Goal: Task Accomplishment & Management: Manage account settings

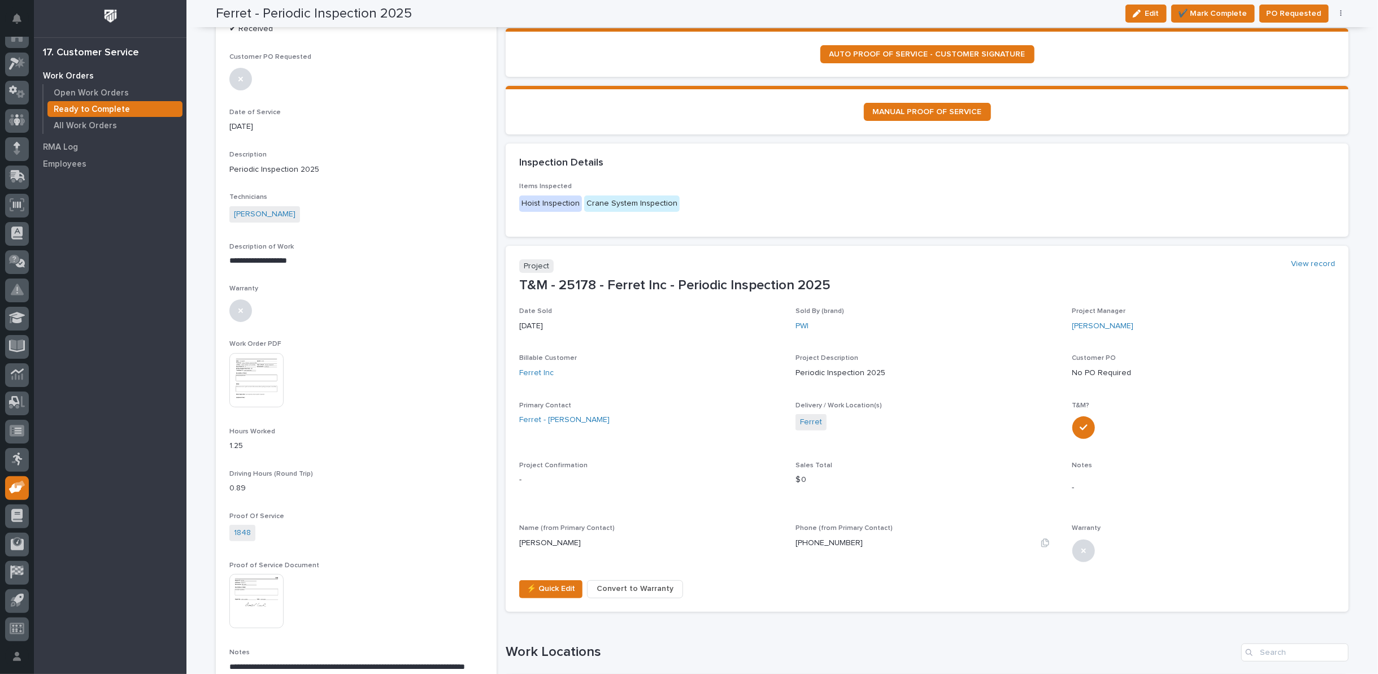
scroll to position [63, 0]
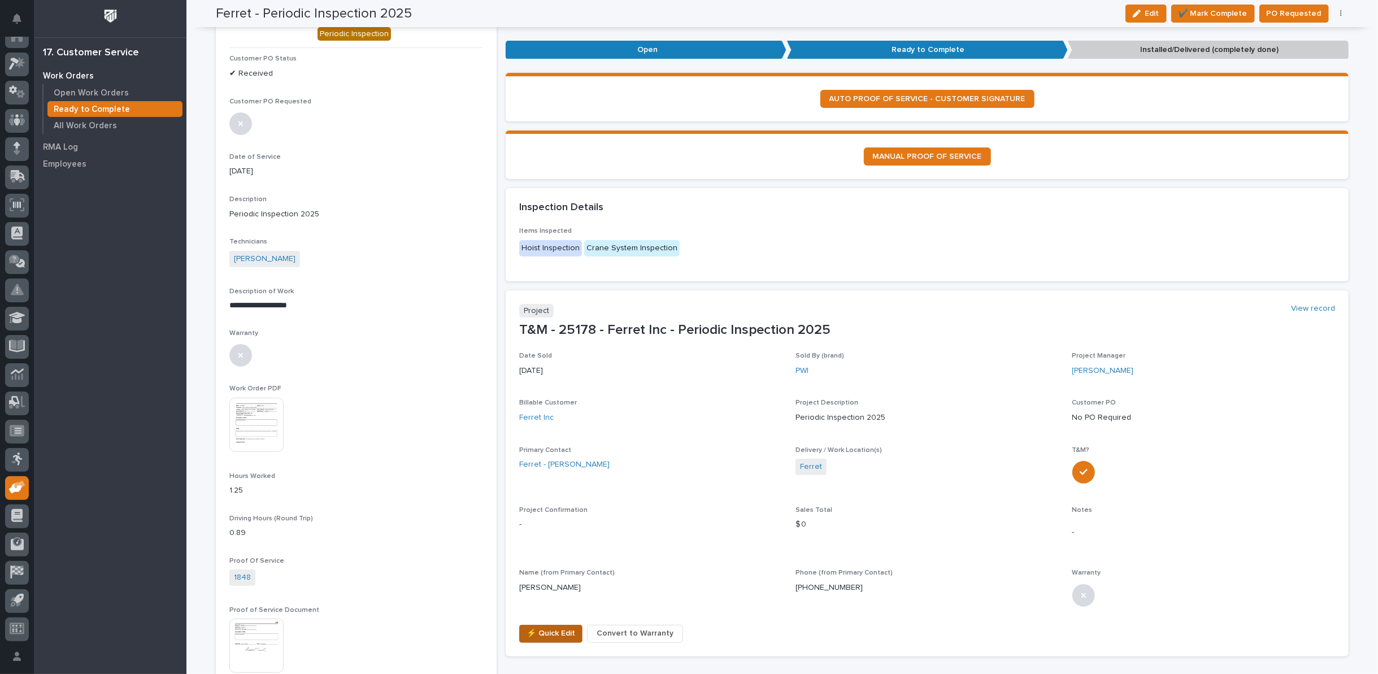
click at [548, 636] on span "⚡ Quick Edit" at bounding box center [551, 634] width 49 height 14
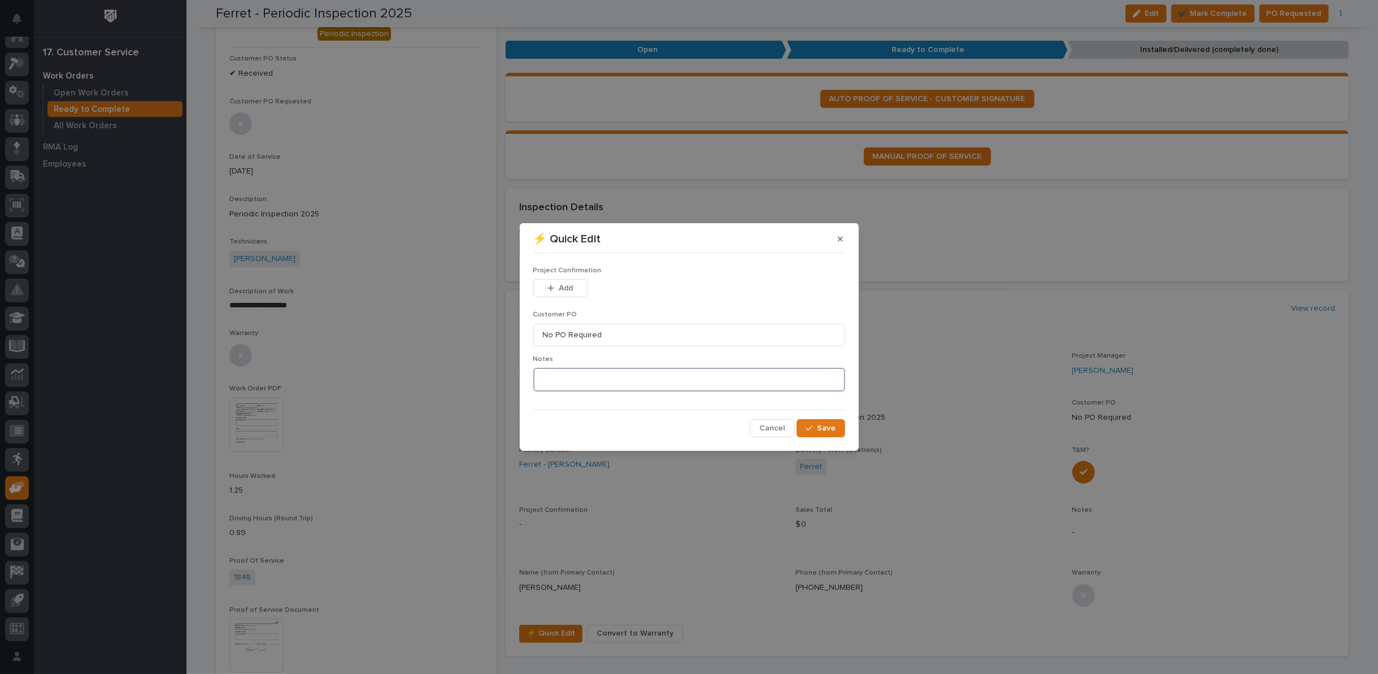
click at [571, 380] on textarea at bounding box center [689, 380] width 312 height 24
type textarea "*********"
click at [820, 431] on span "Save" at bounding box center [827, 428] width 19 height 10
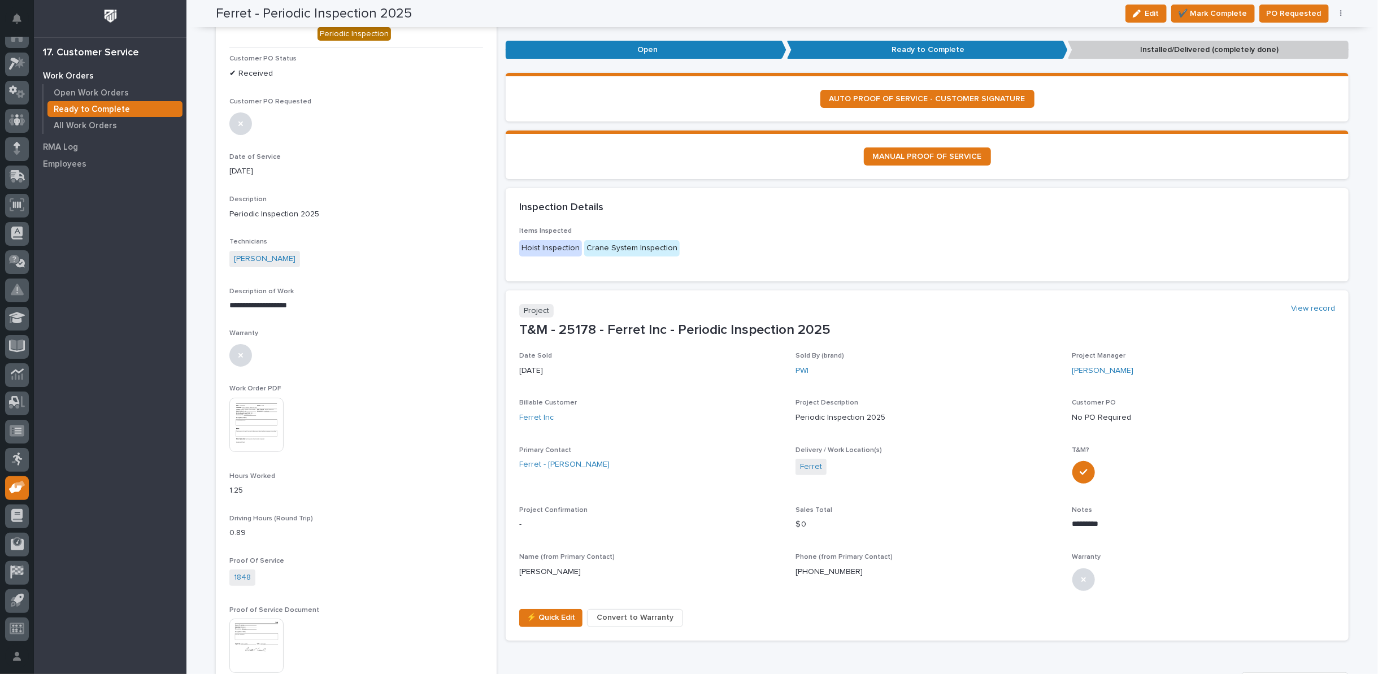
scroll to position [55, 0]
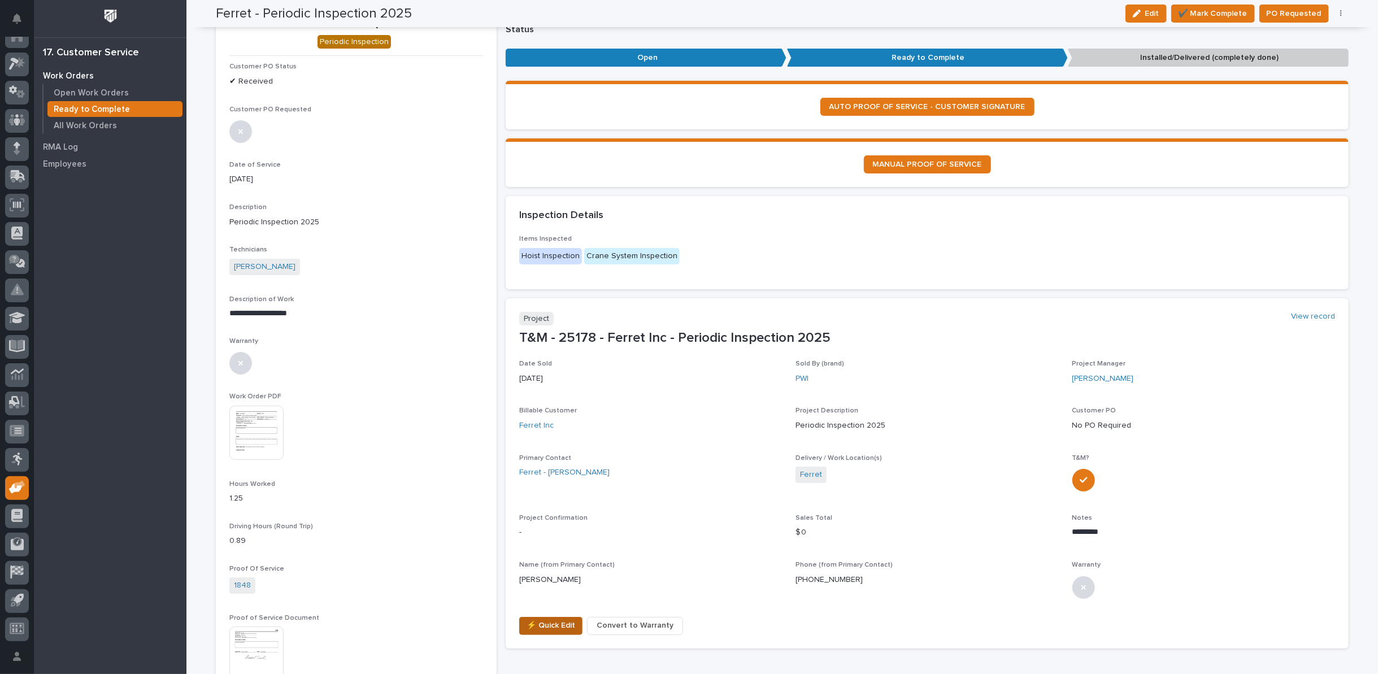
click at [563, 622] on span "⚡ Quick Edit" at bounding box center [551, 626] width 49 height 14
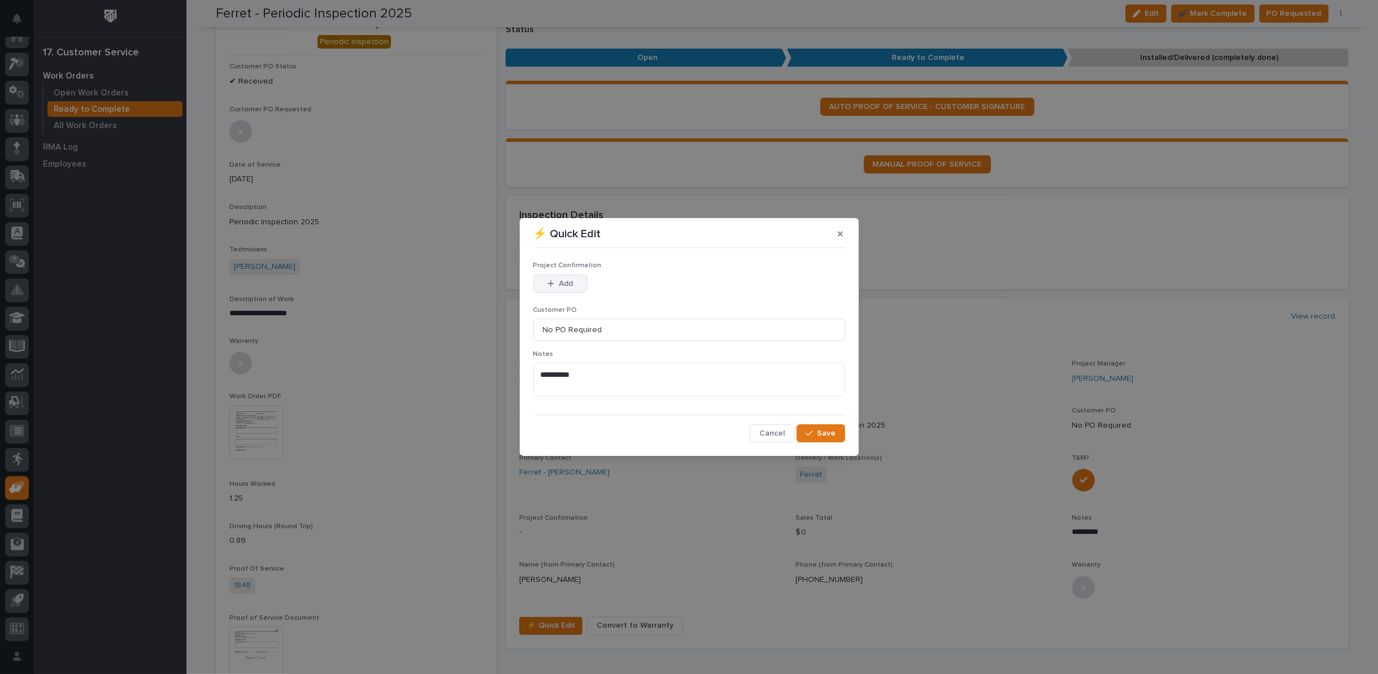
click at [556, 287] on div "button" at bounding box center [552, 284] width 11 height 8
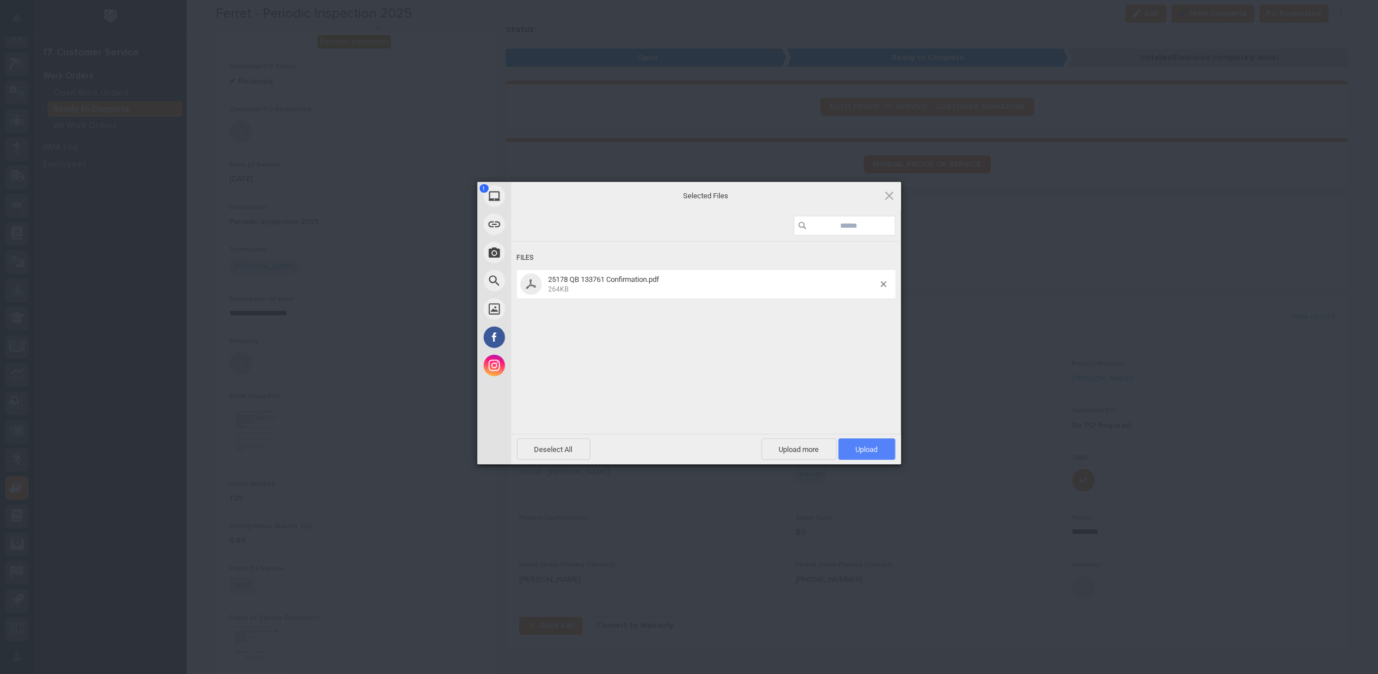
click at [877, 447] on span "Upload 1" at bounding box center [867, 449] width 22 height 8
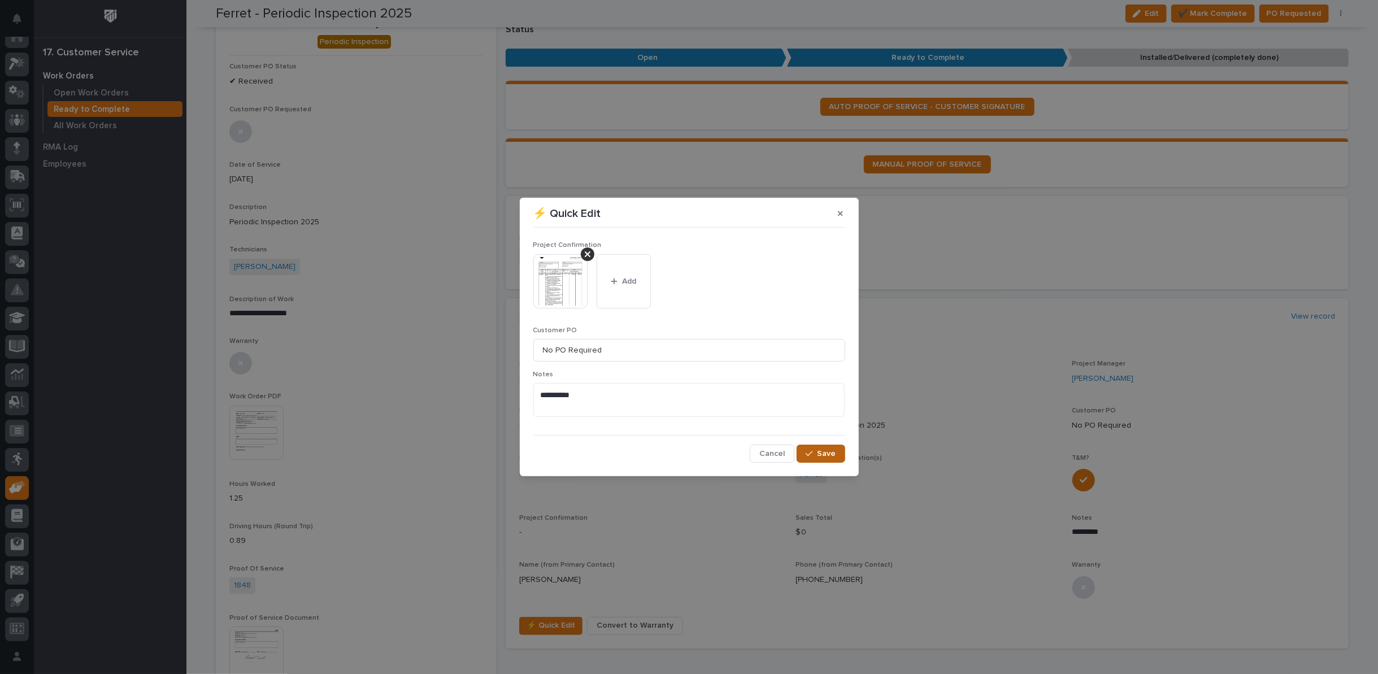
click at [817, 457] on div "button" at bounding box center [811, 454] width 11 height 8
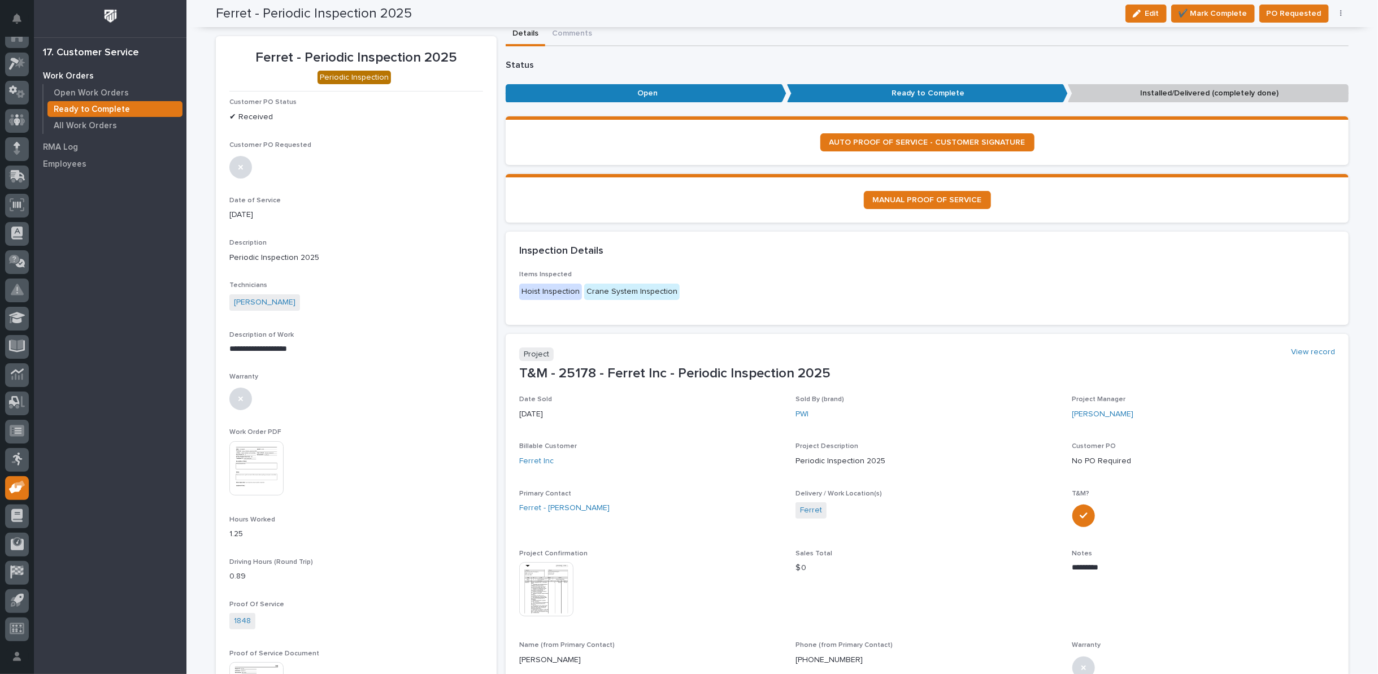
scroll to position [0, 0]
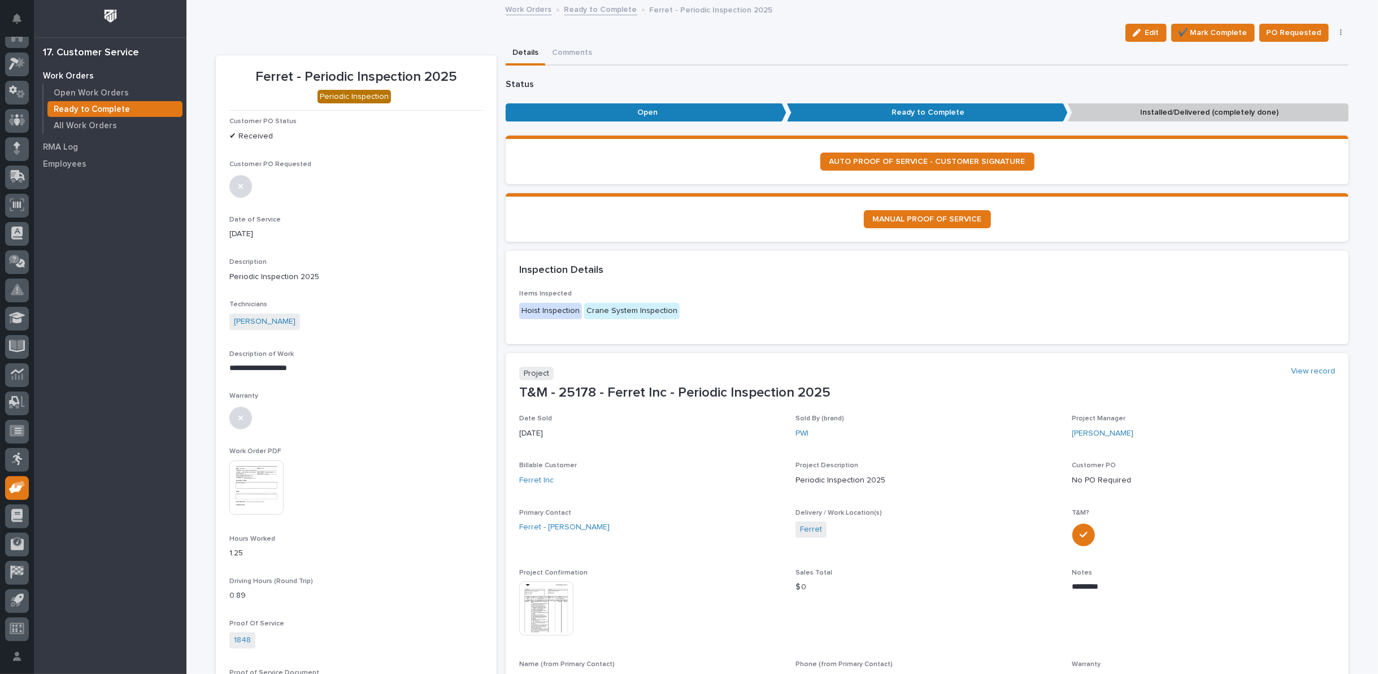
click at [579, 12] on link "Ready to Complete" at bounding box center [600, 8] width 73 height 13
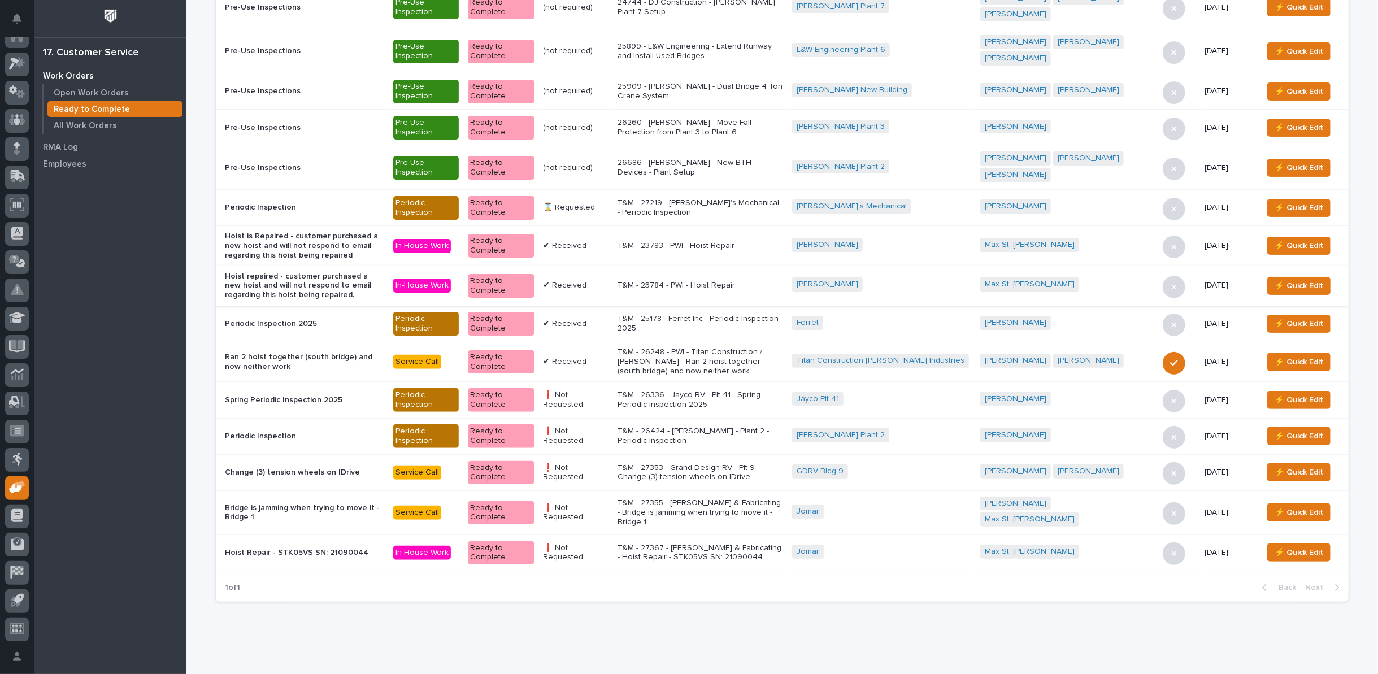
scroll to position [125, 0]
click at [671, 463] on p "T&M - 27353 - Grand Design RV - Plt 9 - Change (3) tension wheels on IDrive" at bounding box center [701, 472] width 166 height 19
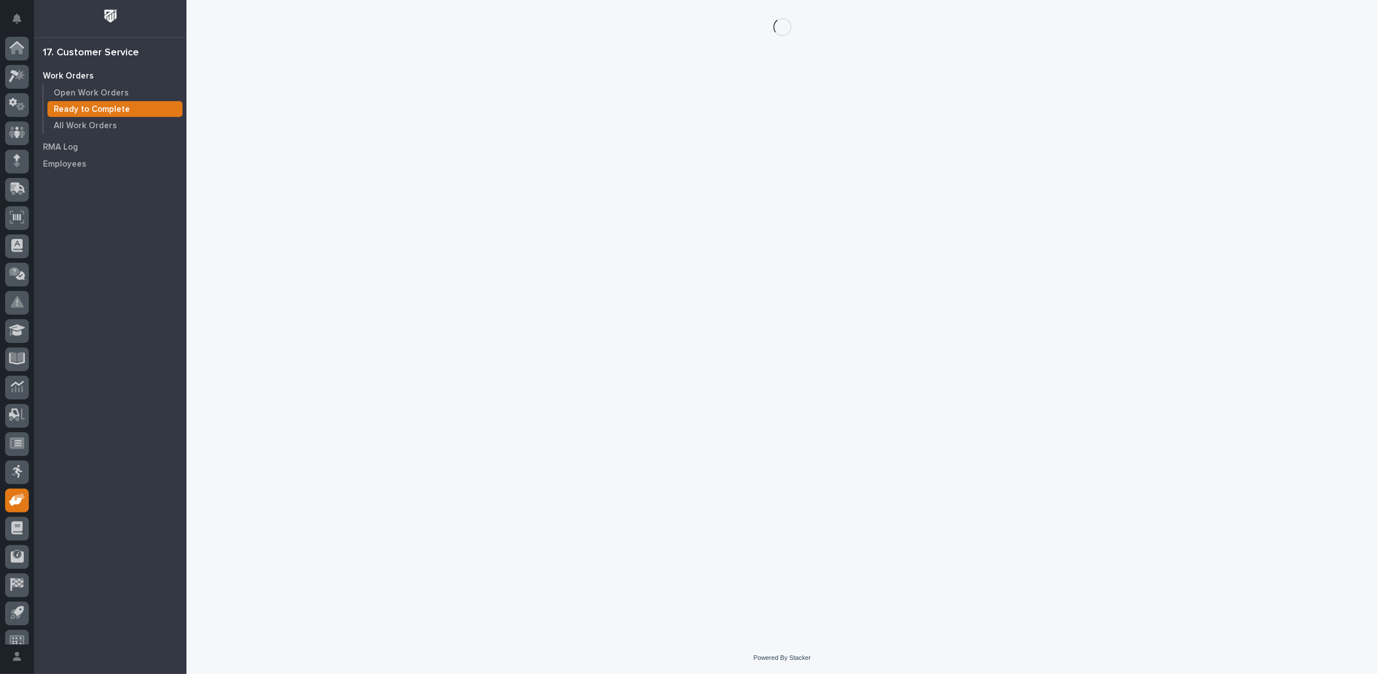
scroll to position [12, 0]
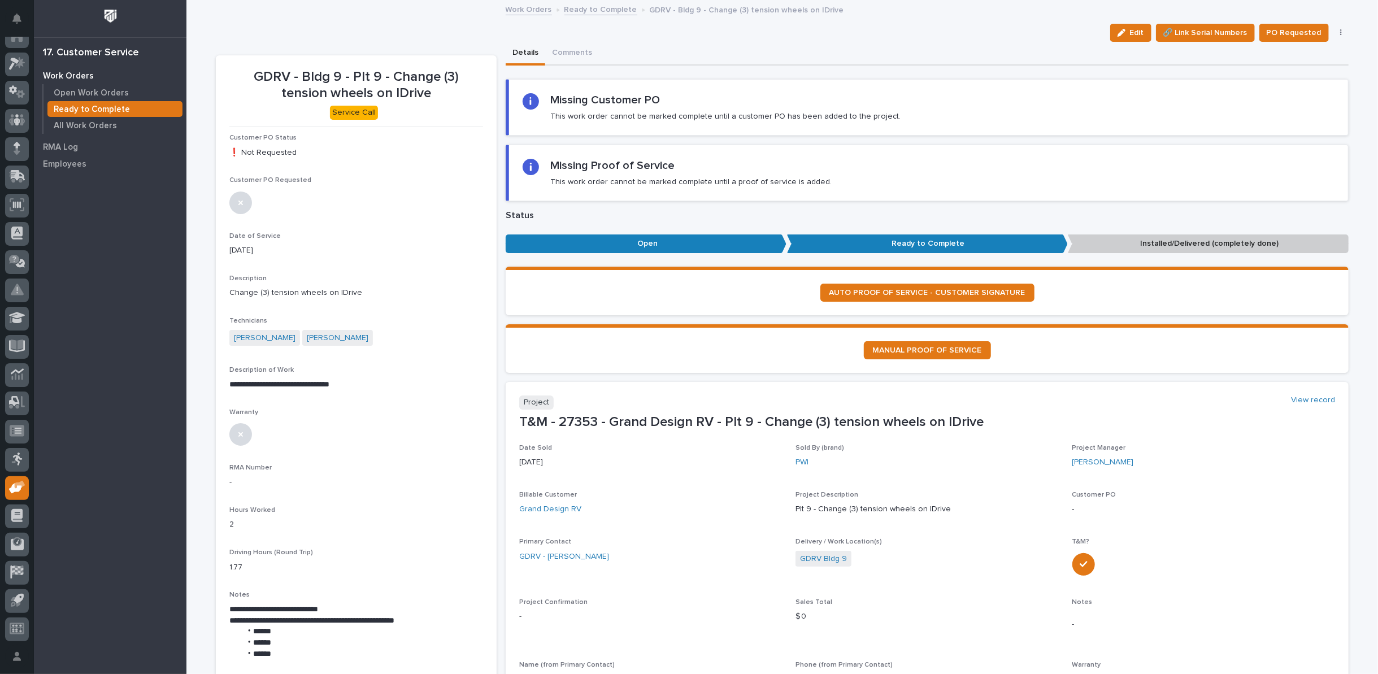
click at [1340, 32] on icon "button" at bounding box center [1341, 33] width 2 height 8
click at [1306, 89] on span "Regenerate PDF" at bounding box center [1306, 92] width 60 height 14
click at [247, 547] on img at bounding box center [256, 546] width 54 height 54
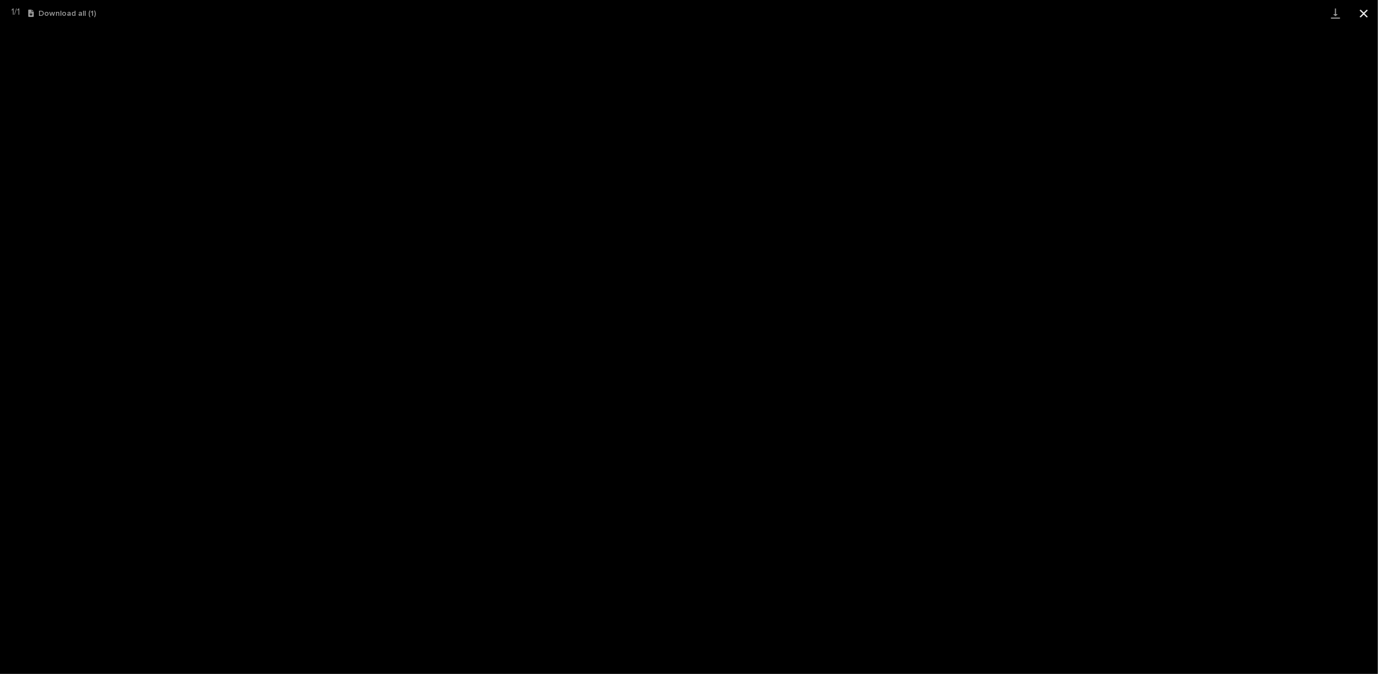
click at [1366, 17] on button "Close gallery" at bounding box center [1364, 13] width 28 height 27
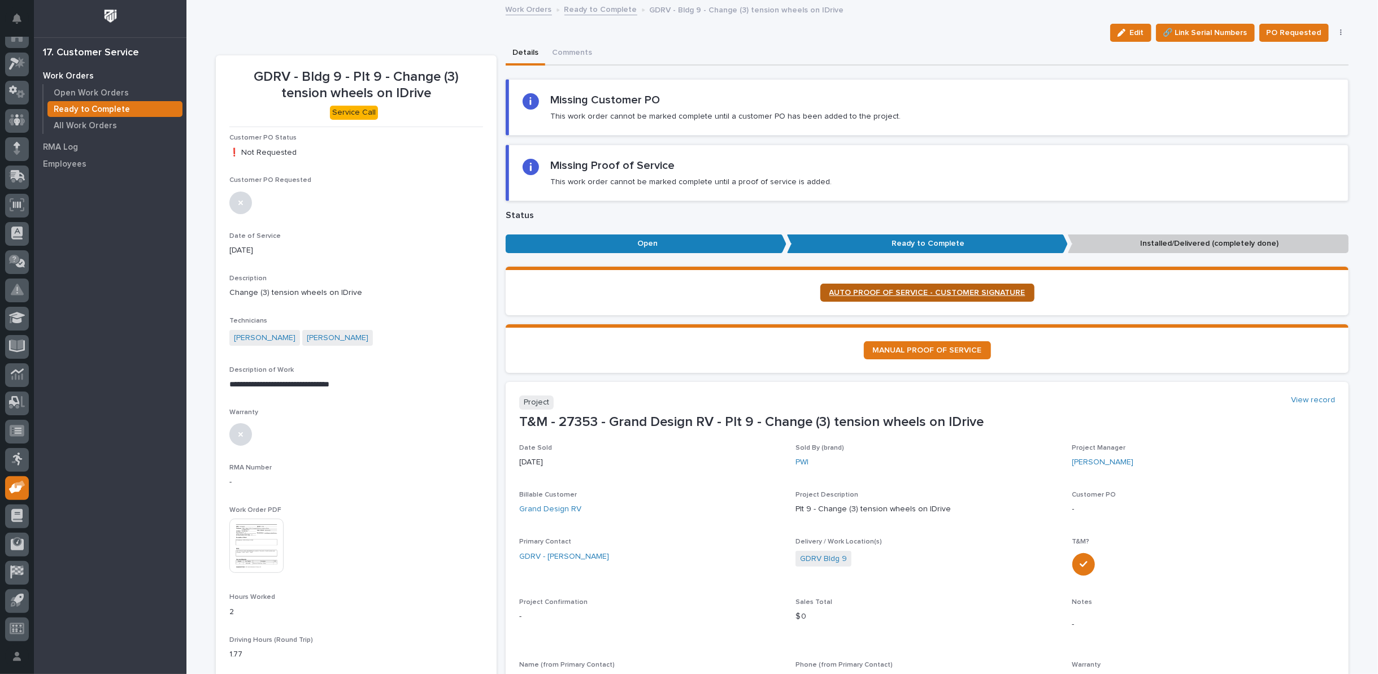
click at [947, 289] on span "AUTO PROOF OF SERVICE - CUSTOMER SIGNATURE" at bounding box center [927, 293] width 196 height 8
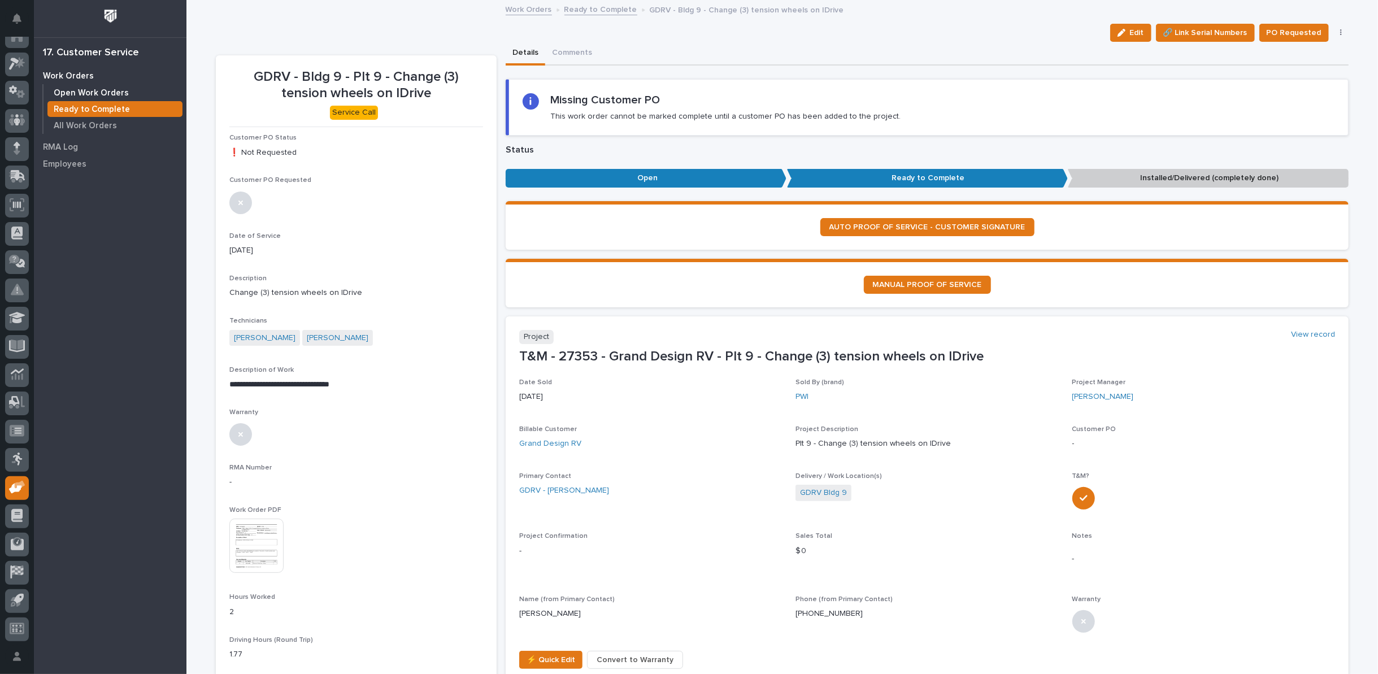
click at [111, 95] on p "Open Work Orders" at bounding box center [91, 93] width 75 height 10
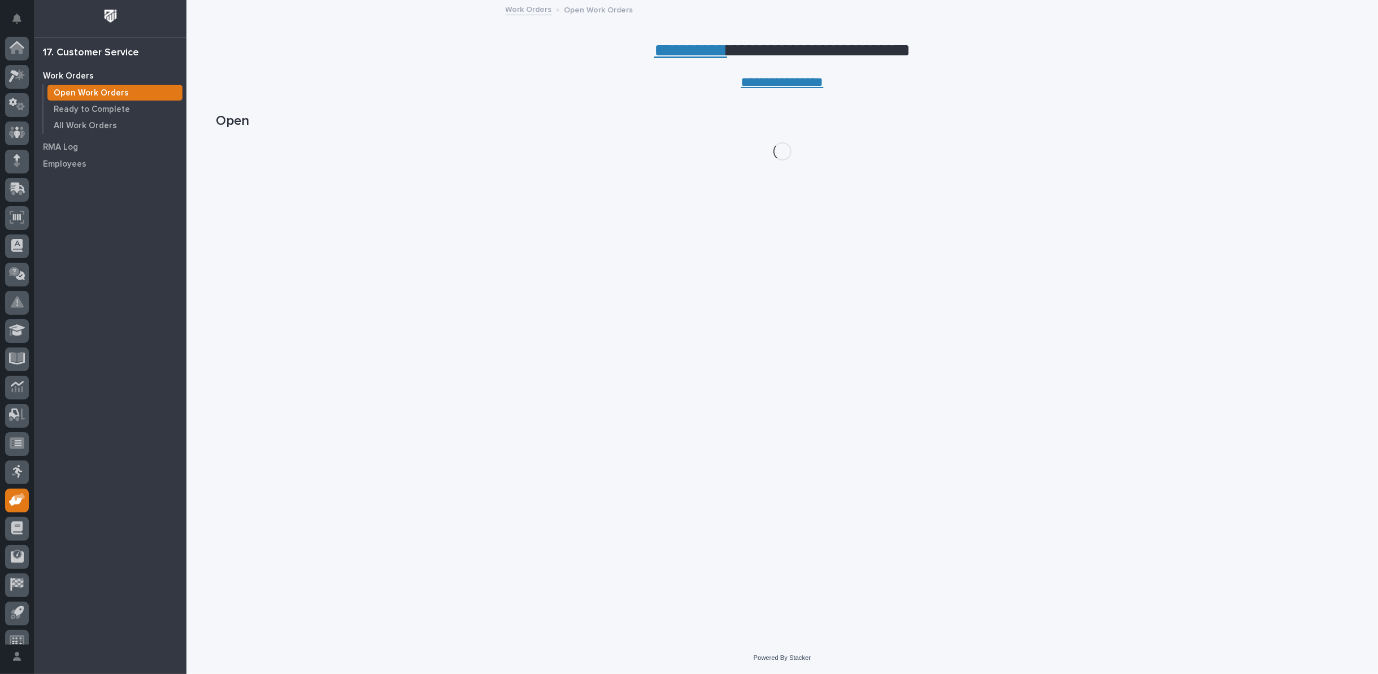
scroll to position [12, 0]
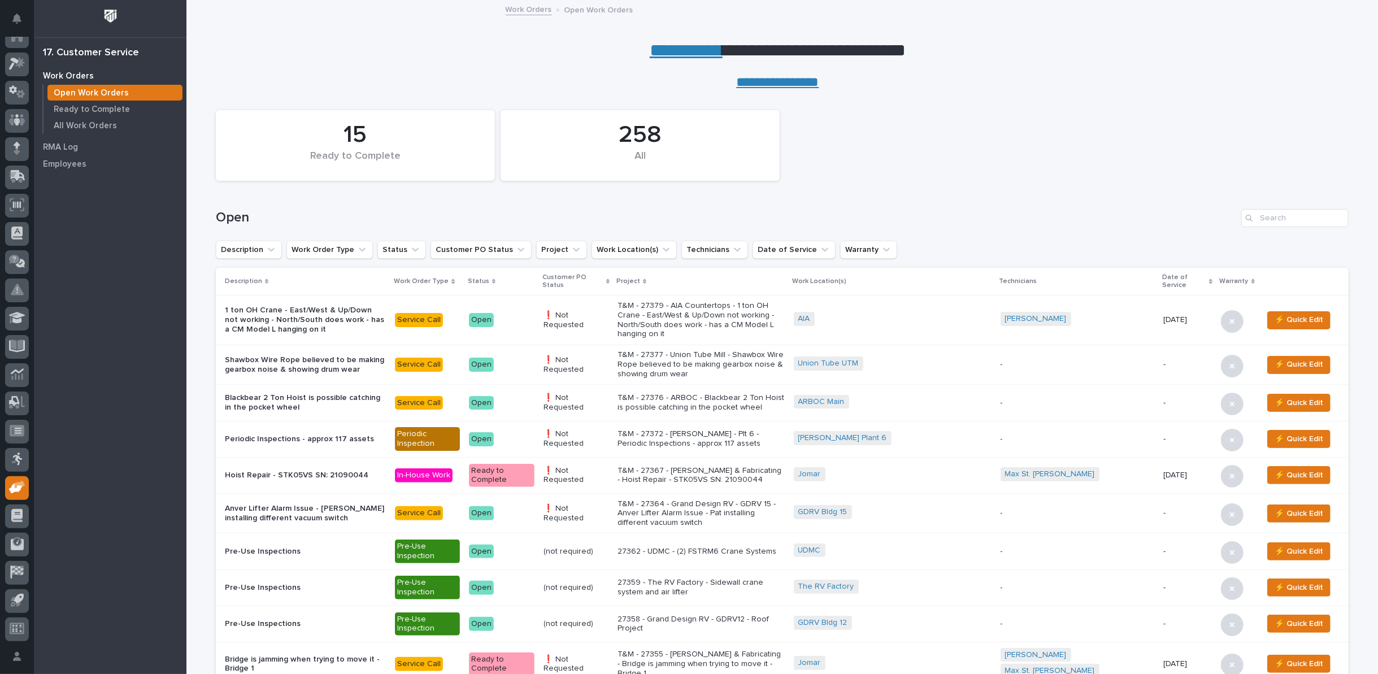
click at [668, 50] on link "**********" at bounding box center [686, 50] width 73 height 18
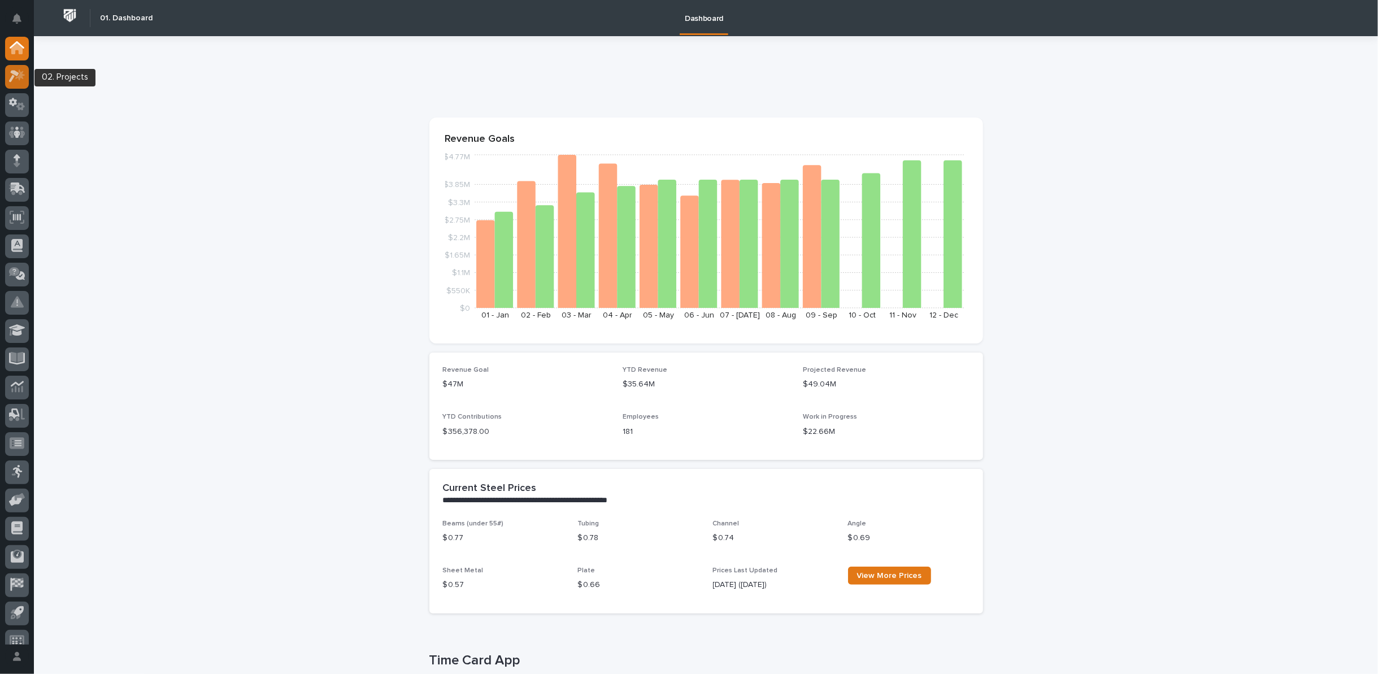
click at [19, 72] on icon at bounding box center [20, 74] width 10 height 11
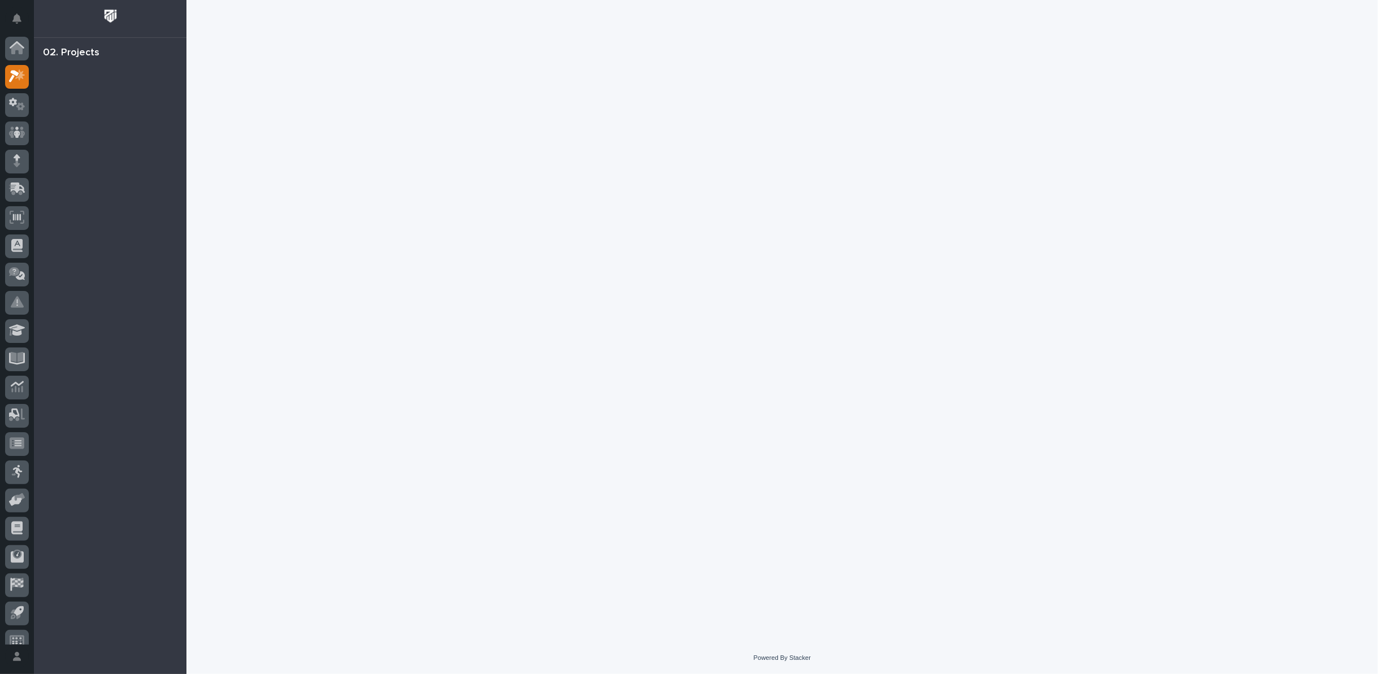
scroll to position [12, 0]
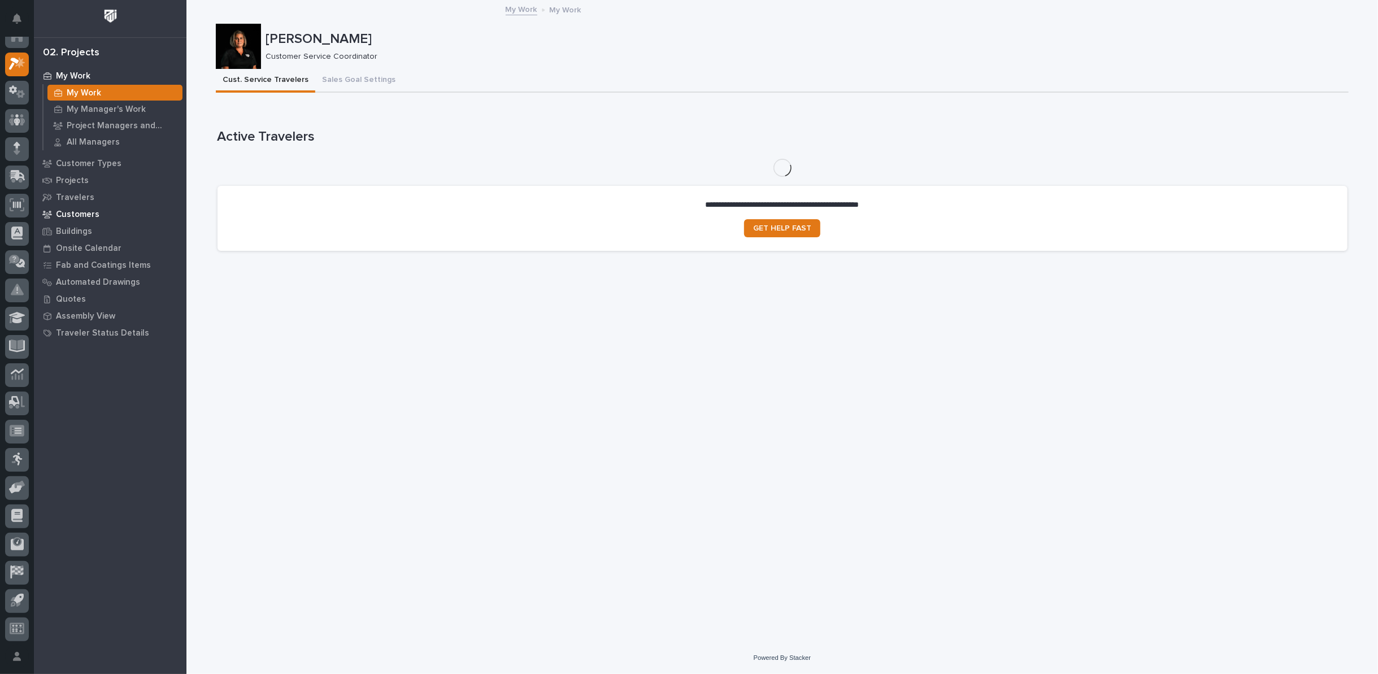
click at [84, 213] on p "Customers" at bounding box center [78, 215] width 44 height 10
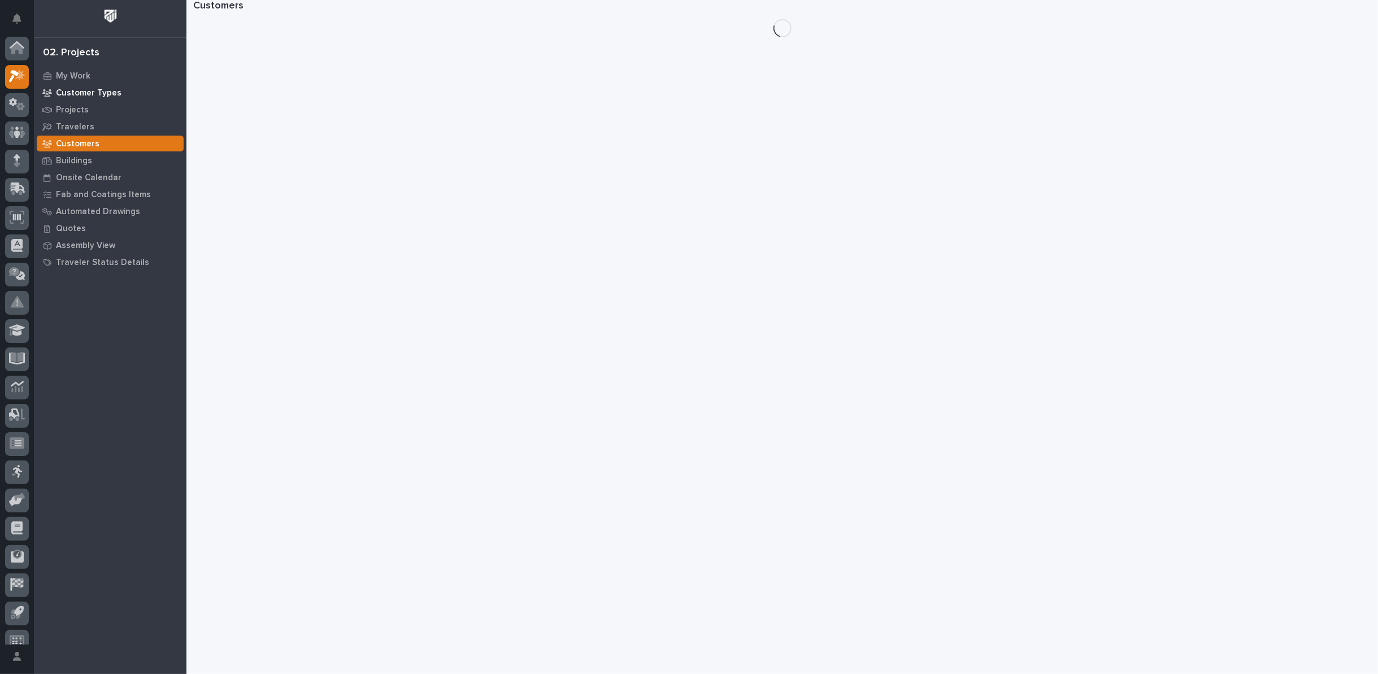
scroll to position [12, 0]
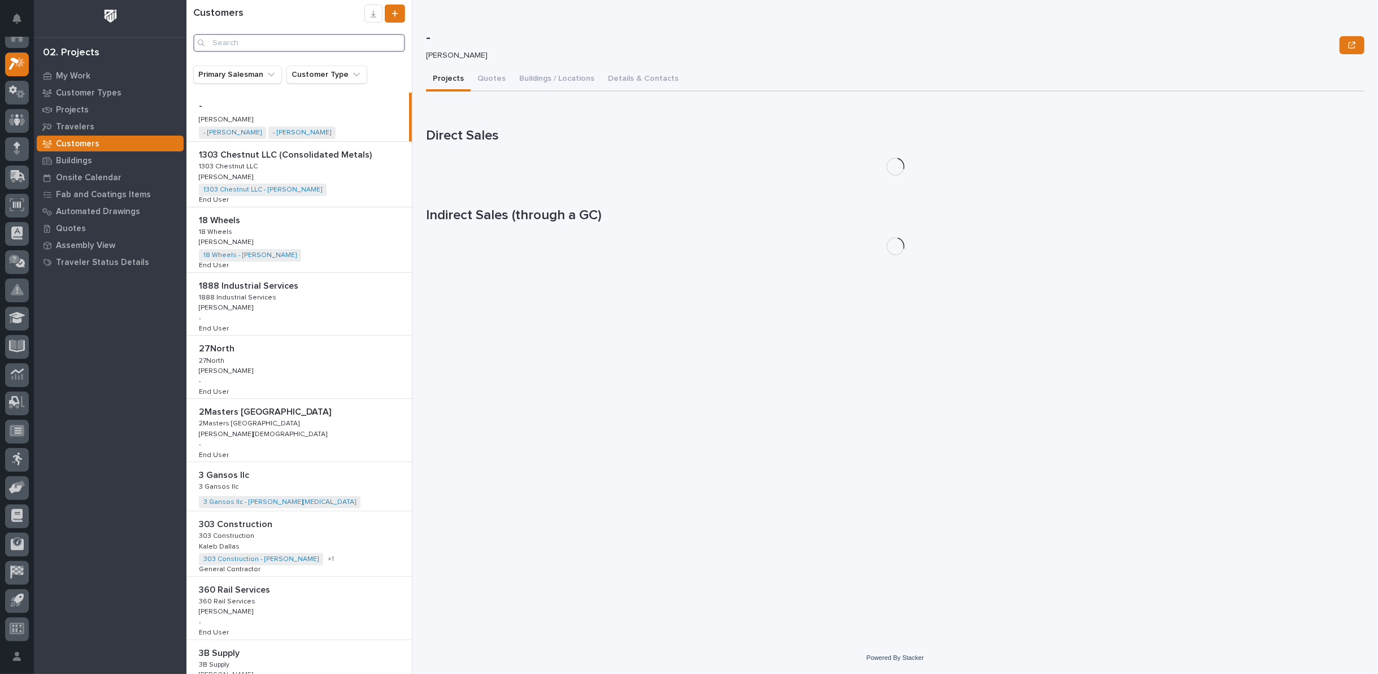
click at [283, 47] on input "Search" at bounding box center [299, 43] width 212 height 18
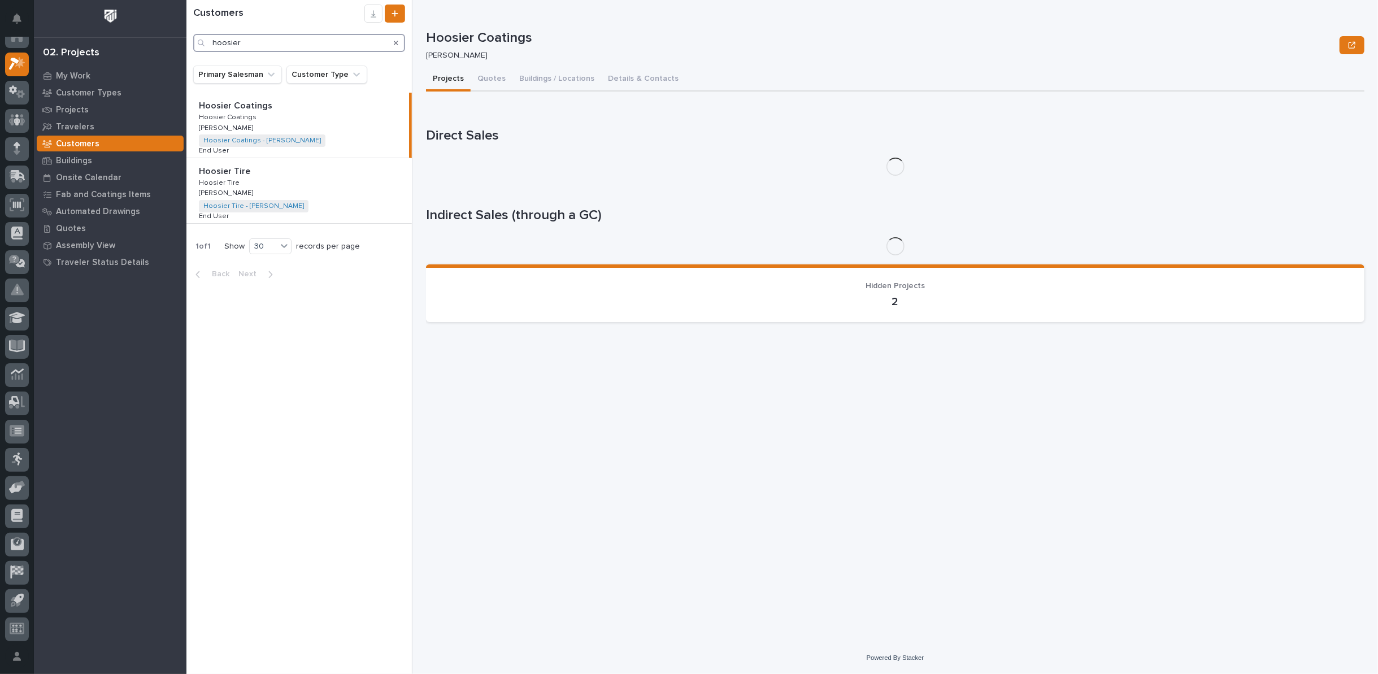
type input "hoosier"
click at [379, 181] on div "Hoosier Tire Hoosier Tire Hoosier Tire Hoosier Tire Josh Casper Josh Casper Hoo…" at bounding box center [298, 190] width 225 height 65
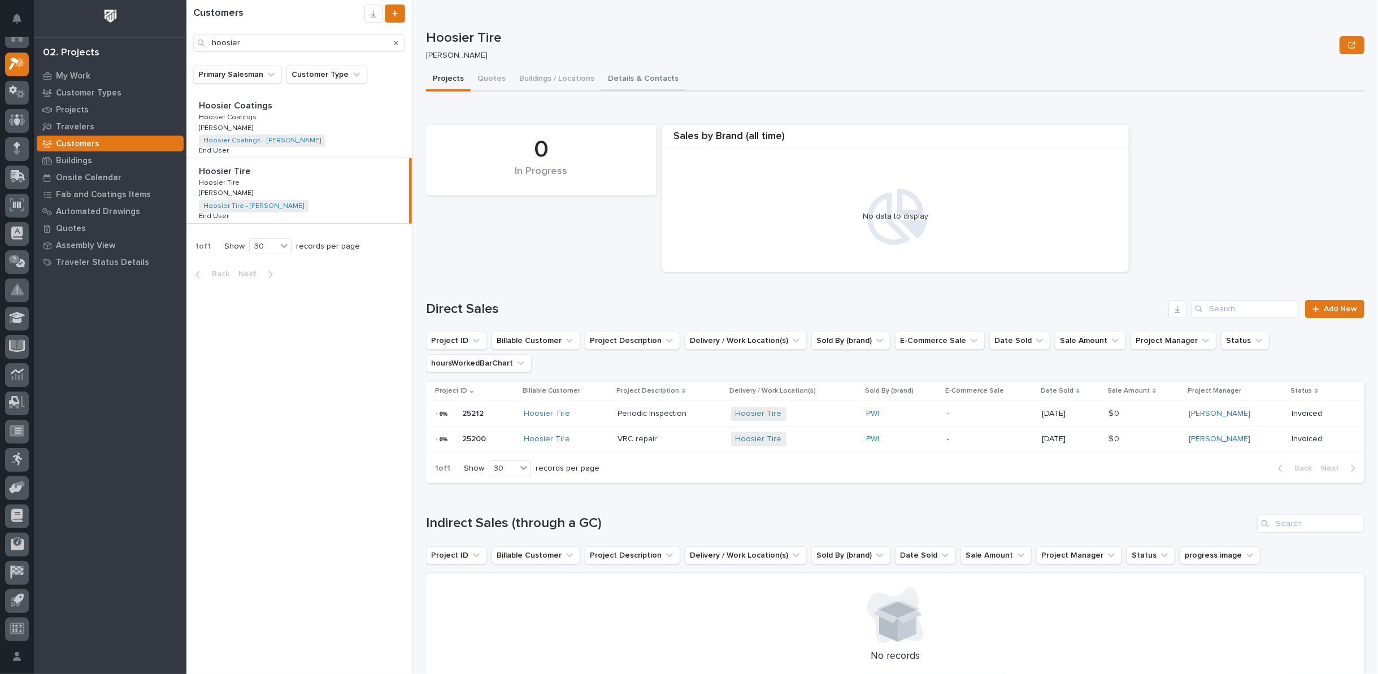
click at [638, 80] on button "Details & Contacts" at bounding box center [643, 80] width 84 height 24
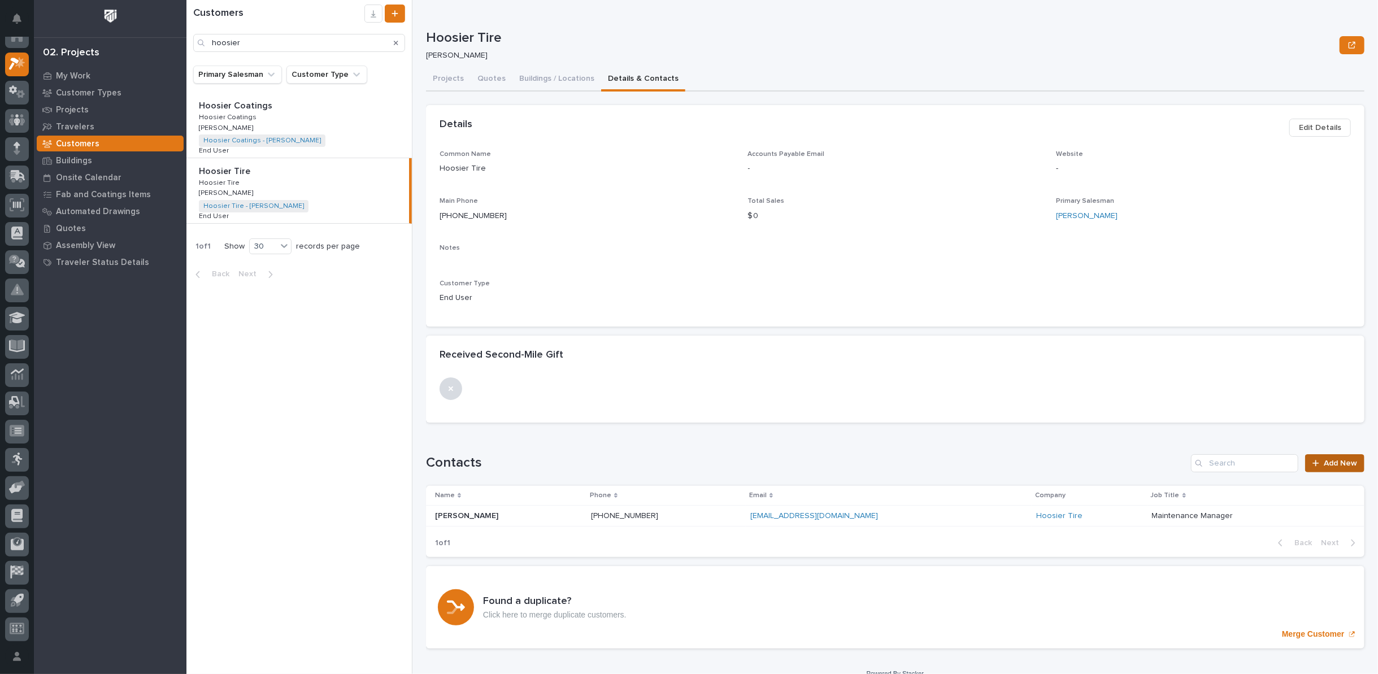
click at [1324, 462] on span "Add New" at bounding box center [1340, 463] width 33 height 8
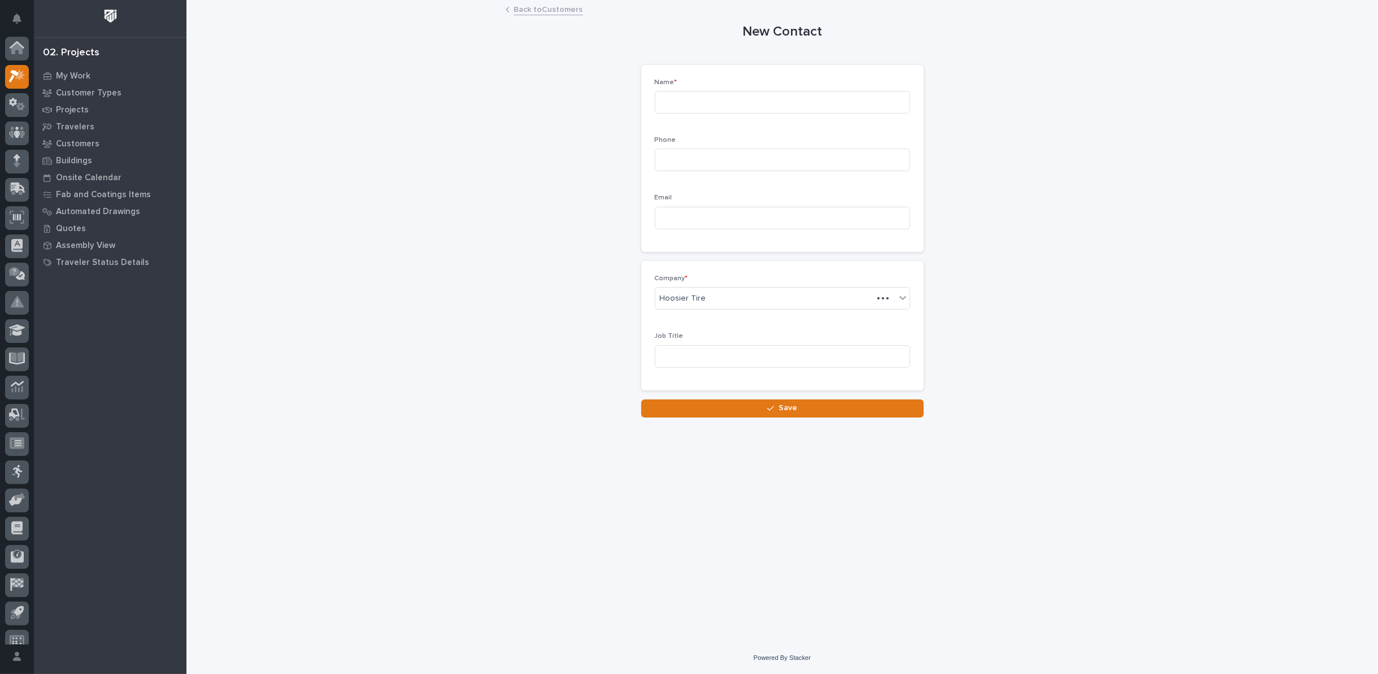
scroll to position [12, 0]
click at [696, 97] on input at bounding box center [782, 102] width 255 height 23
type input "Lesandro"
click at [705, 159] on input at bounding box center [782, 160] width 255 height 23
type input "574-309-6117"
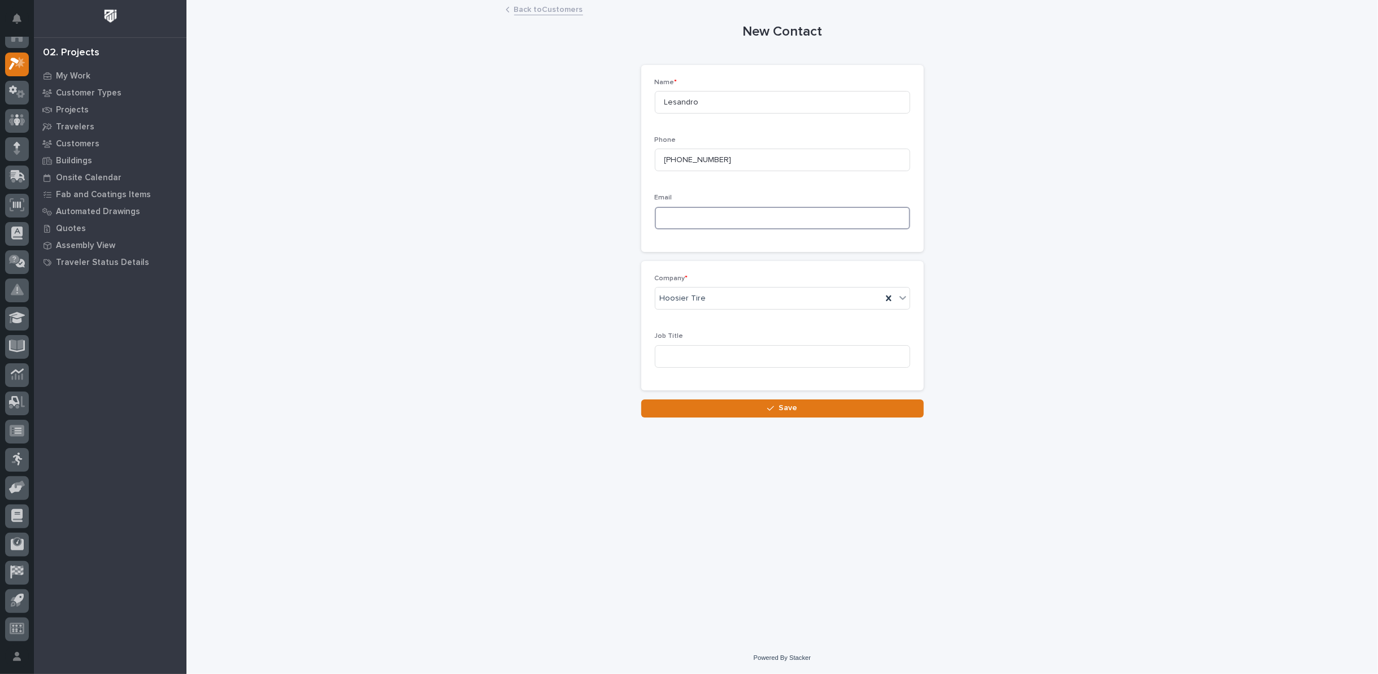
click at [726, 221] on input at bounding box center [782, 218] width 255 height 23
click at [774, 410] on icon "button" at bounding box center [770, 409] width 7 height 8
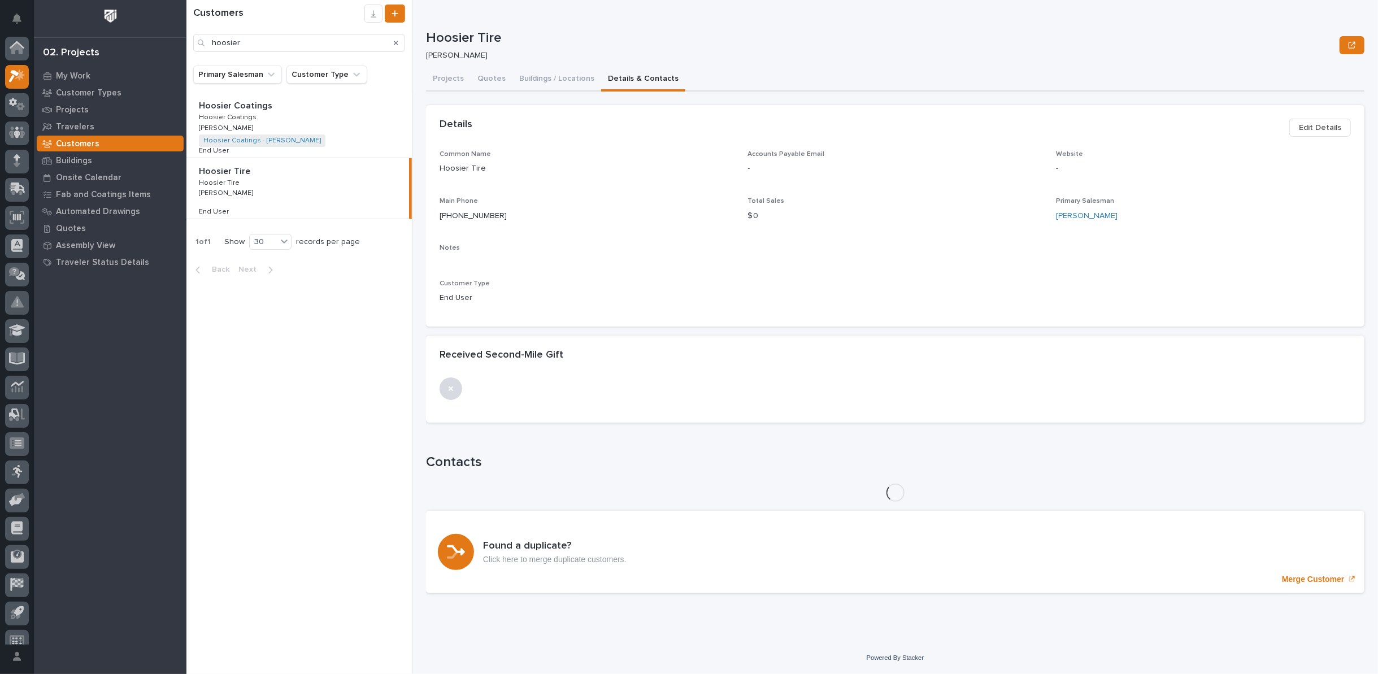
scroll to position [12, 0]
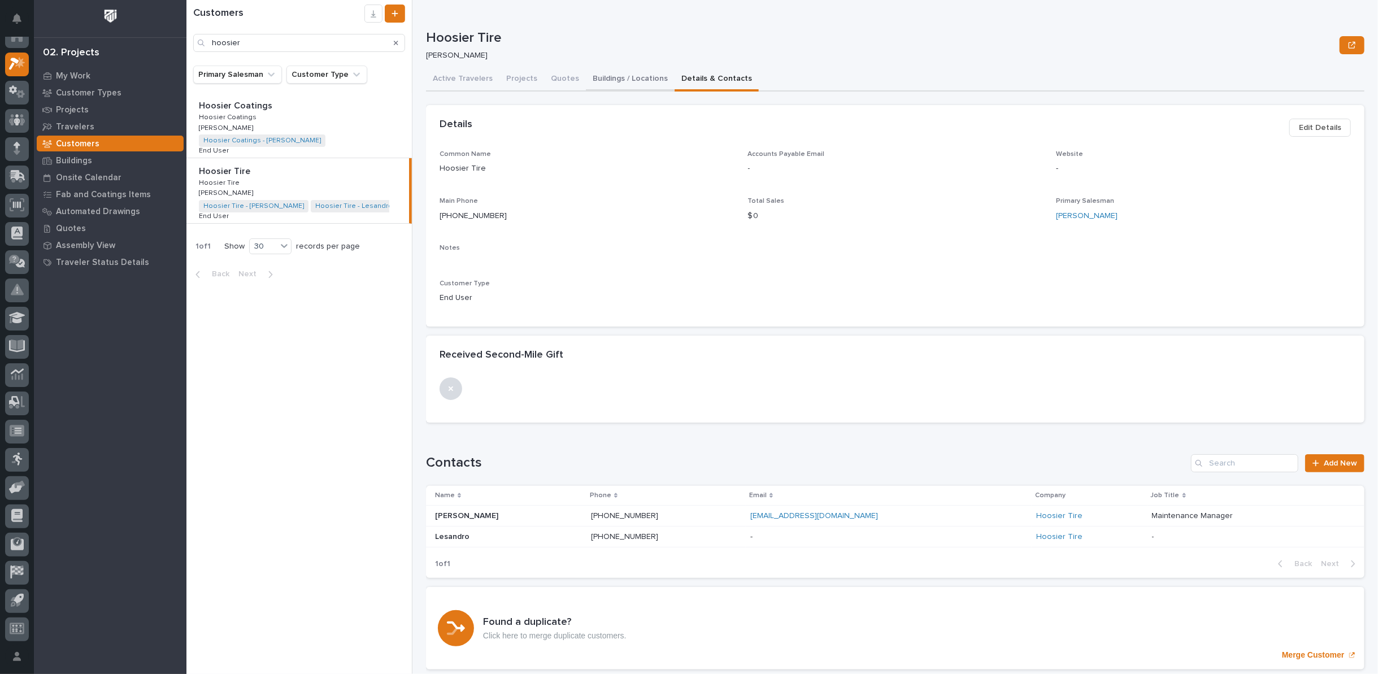
click at [599, 77] on button "Buildings / Locations" at bounding box center [630, 80] width 89 height 24
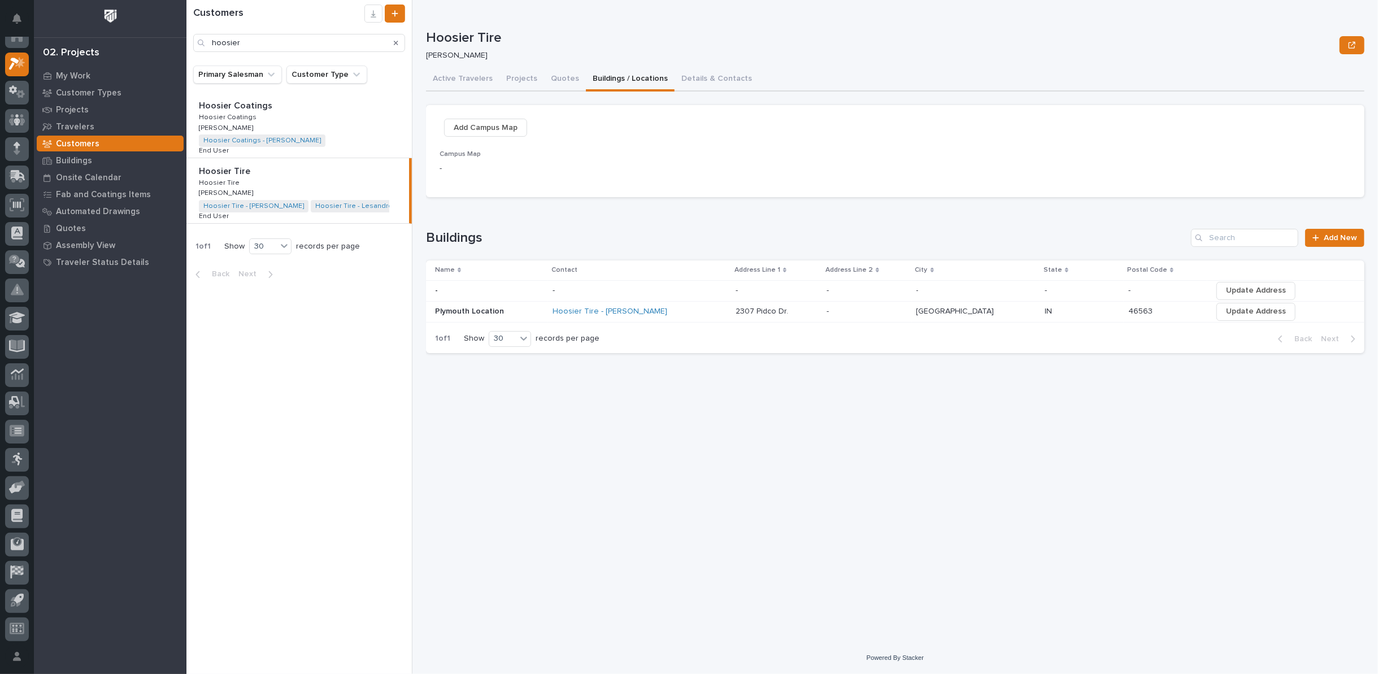
click at [451, 307] on p "Plymouth Location" at bounding box center [470, 311] width 71 height 12
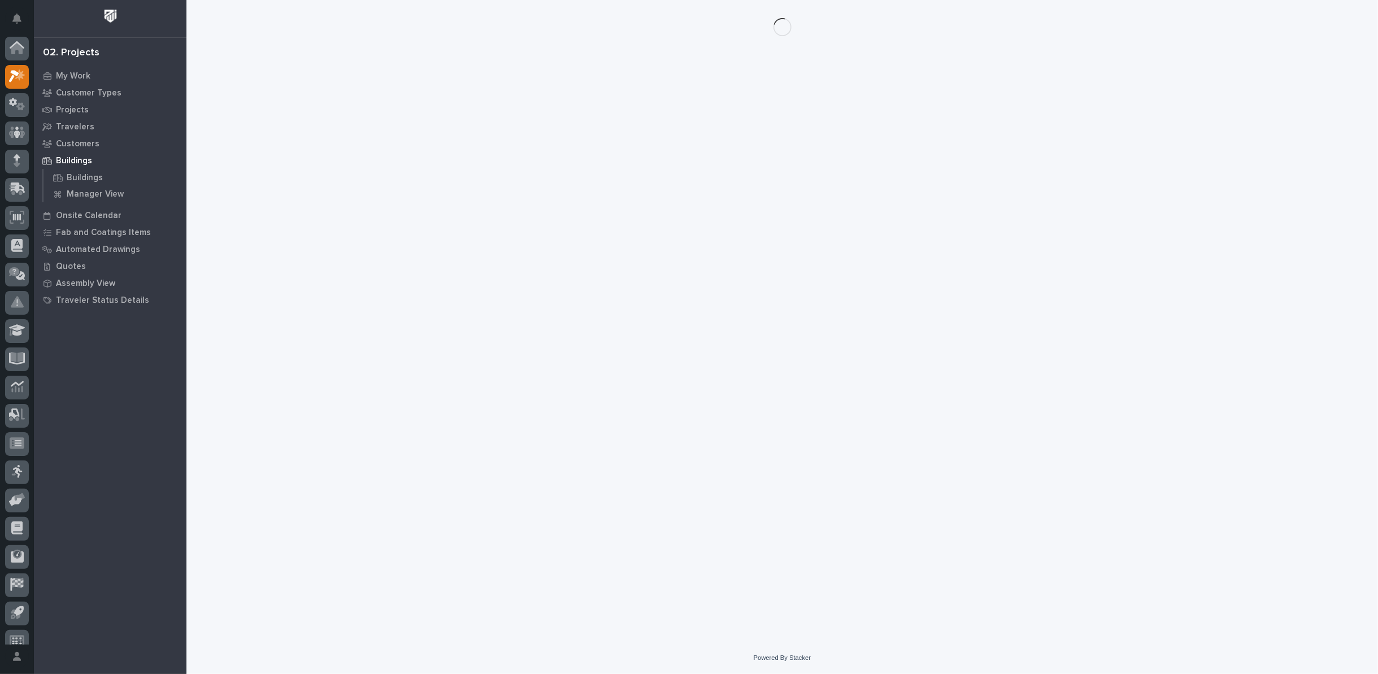
scroll to position [12, 0]
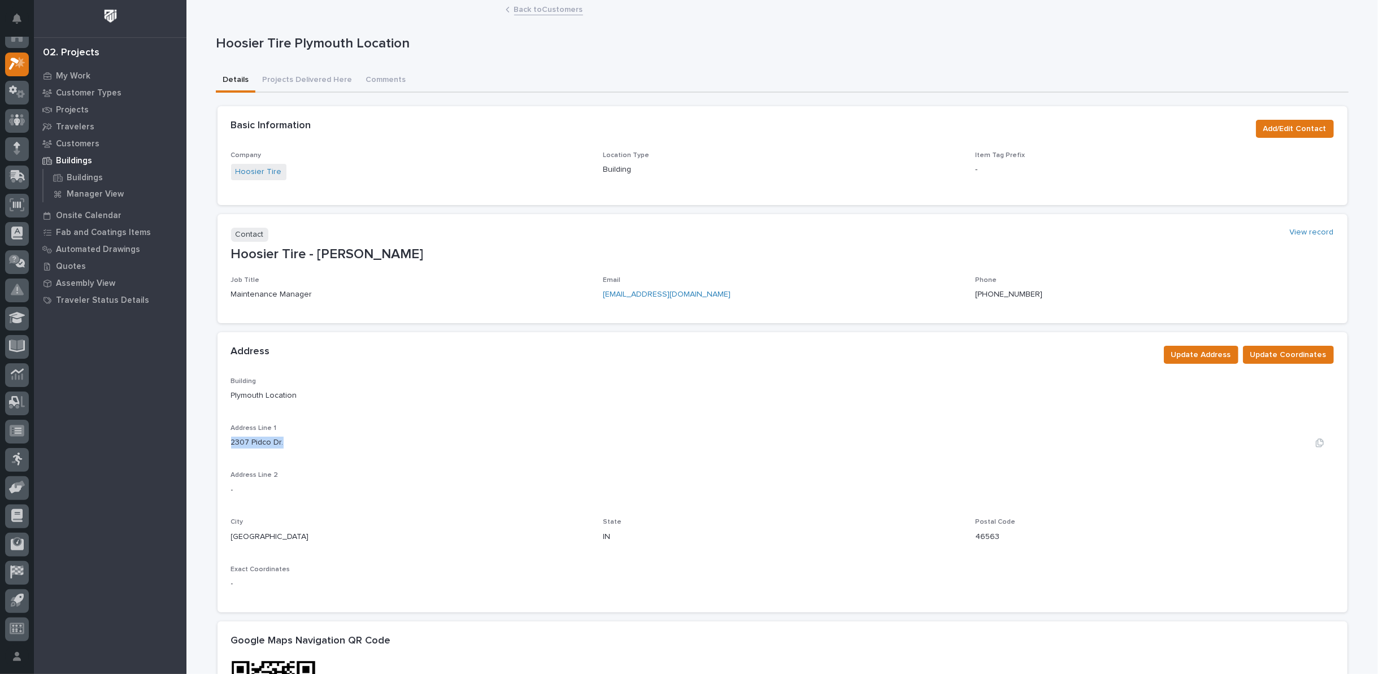
drag, startPoint x: 226, startPoint y: 440, endPoint x: 279, endPoint y: 442, distance: 52.6
click at [279, 442] on div "2307 Pidco Dr." at bounding box center [782, 443] width 1103 height 12
copy p "2307 Pidco Dr."
click at [544, 11] on link "Back to Customers" at bounding box center [548, 8] width 69 height 13
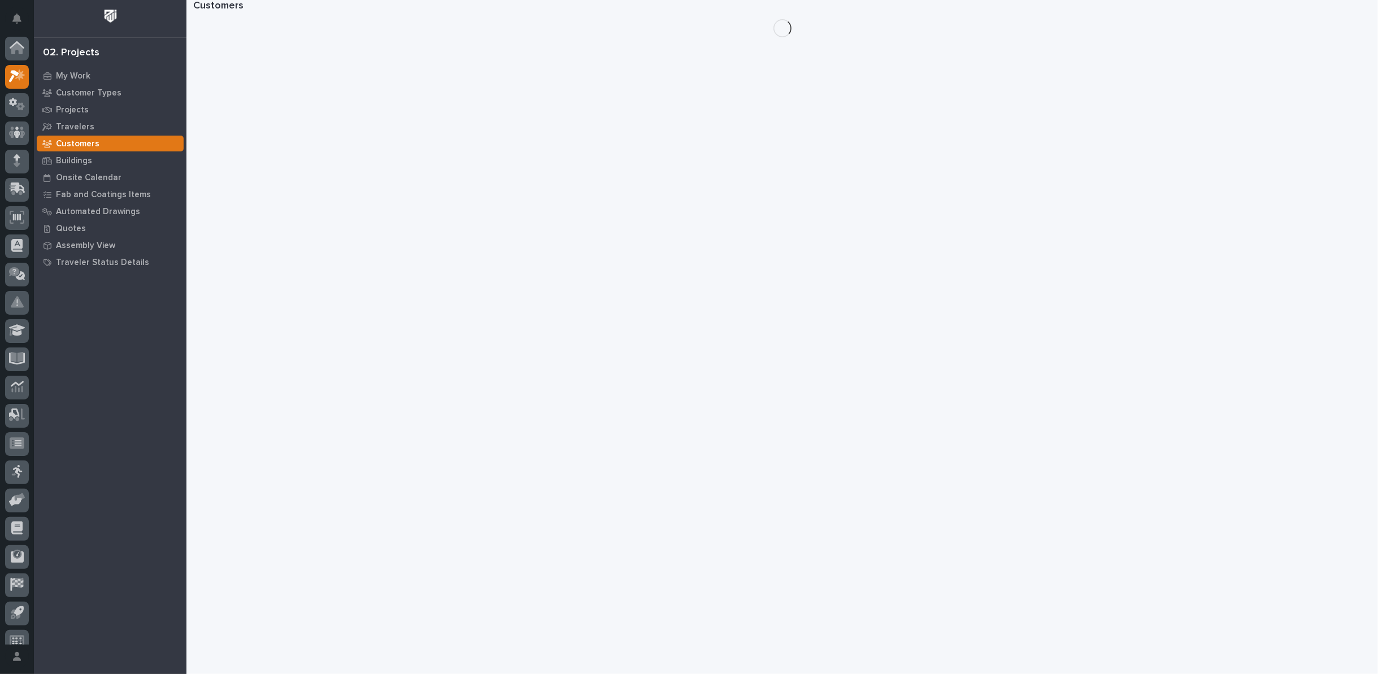
scroll to position [12, 0]
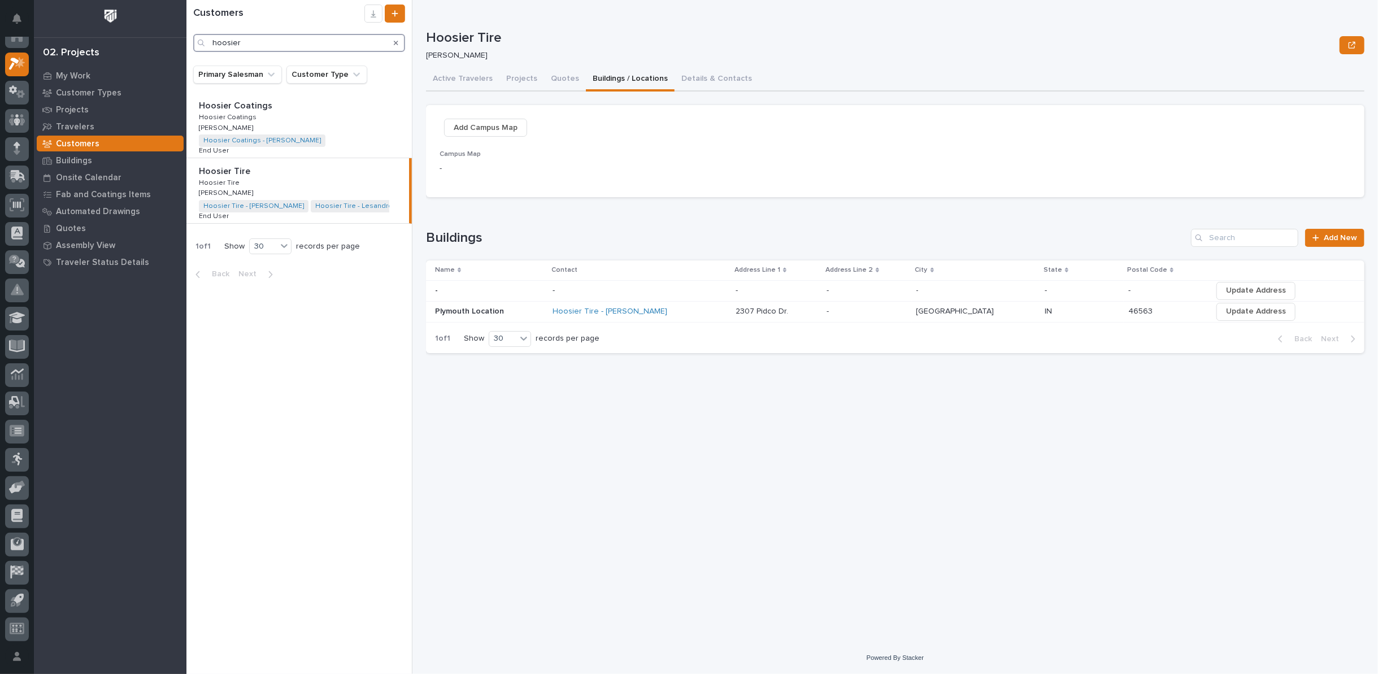
drag, startPoint x: 311, startPoint y: 40, endPoint x: 125, endPoint y: 2, distance: 190.3
click at [186, 5] on div "My Settings Log Out 02. Projects My Work Customer Types Projects Travelers Cust…" at bounding box center [782, 337] width 1192 height 674
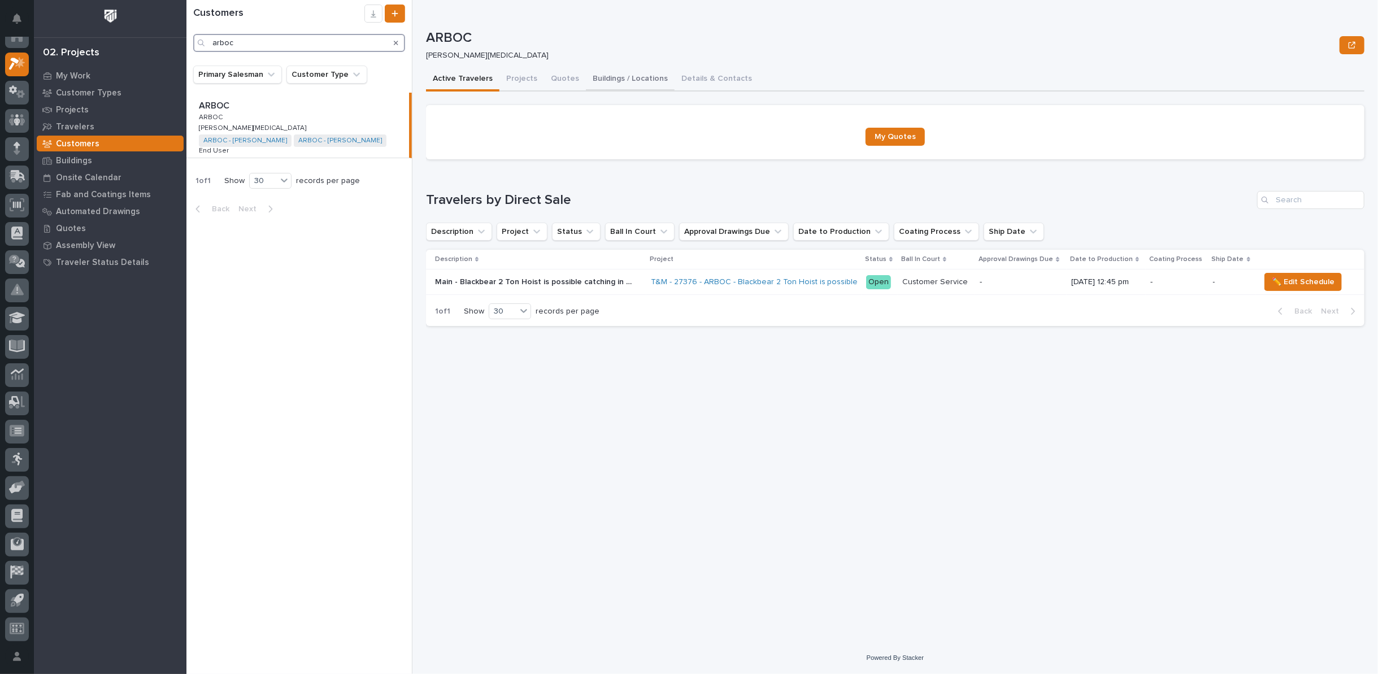
type input "arboc"
click at [609, 81] on button "Buildings / Locations" at bounding box center [630, 80] width 89 height 24
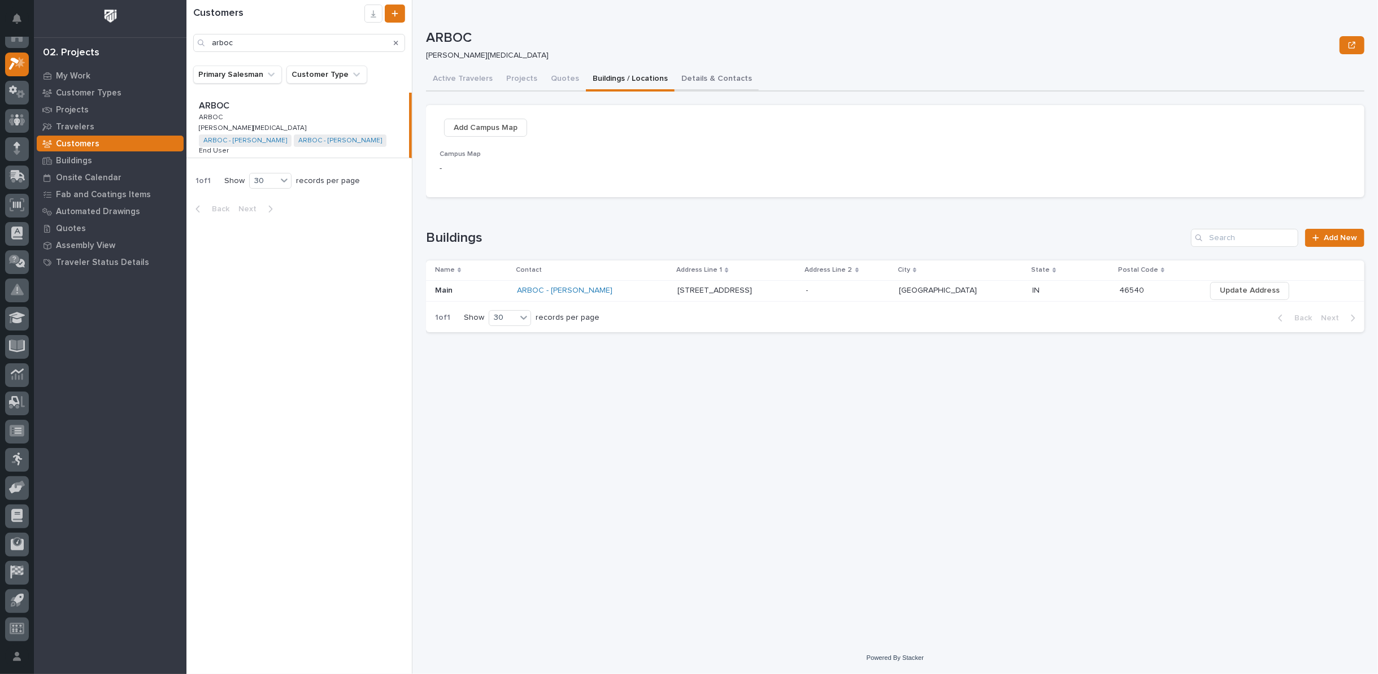
click at [690, 79] on button "Details & Contacts" at bounding box center [717, 80] width 84 height 24
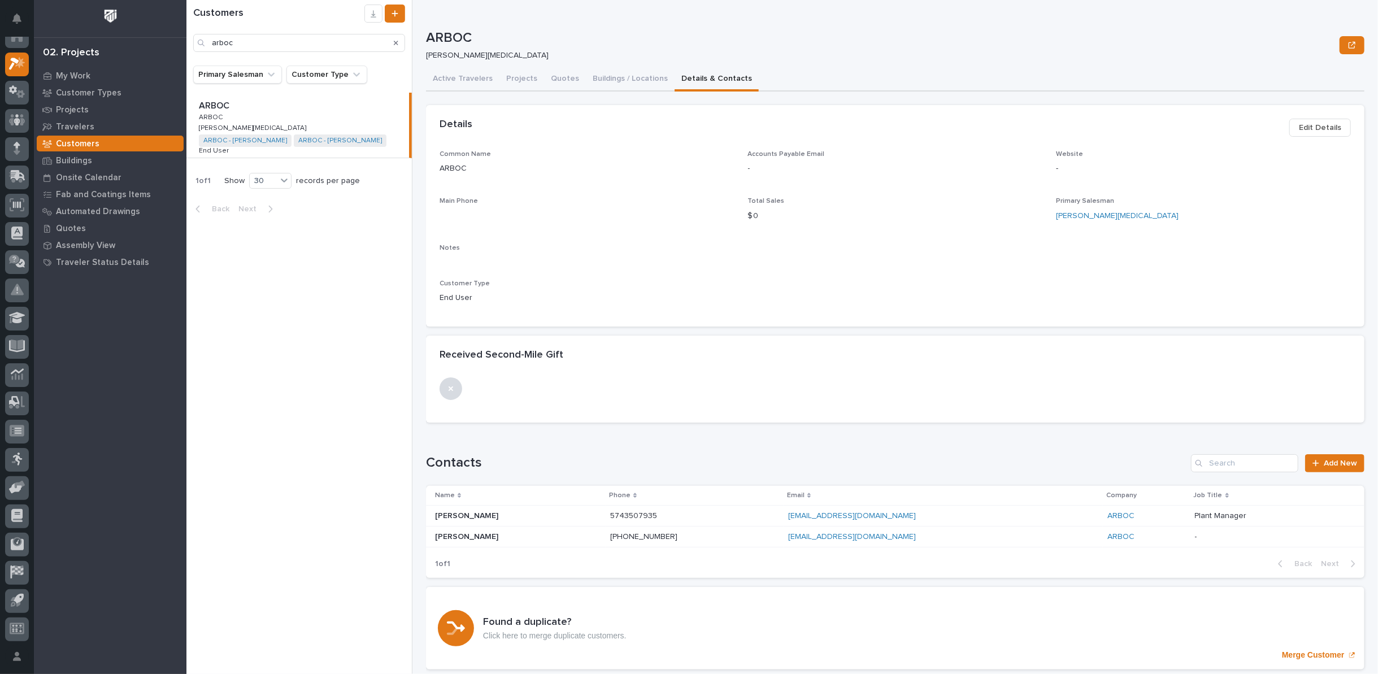
click at [477, 516] on p "[PERSON_NAME]" at bounding box center [468, 515] width 66 height 12
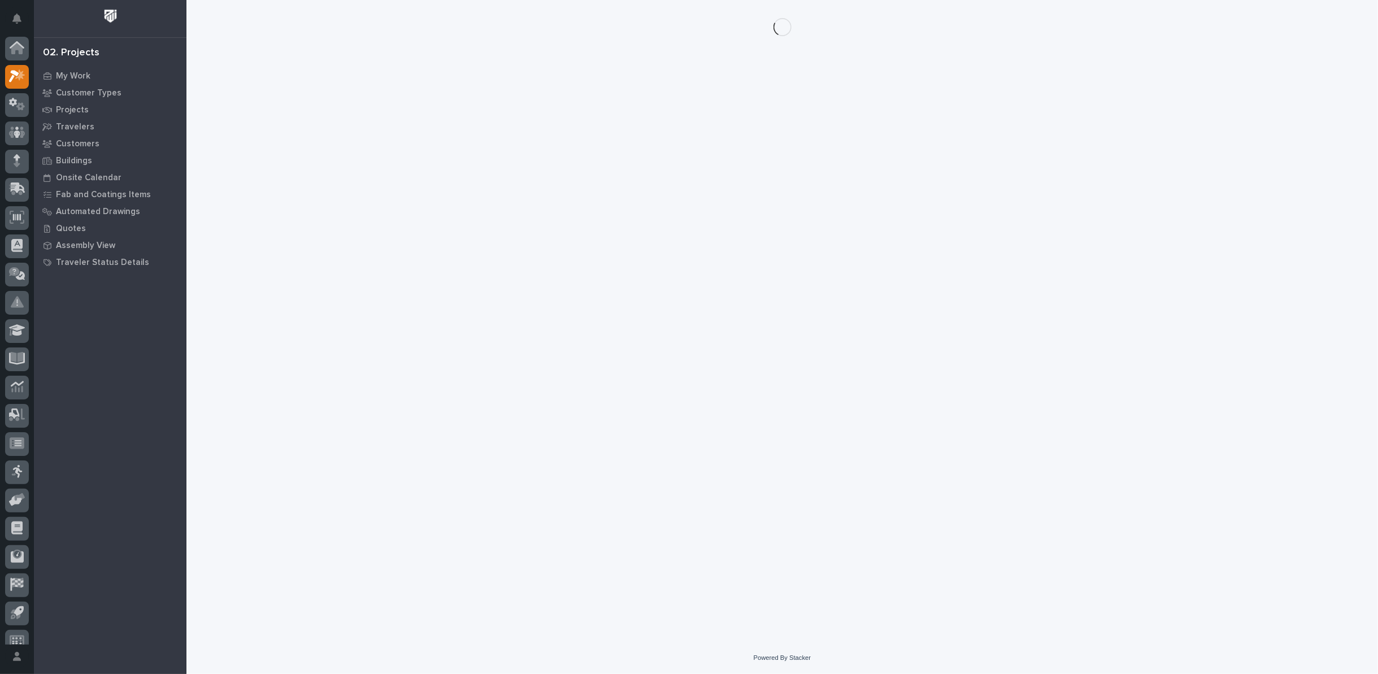
scroll to position [12, 0]
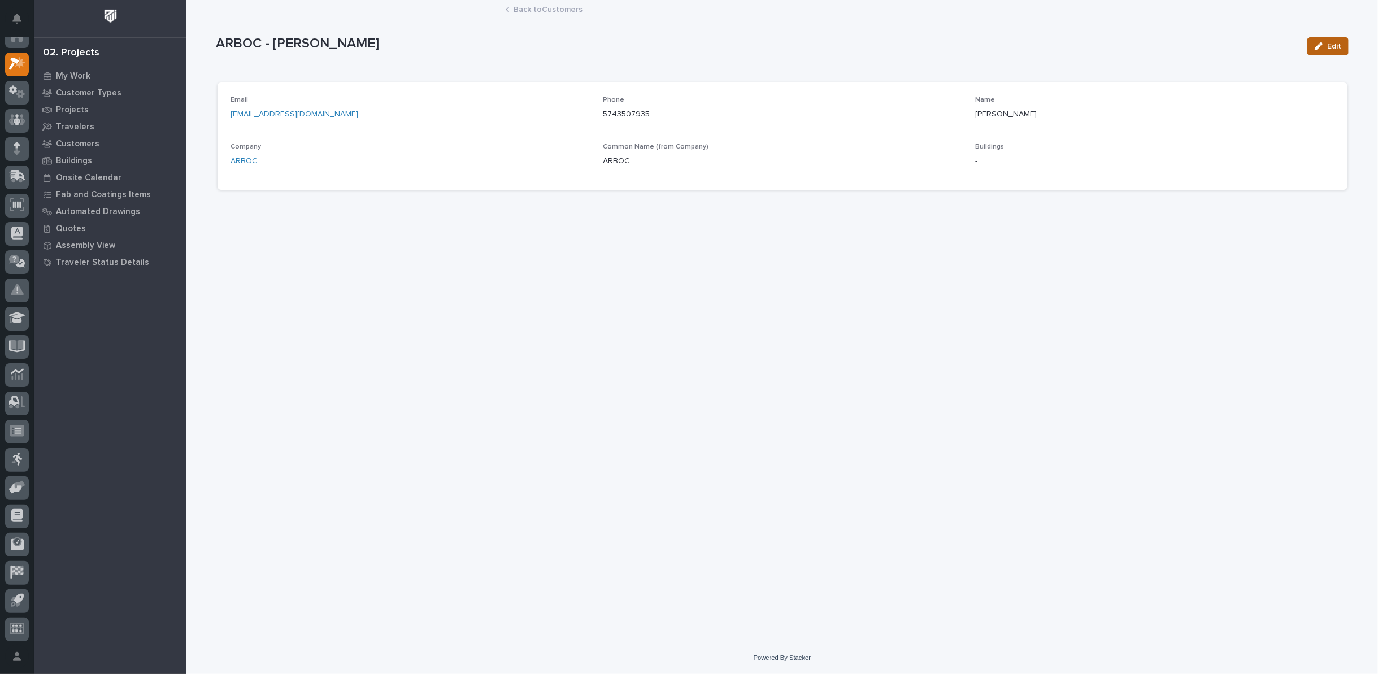
click at [1333, 44] on span "Edit" at bounding box center [1334, 46] width 14 height 10
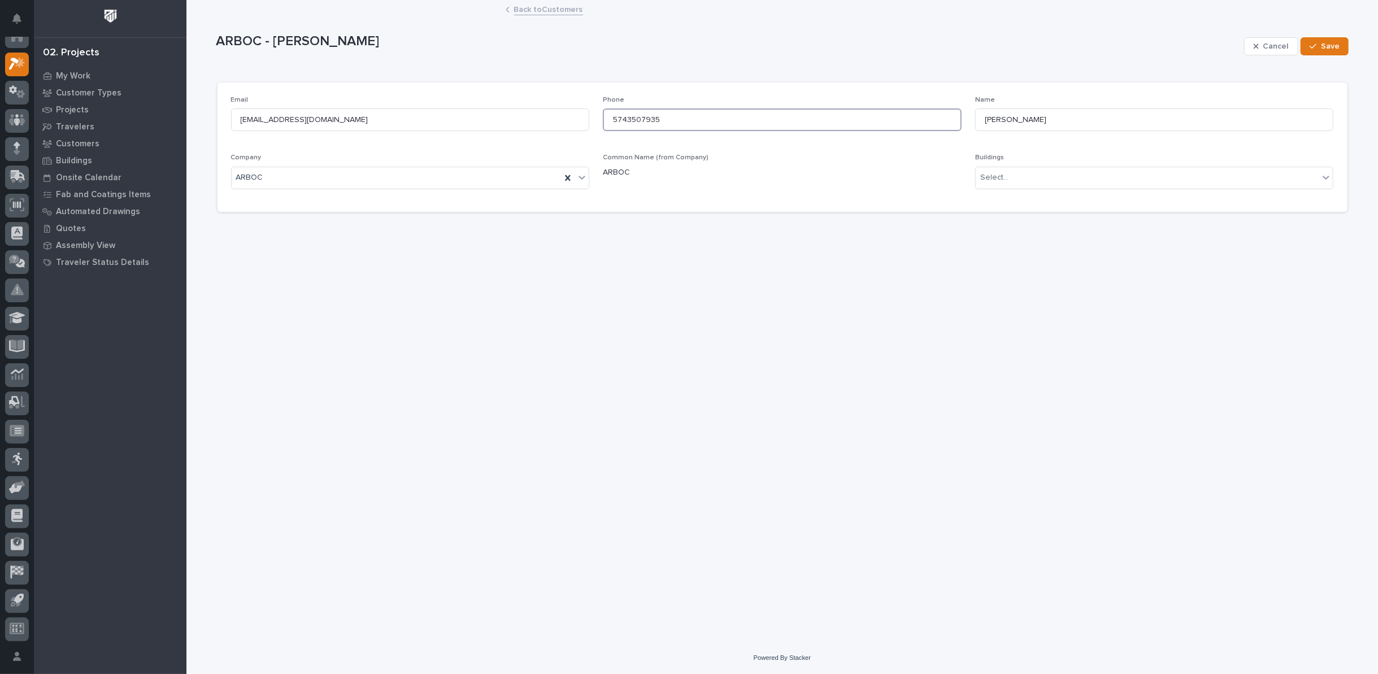
click at [627, 119] on input "5743507935" at bounding box center [782, 119] width 359 height 23
click at [642, 119] on input "574-3507935" at bounding box center [782, 119] width 359 height 23
type input "[PHONE_NUMBER]"
click at [1316, 42] on icon "button" at bounding box center [1313, 46] width 7 height 8
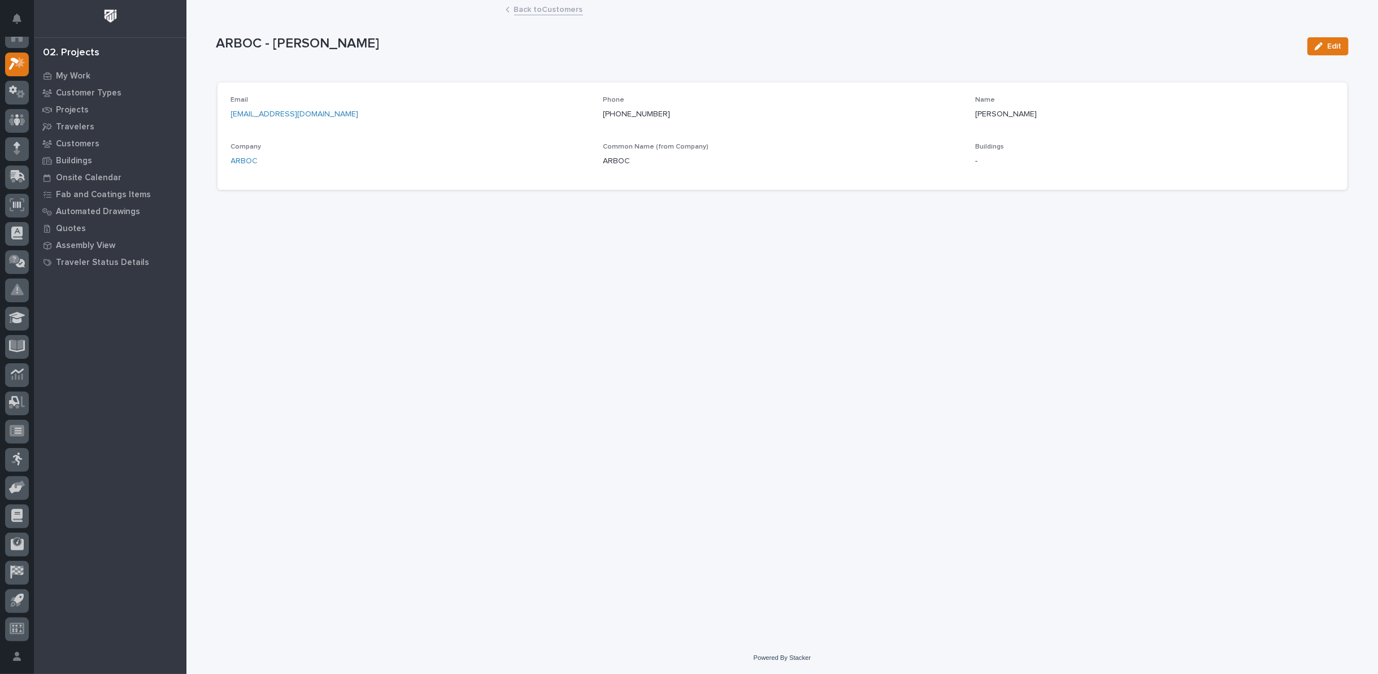
click at [547, 9] on link "Back to Customers" at bounding box center [548, 8] width 69 height 13
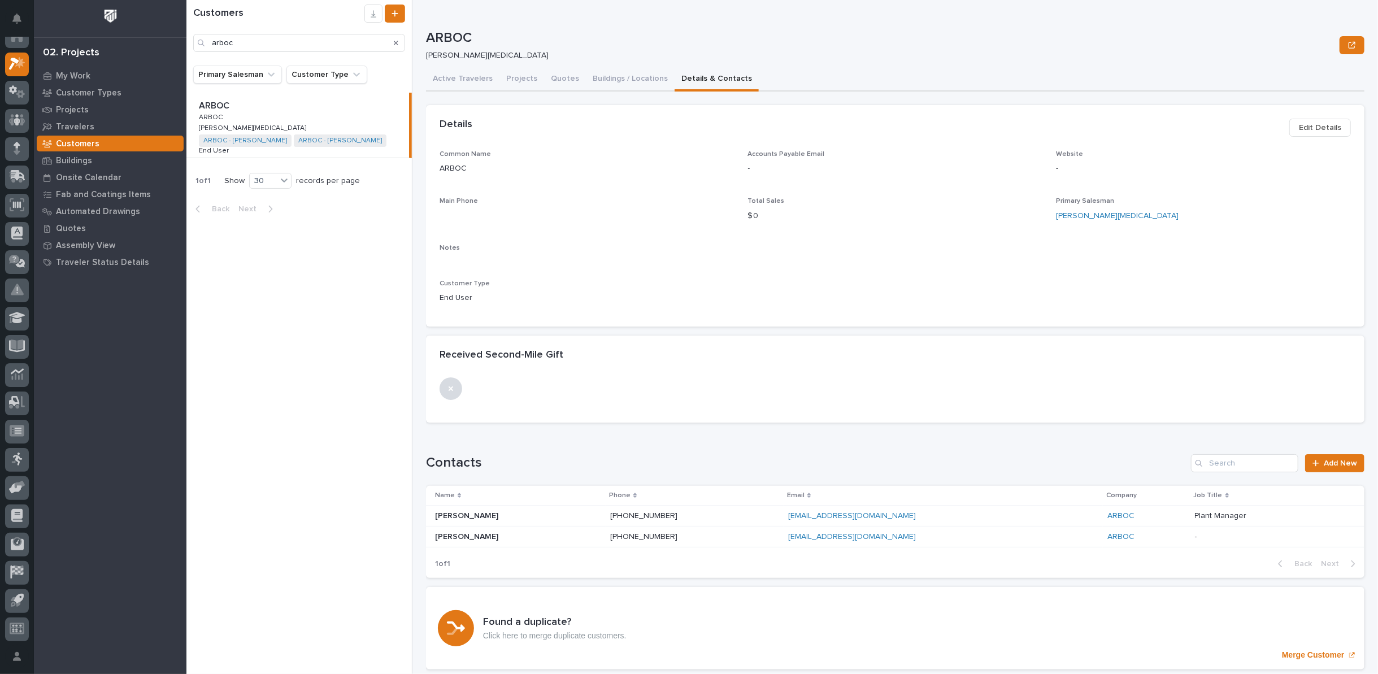
scroll to position [35, 0]
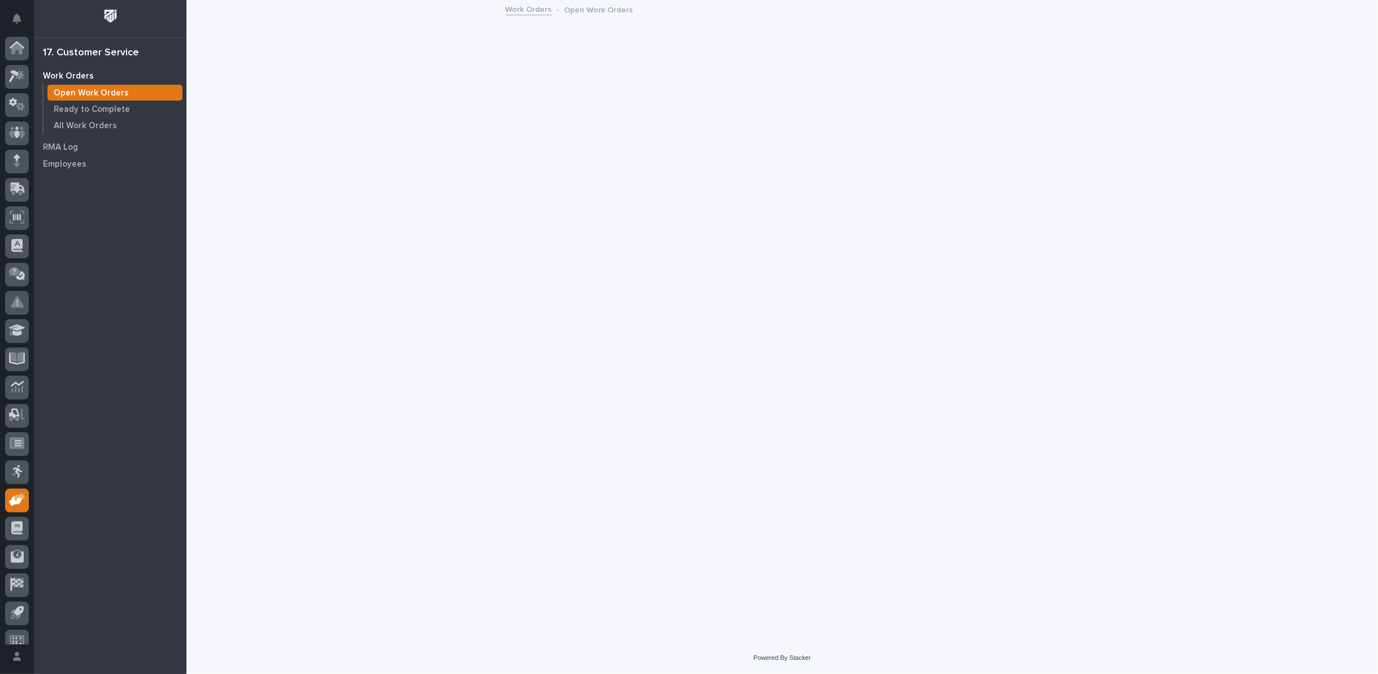
scroll to position [12, 0]
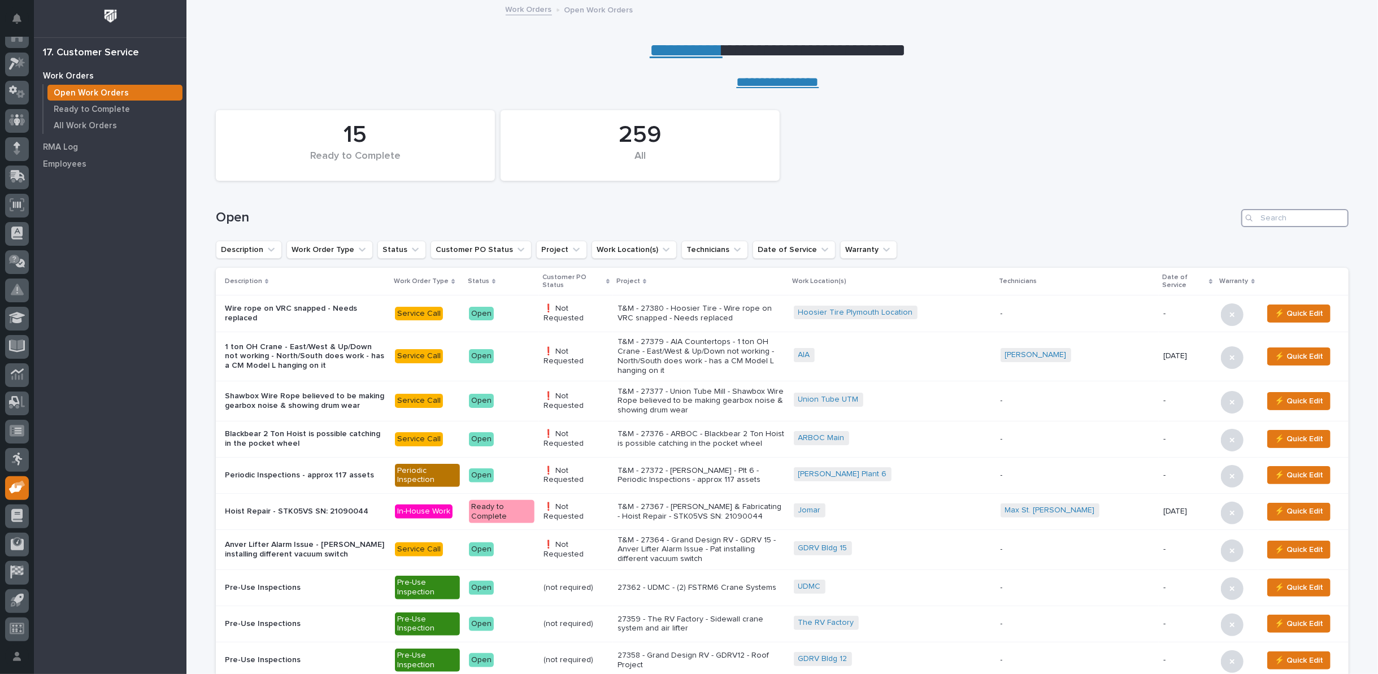
click at [1326, 217] on input "Search" at bounding box center [1294, 218] width 107 height 18
type input "25763"
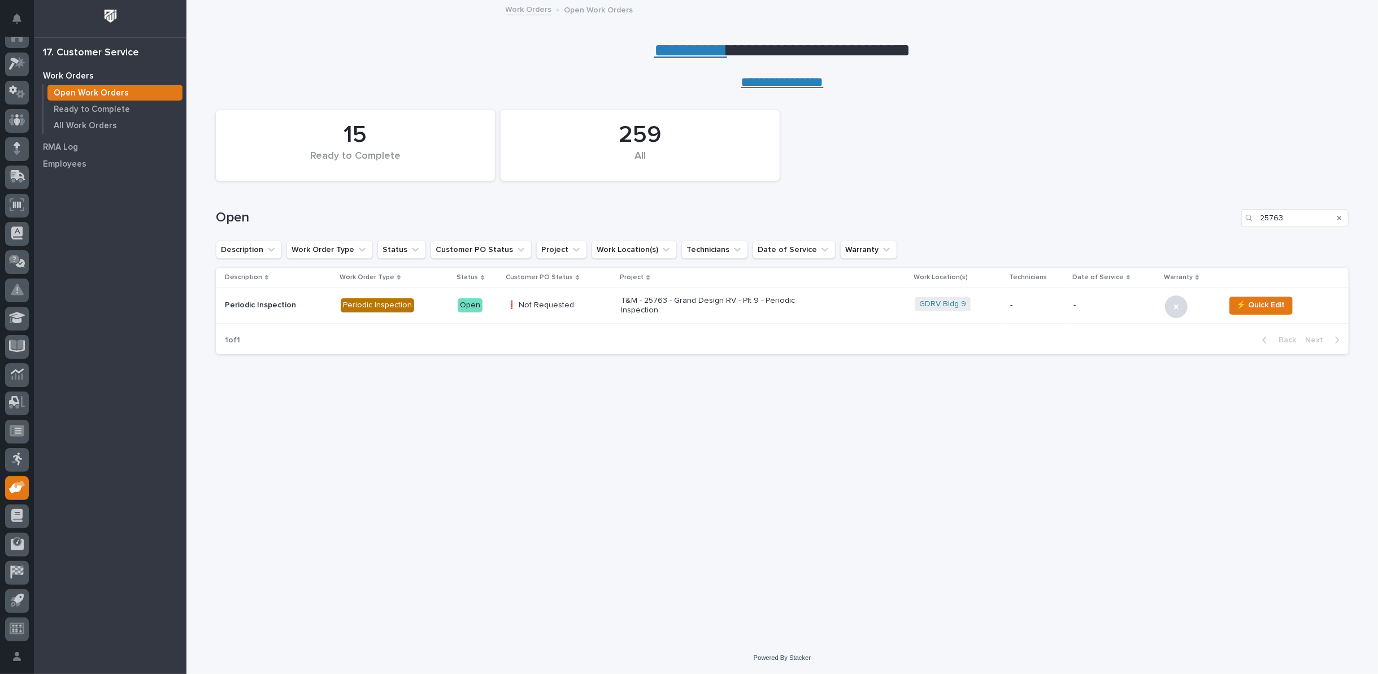
click at [679, 300] on p "T&M - 25763 - Grand Design RV - Plt 9 - Periodic Inspection" at bounding box center [720, 305] width 198 height 19
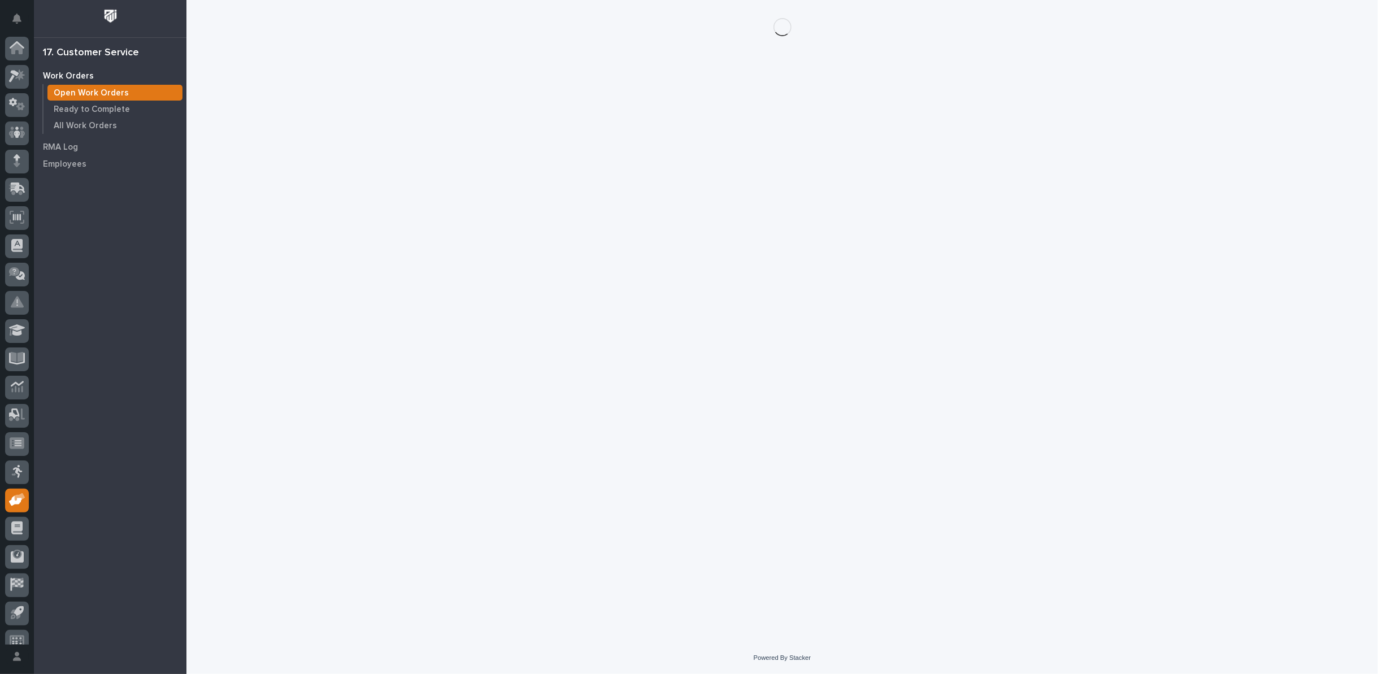
scroll to position [12, 0]
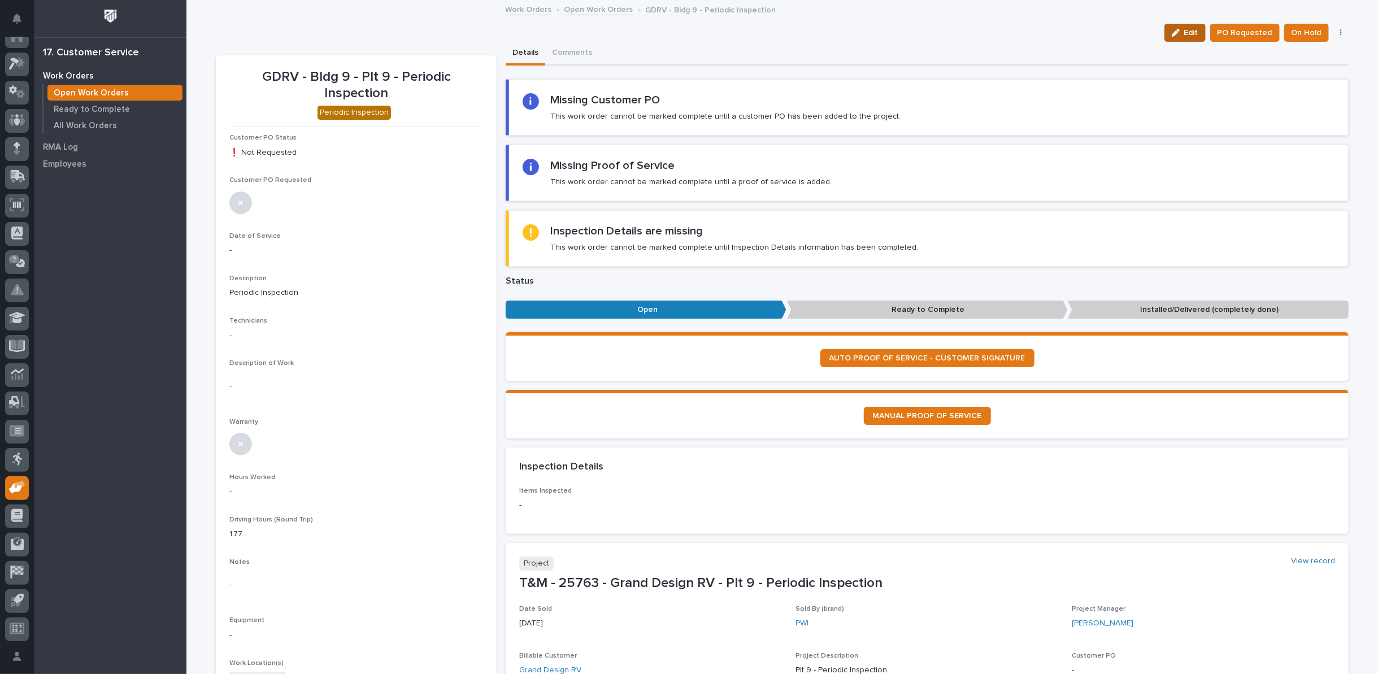
click at [1188, 31] on span "Edit" at bounding box center [1191, 33] width 14 height 10
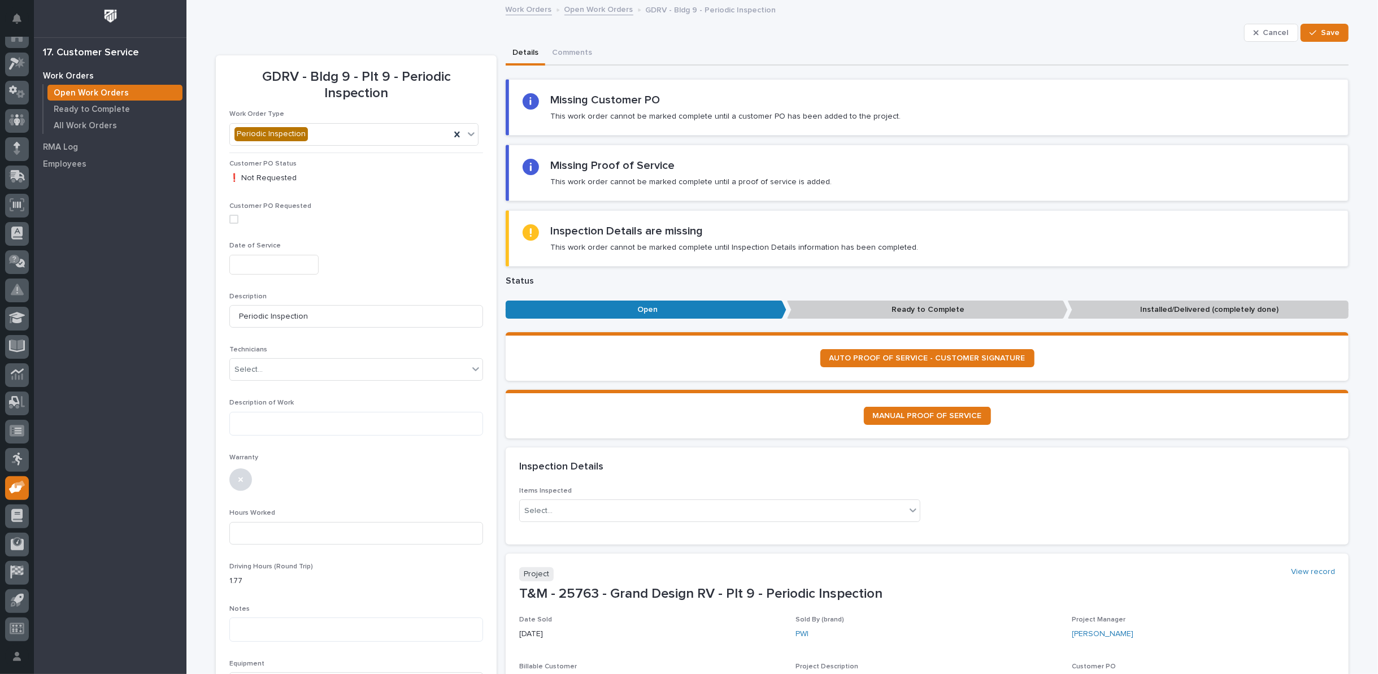
click at [273, 255] on input "text" at bounding box center [273, 265] width 89 height 20
click at [280, 131] on div "9" at bounding box center [280, 136] width 15 height 15
type input "**********"
click at [263, 360] on div "Select..." at bounding box center [349, 369] width 238 height 19
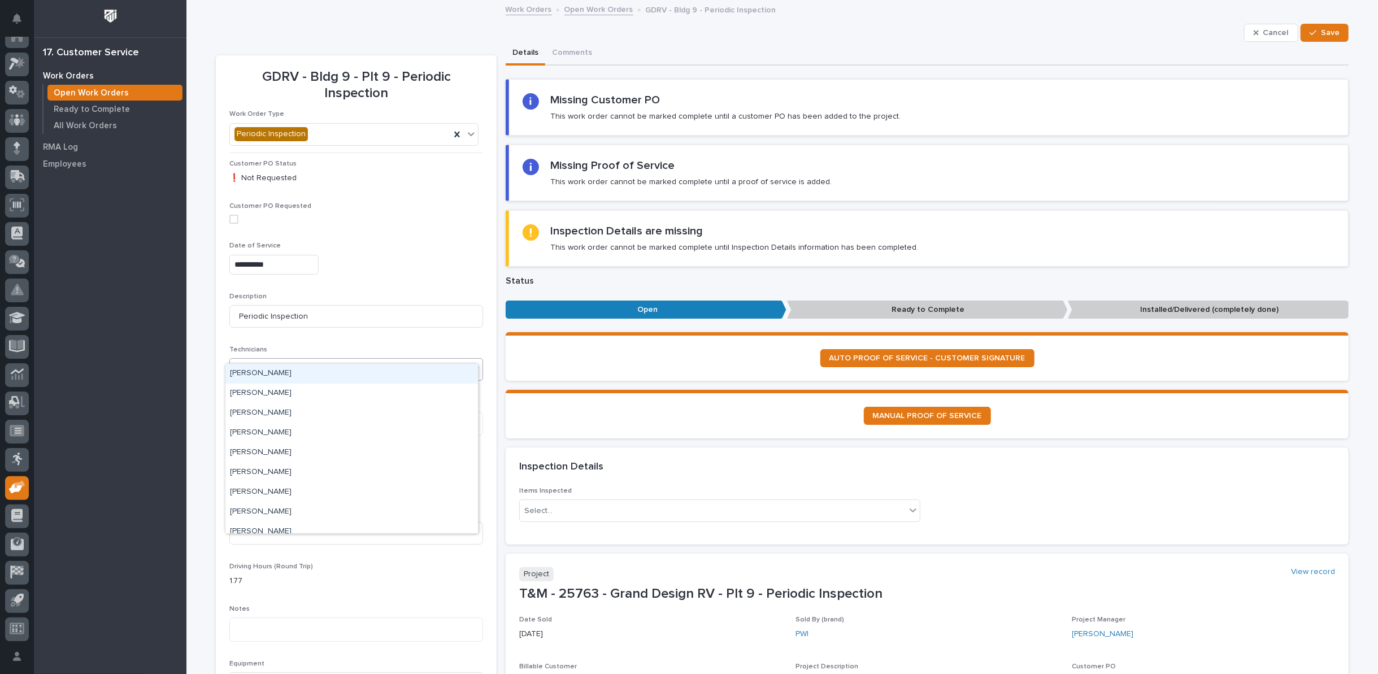
type input "**"
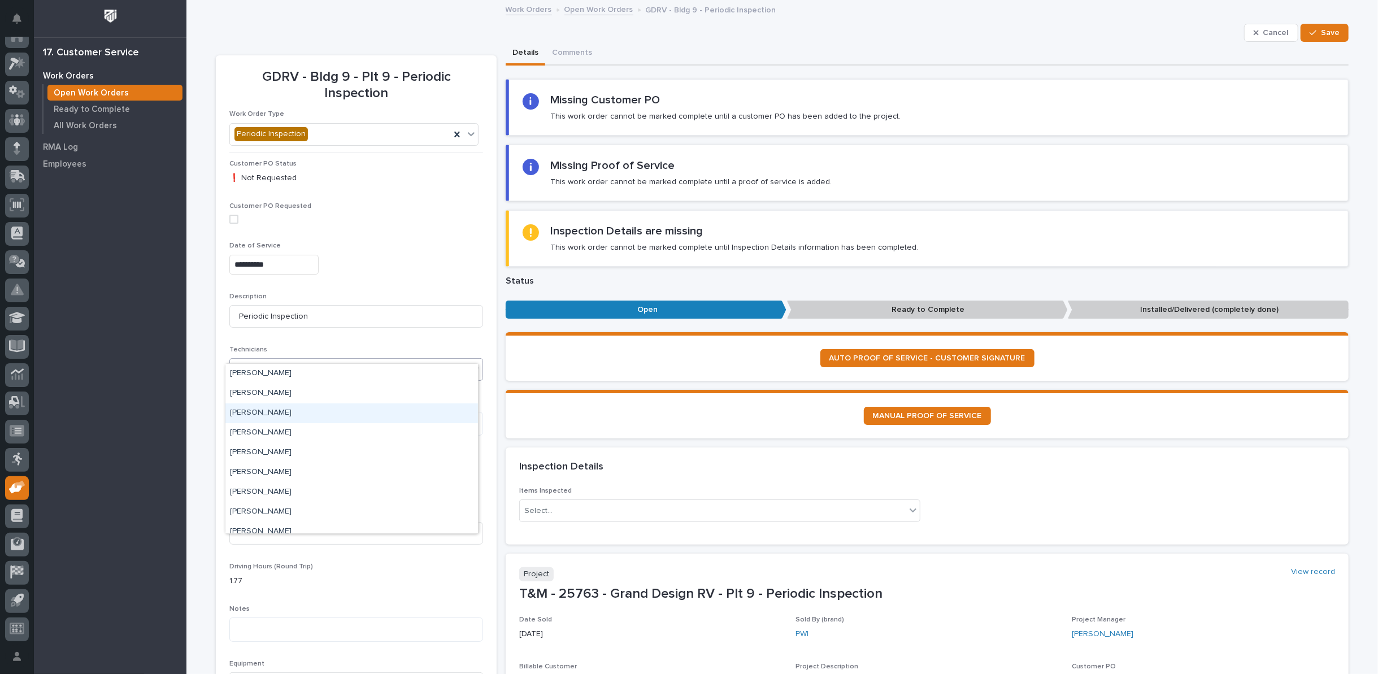
click at [262, 412] on div "Eric Tener" at bounding box center [351, 413] width 253 height 20
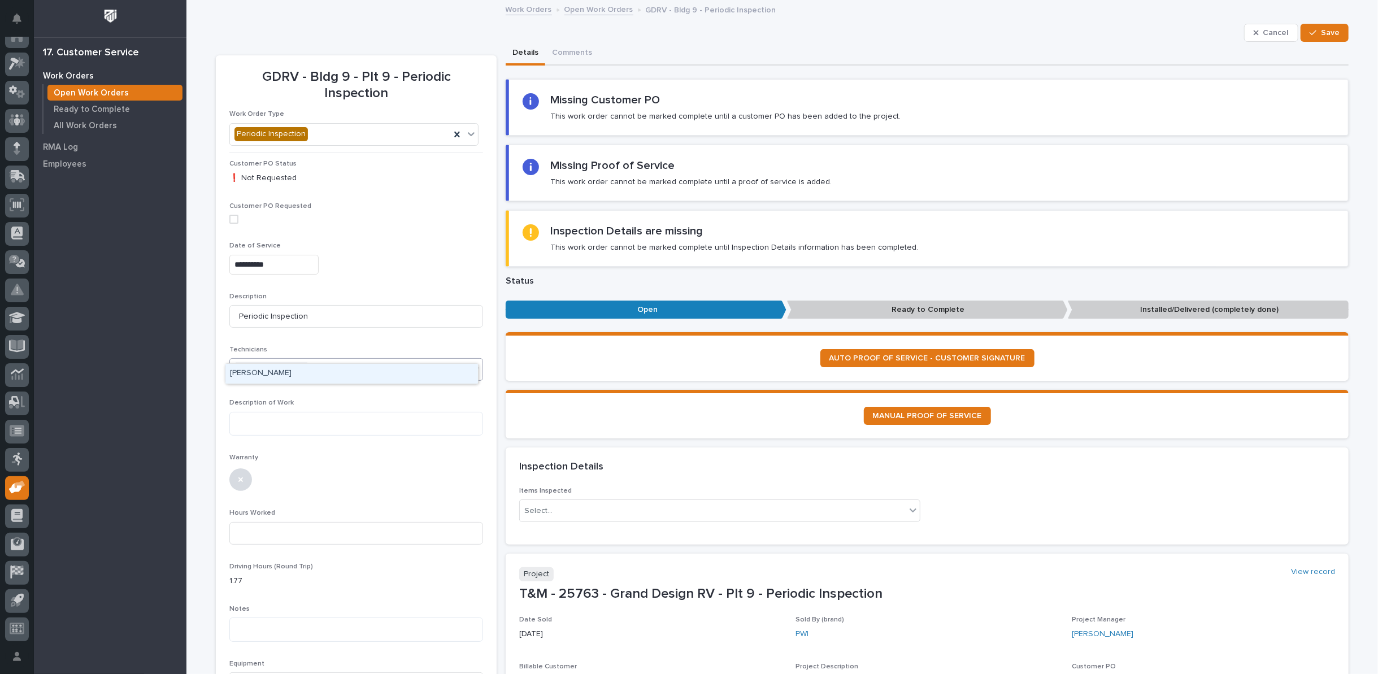
type input "****"
click at [278, 375] on div "Jerred Surma" at bounding box center [351, 374] width 253 height 20
drag, startPoint x: 274, startPoint y: 398, endPoint x: 271, endPoint y: 403, distance: 6.3
click at [272, 412] on textarea at bounding box center [356, 424] width 254 height 24
type textarea "**********"
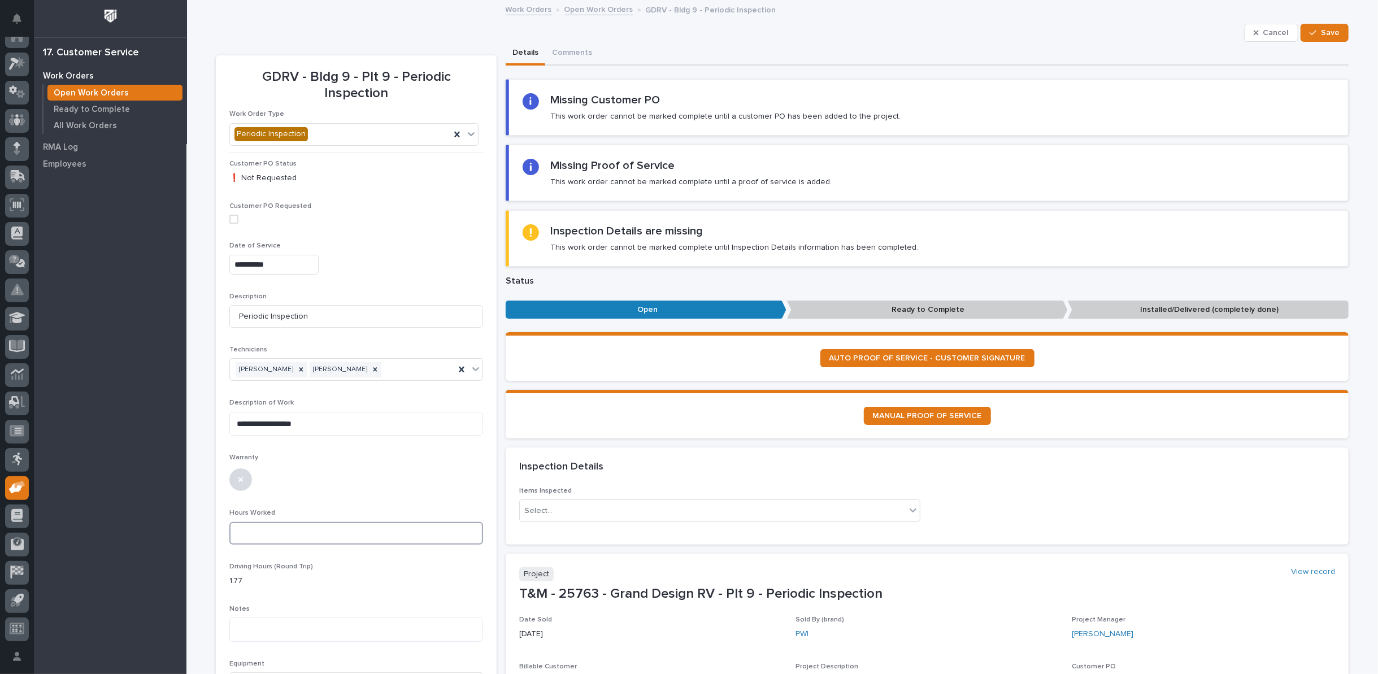
click at [289, 522] on input at bounding box center [356, 533] width 254 height 23
type input "32"
drag, startPoint x: 1329, startPoint y: 29, endPoint x: 1320, endPoint y: 29, distance: 9.6
click at [1329, 30] on span "Save" at bounding box center [1330, 33] width 19 height 10
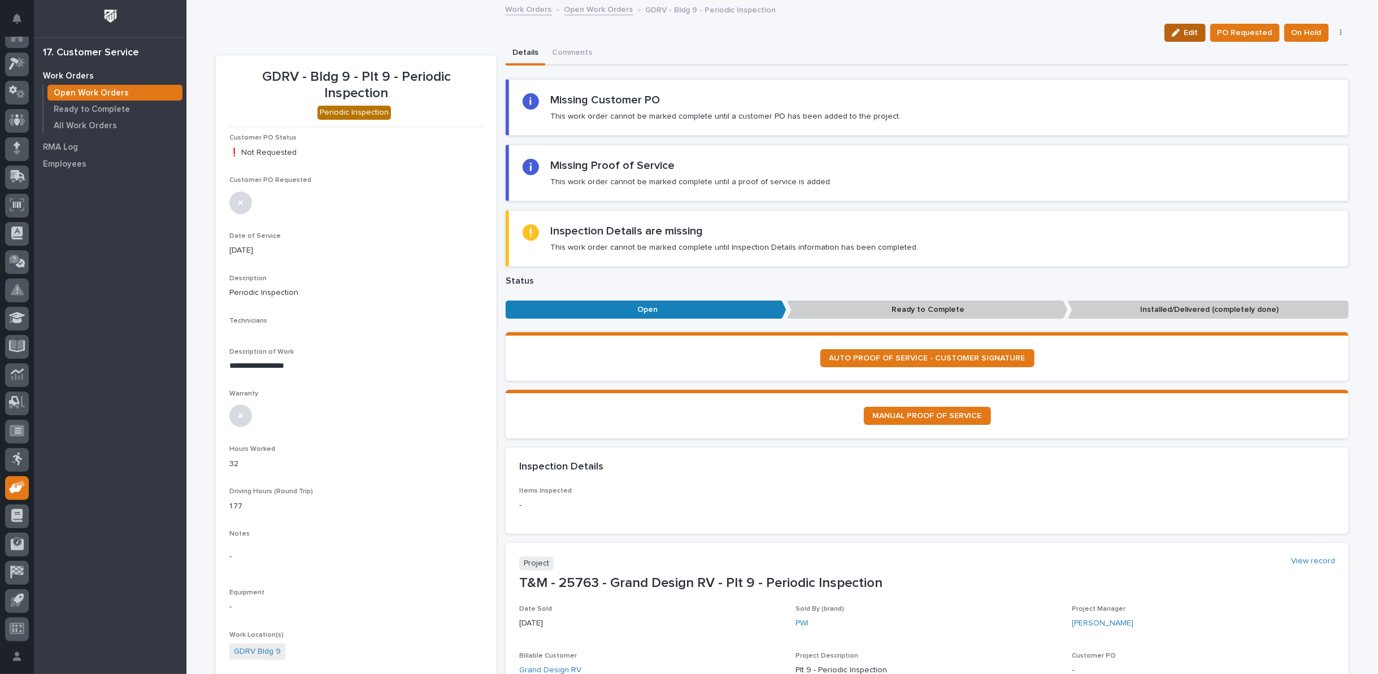
click at [1187, 33] on span "Edit" at bounding box center [1191, 33] width 14 height 10
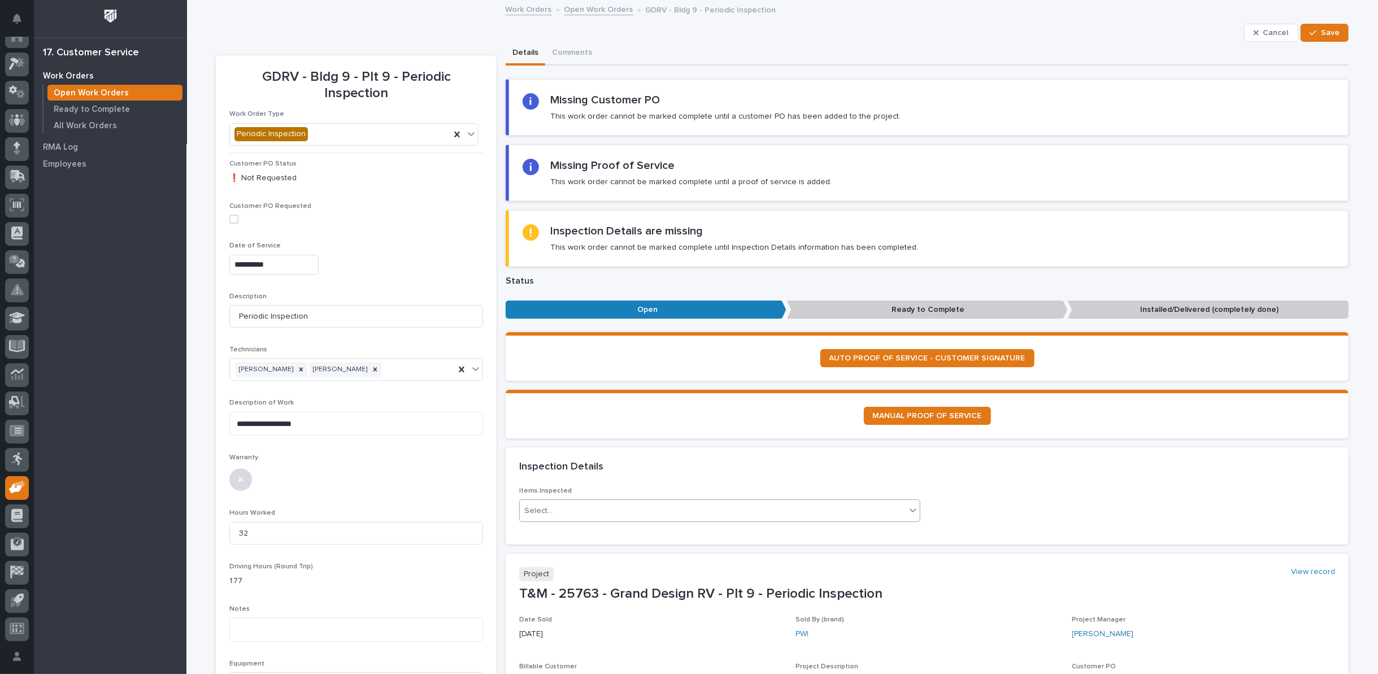
click at [911, 509] on icon at bounding box center [912, 510] width 11 height 11
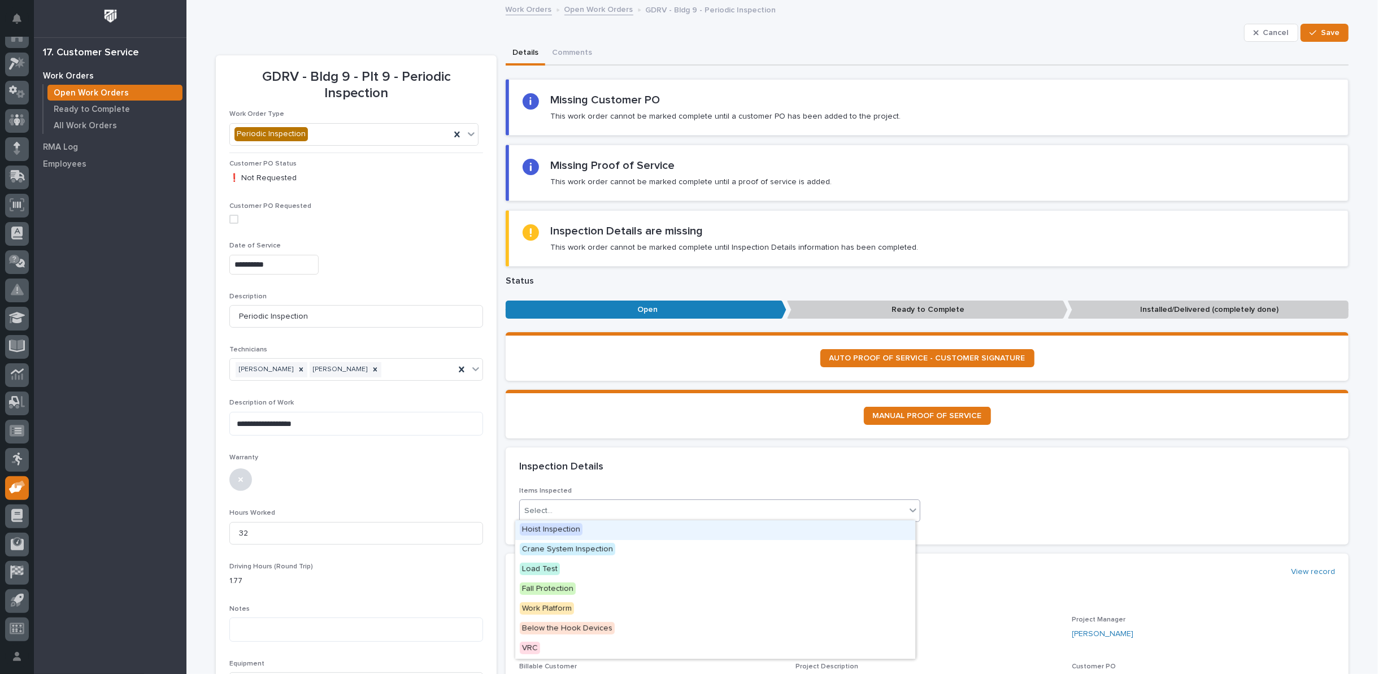
click at [566, 528] on span "Hoist Inspection" at bounding box center [551, 529] width 63 height 12
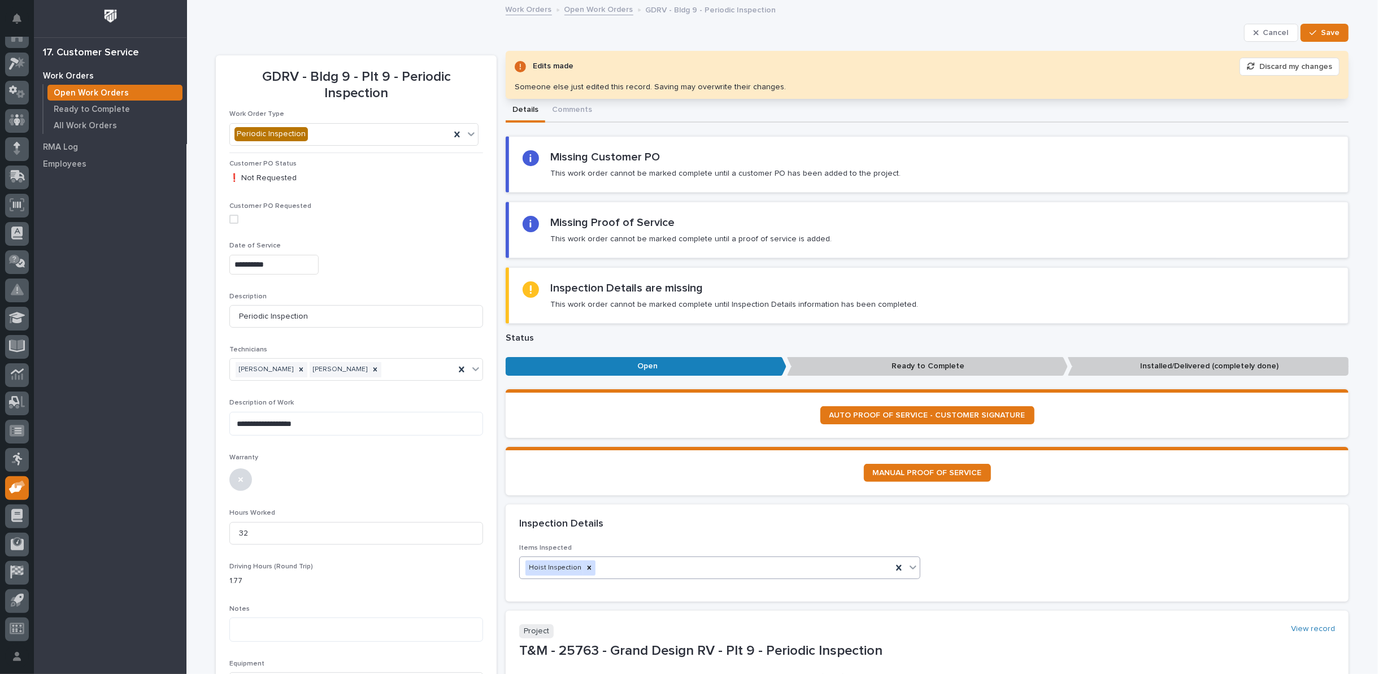
click at [912, 506] on div "Inspection Details" at bounding box center [927, 525] width 843 height 40
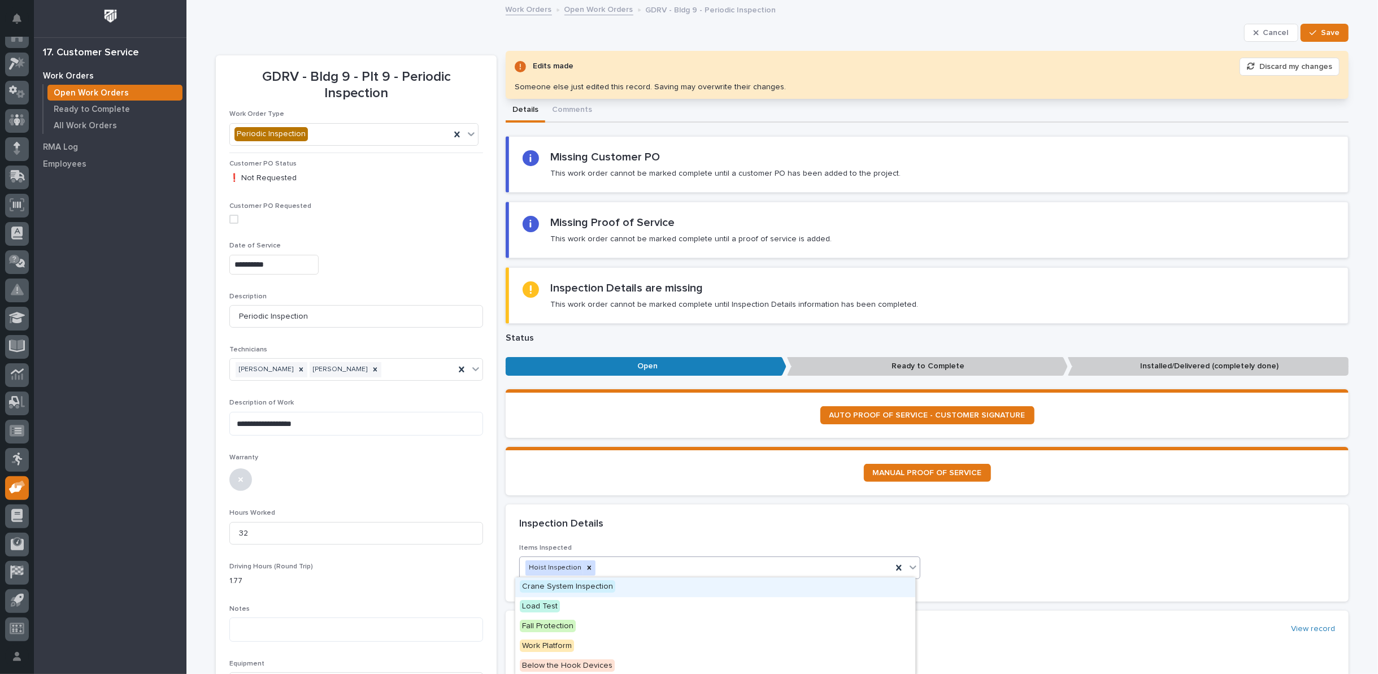
click at [910, 566] on icon at bounding box center [913, 568] width 7 height 4
click at [550, 588] on span "Crane System Inspection" at bounding box center [567, 586] width 95 height 12
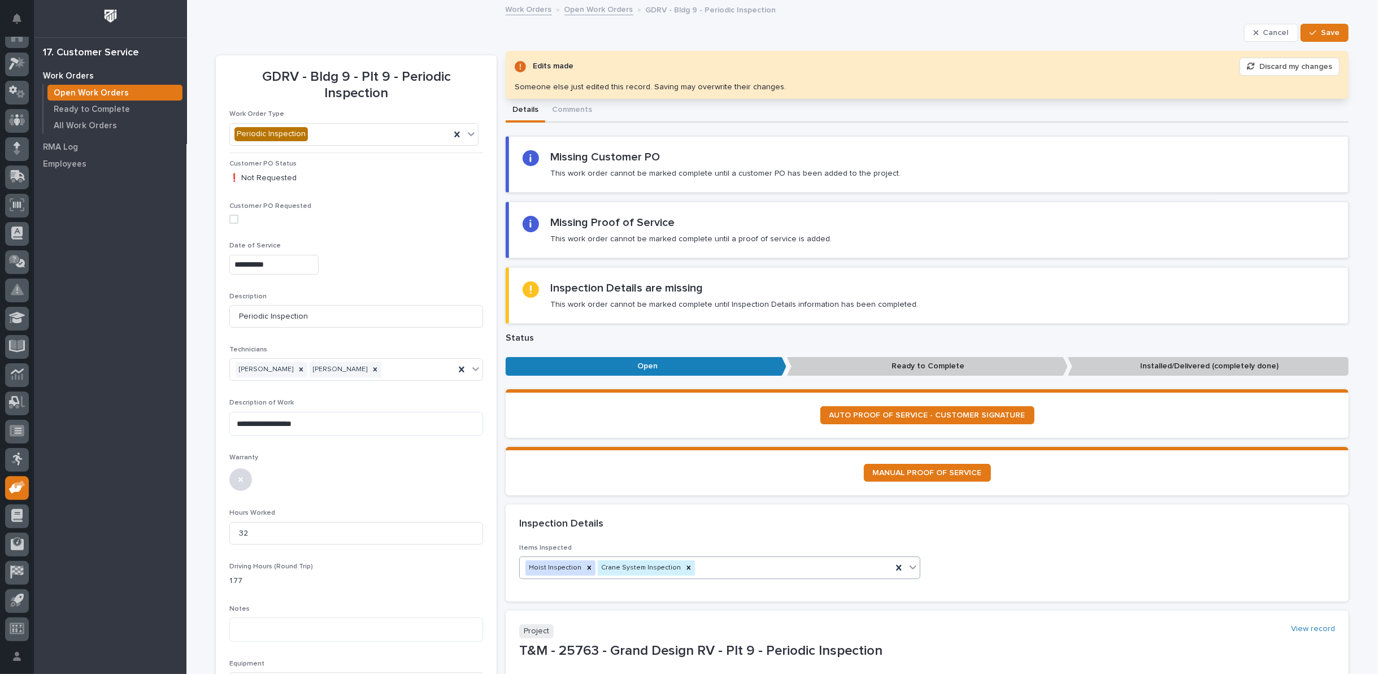
click at [909, 564] on icon at bounding box center [912, 567] width 11 height 11
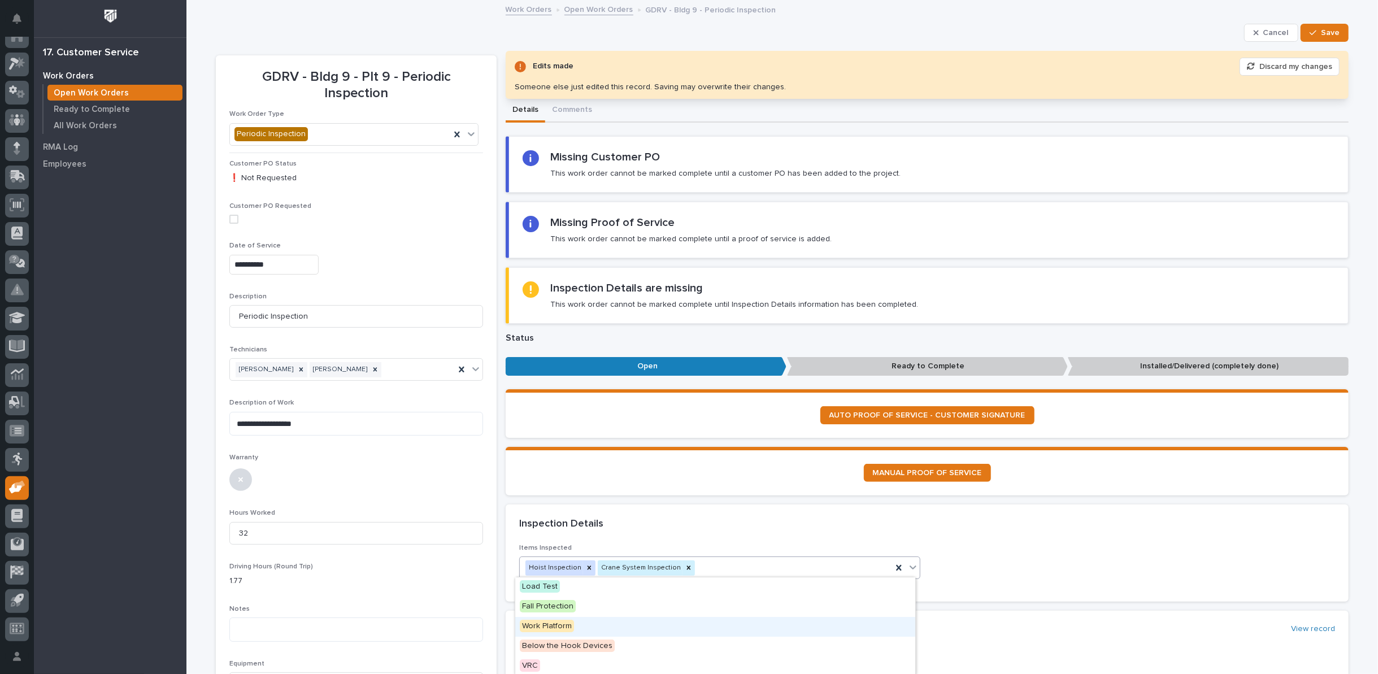
click at [547, 624] on span "Work Platform" at bounding box center [547, 626] width 54 height 12
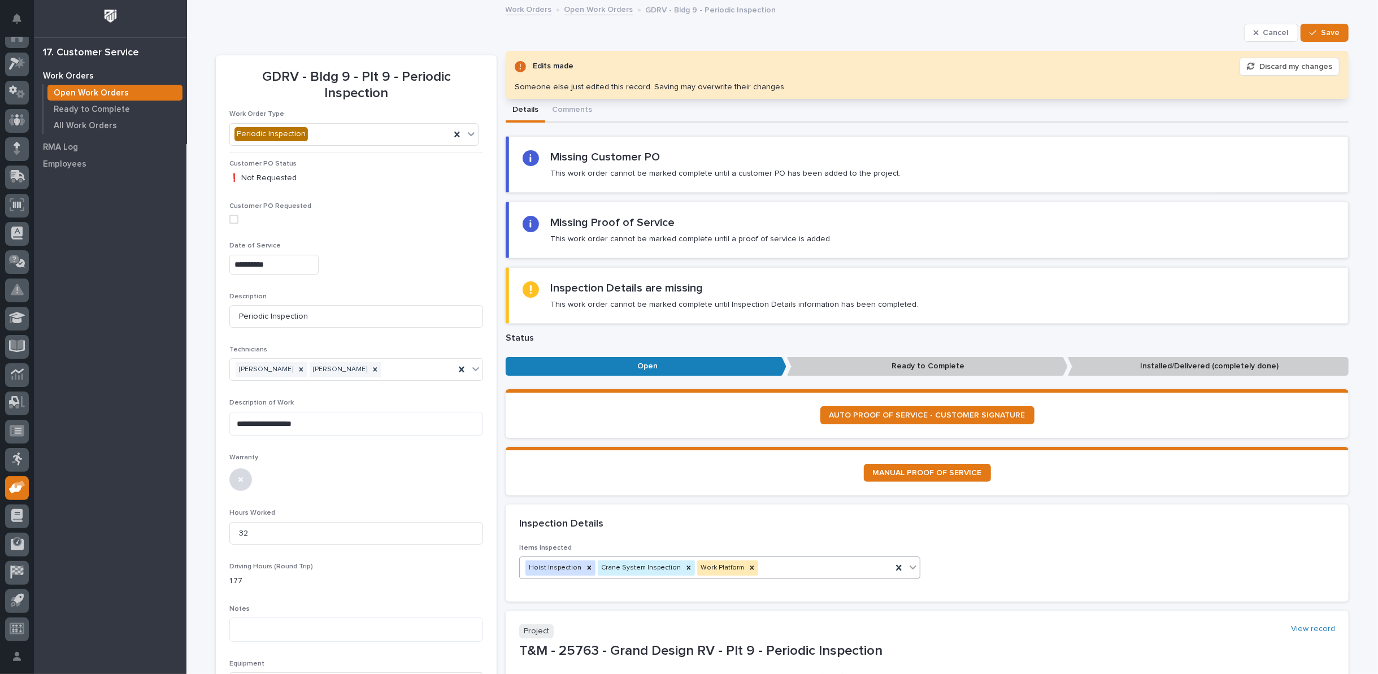
click at [910, 566] on icon at bounding box center [913, 568] width 7 height 4
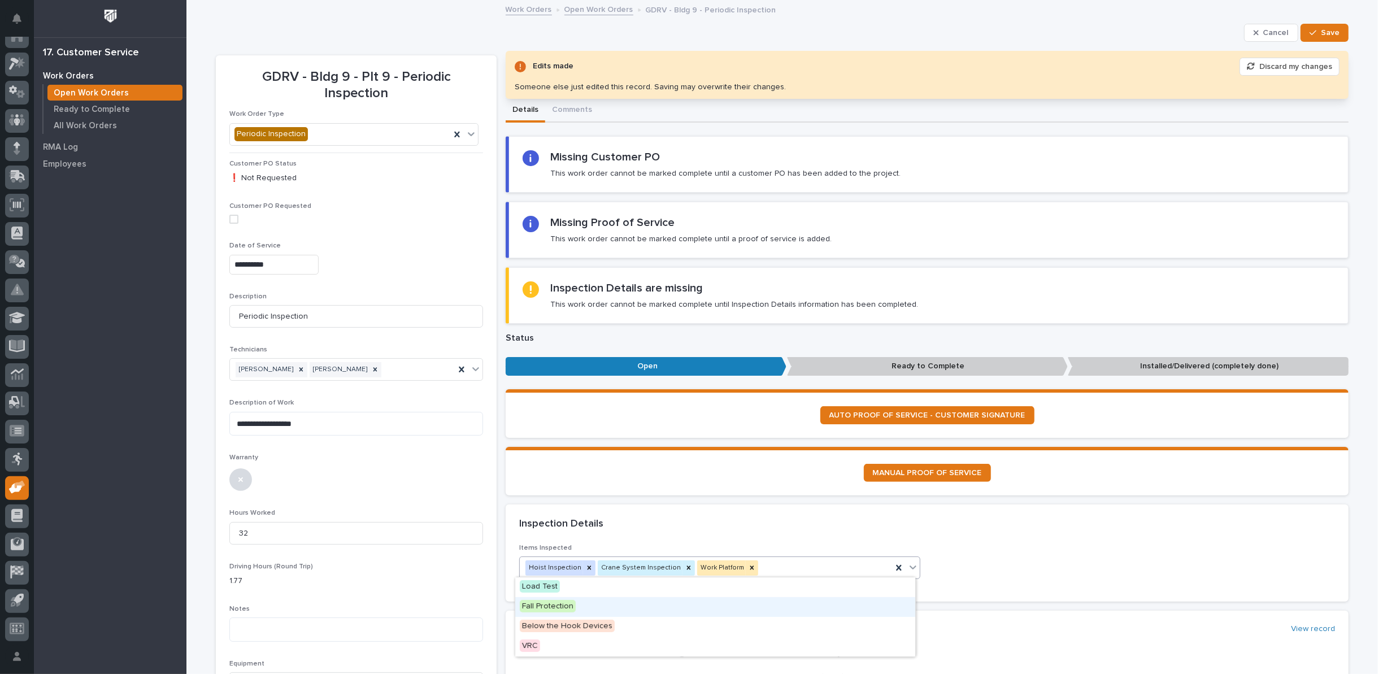
click at [552, 606] on span "Fall Protection" at bounding box center [548, 606] width 56 height 12
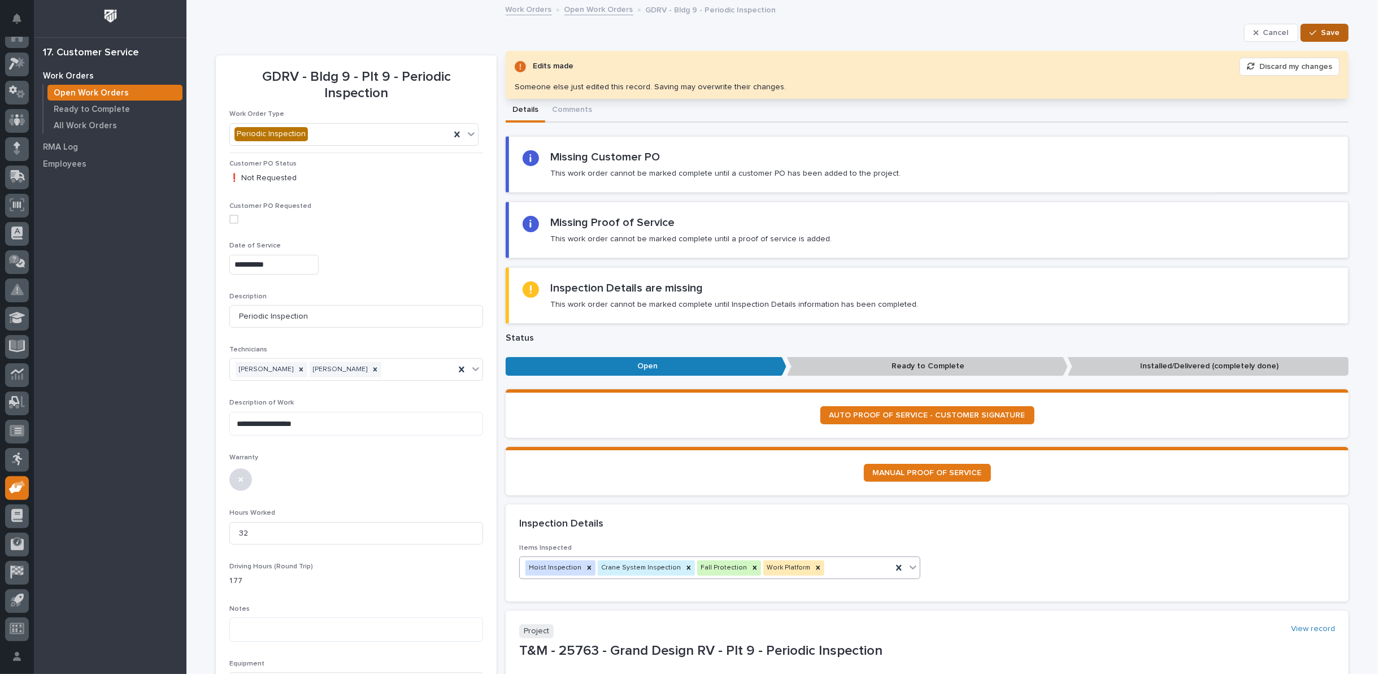
click at [1324, 37] on span "Save" at bounding box center [1330, 33] width 19 height 10
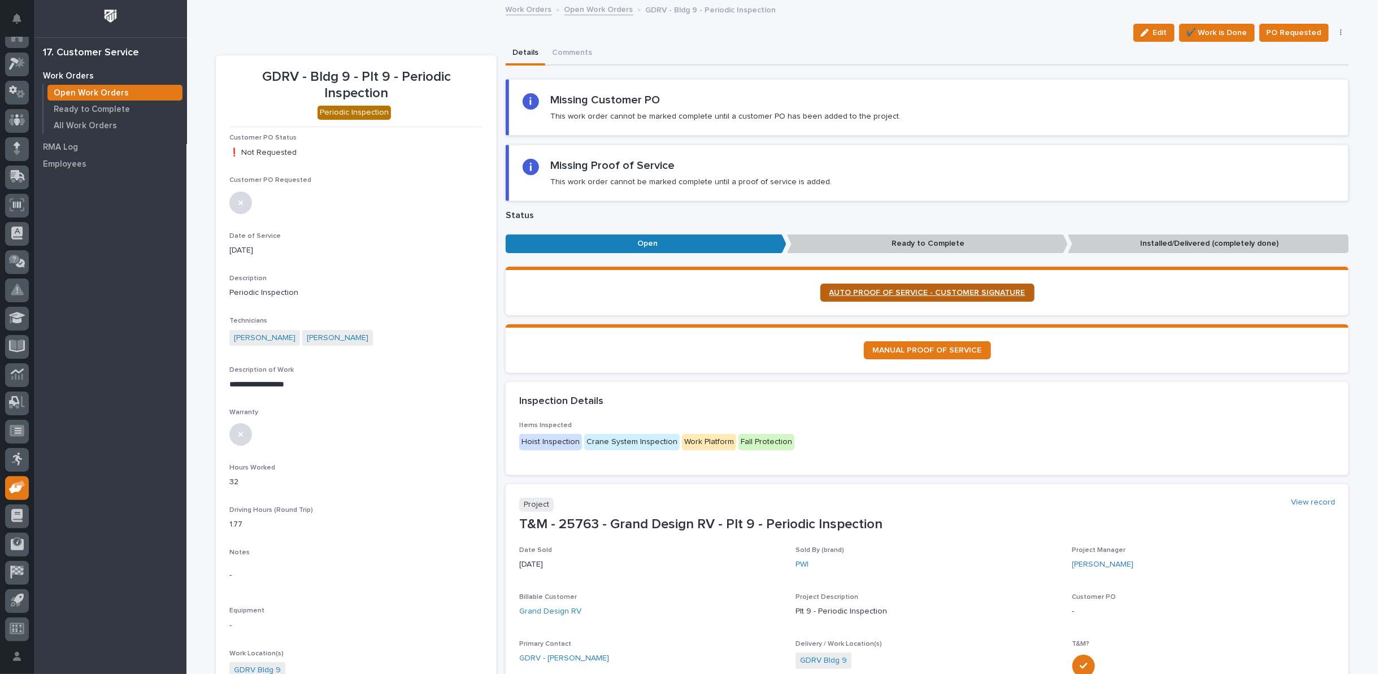
click at [874, 289] on span "AUTO PROOF OF SERVICE - CUSTOMER SIGNATURE" at bounding box center [927, 293] width 196 height 8
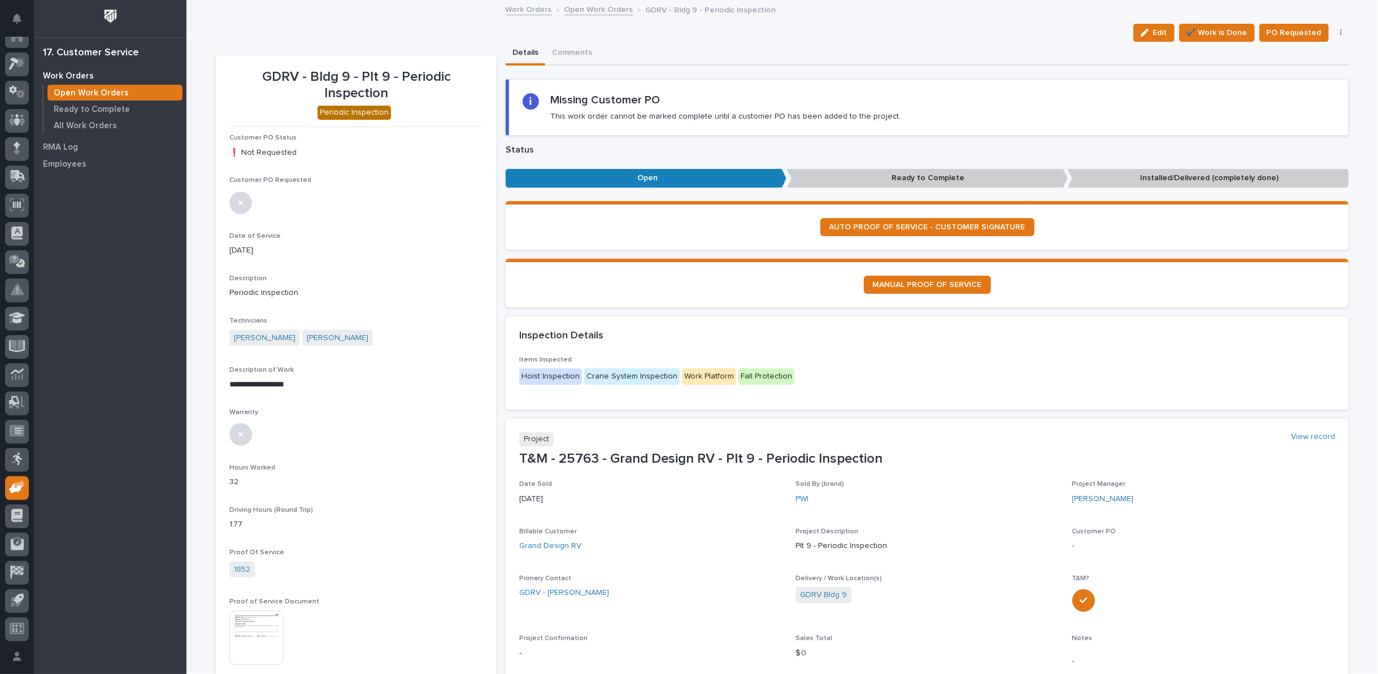
click at [1340, 31] on icon "button" at bounding box center [1341, 33] width 2 height 8
click at [1314, 71] on span "Regenerate PDF" at bounding box center [1306, 74] width 60 height 14
click at [234, 476] on img at bounding box center [256, 503] width 54 height 54
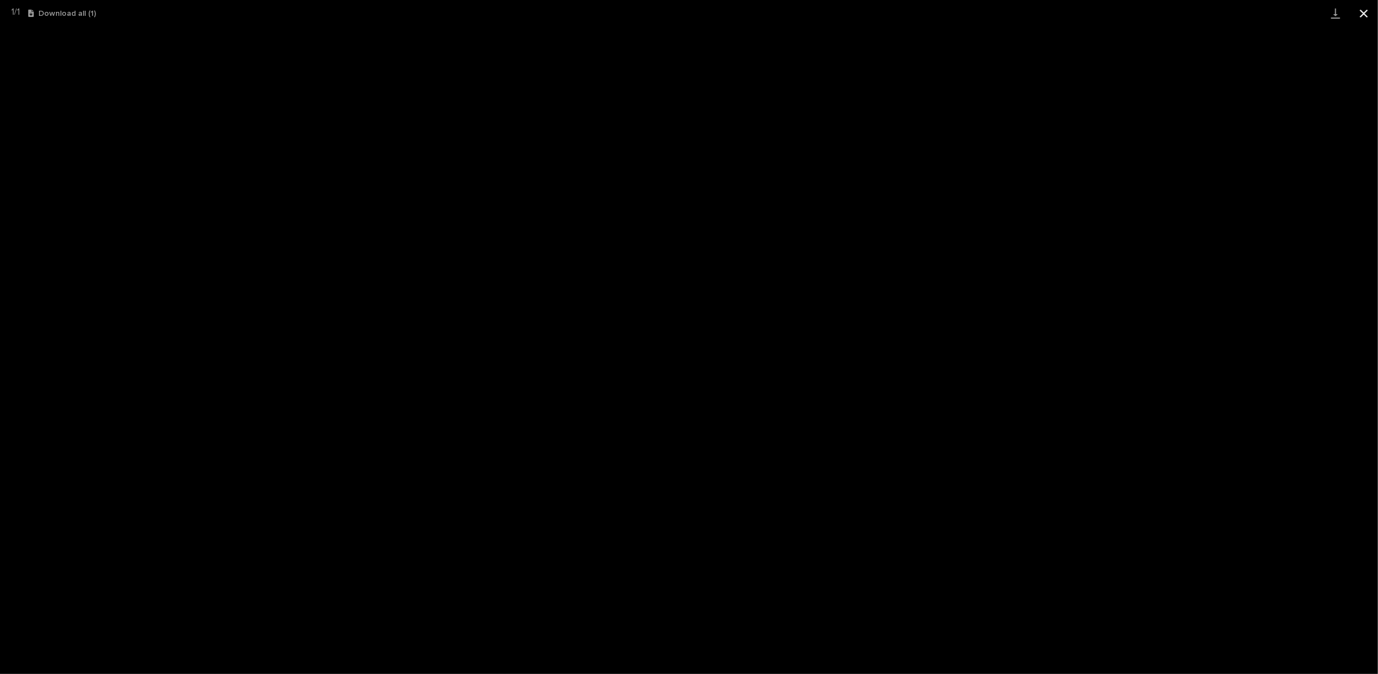
click at [1363, 11] on button "Close gallery" at bounding box center [1364, 13] width 28 height 27
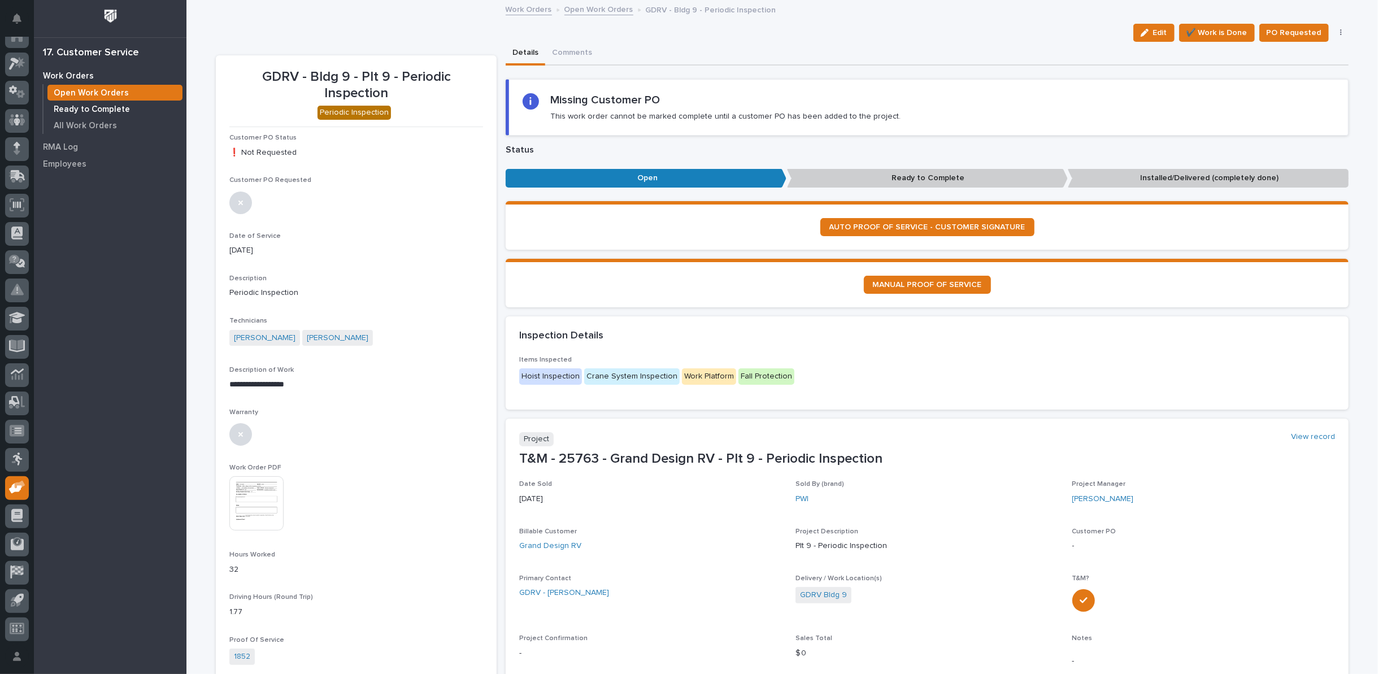
click at [82, 107] on p "Ready to Complete" at bounding box center [92, 110] width 76 height 10
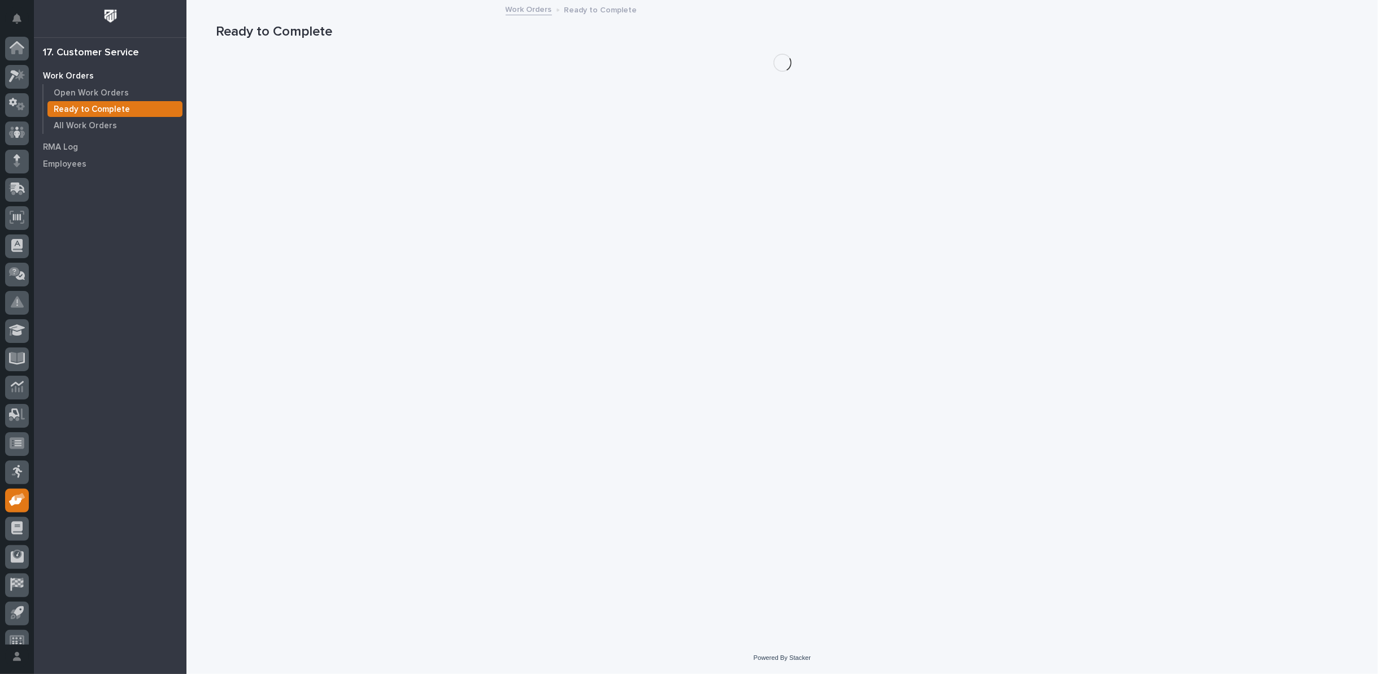
scroll to position [12, 0]
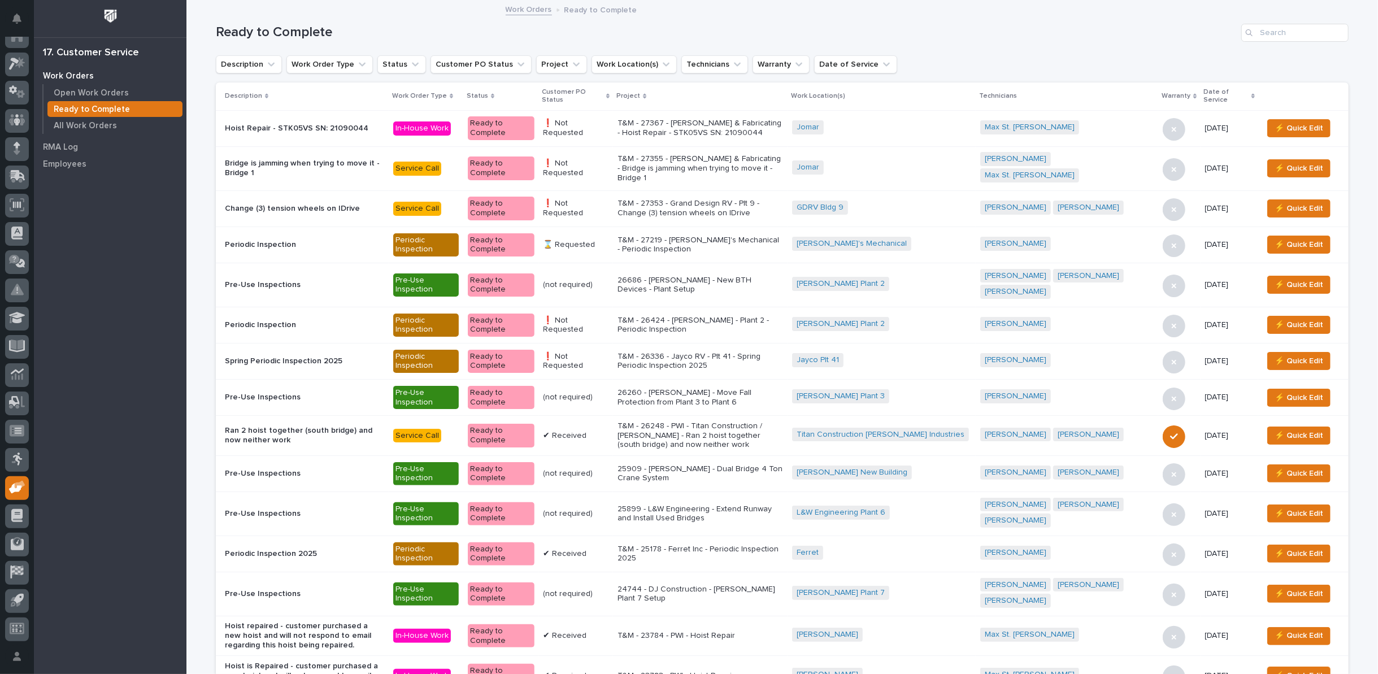
click at [610, 94] on icon at bounding box center [607, 96] width 3 height 6
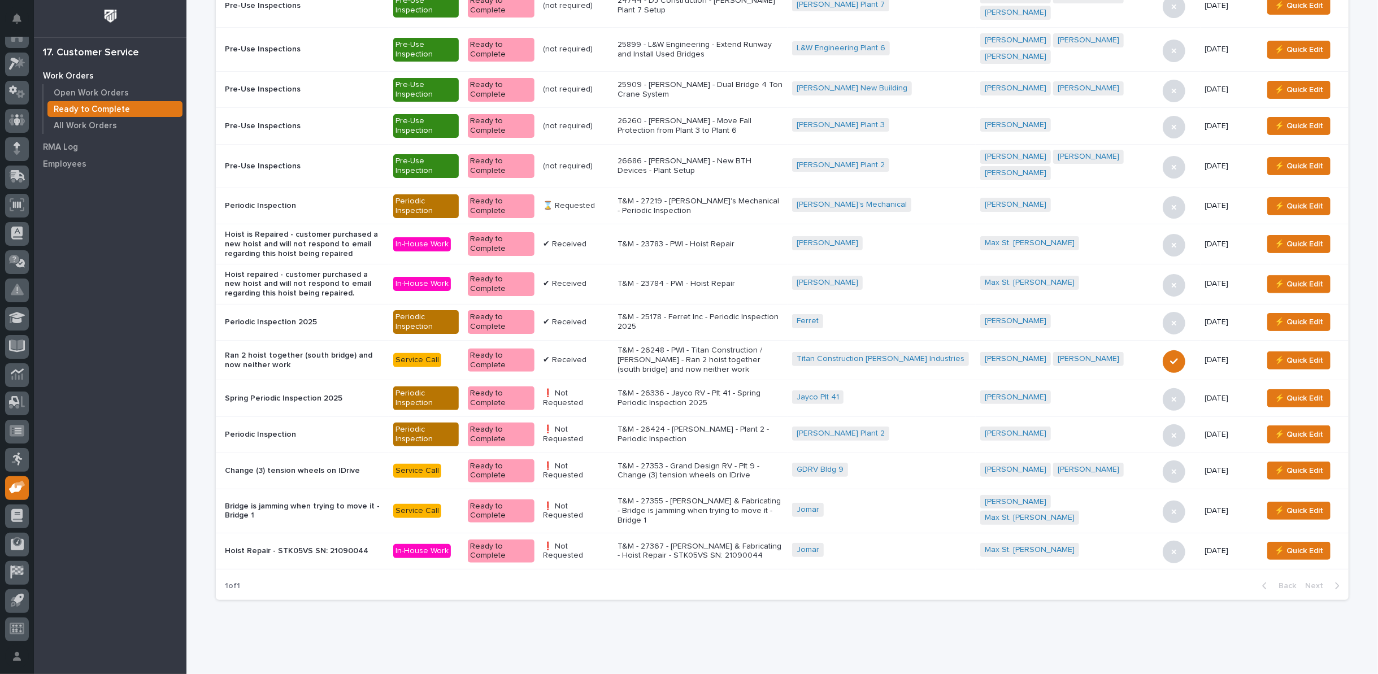
scroll to position [128, 0]
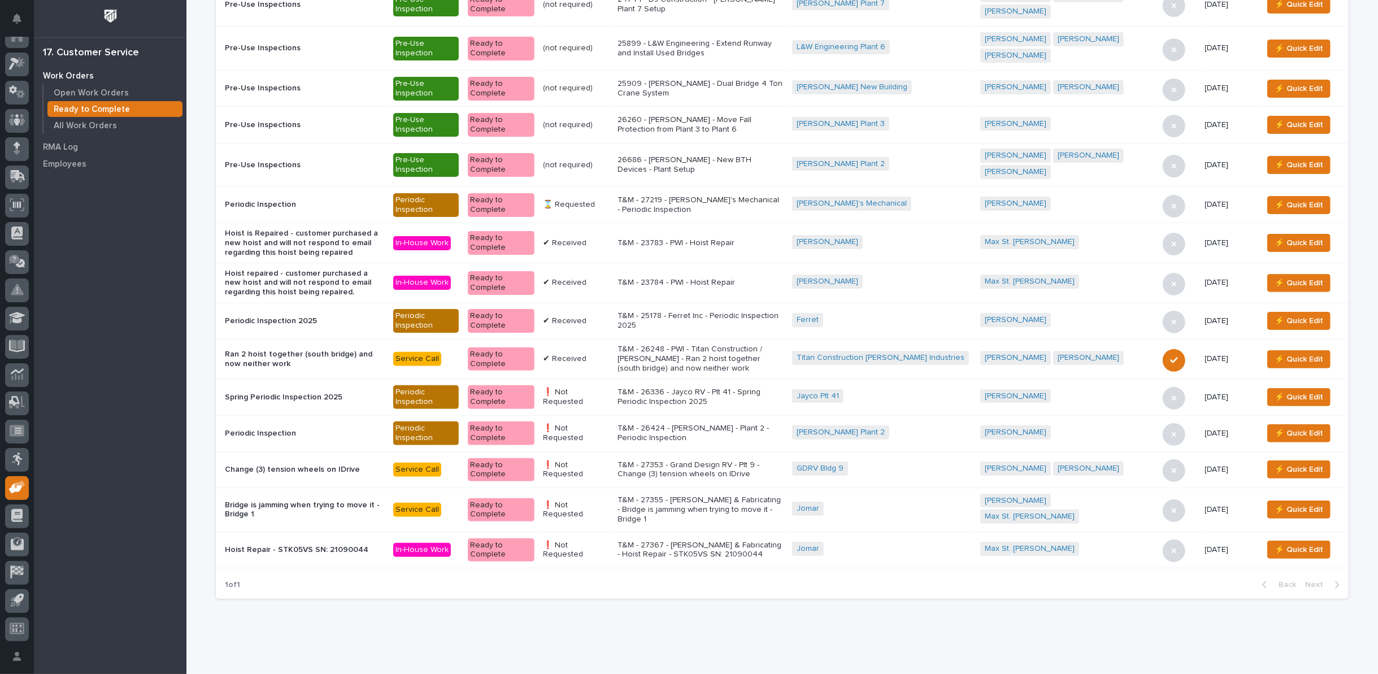
click at [737, 541] on p "T&M - 27367 - [PERSON_NAME] & Fabricating - Hoist Repair - STK05VS SN: 21090044" at bounding box center [701, 550] width 166 height 19
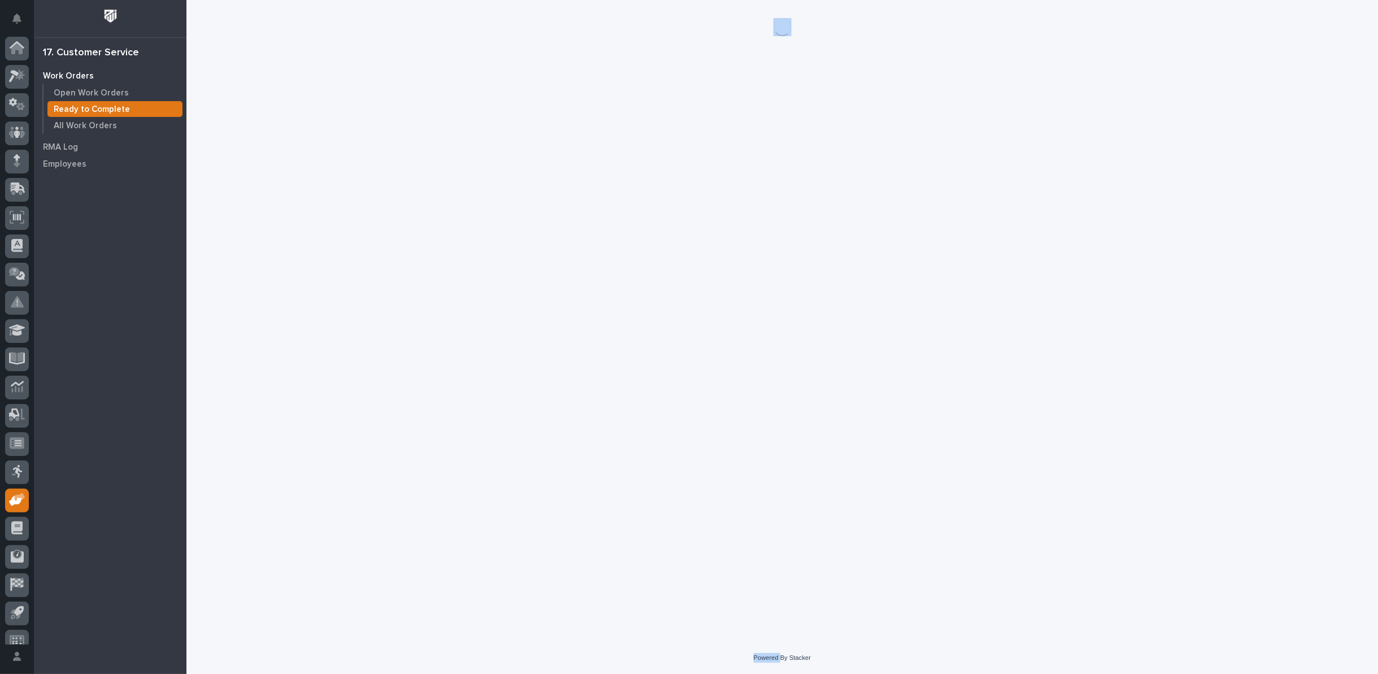
scroll to position [12, 0]
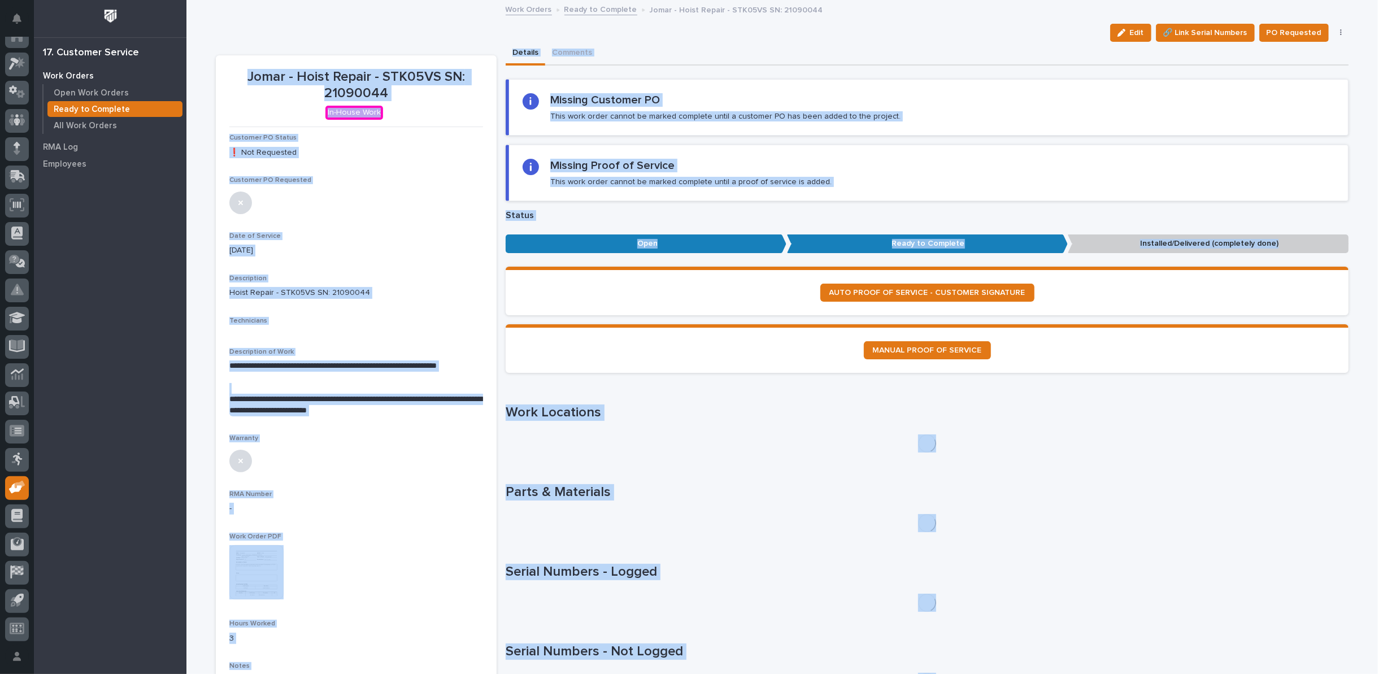
click at [644, 264] on div "Loading... Saving… Status ••• Open Ready to Complete Installed/Delivered (compl…" at bounding box center [927, 238] width 843 height 57
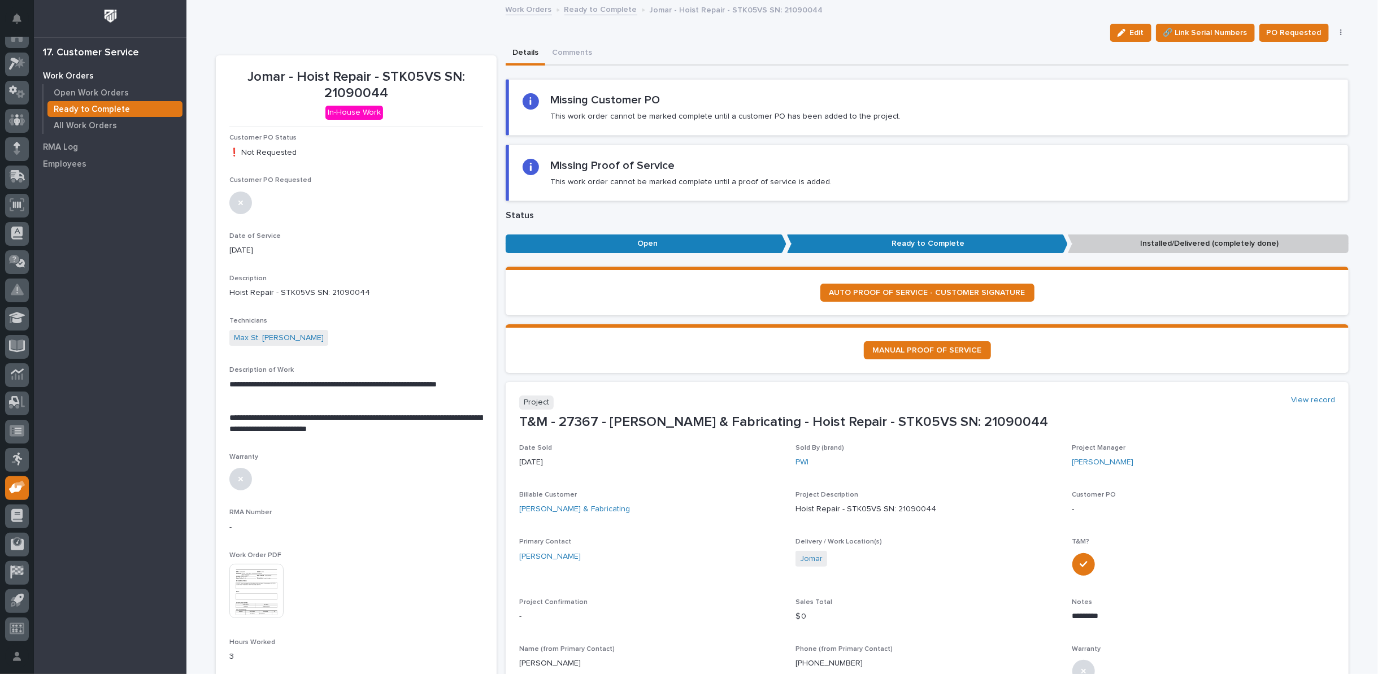
click at [590, 10] on link "Ready to Complete" at bounding box center [600, 8] width 73 height 13
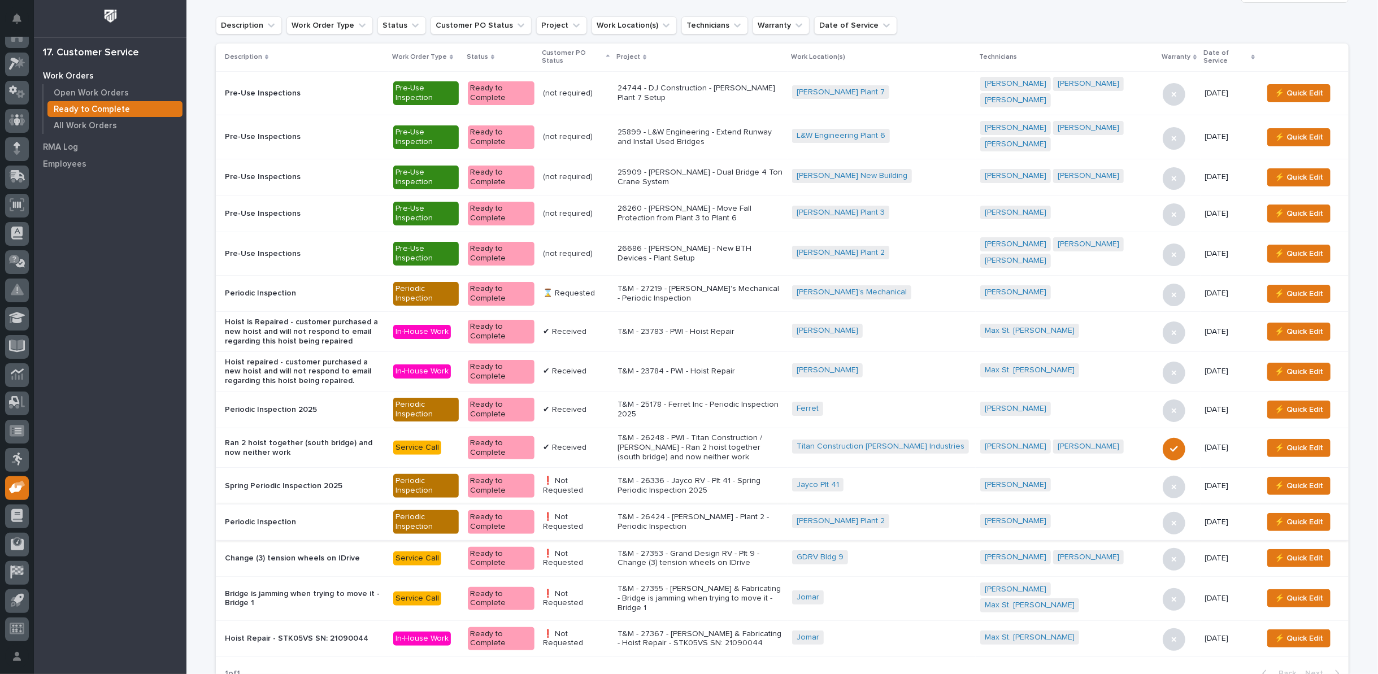
scroll to position [63, 0]
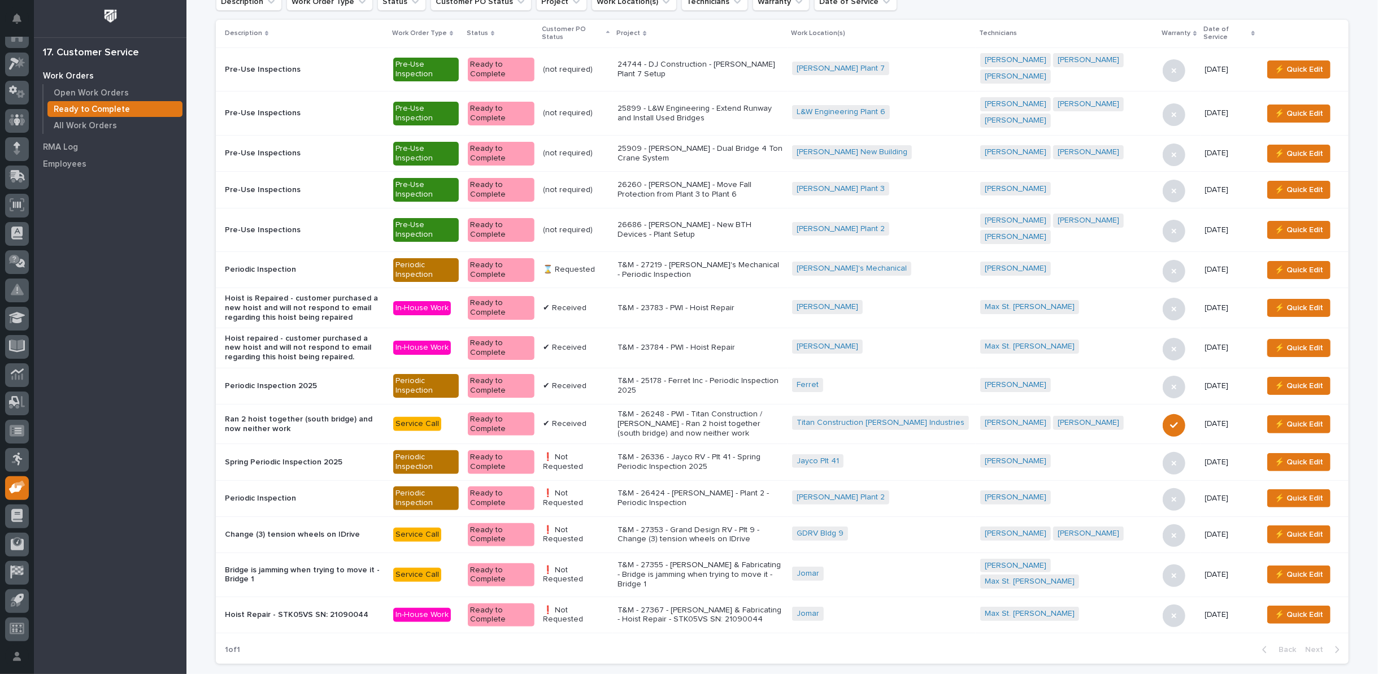
click at [729, 560] on p "T&M - 27355 - Jomar Machining & Fabricating - Bridge is jamming when trying to …" at bounding box center [701, 574] width 166 height 28
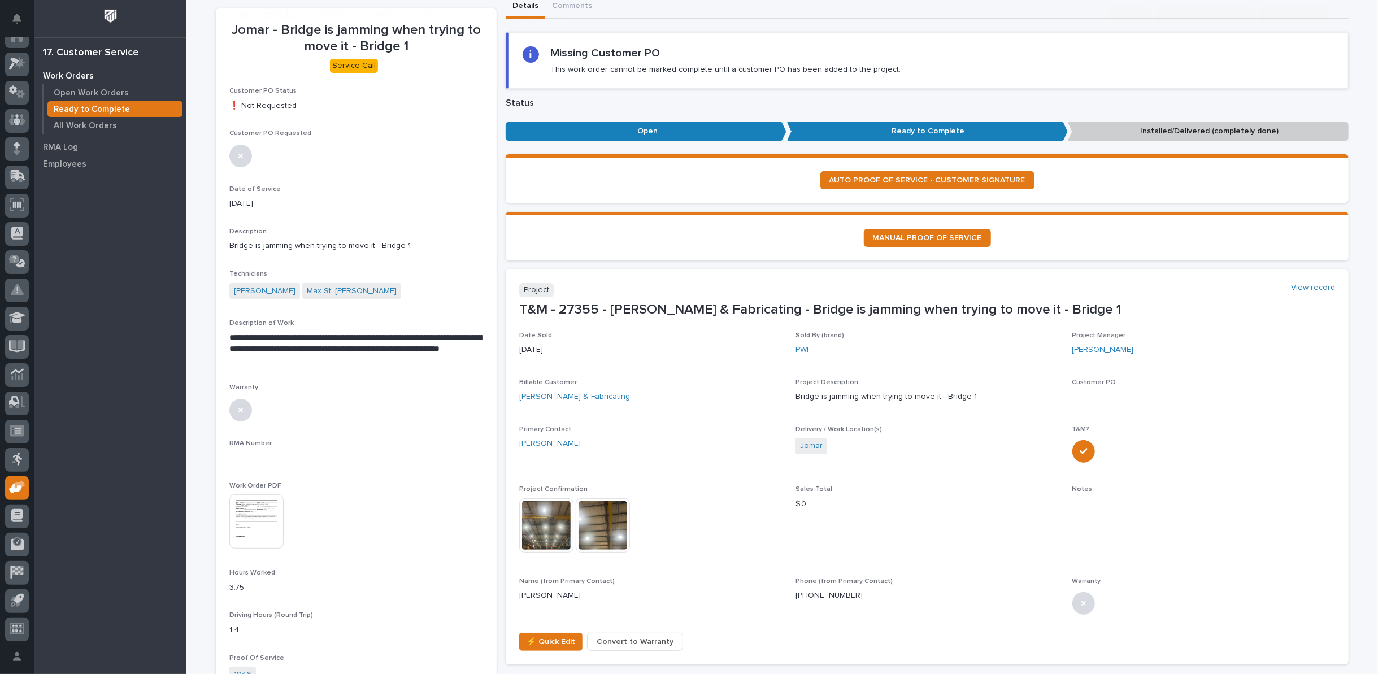
scroll to position [125, 0]
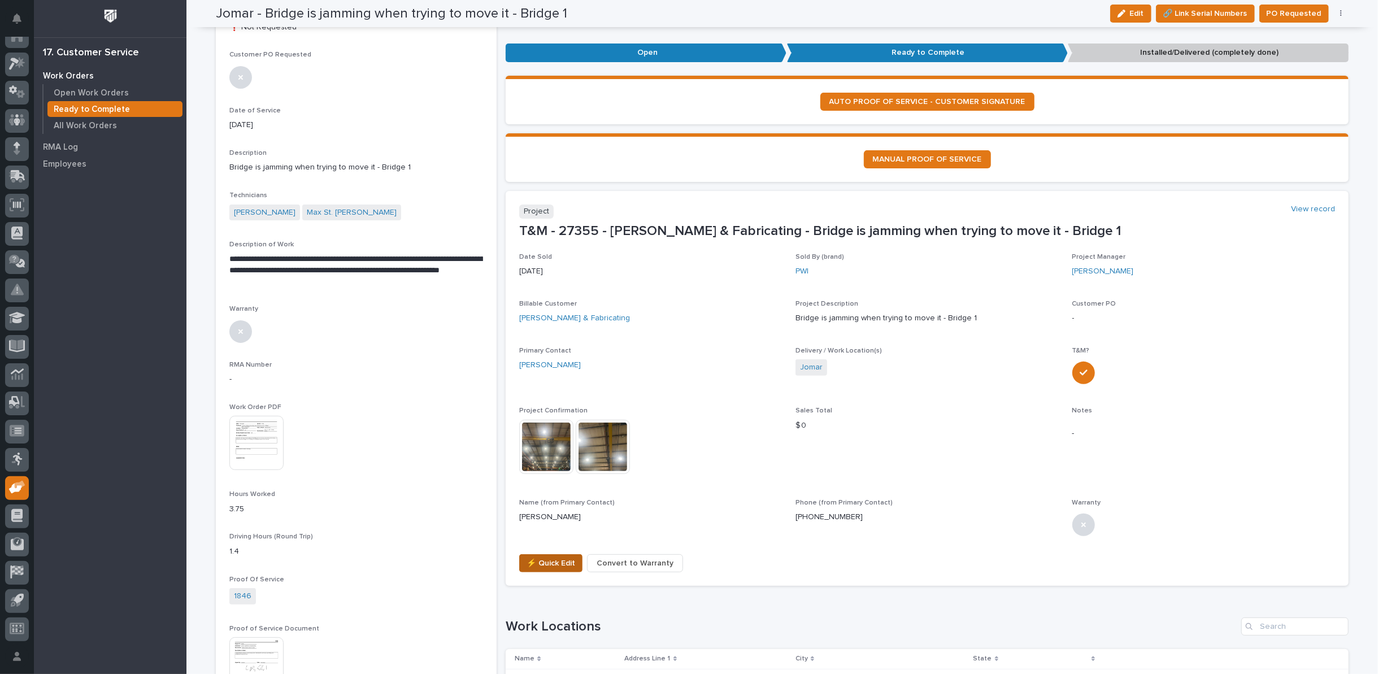
click at [549, 561] on span "⚡ Quick Edit" at bounding box center [551, 564] width 49 height 14
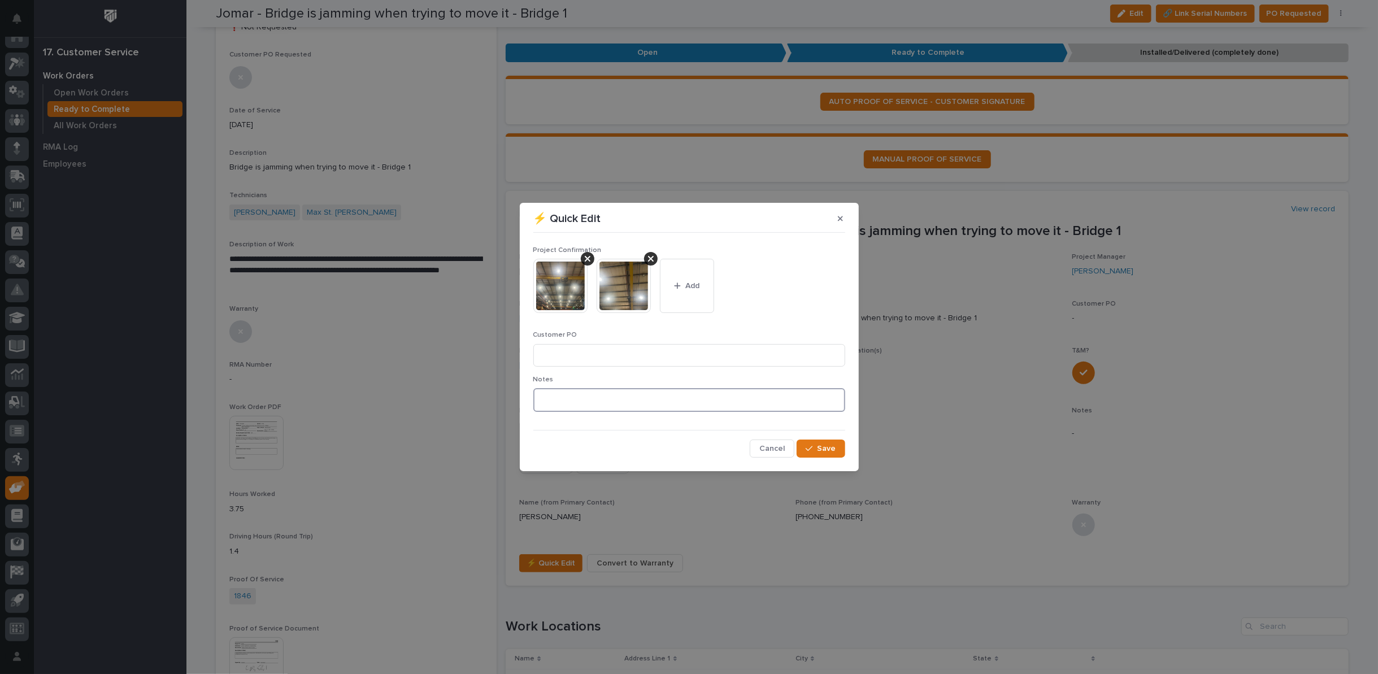
click at [586, 405] on textarea at bounding box center [689, 400] width 312 height 24
type textarea "*********"
click at [820, 445] on span "Save" at bounding box center [827, 449] width 19 height 10
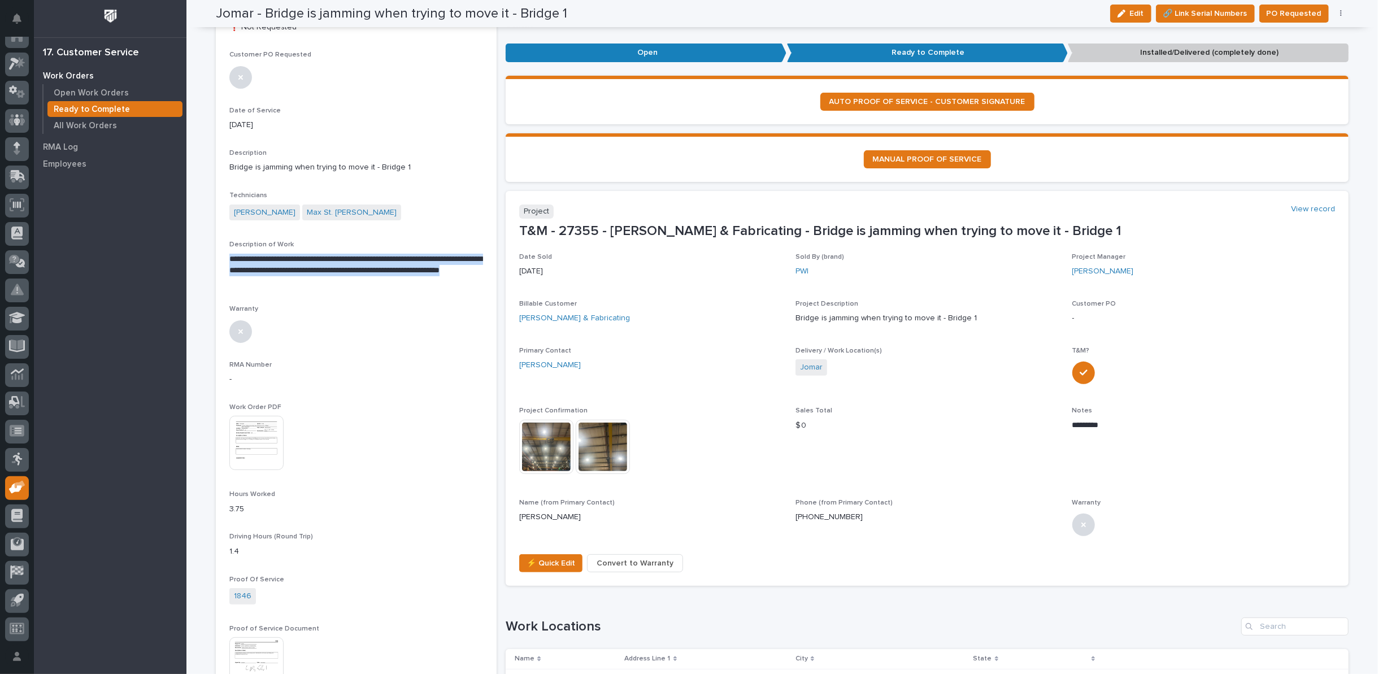
drag, startPoint x: 225, startPoint y: 254, endPoint x: 280, endPoint y: 281, distance: 60.9
click at [280, 281] on p "**********" at bounding box center [356, 271] width 254 height 34
copy p "**********"
click at [378, 257] on p "**********" at bounding box center [356, 271] width 254 height 34
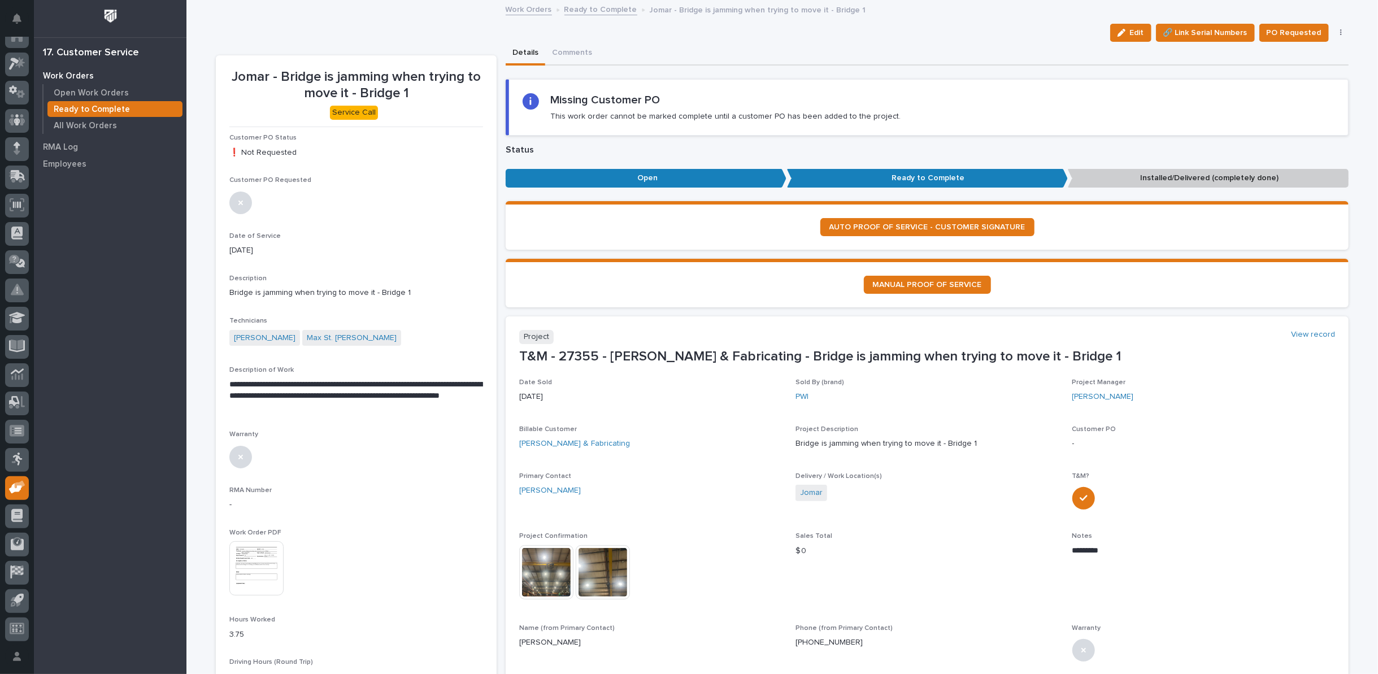
click at [584, 8] on link "Ready to Complete" at bounding box center [600, 8] width 73 height 13
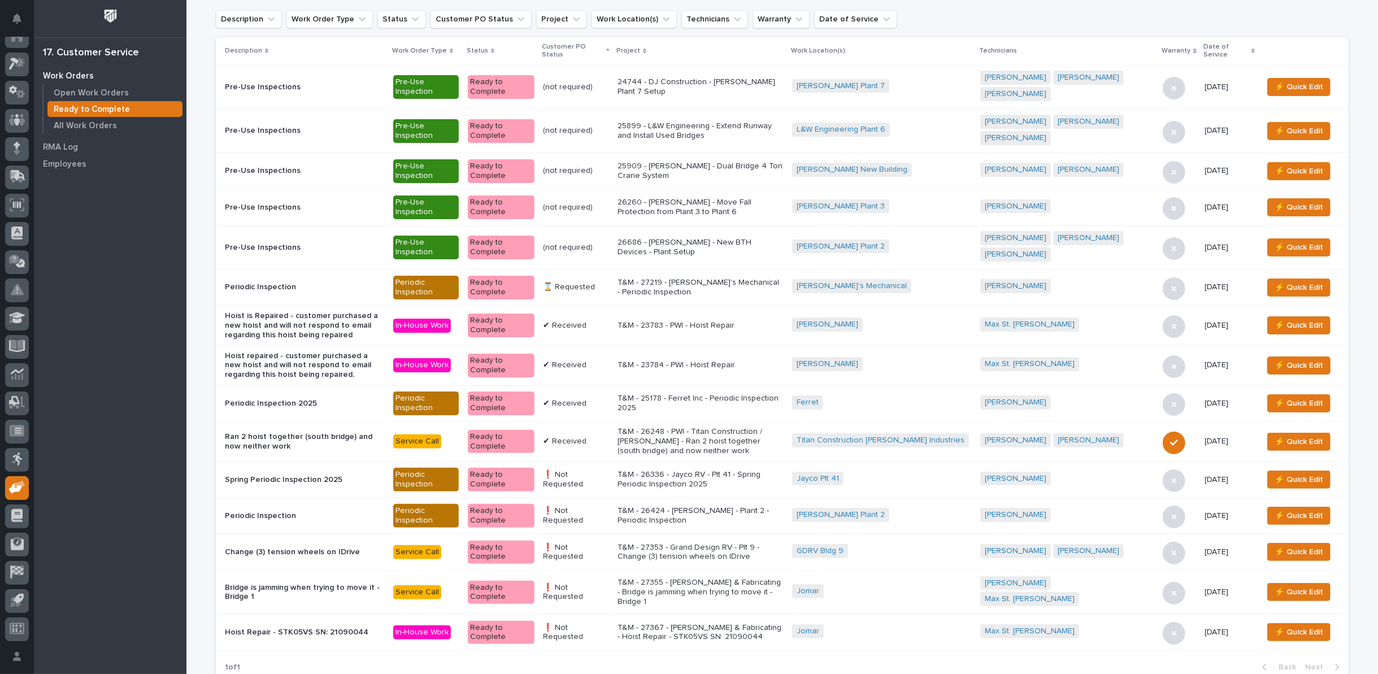
scroll to position [63, 0]
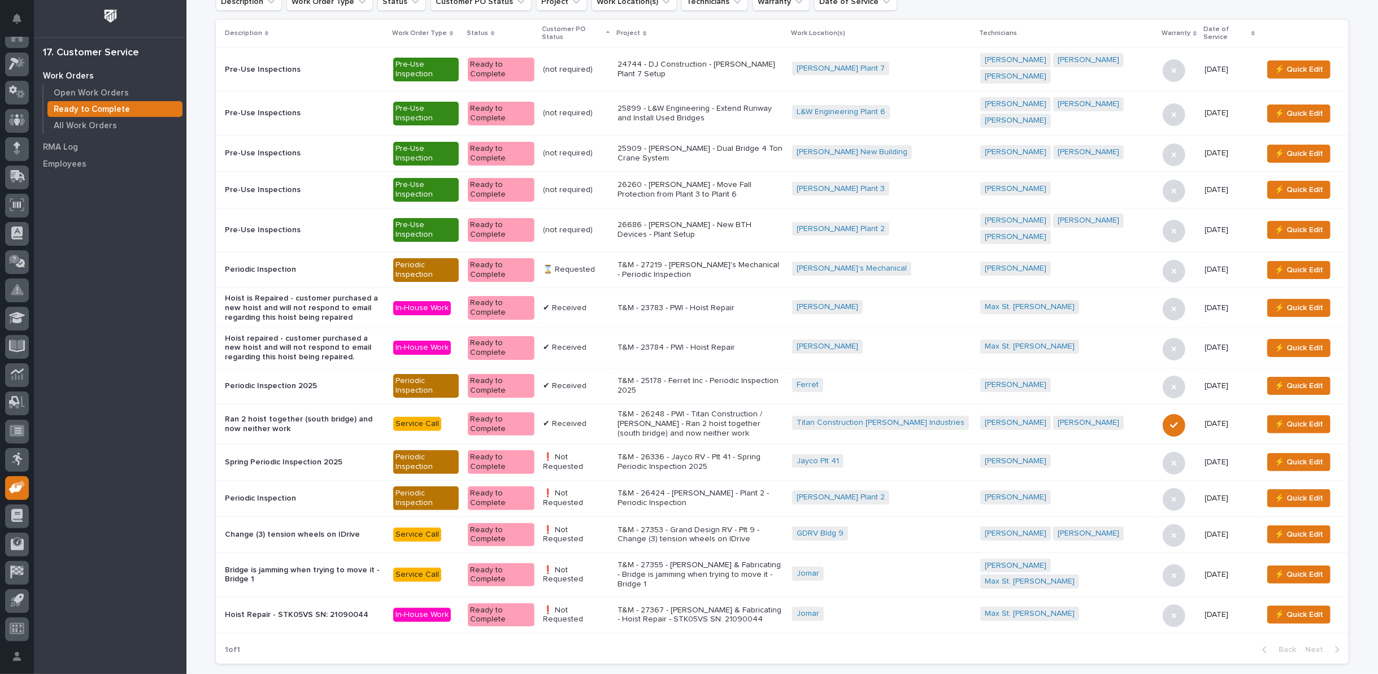
click at [739, 561] on p "T&M - 27355 - Jomar Machining & Fabricating - Bridge is jamming when trying to …" at bounding box center [701, 574] width 166 height 28
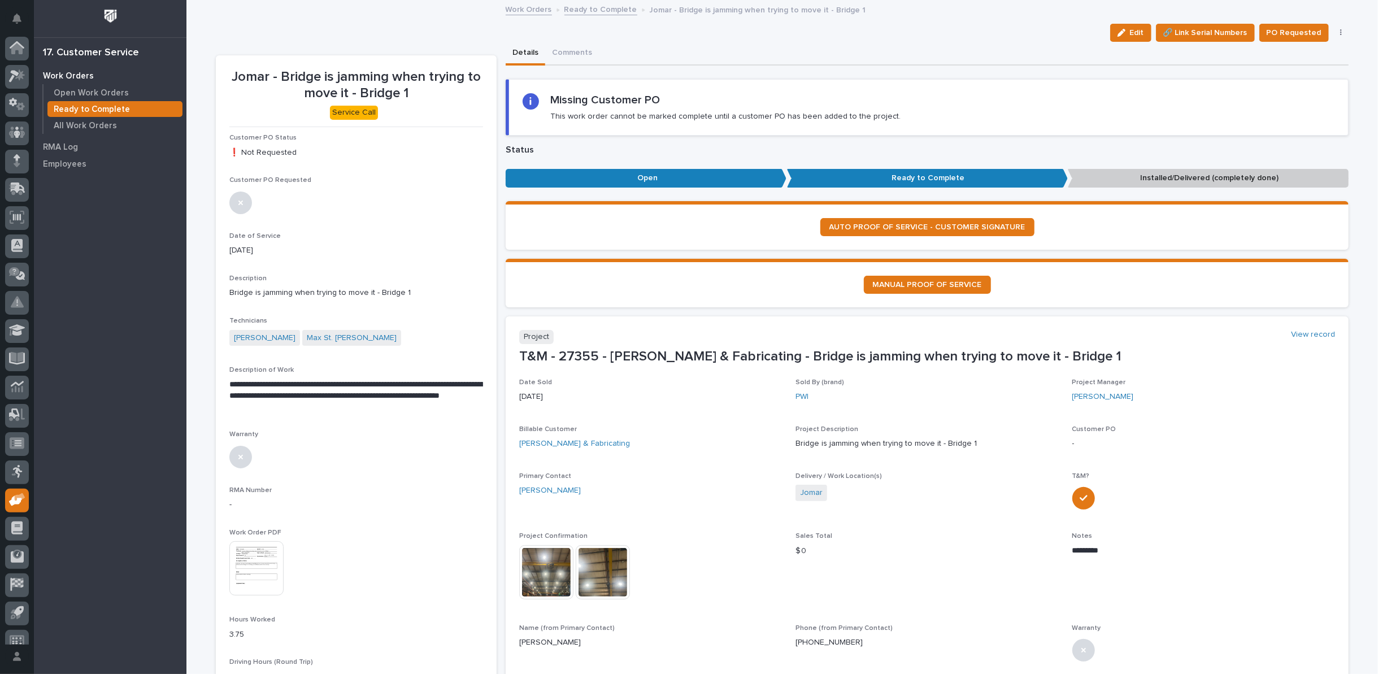
scroll to position [12, 0]
click at [1290, 31] on span "PO Requested" at bounding box center [1294, 33] width 55 height 14
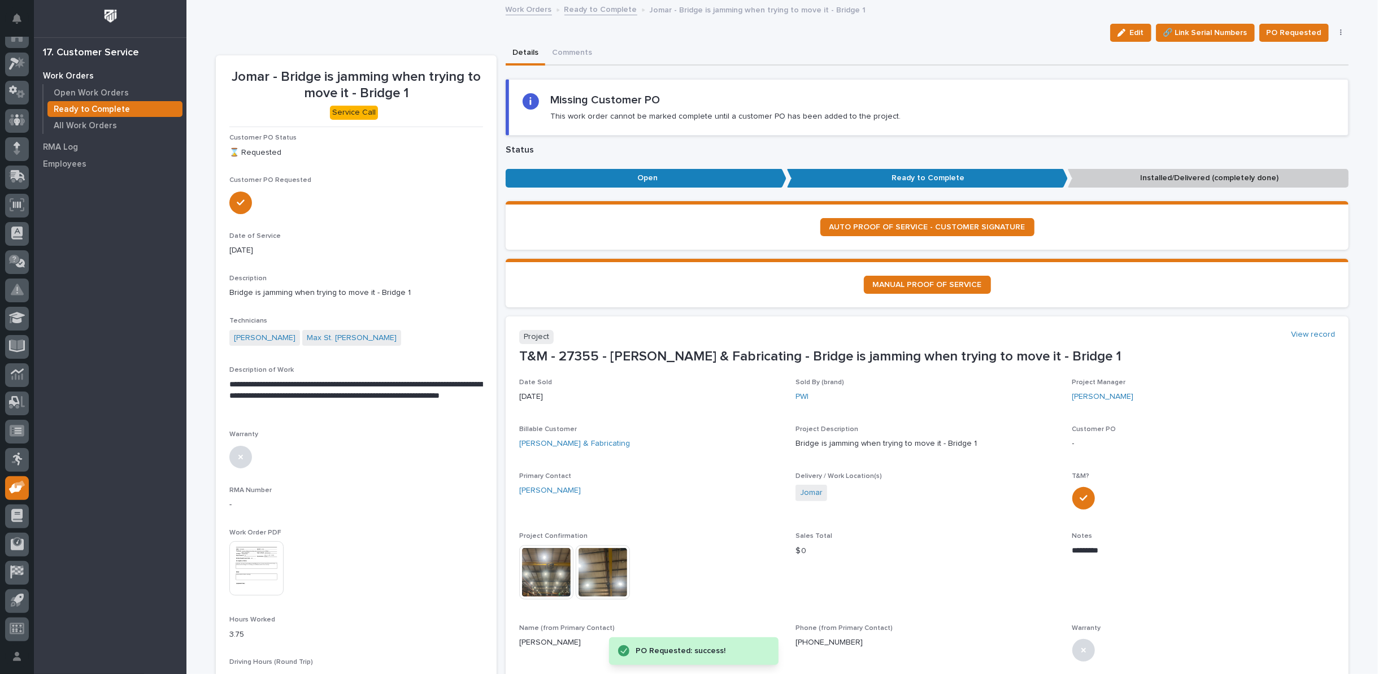
click at [583, 9] on link "Ready to Complete" at bounding box center [600, 8] width 73 height 13
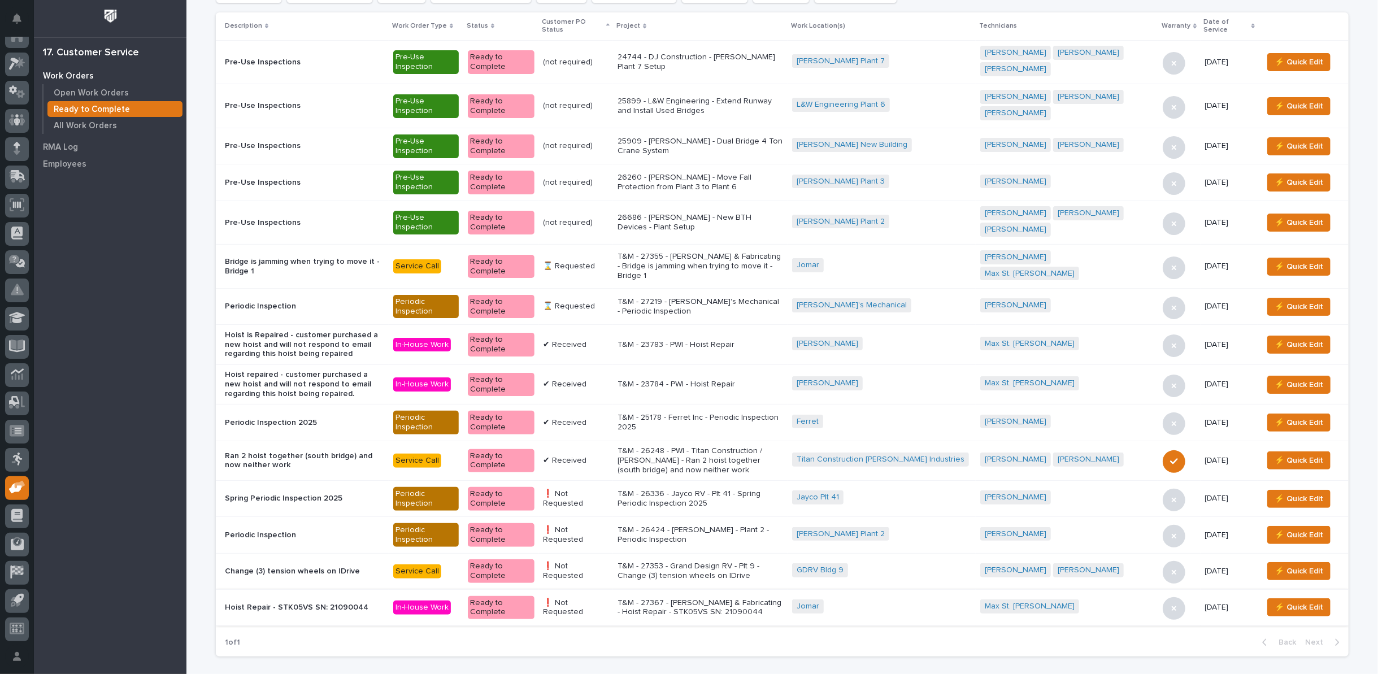
scroll to position [128, 0]
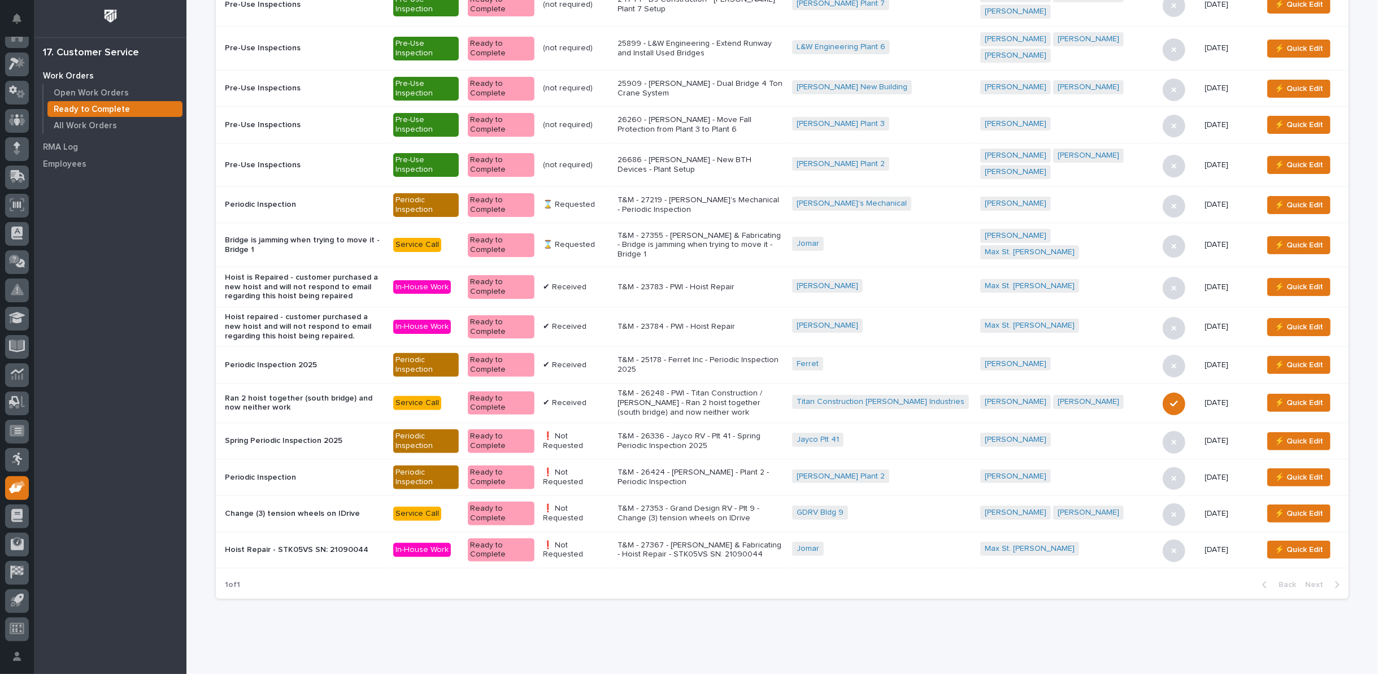
click at [698, 541] on p "T&M - 27367 - Jomar Machining & Fabricating - Hoist Repair - STK05VS SN: 210900…" at bounding box center [701, 550] width 166 height 19
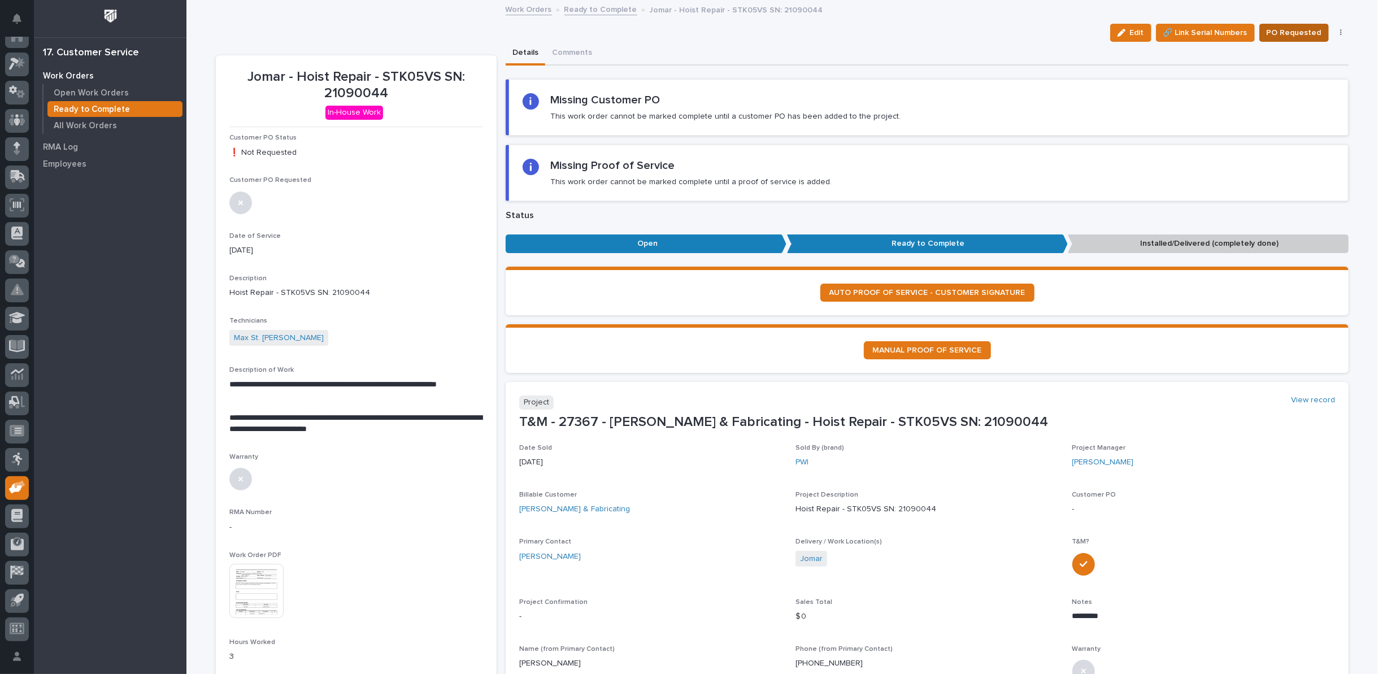
click at [1290, 29] on span "PO Requested" at bounding box center [1294, 33] width 55 height 14
click at [590, 9] on link "Ready to Complete" at bounding box center [600, 8] width 73 height 13
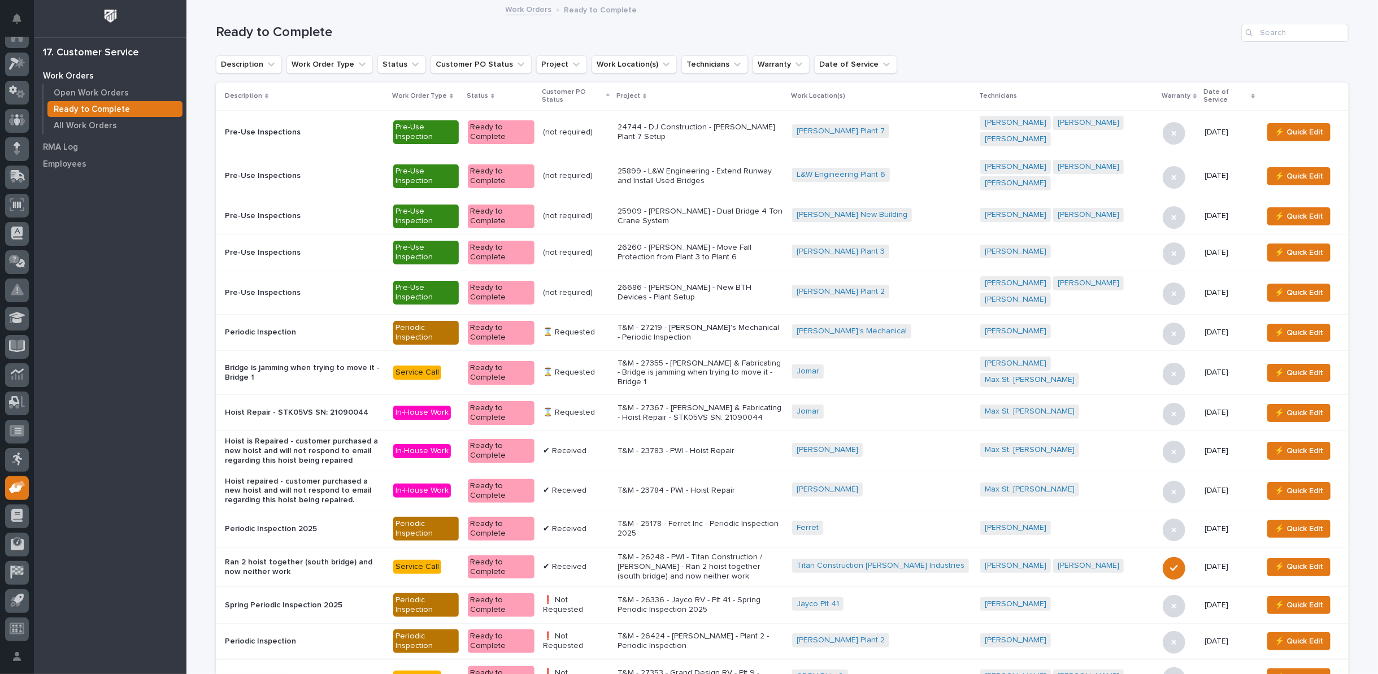
scroll to position [128, 0]
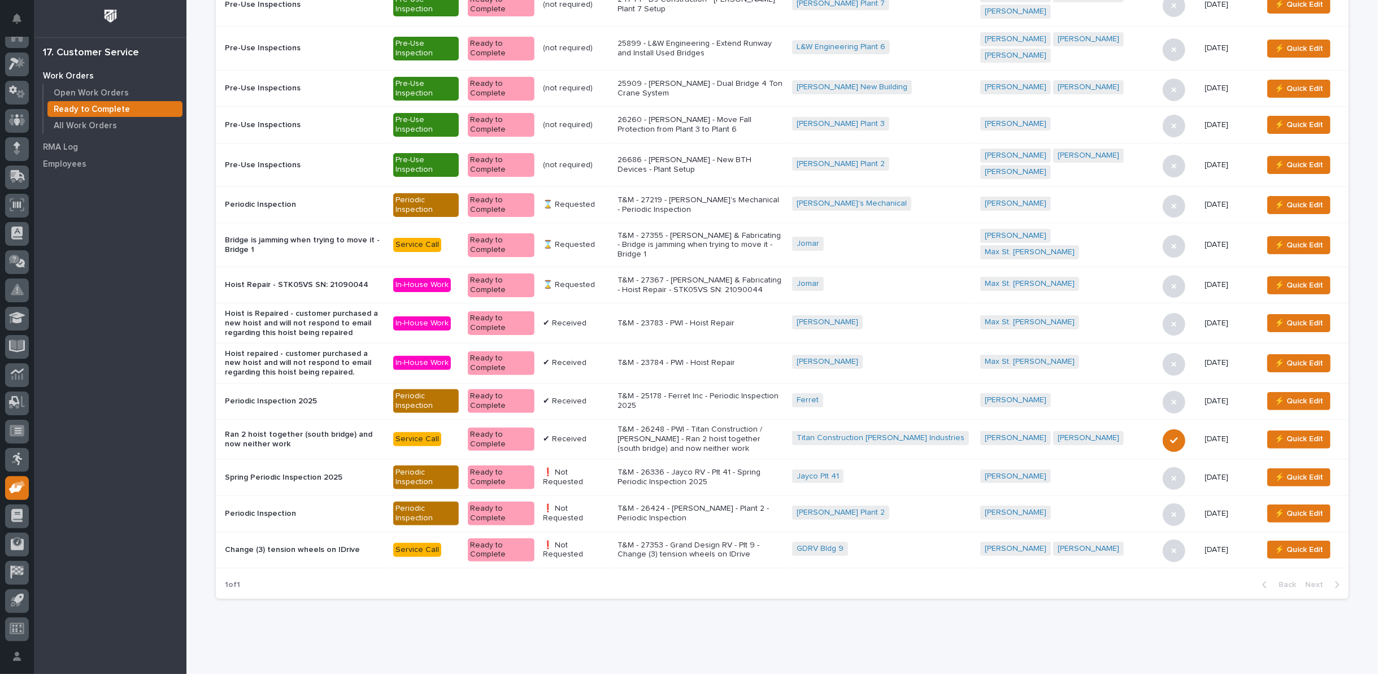
click at [755, 276] on p "T&M - 27367 - Jomar Machining & Fabricating - Hoist Repair - STK05VS SN: 210900…" at bounding box center [701, 285] width 166 height 19
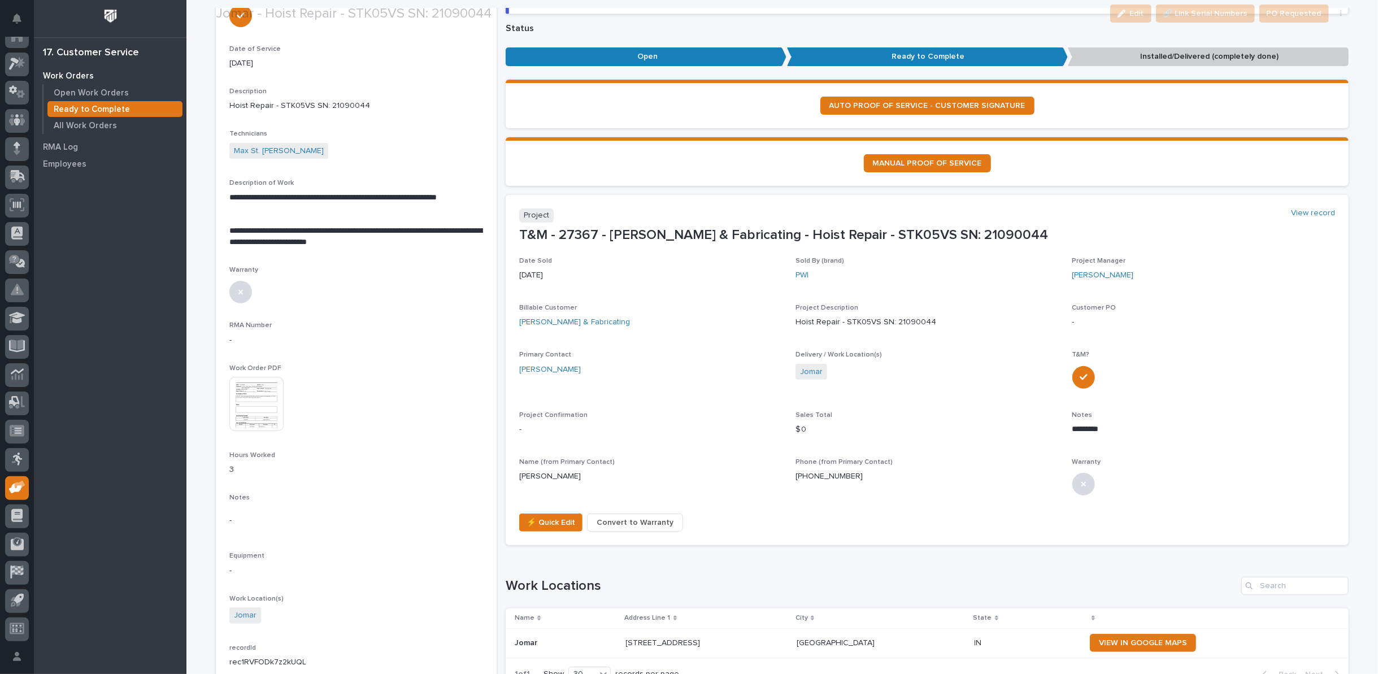
scroll to position [188, 0]
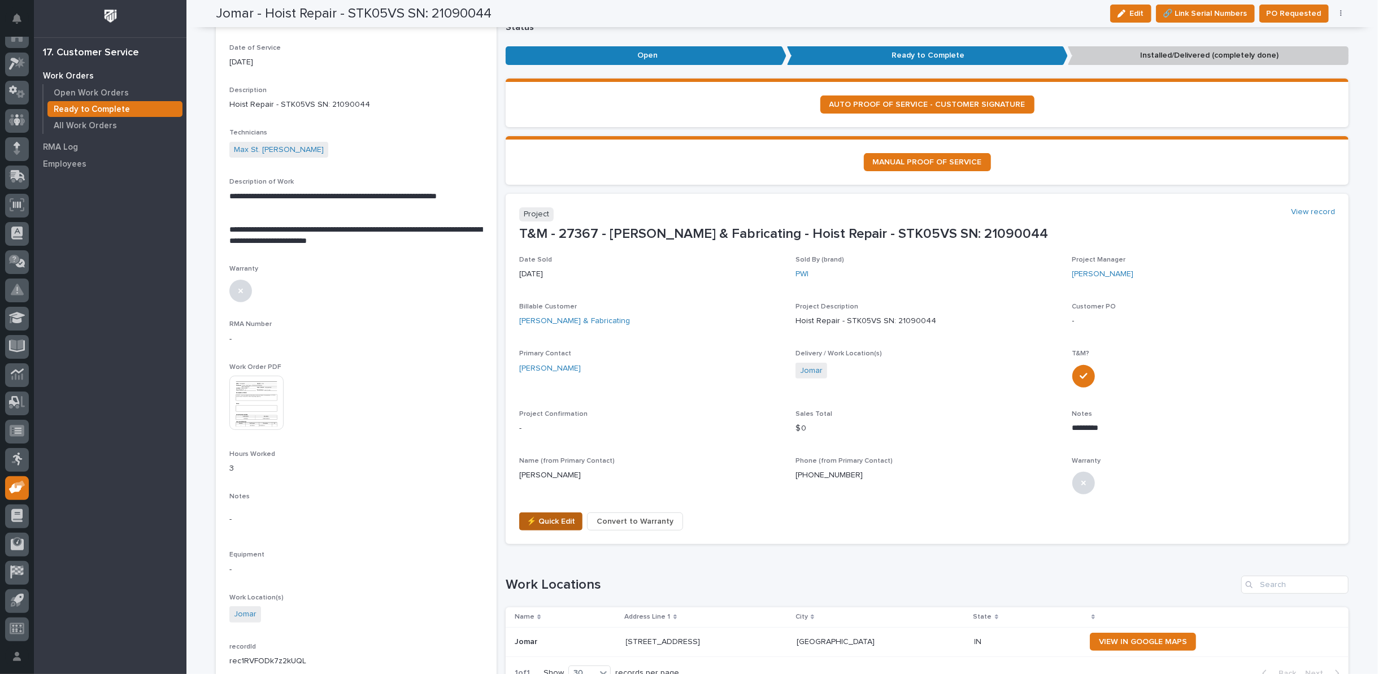
click at [534, 520] on span "⚡ Quick Edit" at bounding box center [551, 522] width 49 height 14
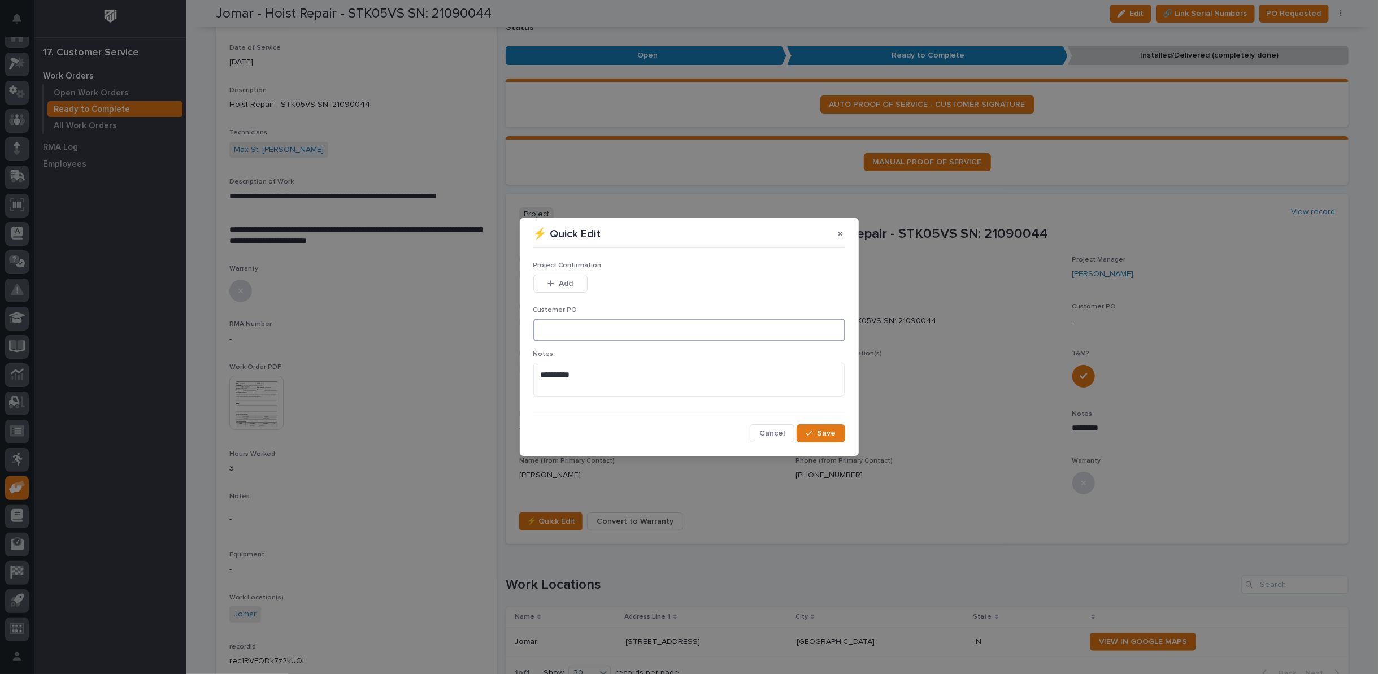
click at [560, 334] on input at bounding box center [689, 330] width 312 height 23
type input "101432"
click at [560, 285] on span "Add" at bounding box center [566, 284] width 14 height 10
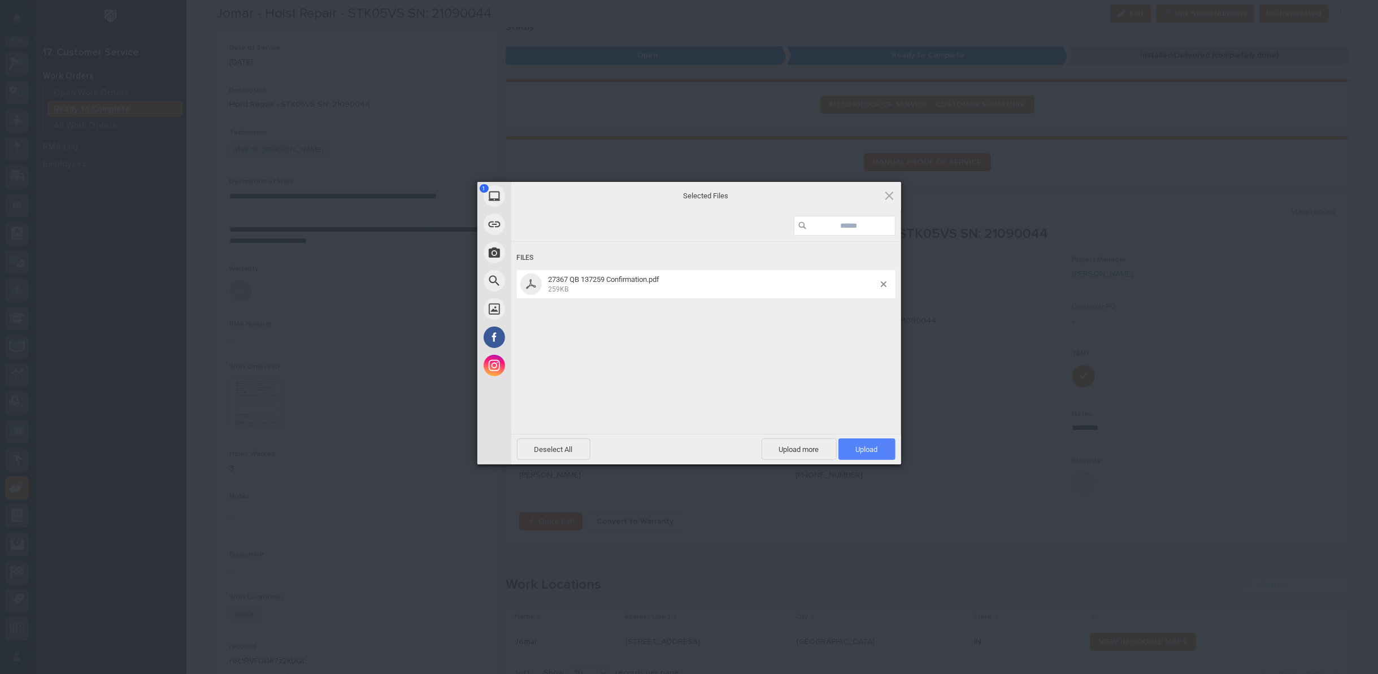
click at [851, 451] on span "Upload 1" at bounding box center [866, 448] width 57 height 21
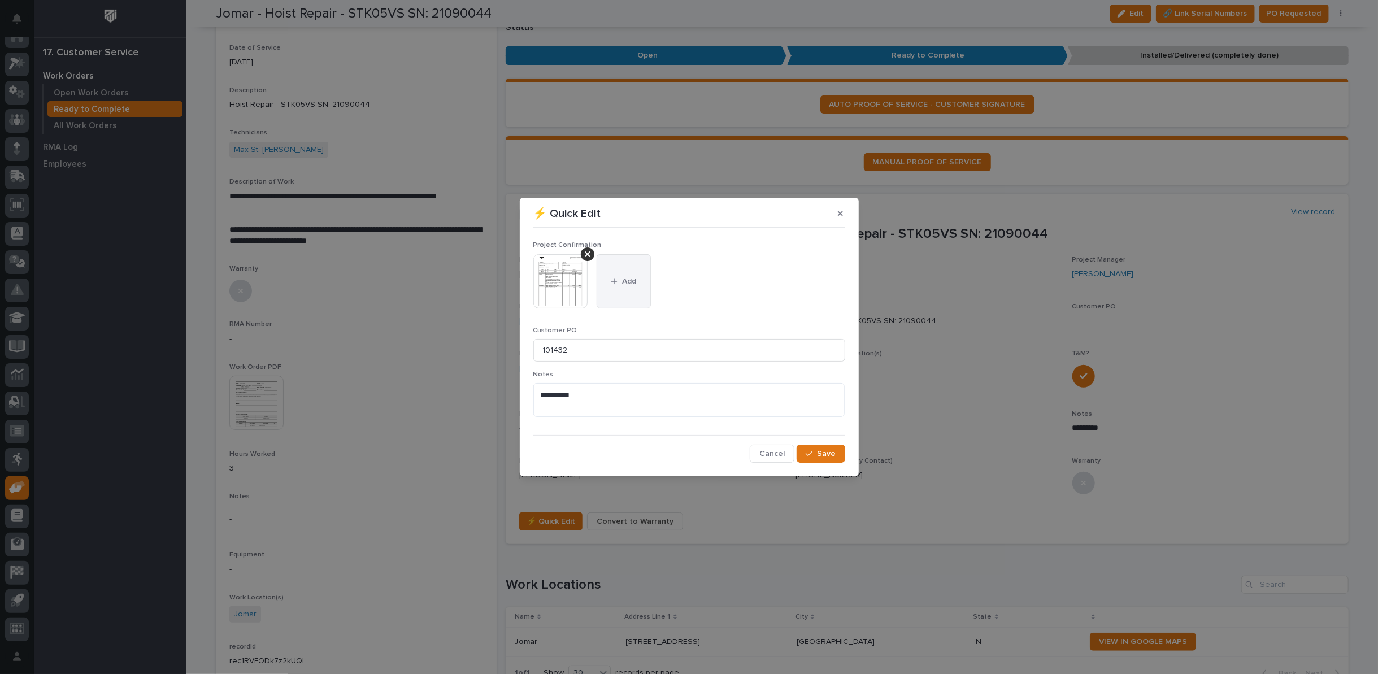
click at [624, 275] on button "Add" at bounding box center [624, 281] width 54 height 54
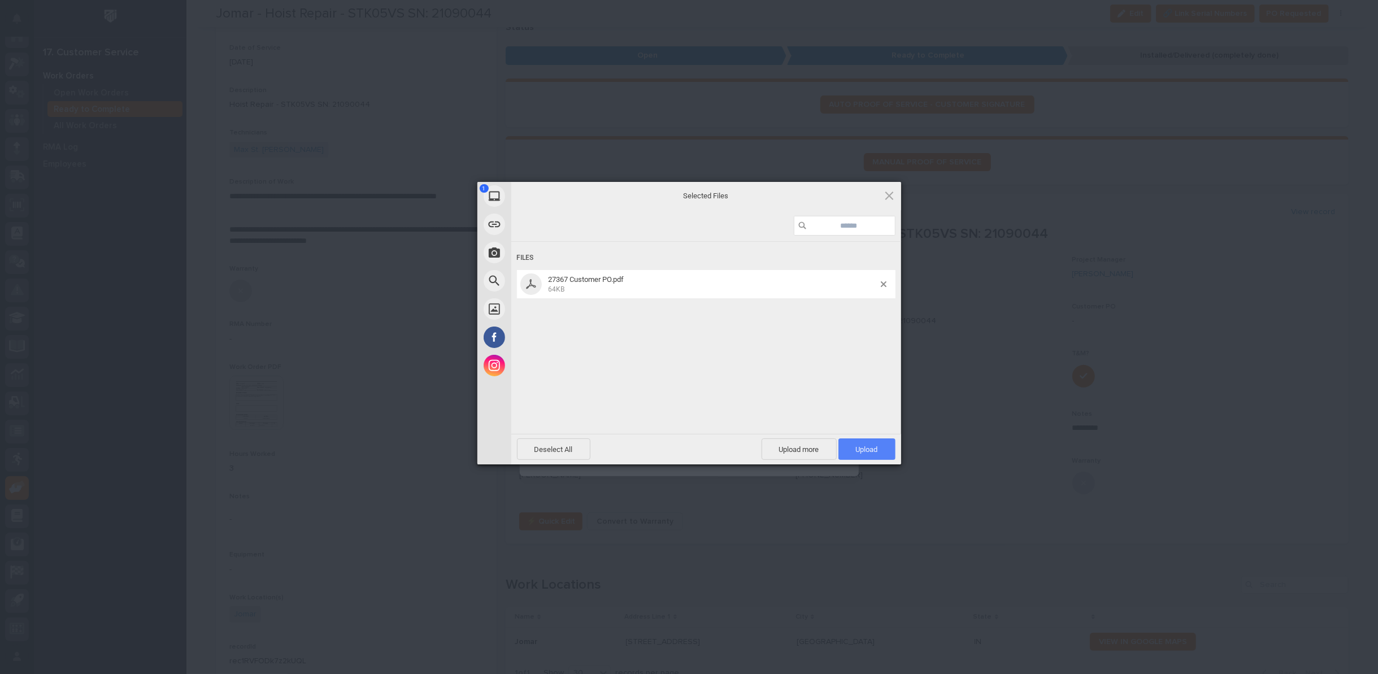
click at [857, 446] on span "Upload 1" at bounding box center [867, 449] width 22 height 8
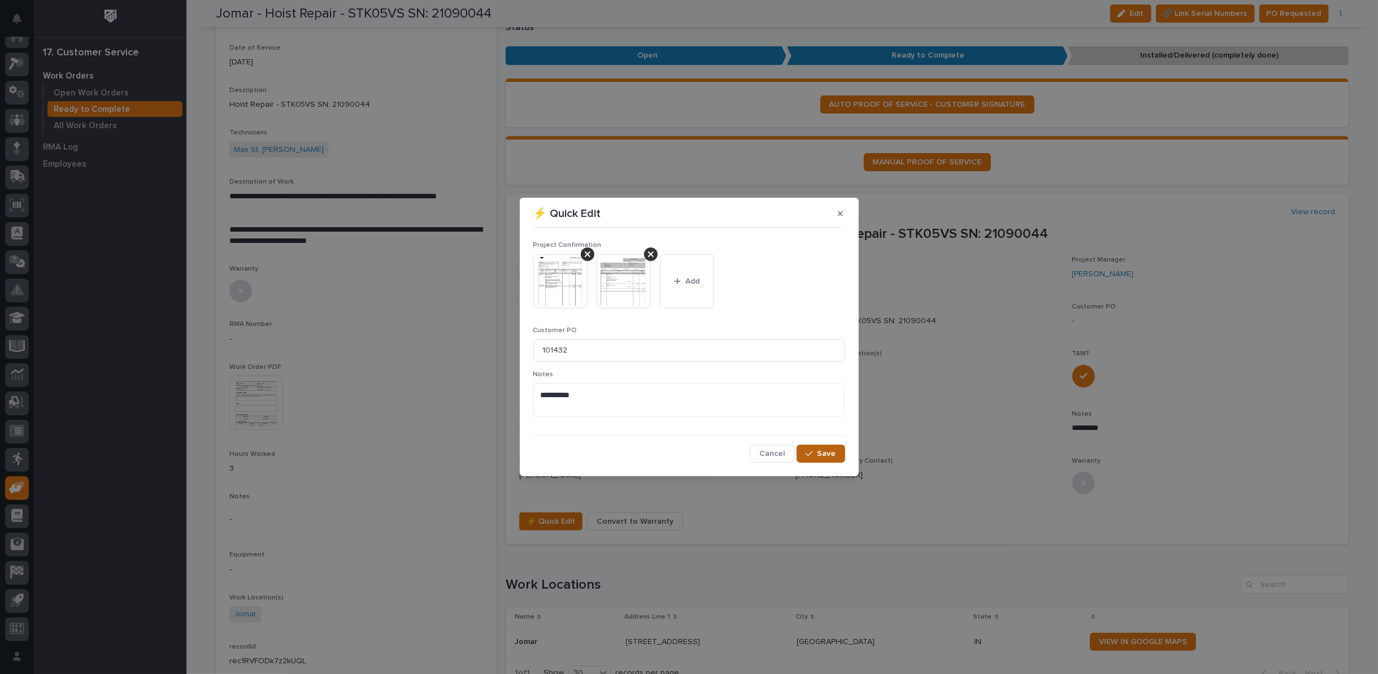
click at [816, 454] on div "button" at bounding box center [811, 454] width 11 height 8
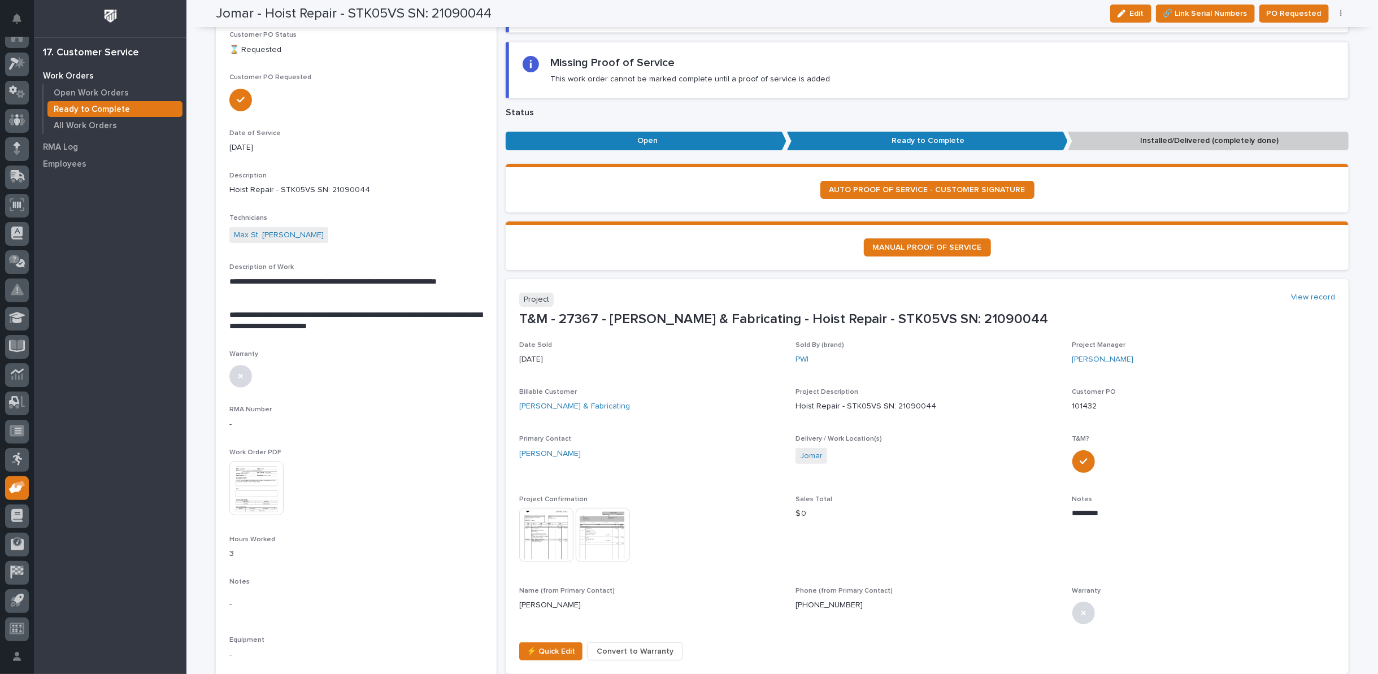
scroll to position [0, 0]
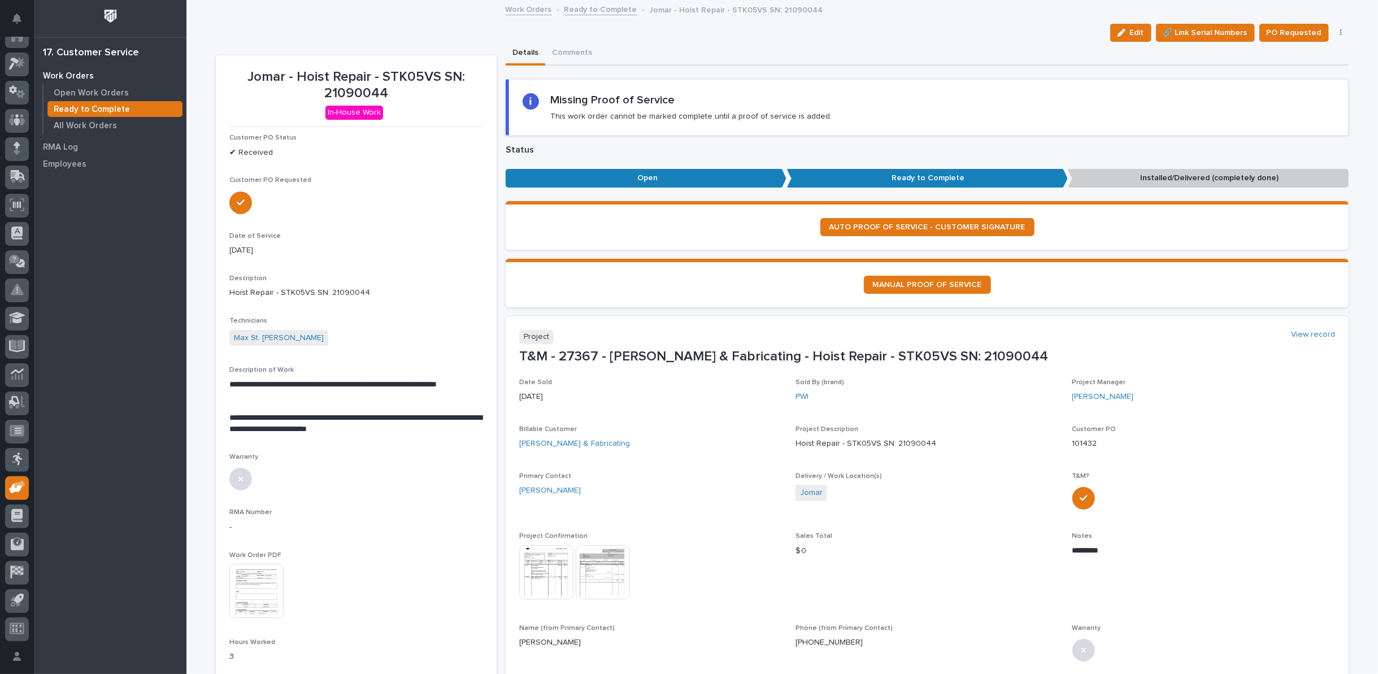
click at [589, 7] on link "Ready to Complete" at bounding box center [600, 8] width 73 height 13
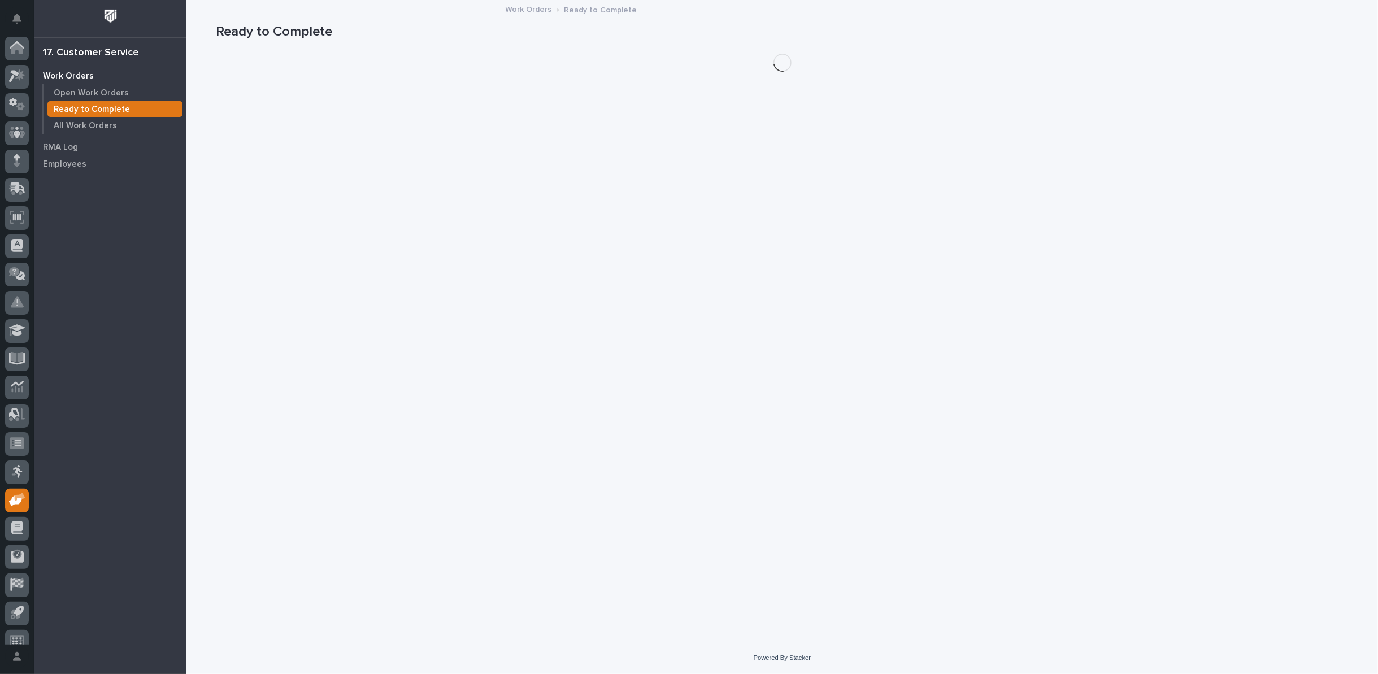
scroll to position [12, 0]
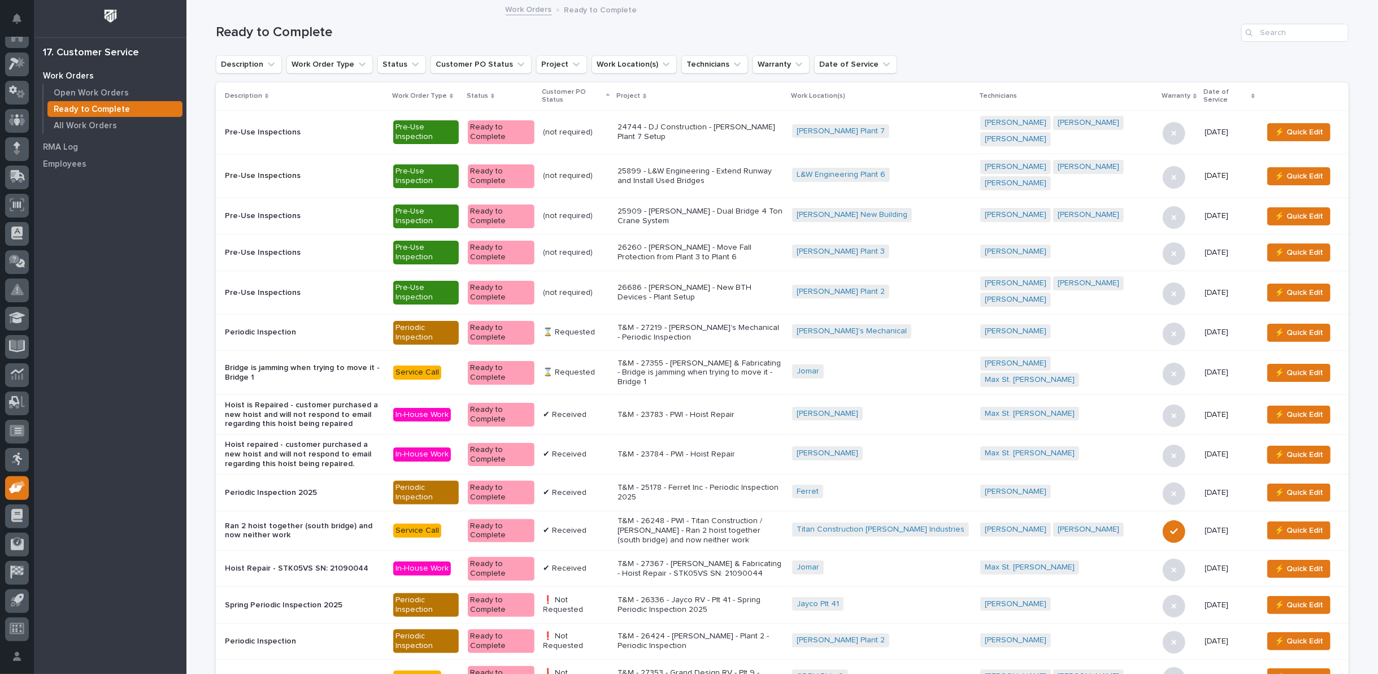
click at [686, 360] on p "T&M - 27355 - Jomar Machining & Fabricating - Bridge is jamming when trying to …" at bounding box center [701, 373] width 166 height 28
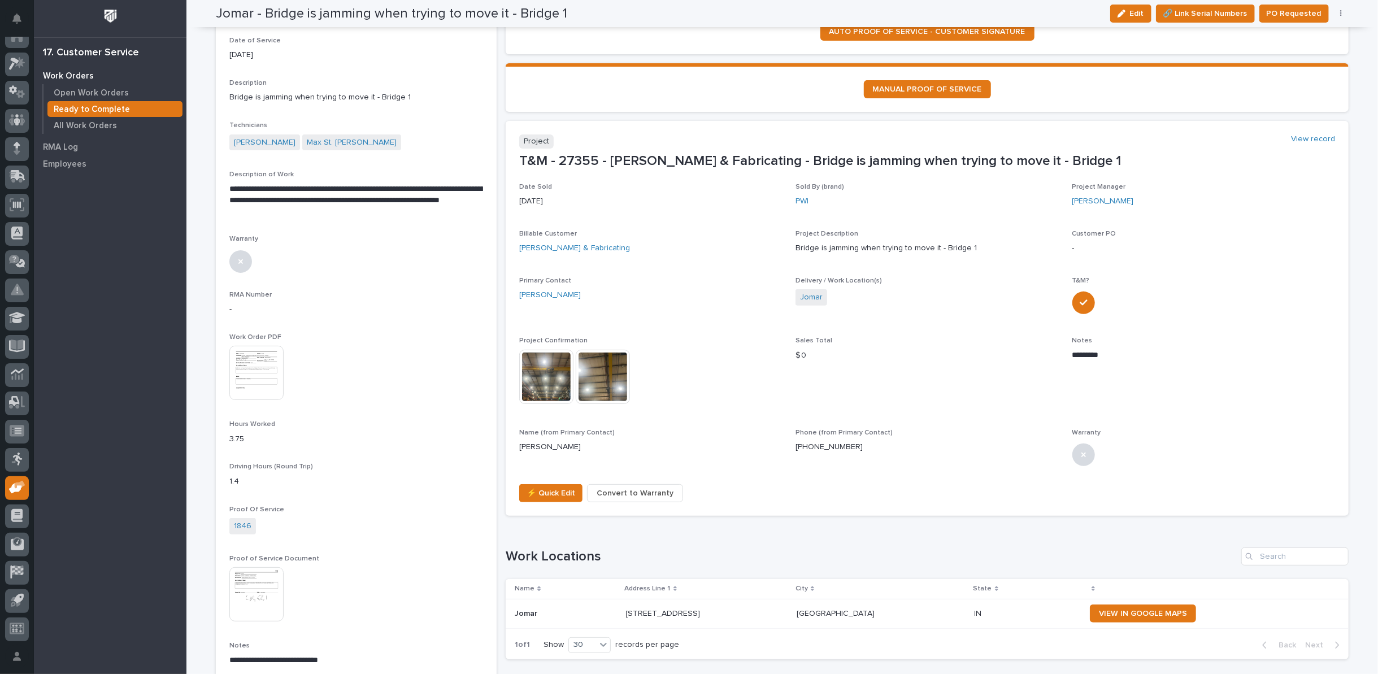
scroll to position [188, 0]
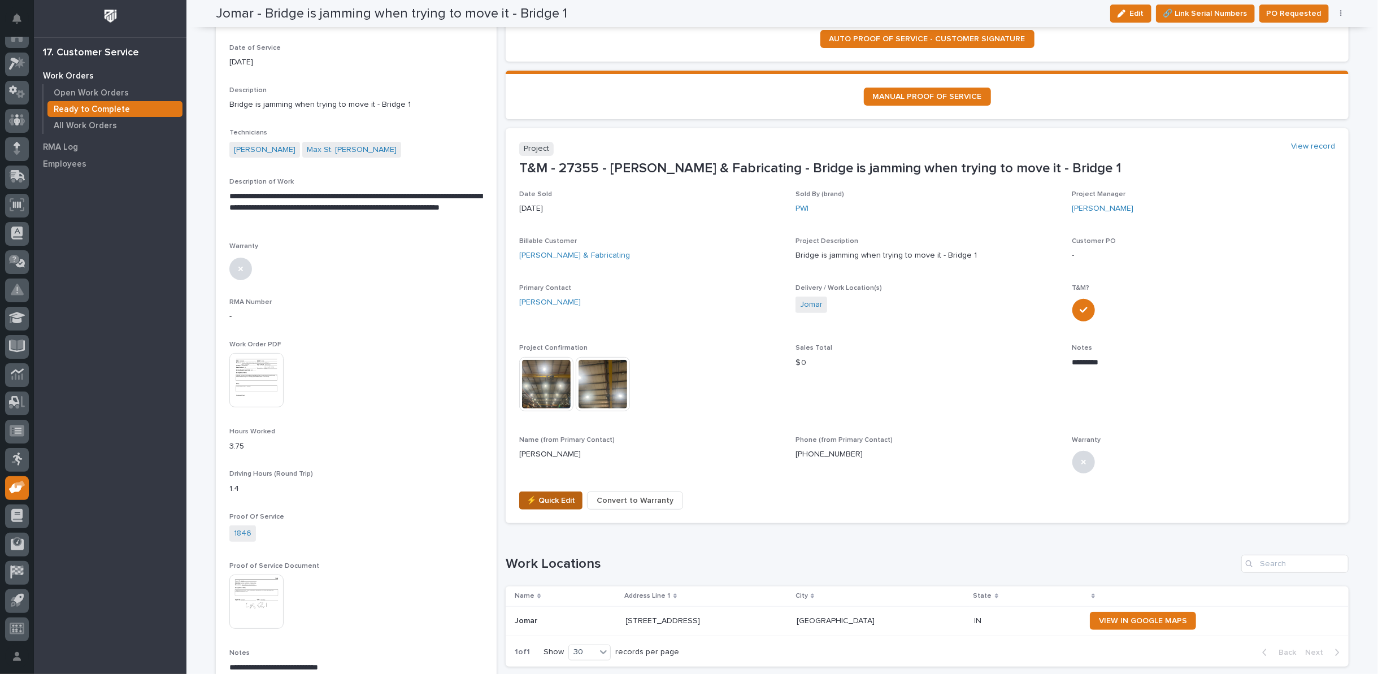
click at [531, 496] on span "⚡ Quick Edit" at bounding box center [551, 501] width 49 height 14
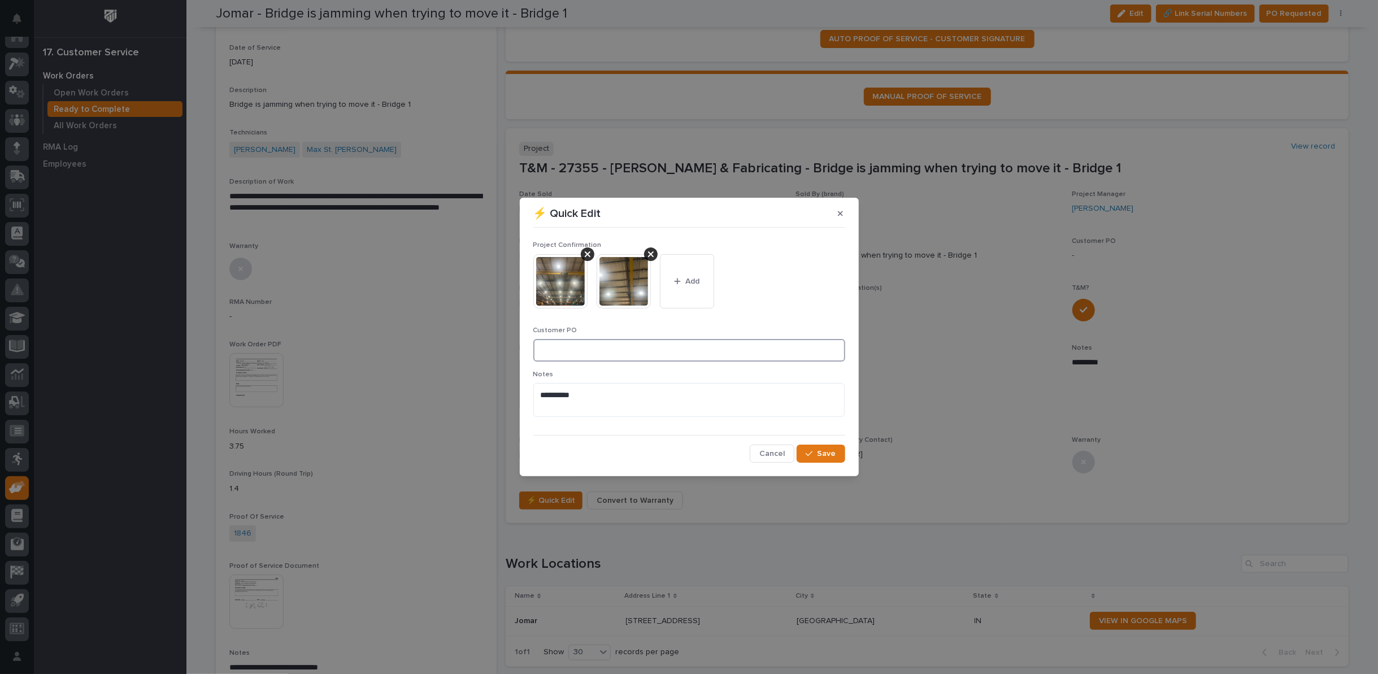
click at [554, 346] on input at bounding box center [689, 350] width 312 height 23
type input "101441"
click at [685, 271] on button "Add" at bounding box center [687, 281] width 54 height 54
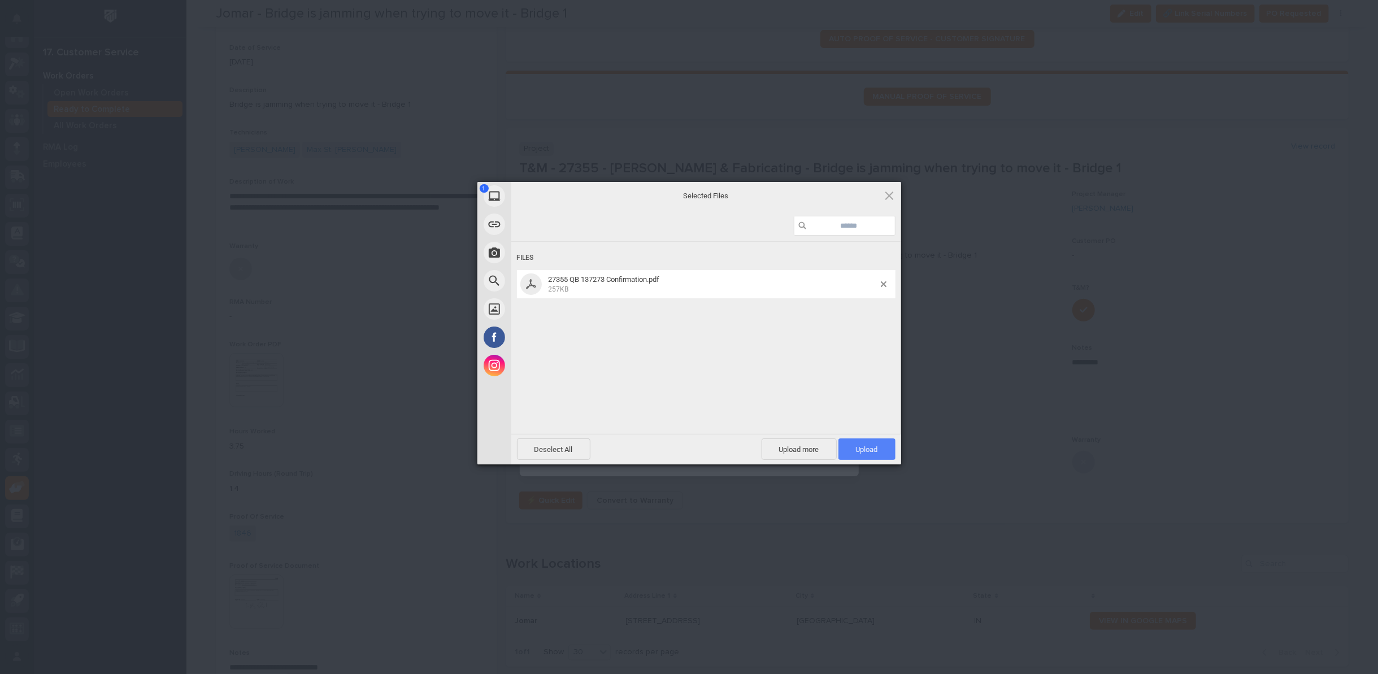
click at [870, 450] on span "Upload 1" at bounding box center [867, 449] width 22 height 8
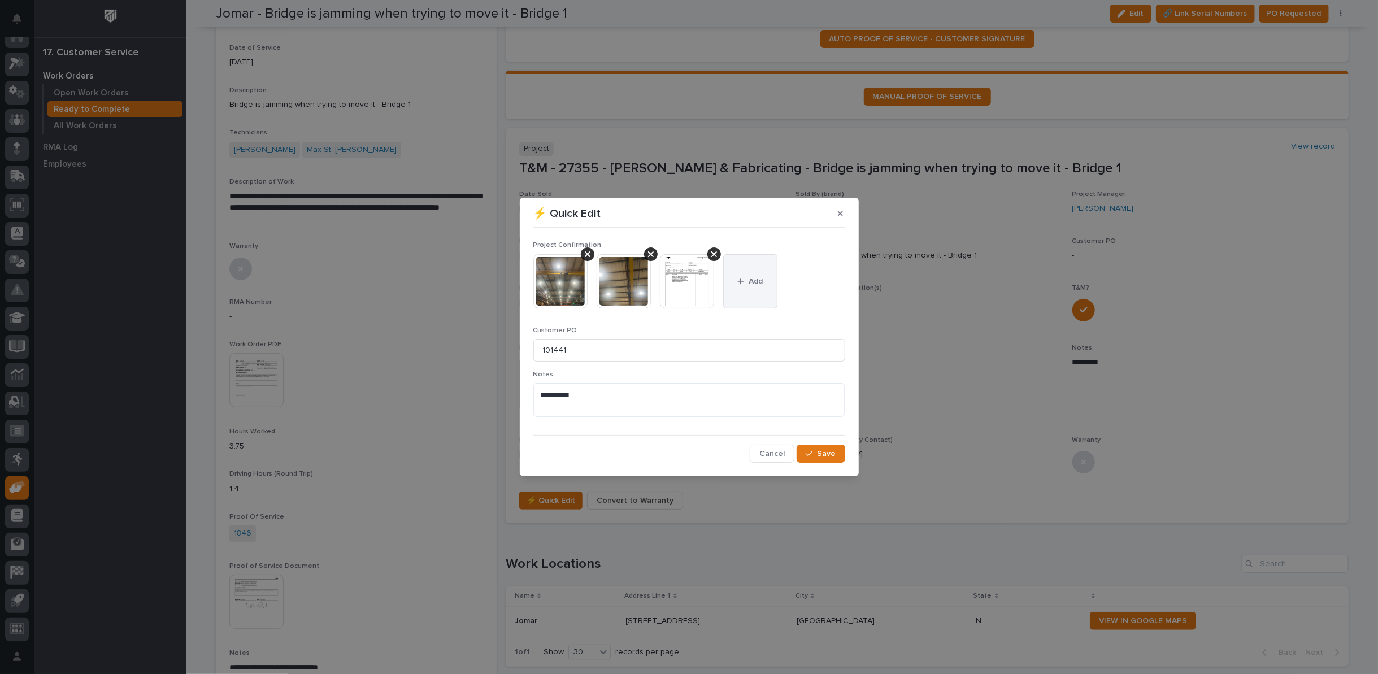
click at [751, 277] on span "Add" at bounding box center [756, 281] width 14 height 10
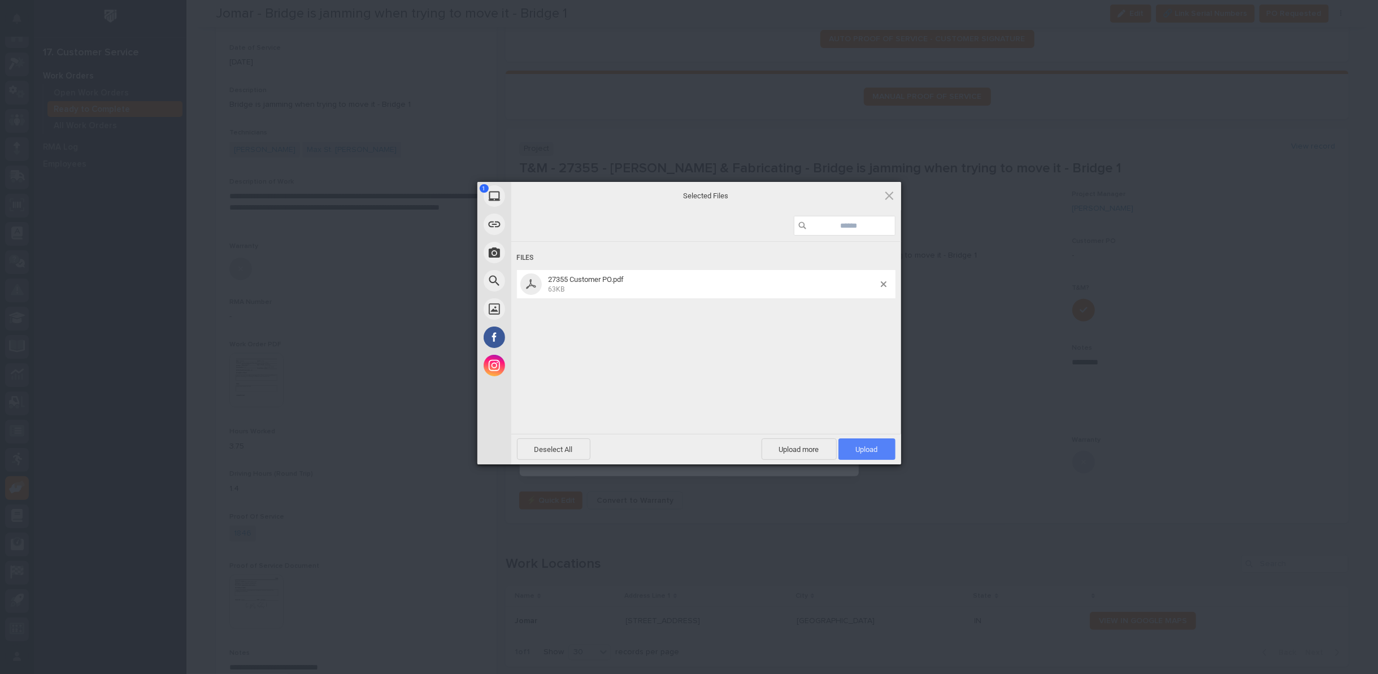
click at [873, 451] on span "Upload 1" at bounding box center [867, 449] width 22 height 8
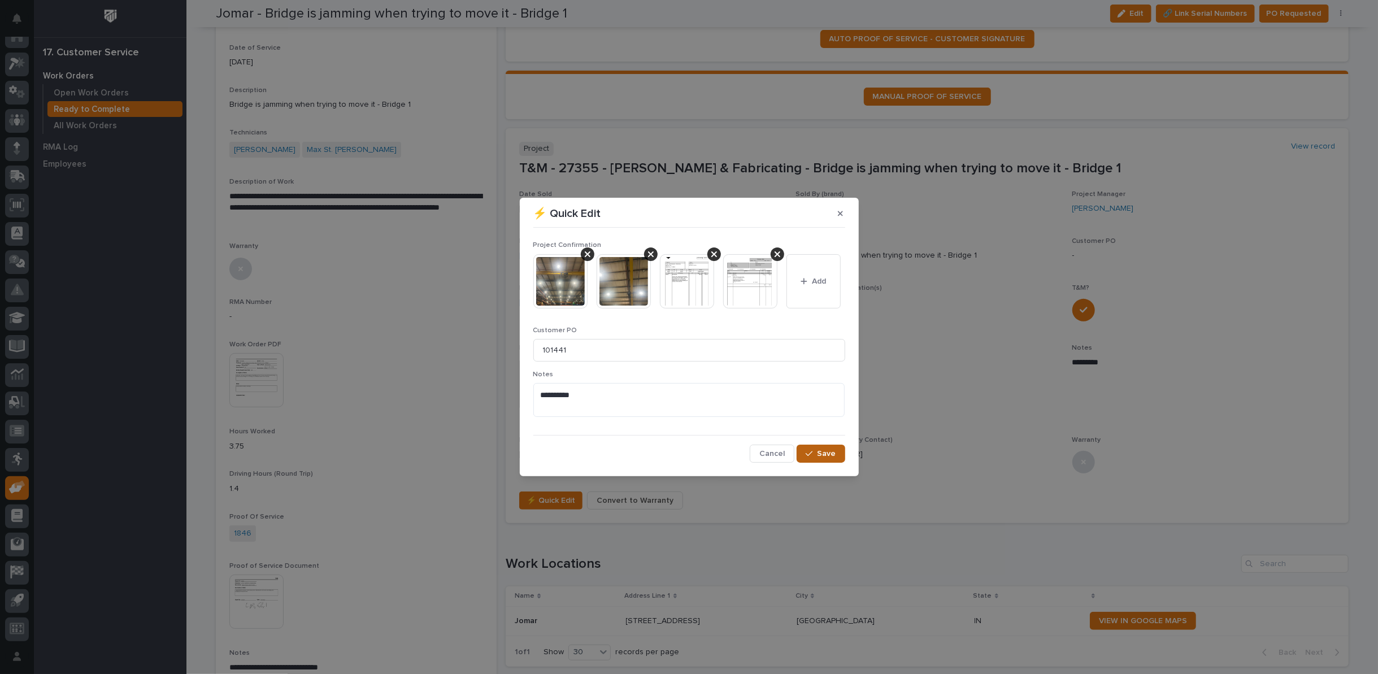
click at [826, 455] on span "Save" at bounding box center [827, 454] width 19 height 10
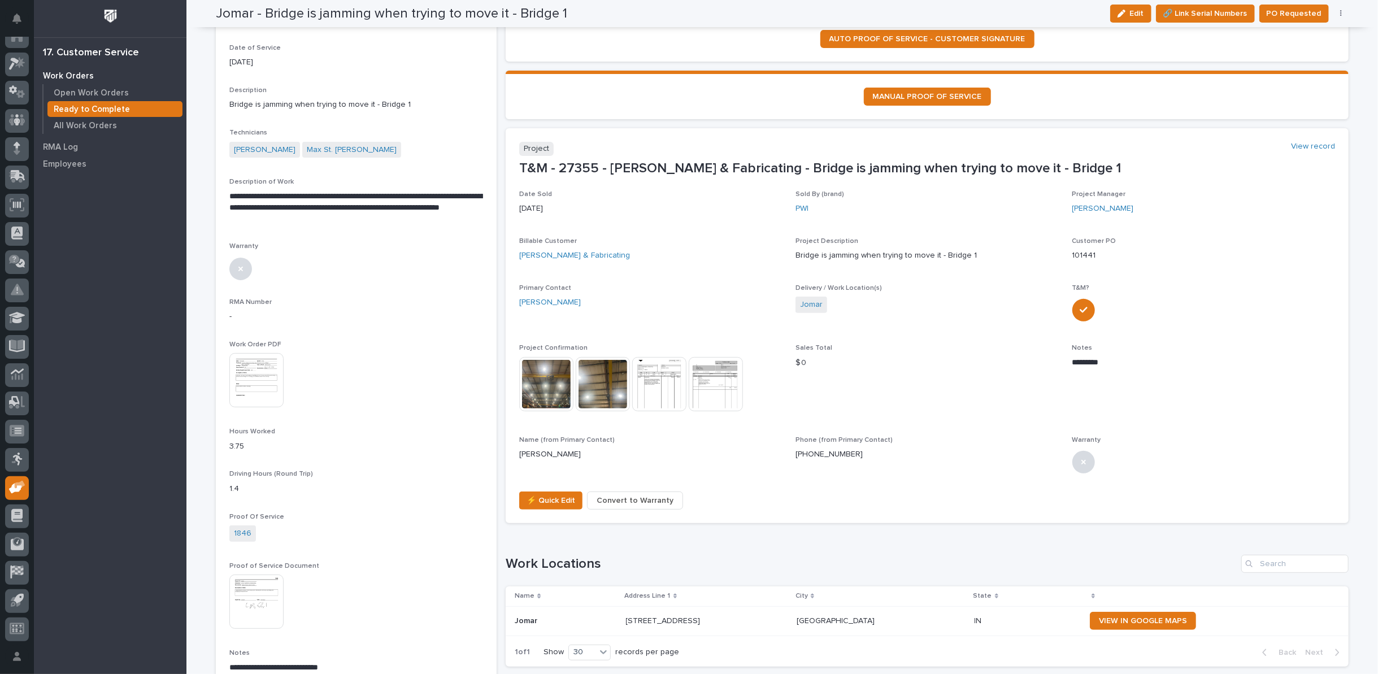
scroll to position [0, 0]
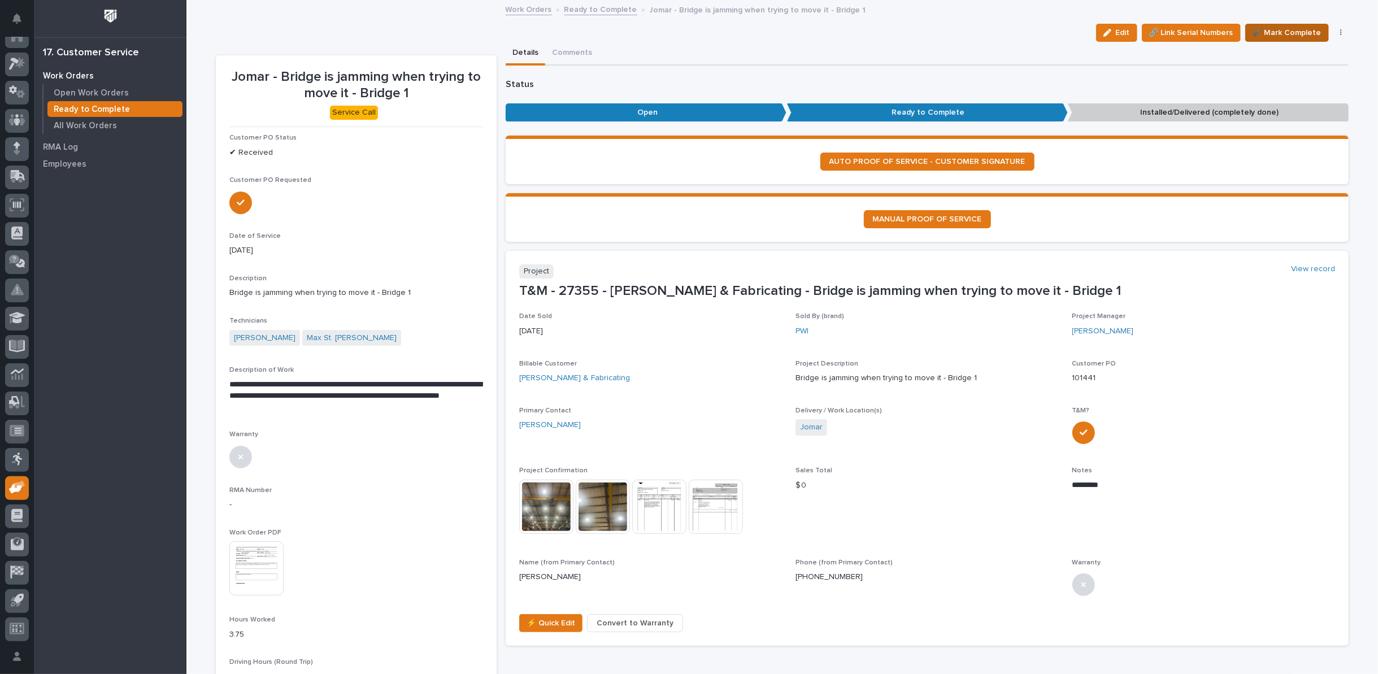
click at [1280, 29] on span "✔️ Mark Complete" at bounding box center [1287, 33] width 69 height 14
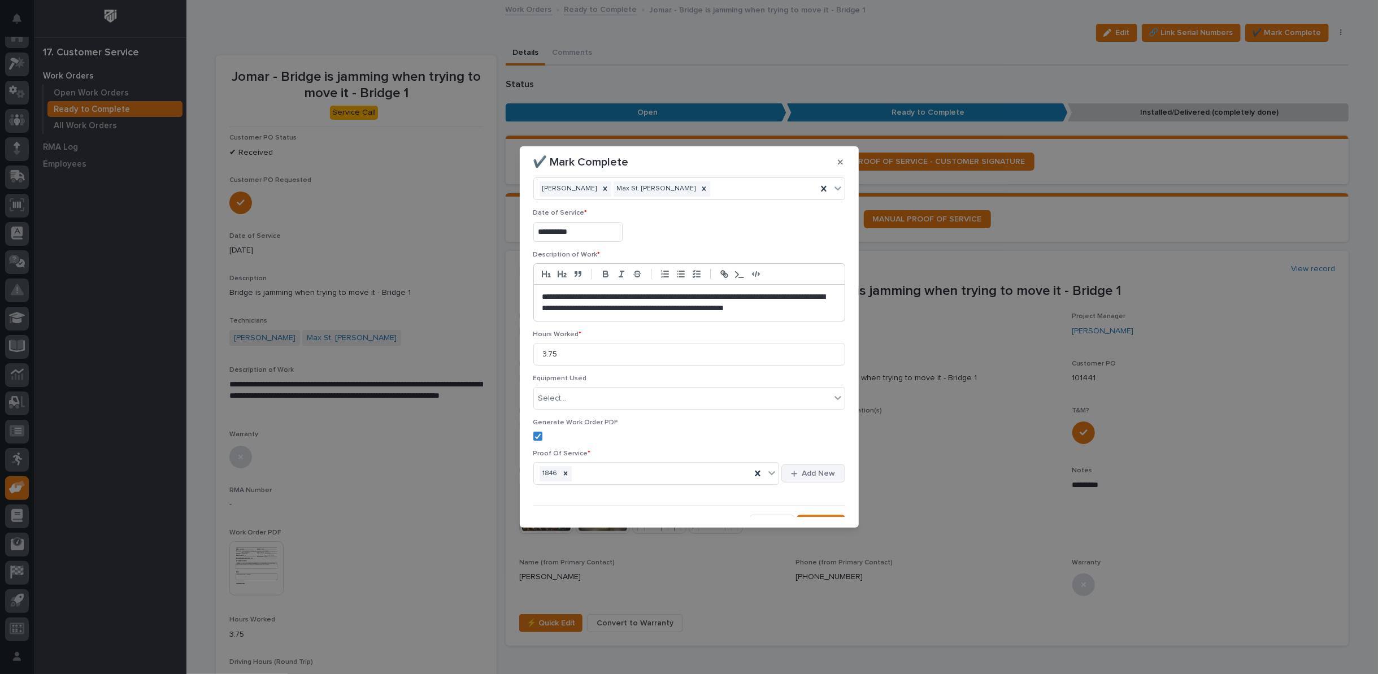
scroll to position [38, 0]
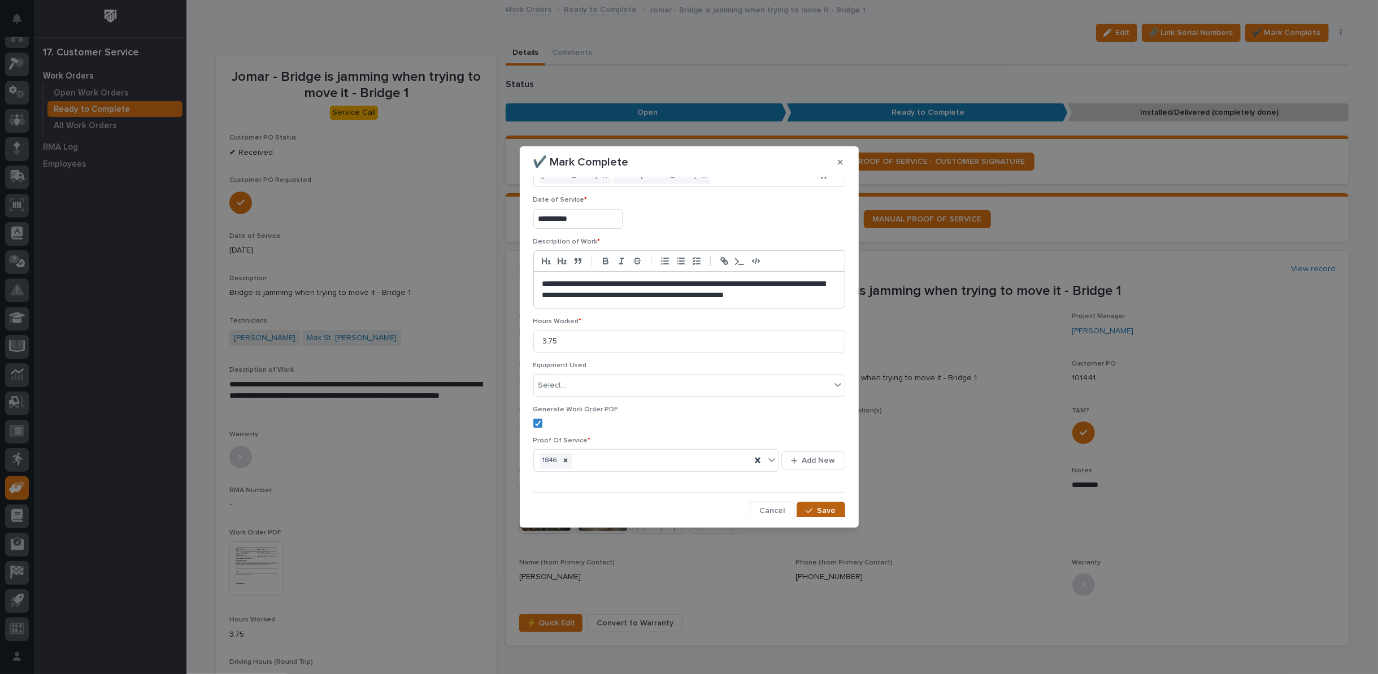
click at [807, 515] on button "Save" at bounding box center [821, 511] width 48 height 18
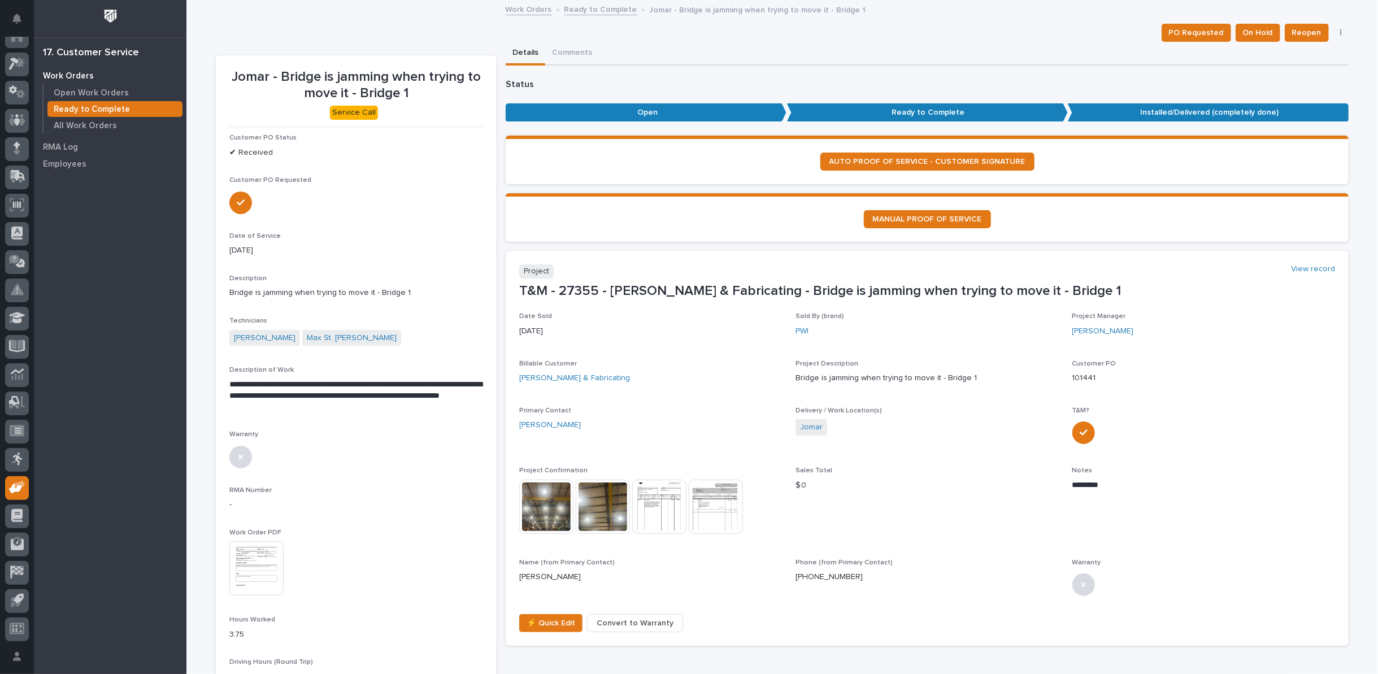
click at [594, 10] on link "Ready to Complete" at bounding box center [600, 8] width 73 height 13
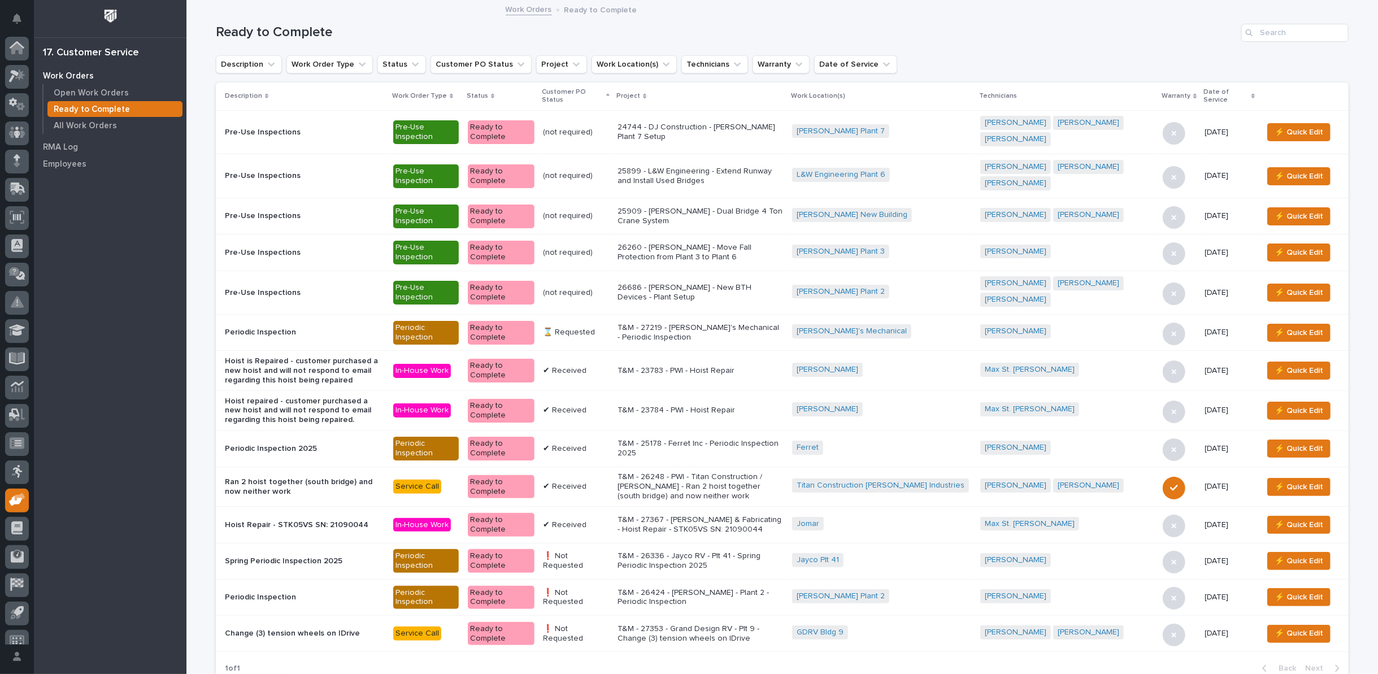
scroll to position [12, 0]
click at [1302, 28] on input "Search" at bounding box center [1294, 33] width 107 height 18
type input "25626"
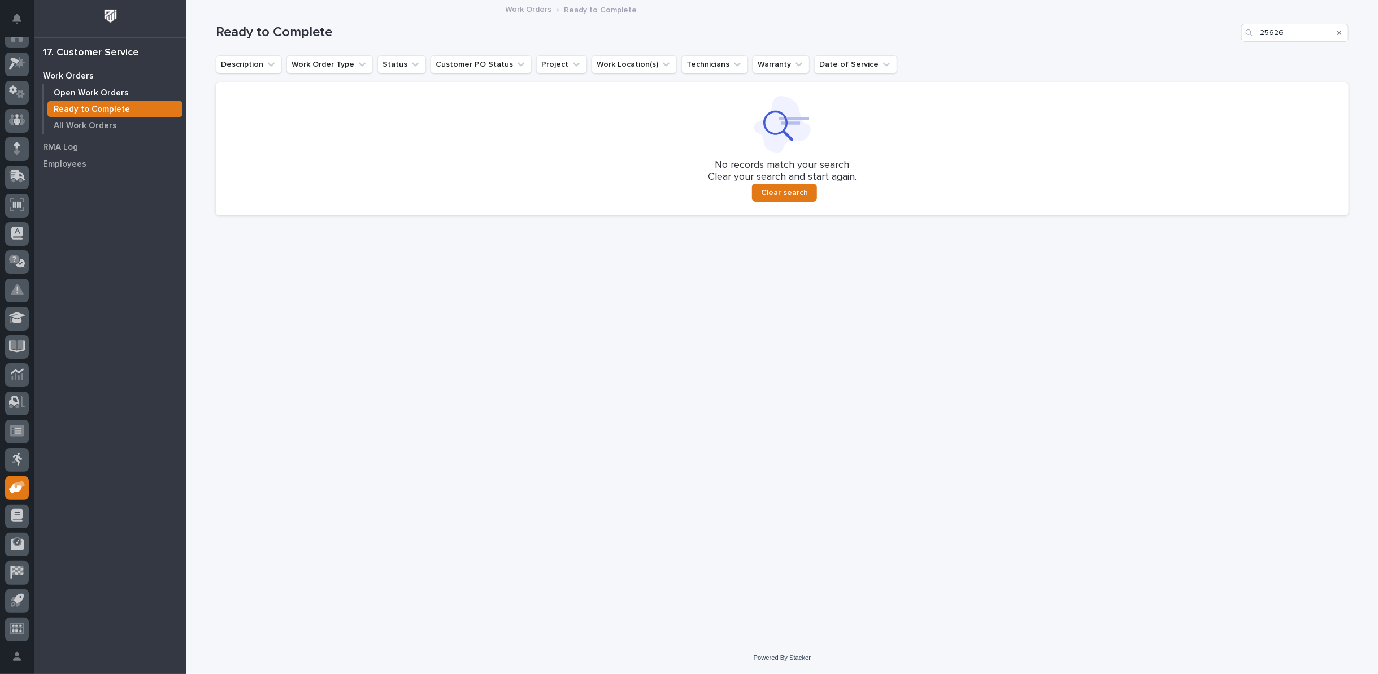
click at [122, 92] on p "Open Work Orders" at bounding box center [91, 93] width 75 height 10
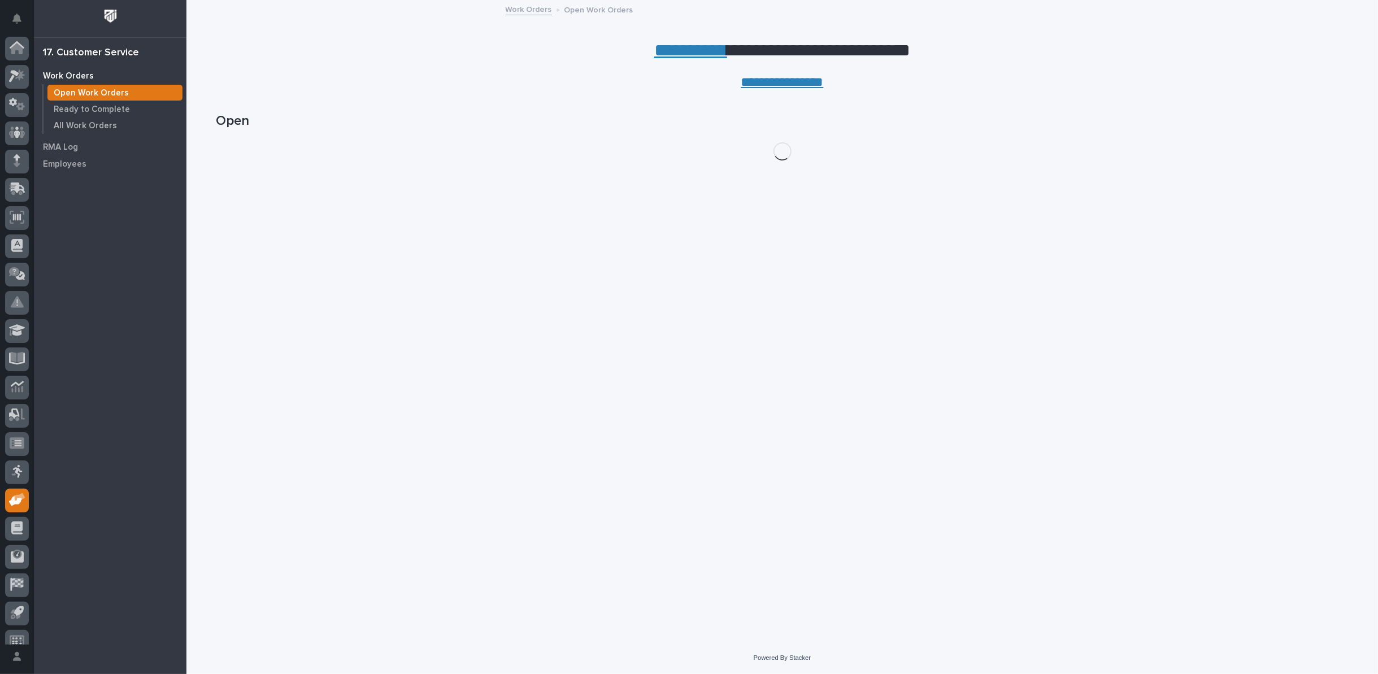
scroll to position [12, 0]
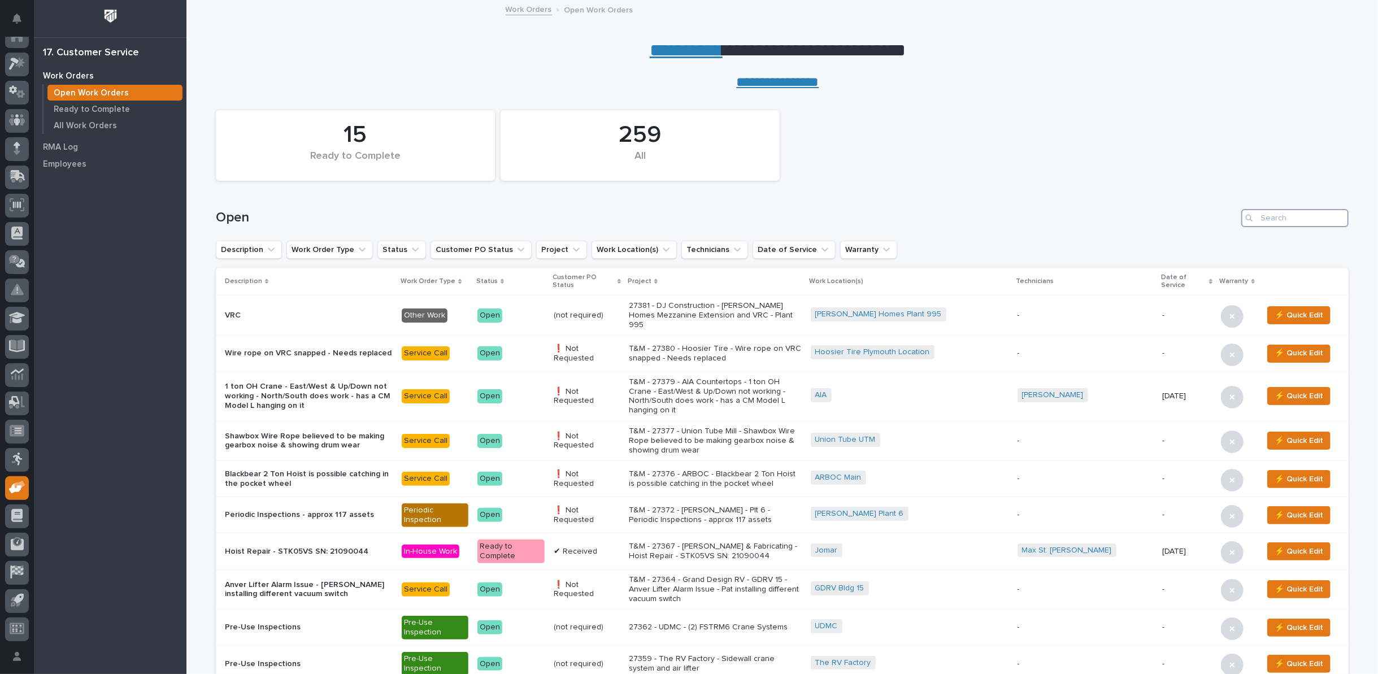
click at [1271, 219] on input "Search" at bounding box center [1294, 218] width 107 height 18
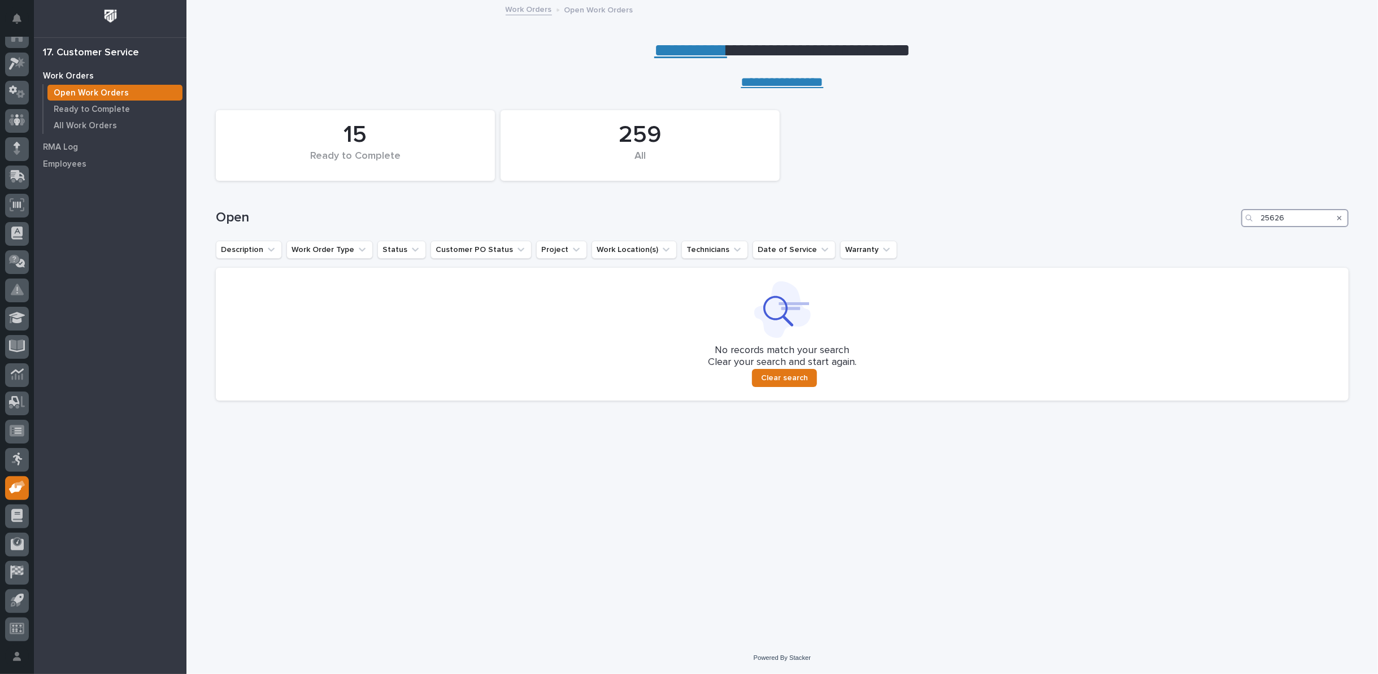
type input "25626"
click at [1287, 218] on input "25626" at bounding box center [1294, 218] width 107 height 18
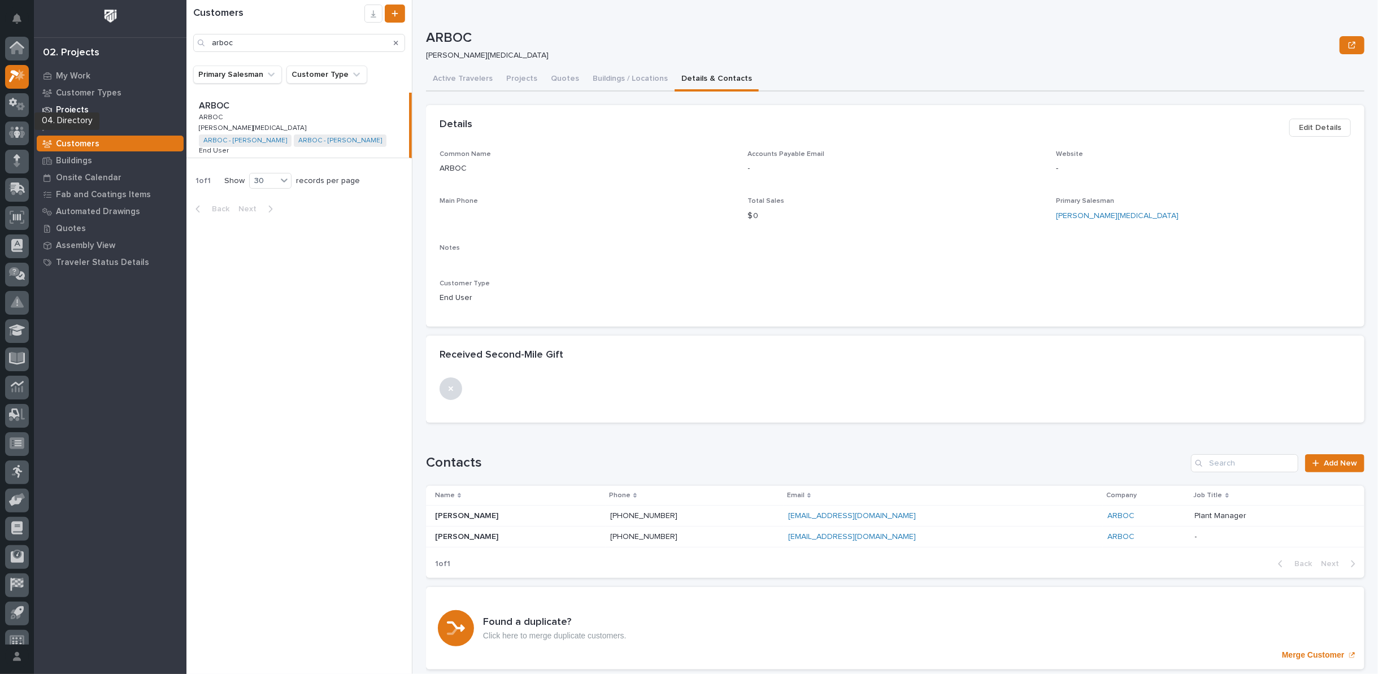
scroll to position [35, 0]
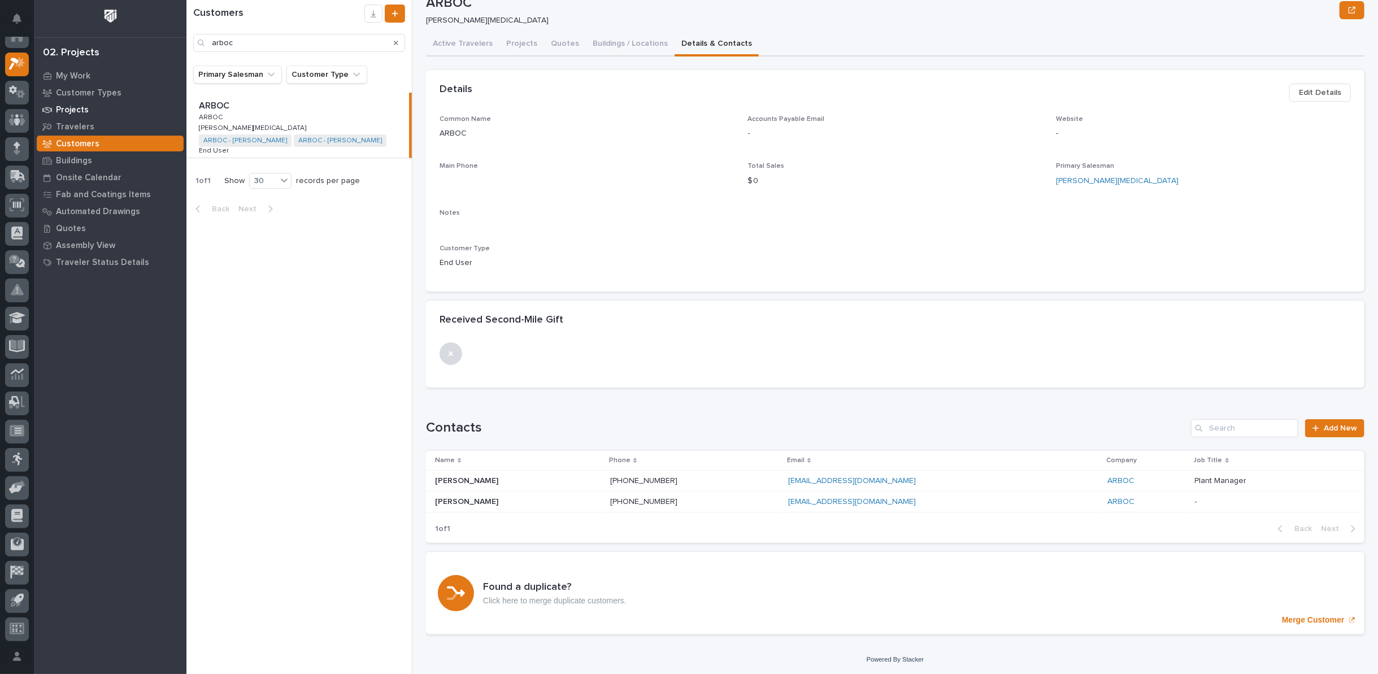
click at [63, 110] on p "Projects" at bounding box center [72, 110] width 33 height 10
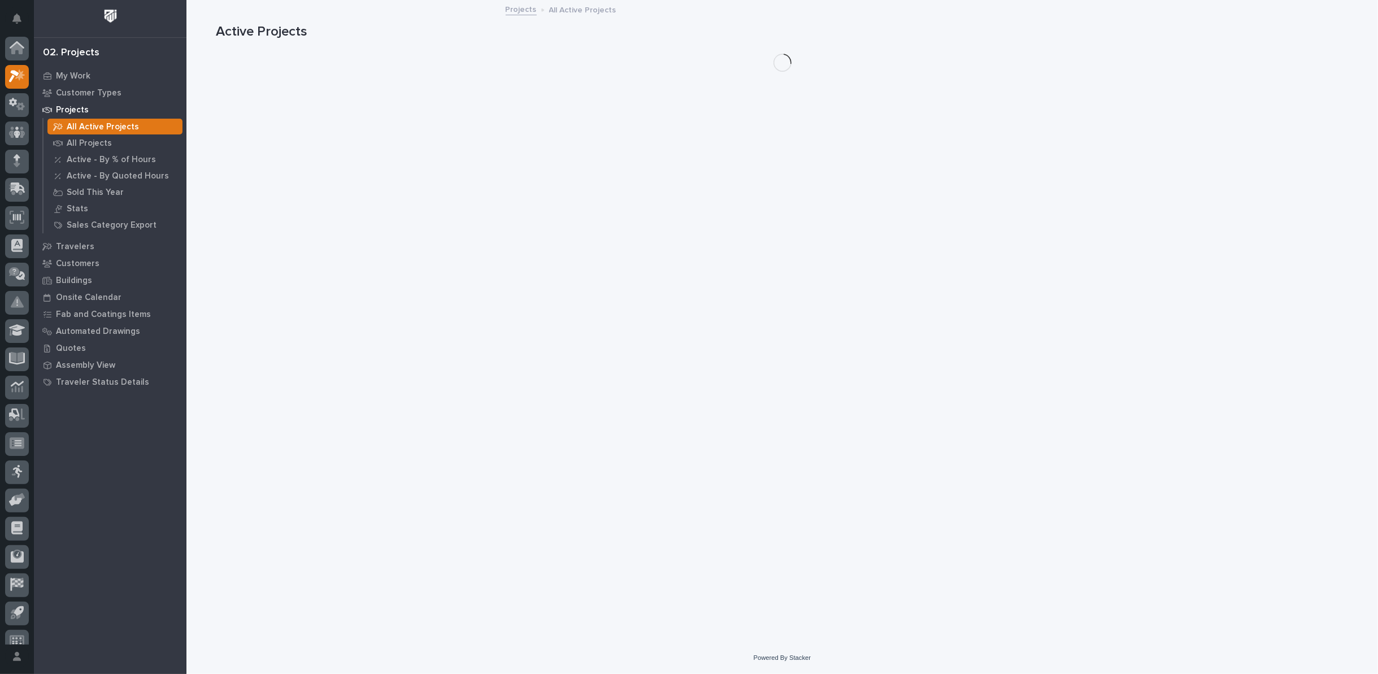
scroll to position [12, 0]
click at [76, 141] on p "All Projects" at bounding box center [89, 143] width 45 height 10
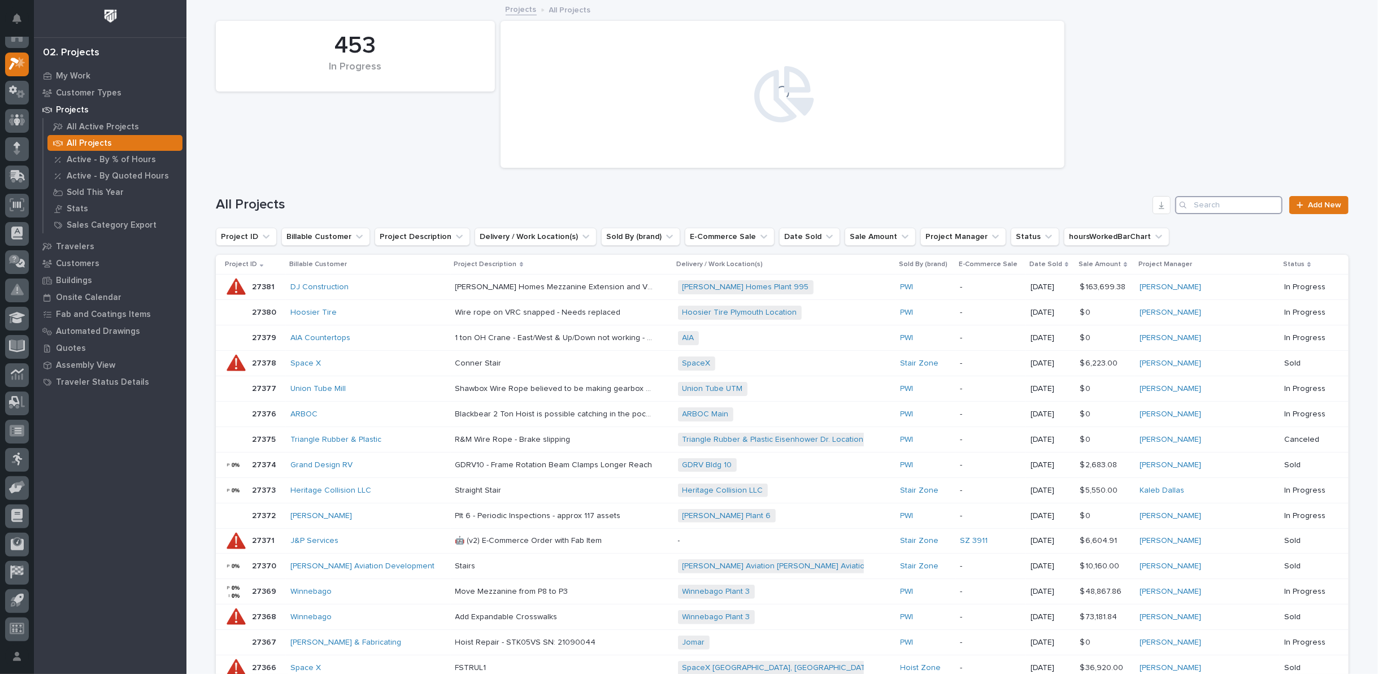
click at [1207, 206] on input "Search" at bounding box center [1228, 205] width 107 height 18
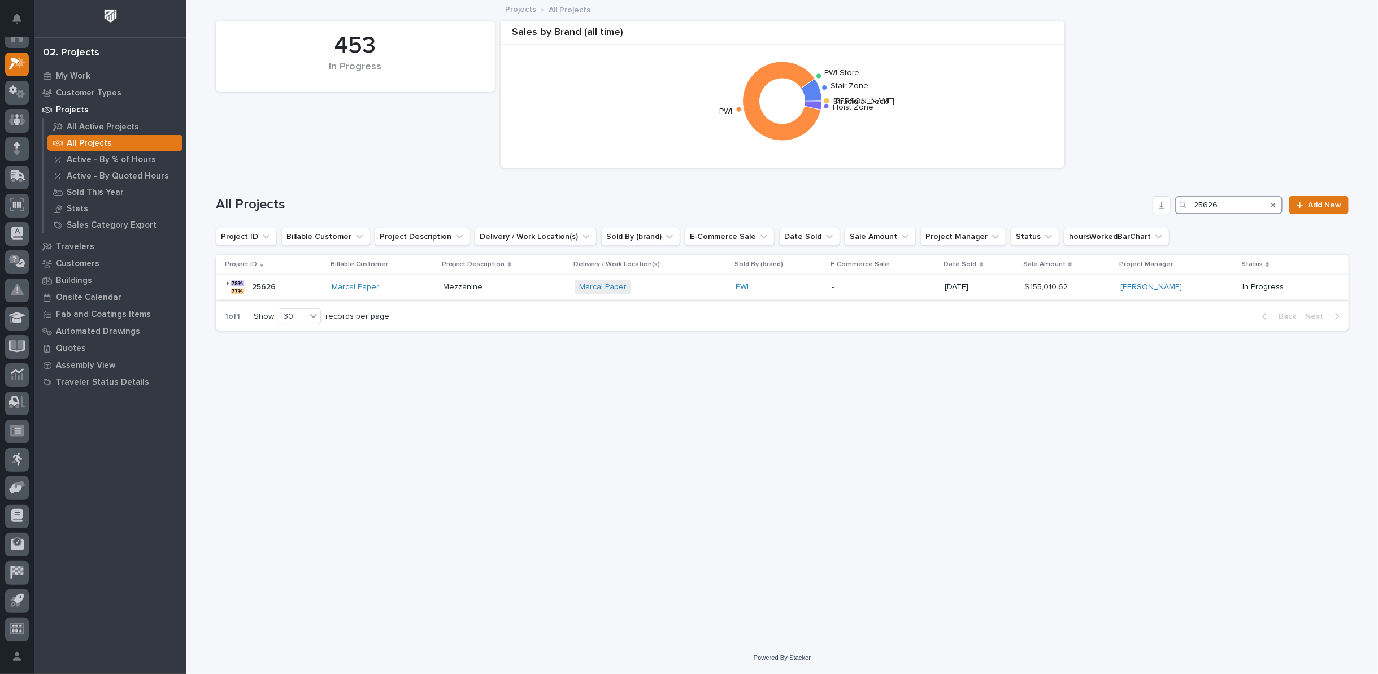
type input "25626"
click at [463, 289] on p "Mezzanine" at bounding box center [465, 286] width 42 height 12
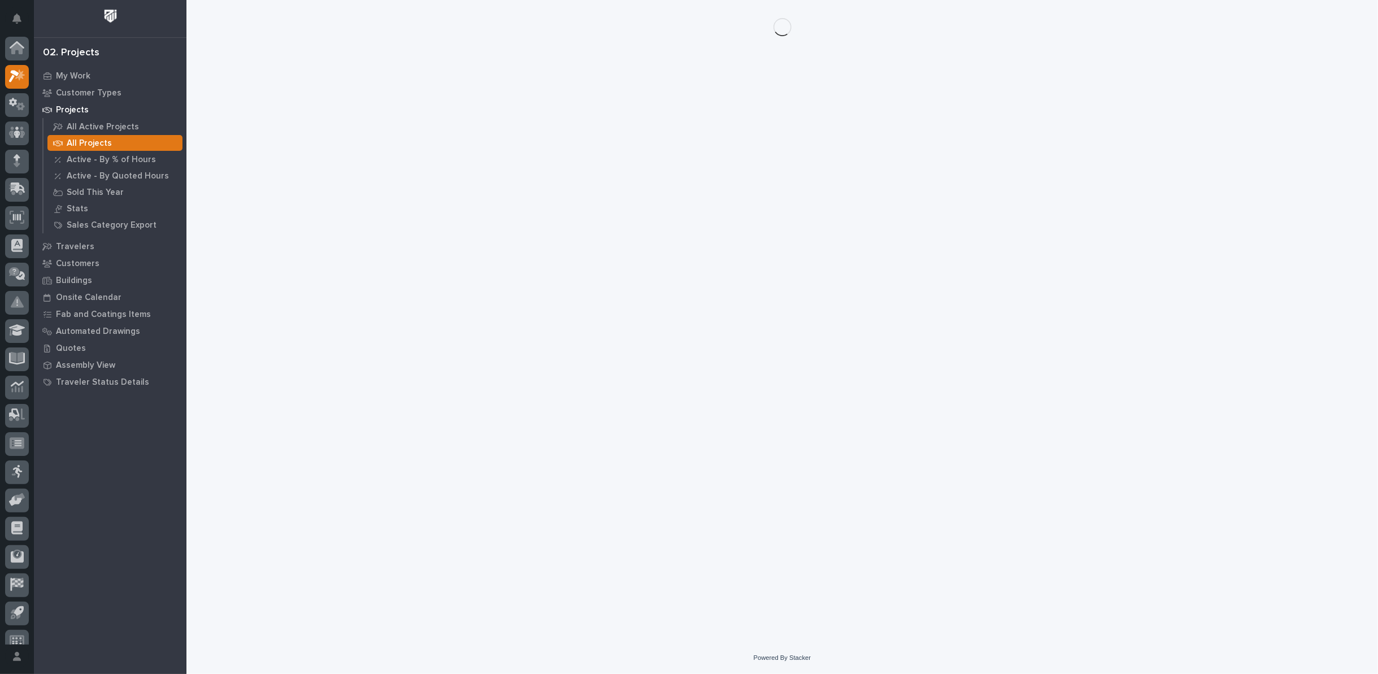
scroll to position [12, 0]
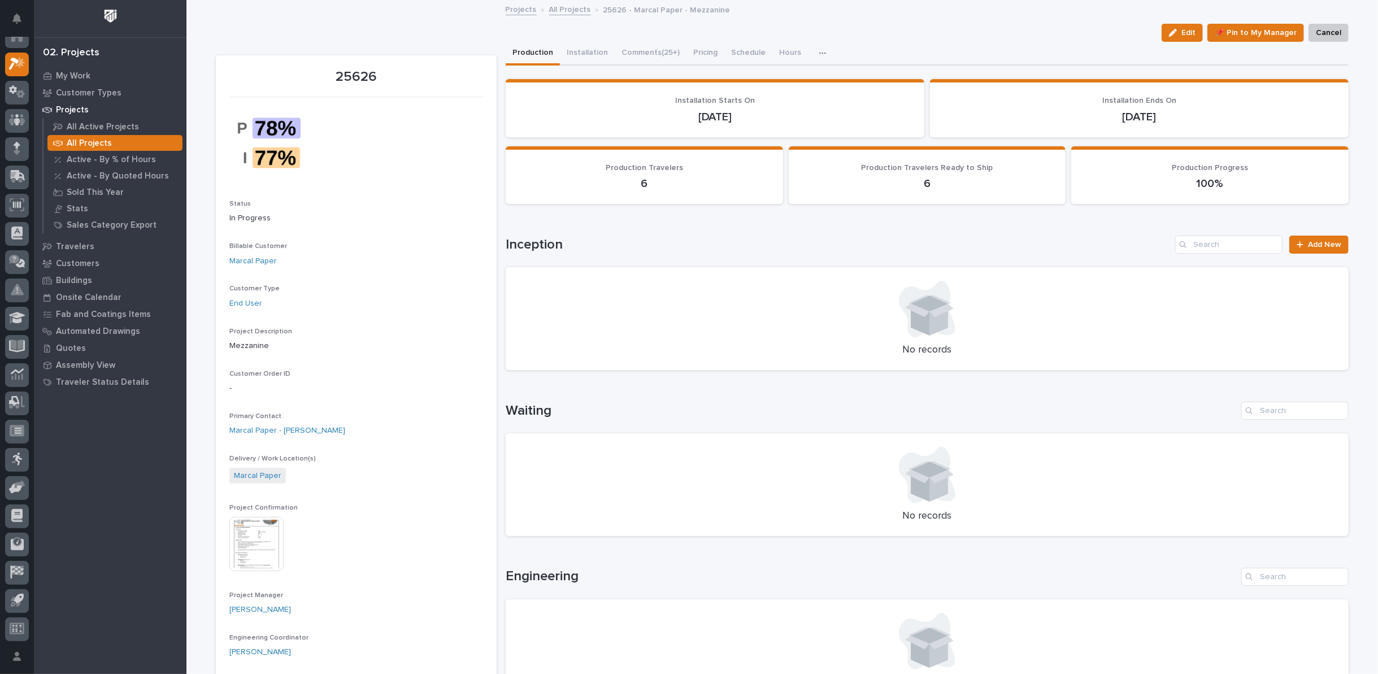
click at [258, 532] on img at bounding box center [256, 544] width 54 height 54
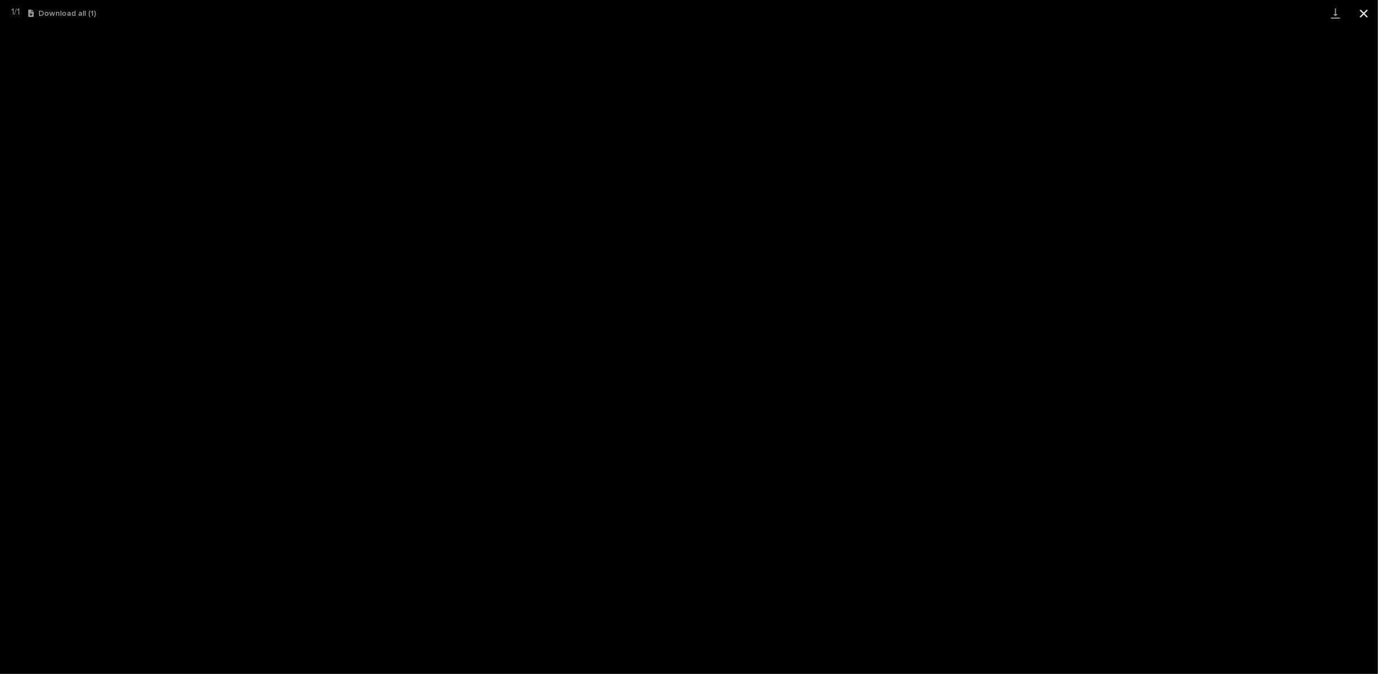
click at [1363, 14] on button "Close gallery" at bounding box center [1364, 13] width 28 height 27
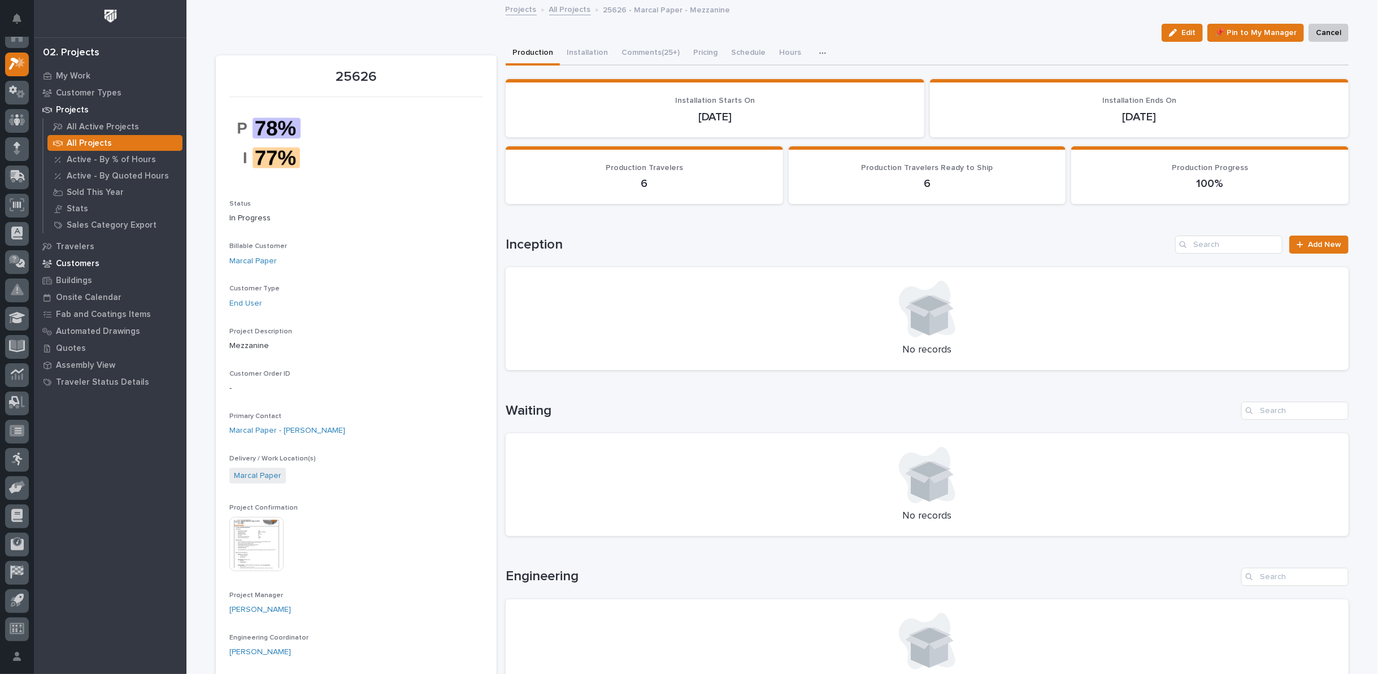
click at [79, 263] on p "Customers" at bounding box center [78, 264] width 44 height 10
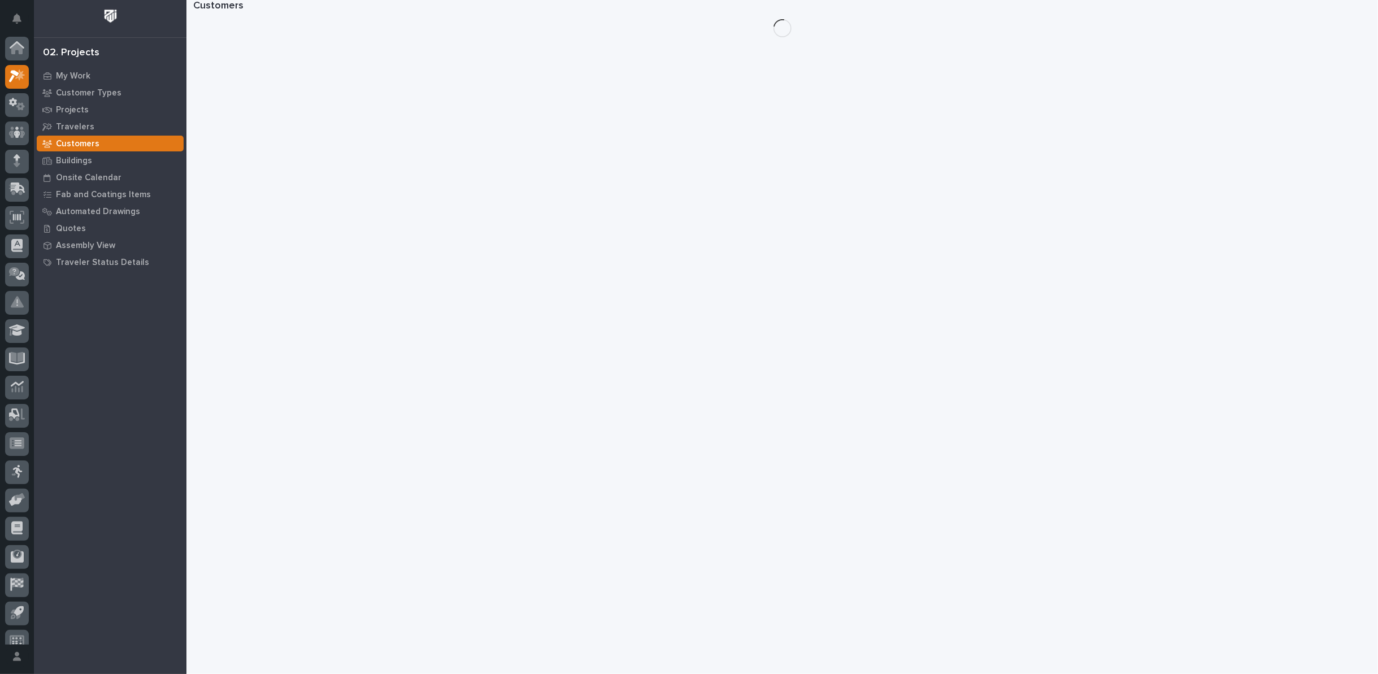
scroll to position [12, 0]
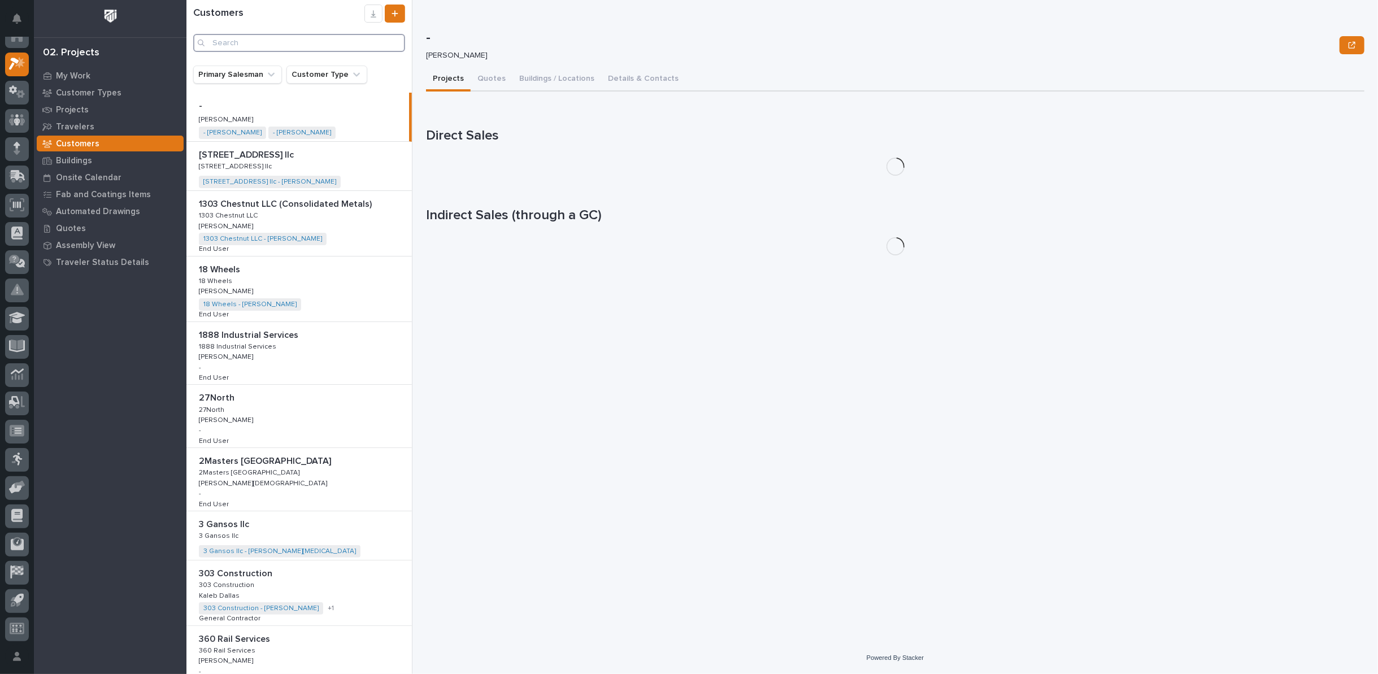
click at [267, 43] on input "Search" at bounding box center [299, 43] width 212 height 18
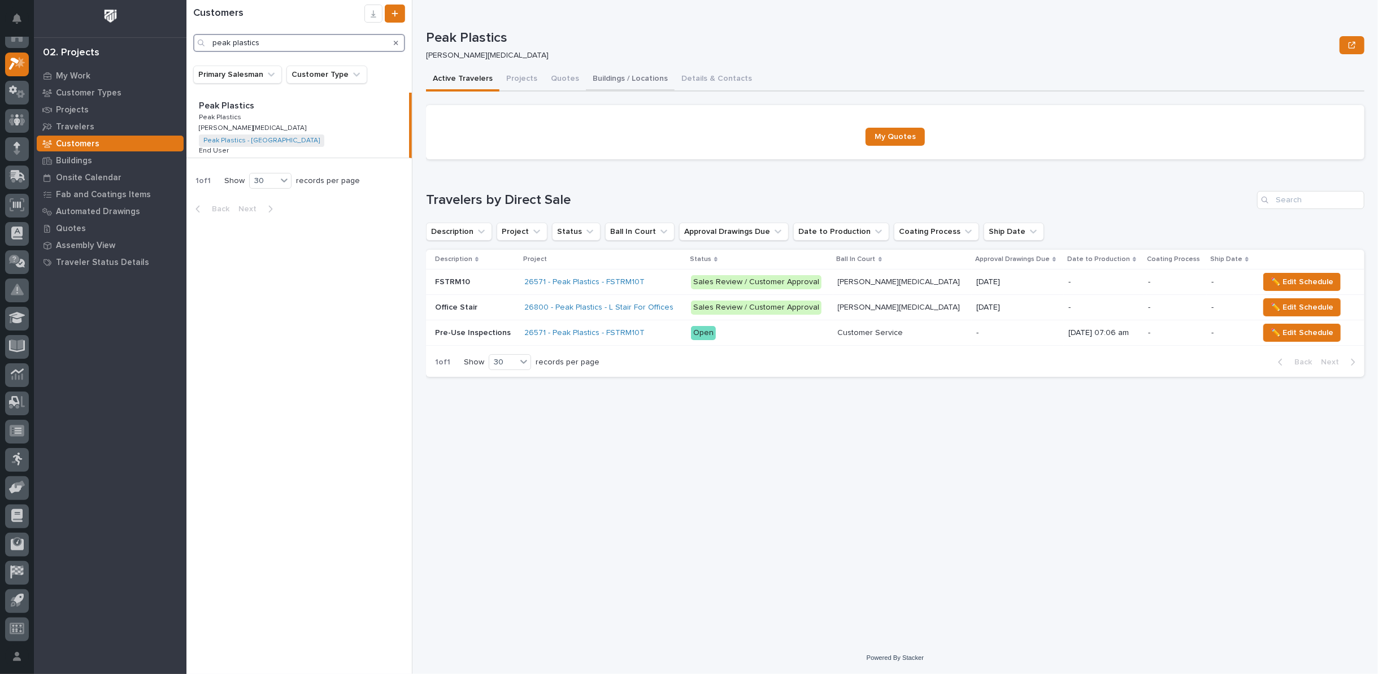
type input "peak plastics"
click at [597, 80] on button "Buildings / Locations" at bounding box center [630, 80] width 89 height 24
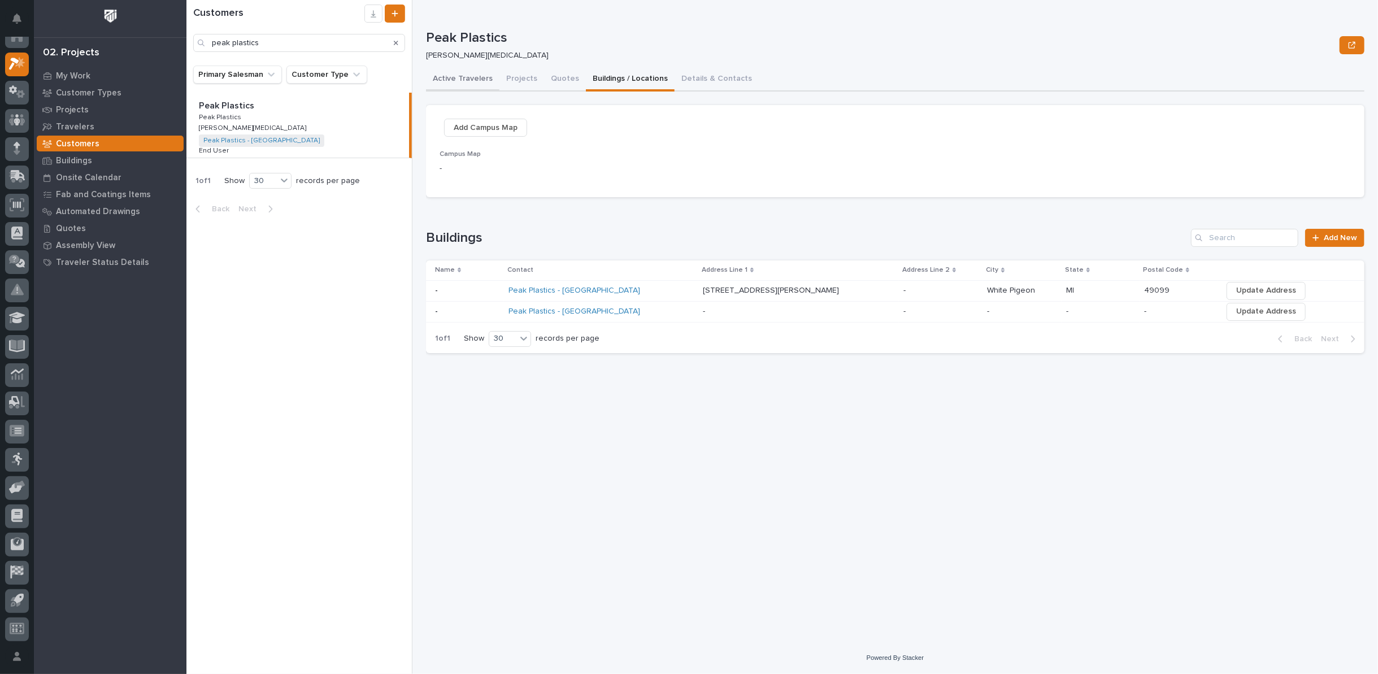
click at [476, 81] on button "Active Travelers" at bounding box center [462, 80] width 73 height 24
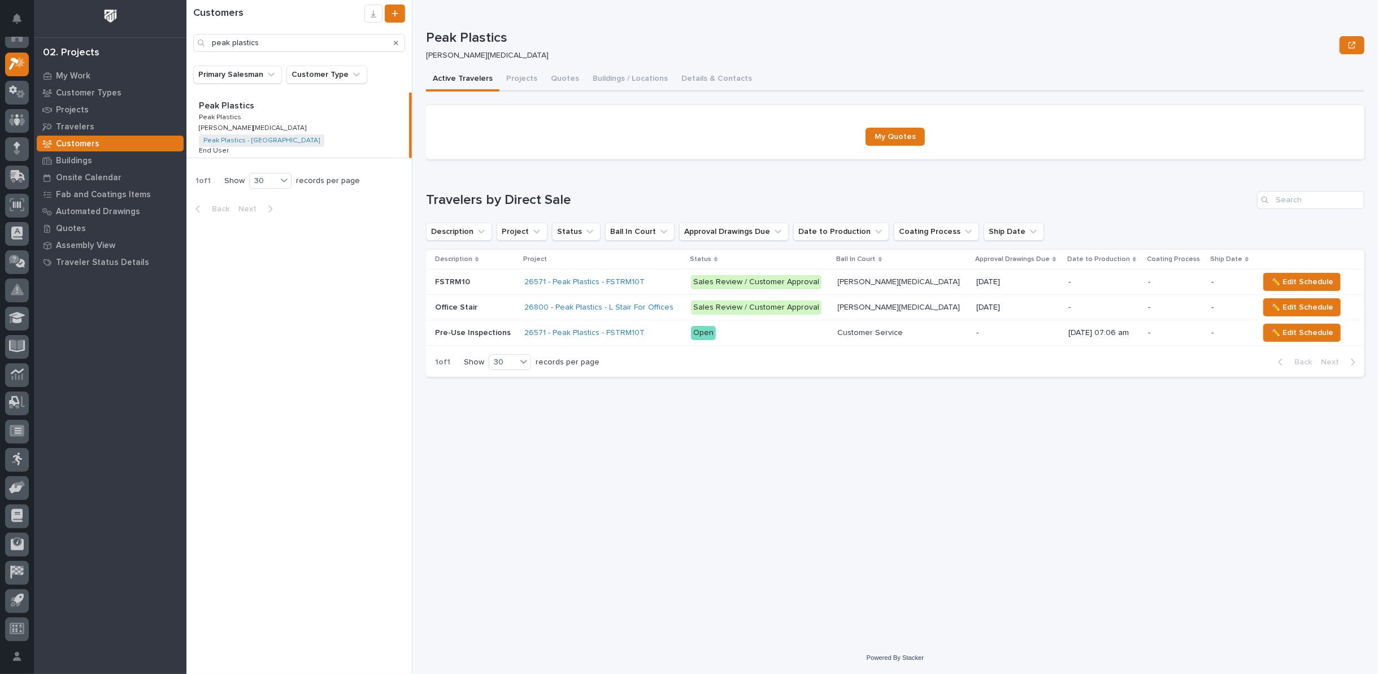
click at [722, 285] on div "Sales Review / Customer Approval" at bounding box center [756, 282] width 131 height 14
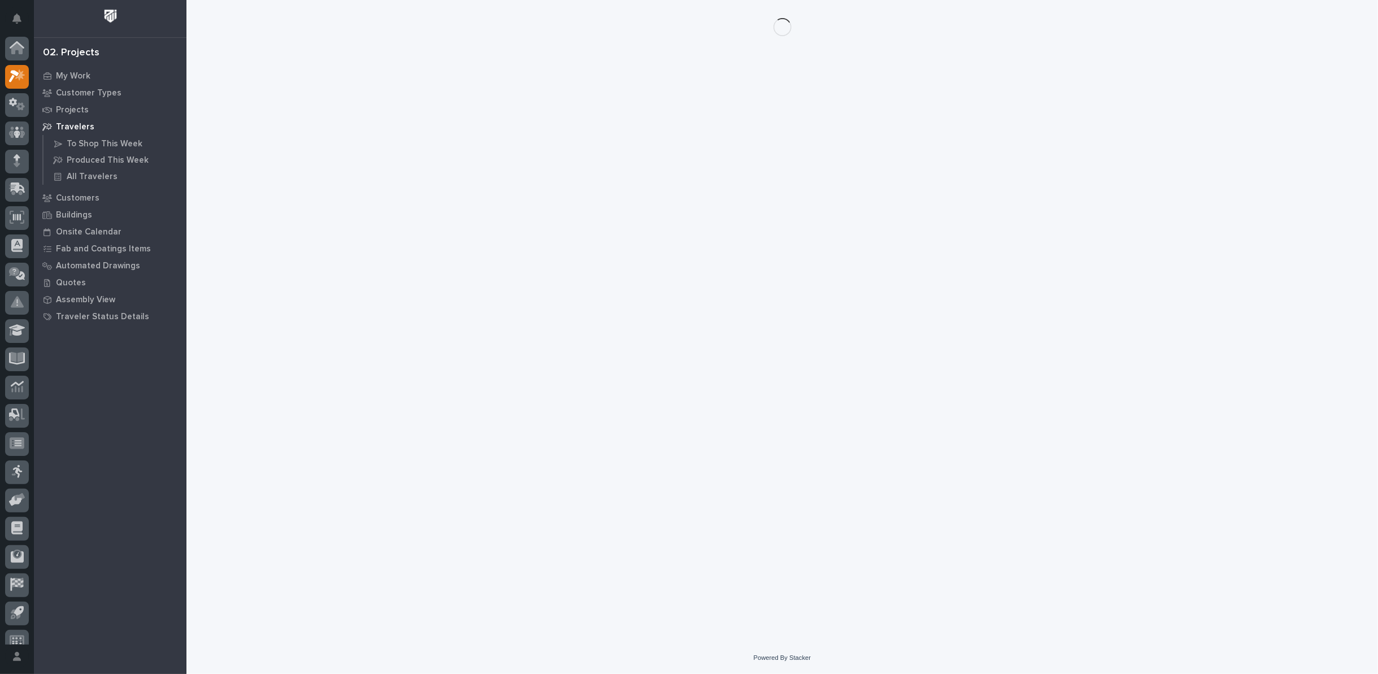
scroll to position [12, 0]
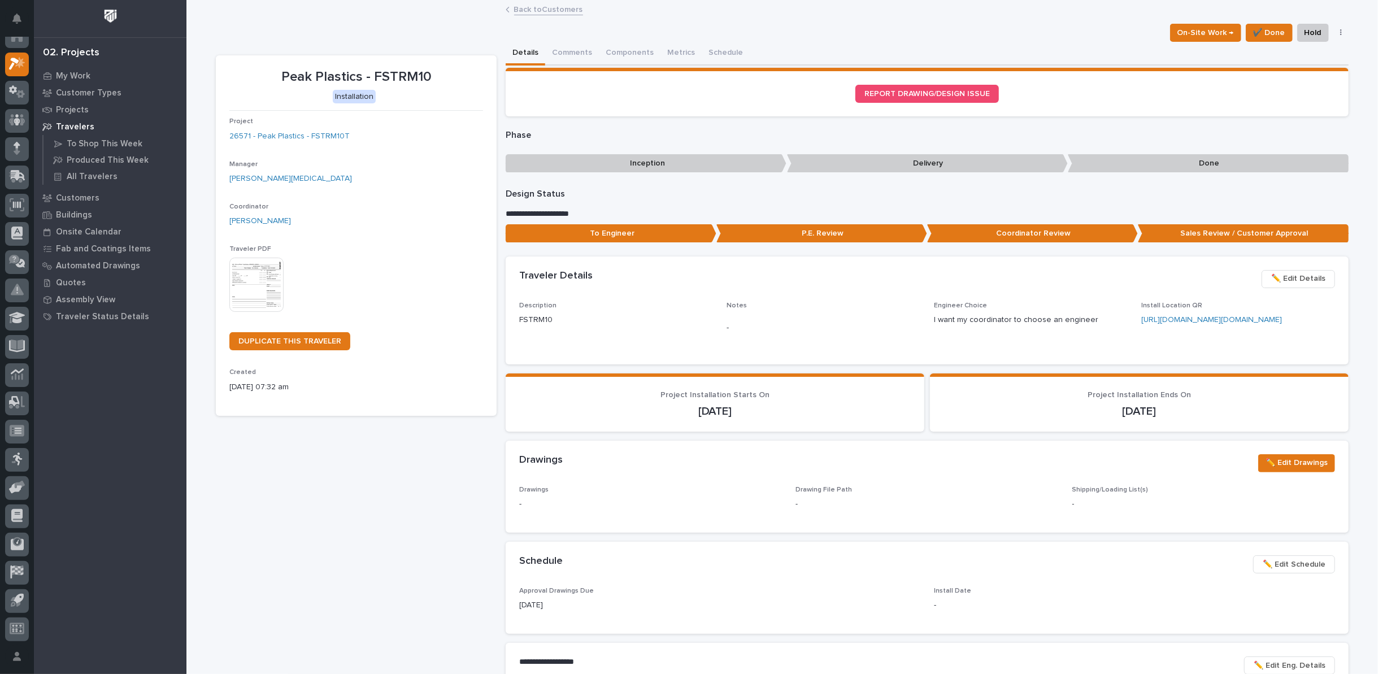
click at [245, 277] on img at bounding box center [256, 285] width 54 height 54
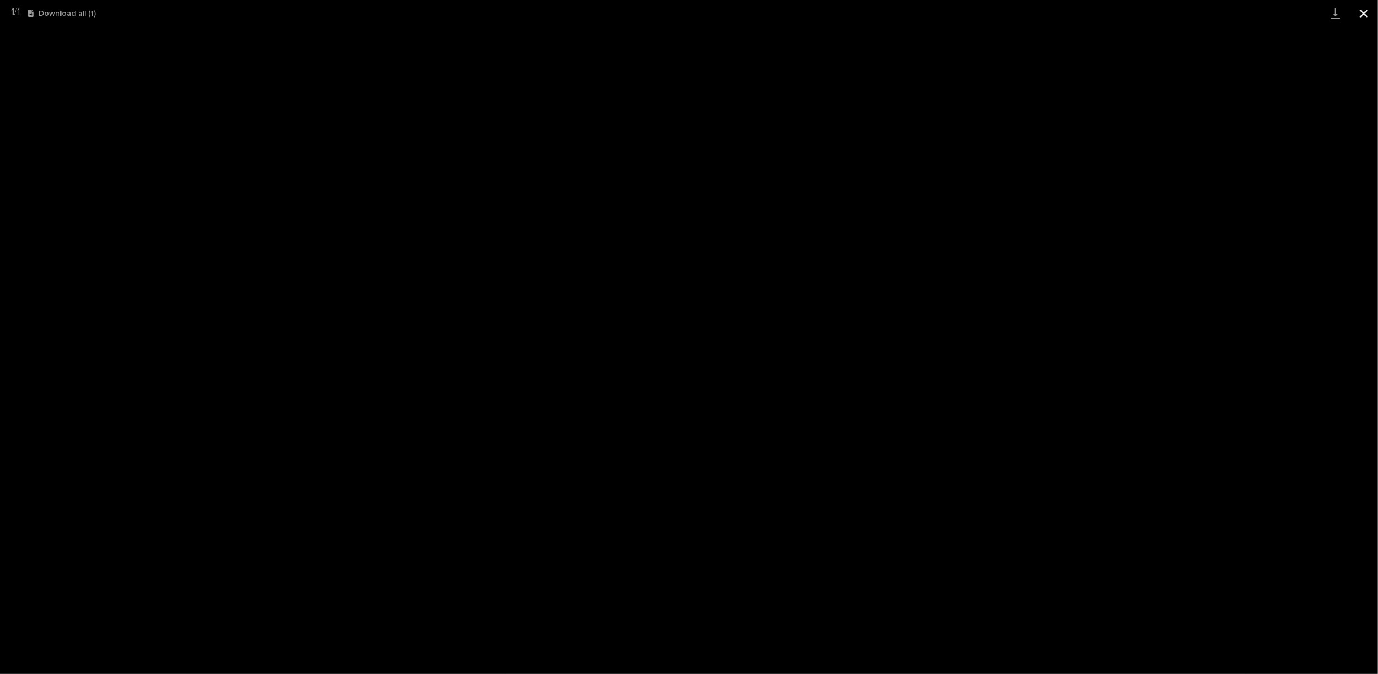
click at [1362, 14] on button "Close gallery" at bounding box center [1364, 13] width 28 height 27
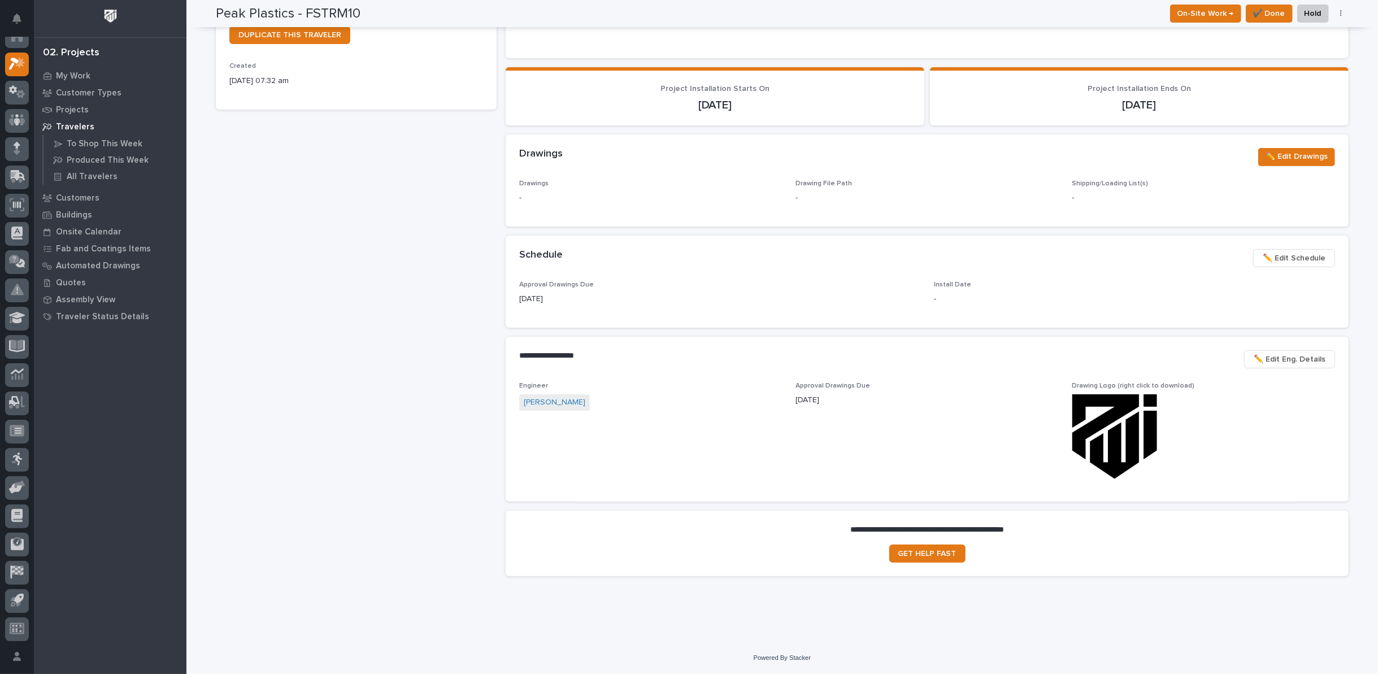
scroll to position [0, 0]
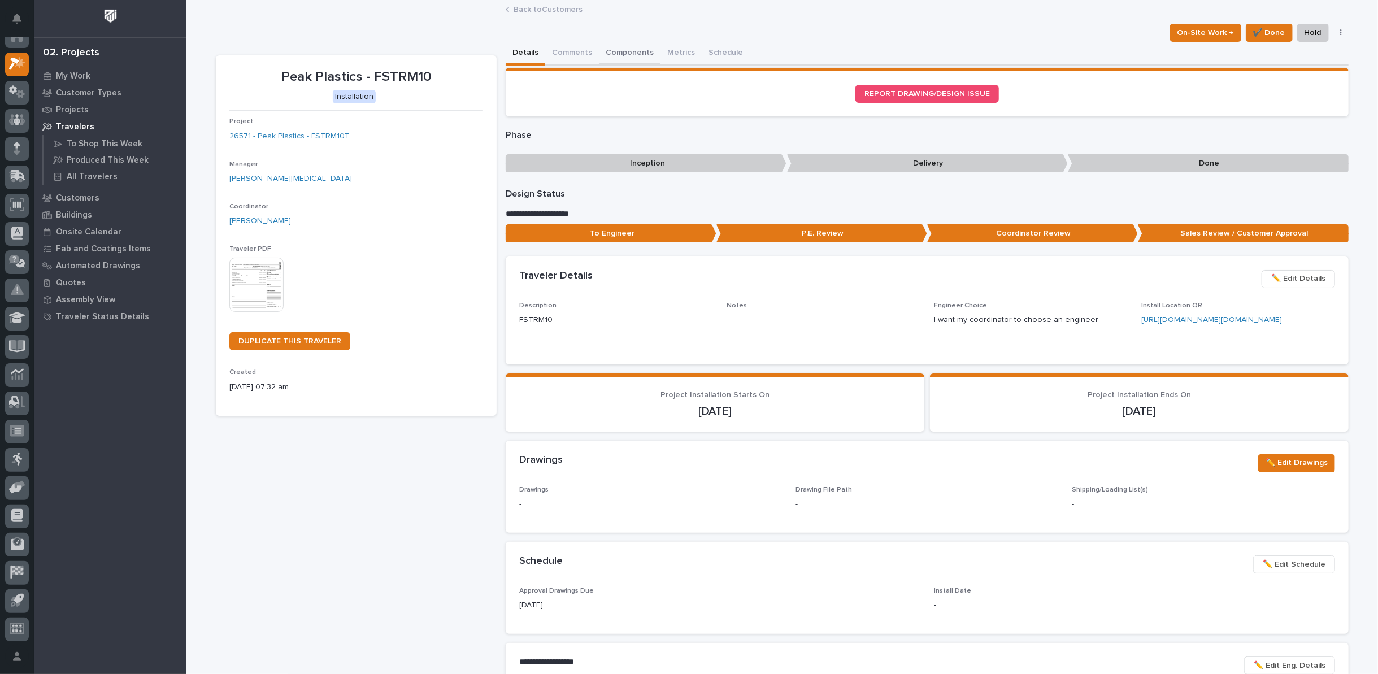
click at [613, 53] on button "Components" at bounding box center [630, 54] width 62 height 24
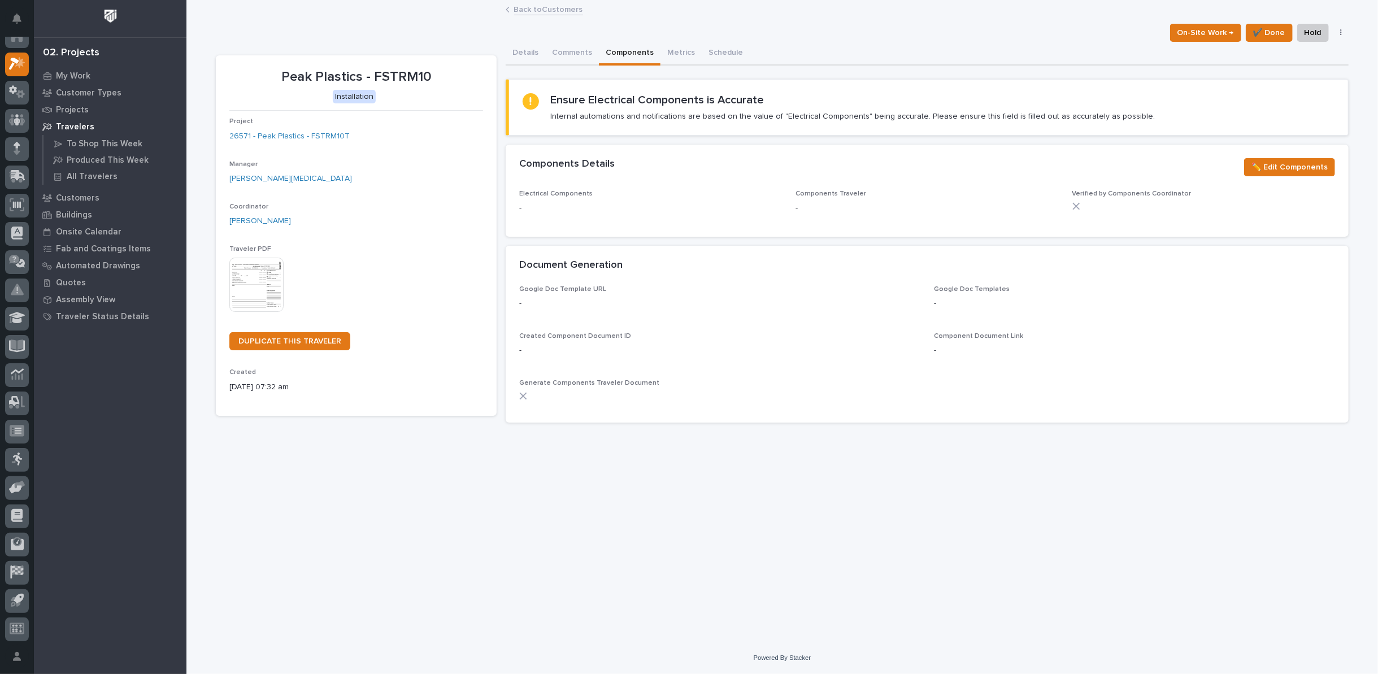
click at [552, 9] on link "Back to Customers" at bounding box center [548, 8] width 69 height 13
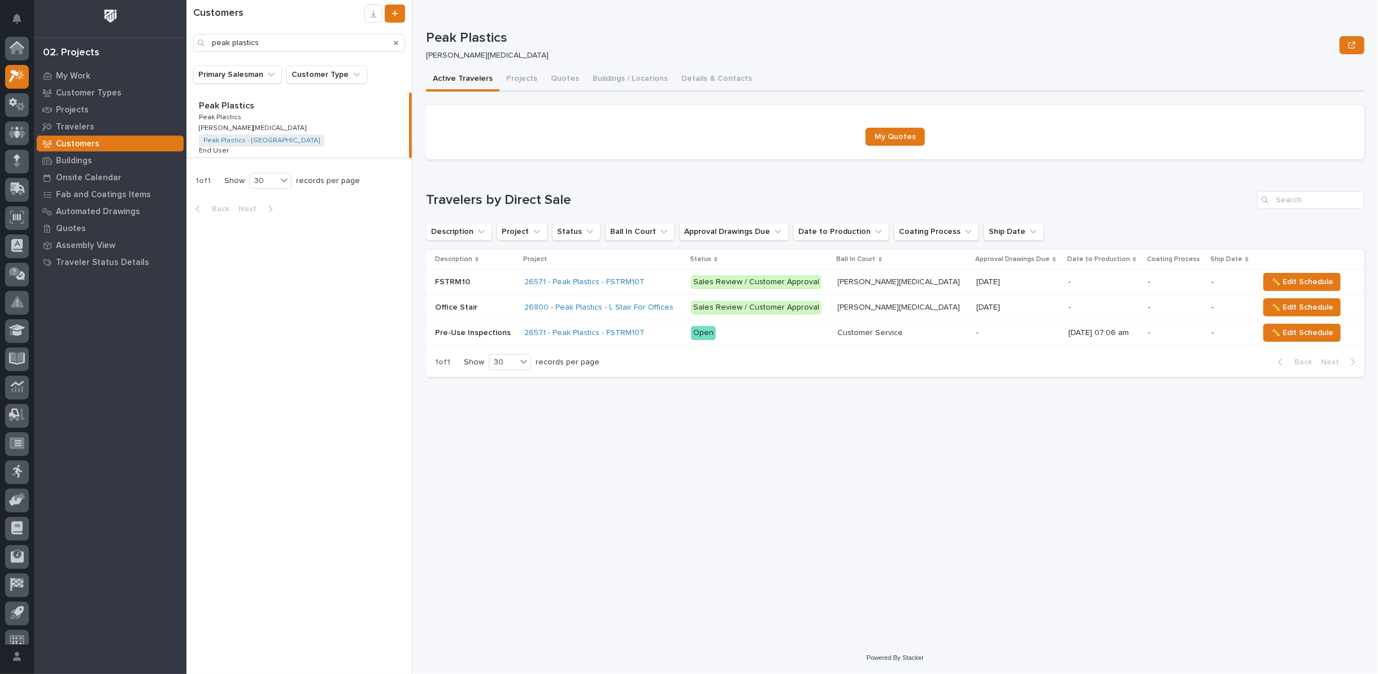
scroll to position [12, 0]
click at [512, 77] on button "Projects" at bounding box center [521, 80] width 45 height 24
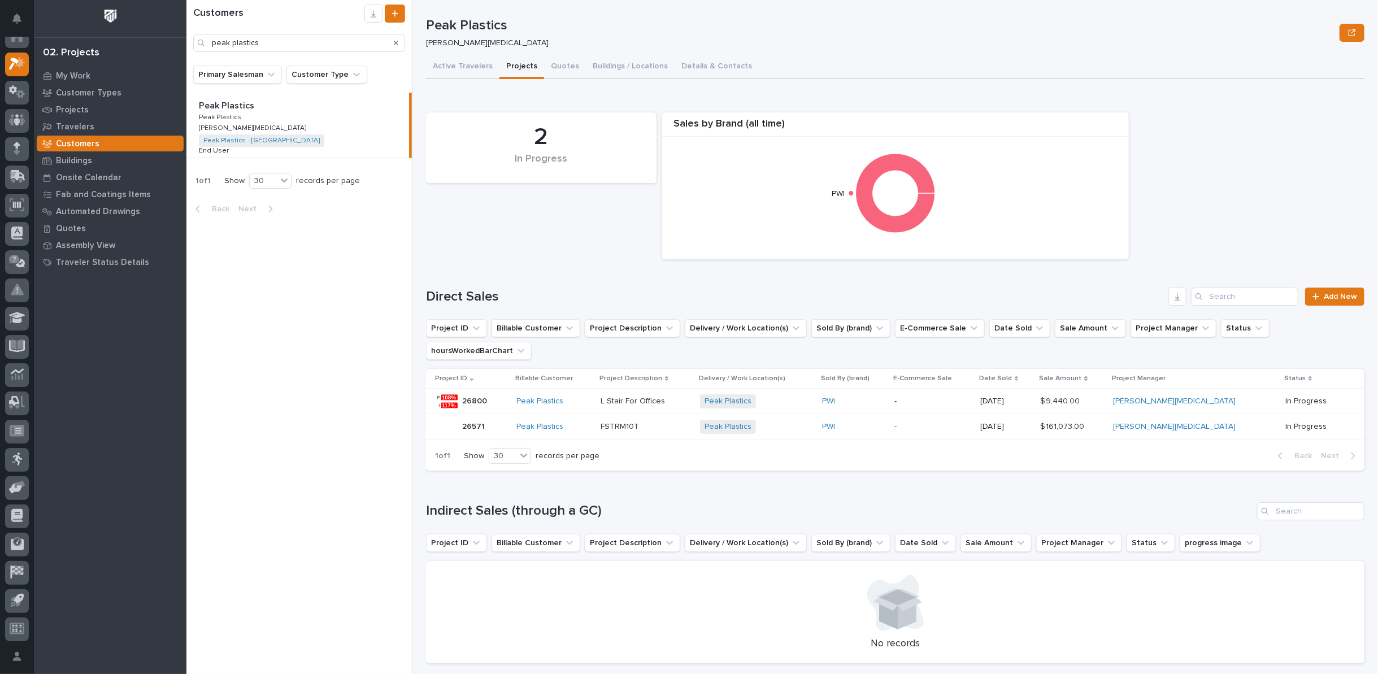
scroll to position [19, 0]
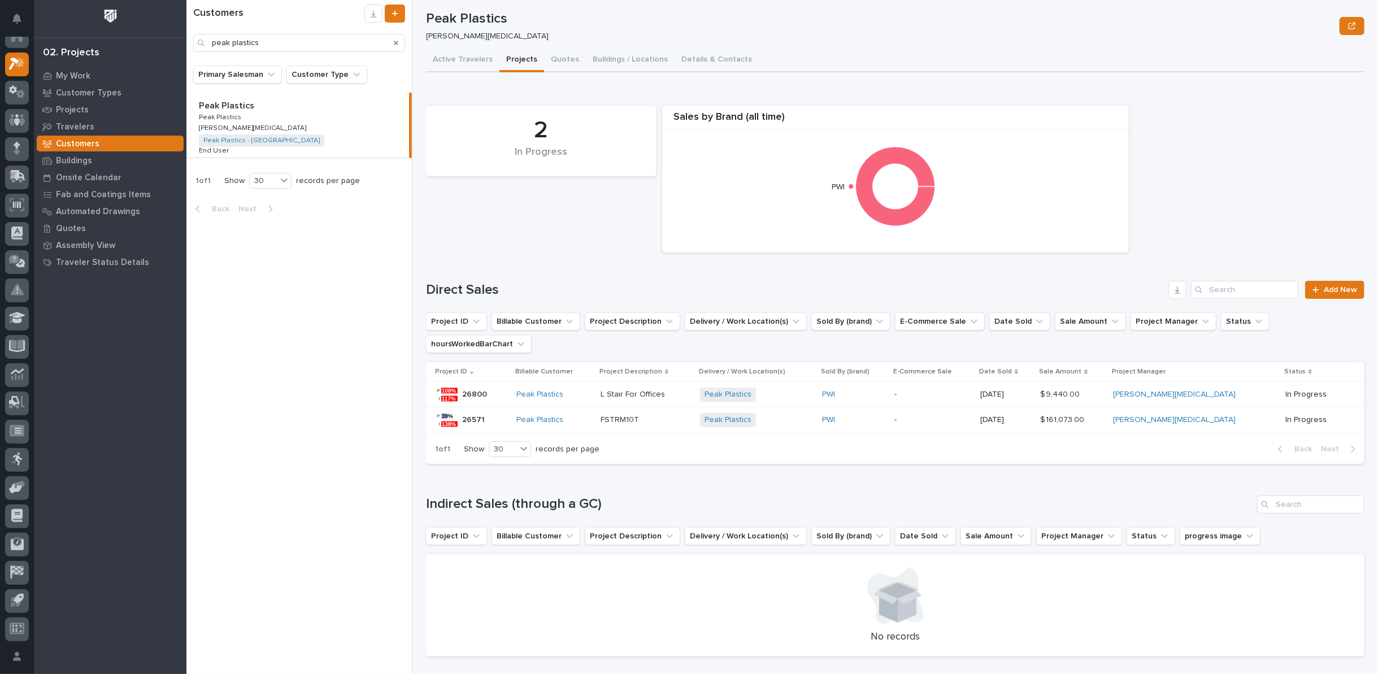
click at [641, 413] on p "FSTRM10T" at bounding box center [621, 419] width 41 height 12
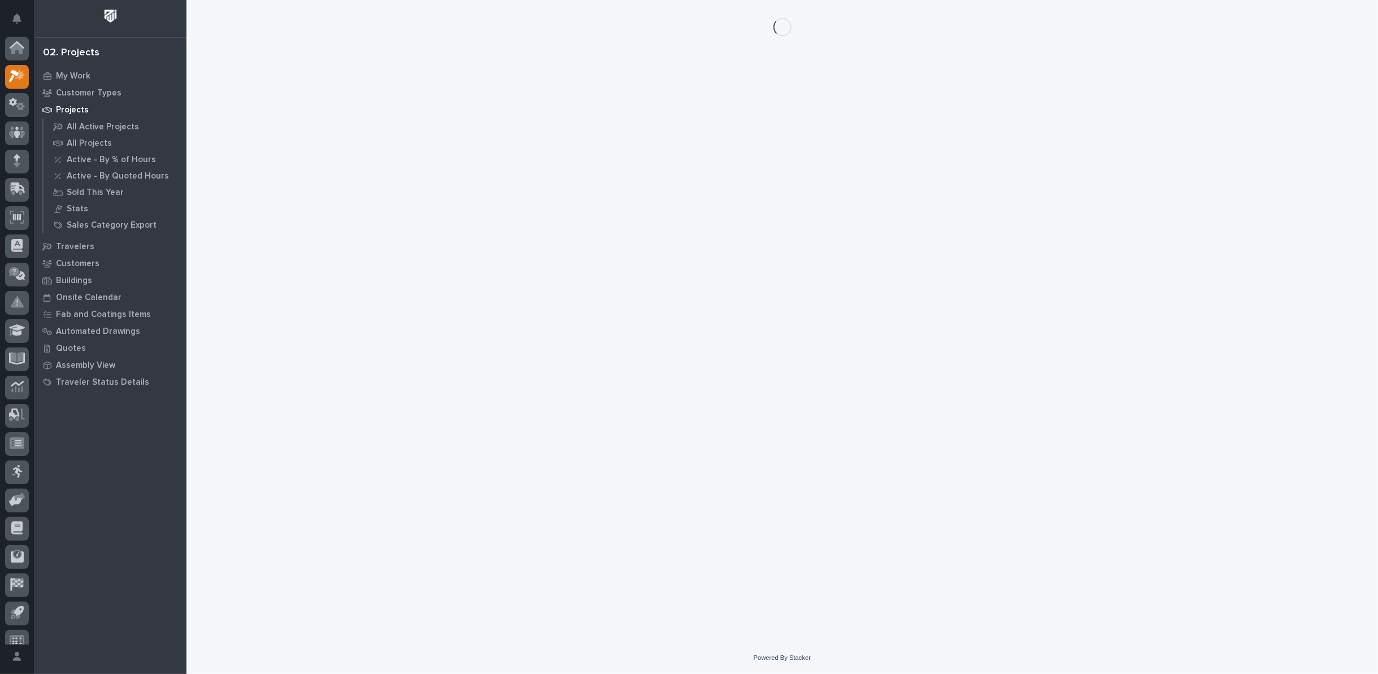
scroll to position [12, 0]
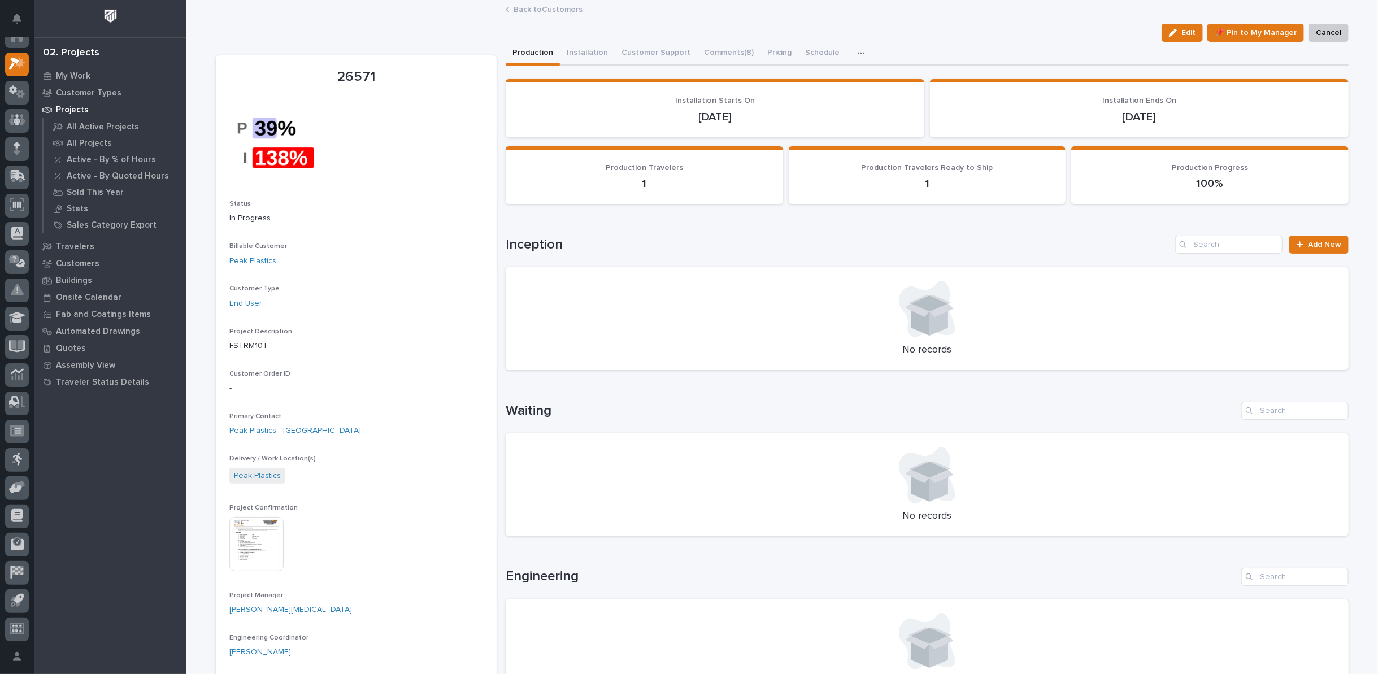
click at [247, 531] on img at bounding box center [256, 544] width 54 height 54
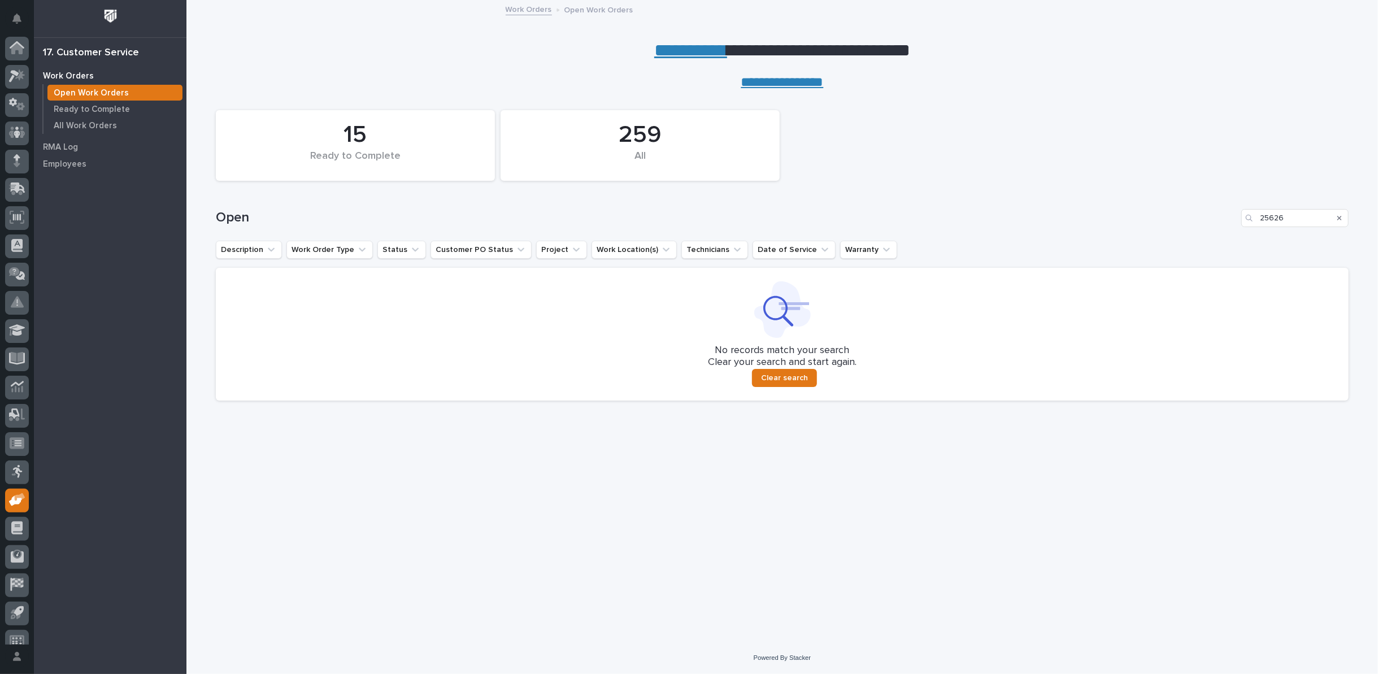
scroll to position [12, 0]
click at [101, 107] on p "Ready to Complete" at bounding box center [92, 110] width 76 height 10
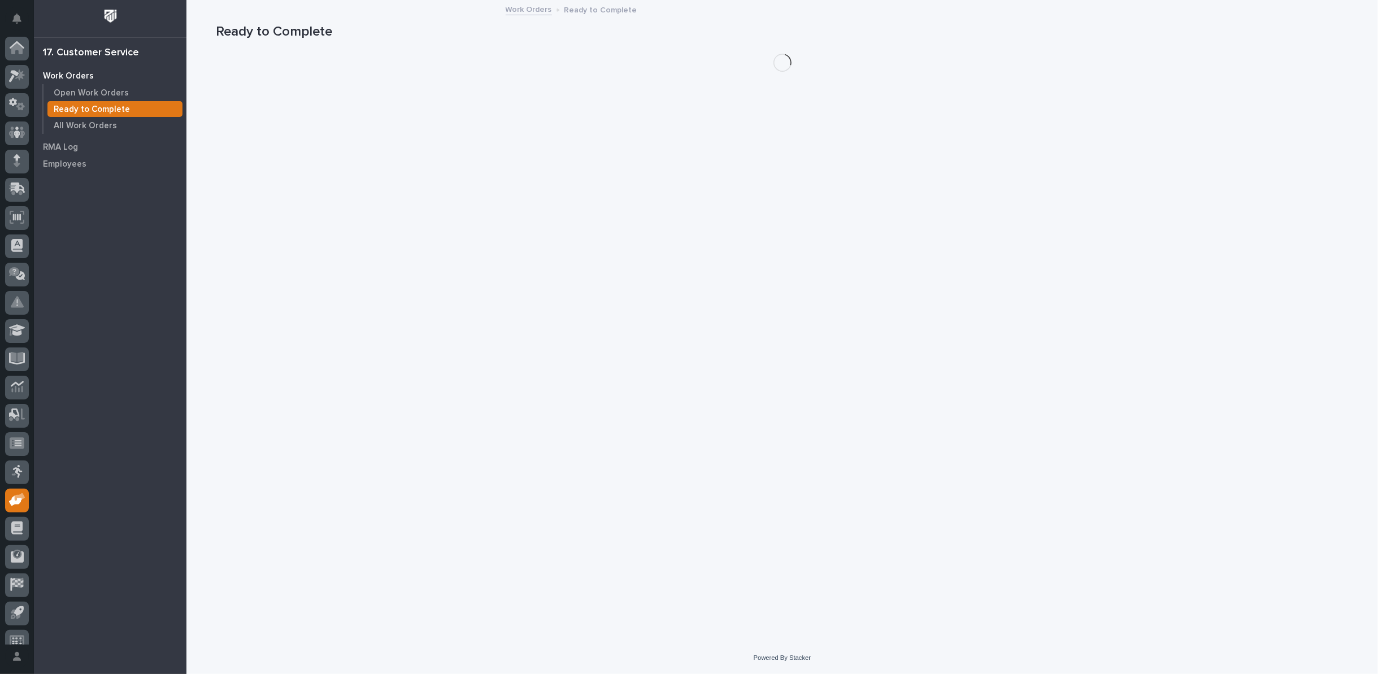
scroll to position [12, 0]
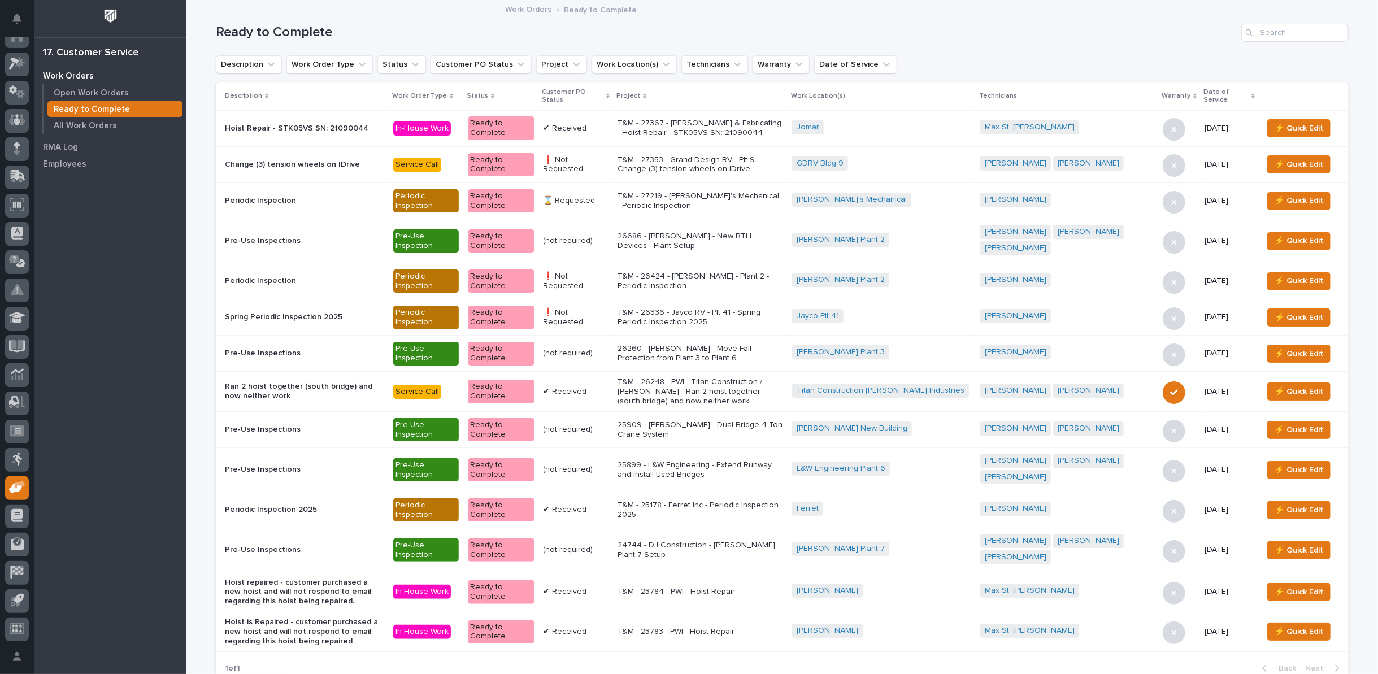
click at [610, 94] on div "Customer PO Status" at bounding box center [576, 96] width 68 height 21
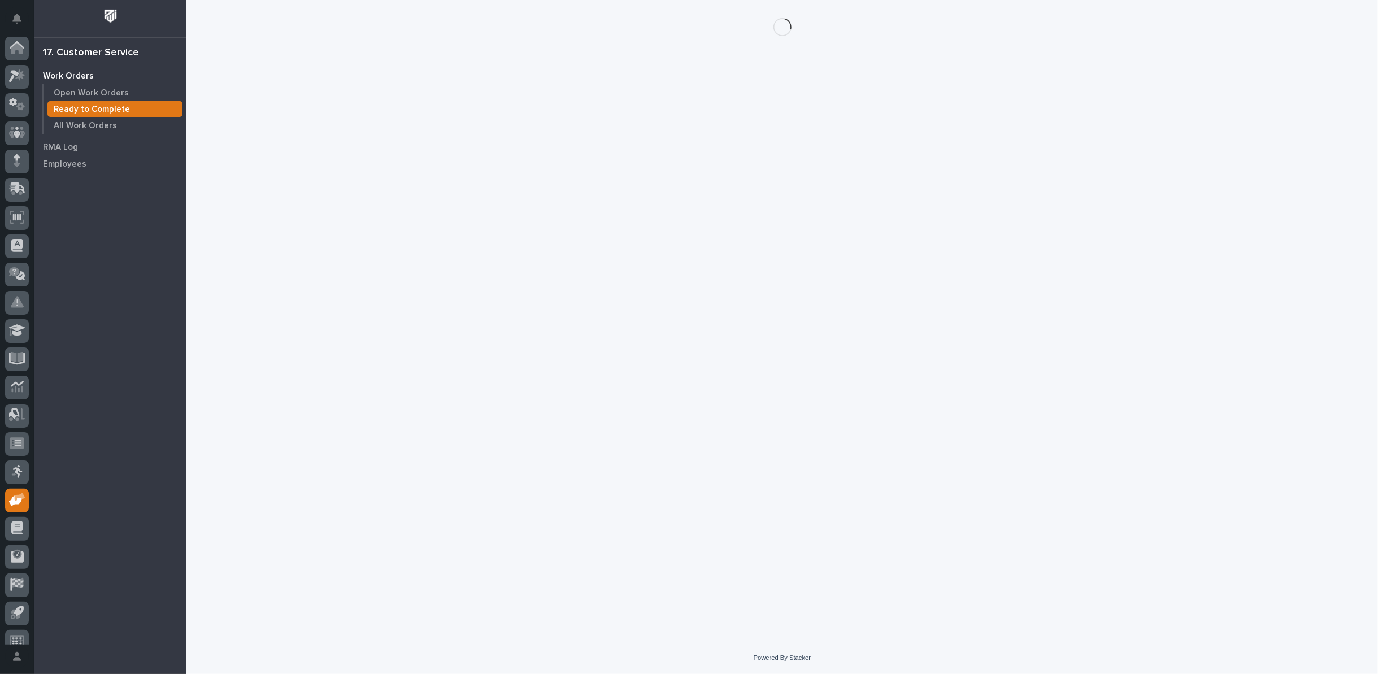
scroll to position [12, 0]
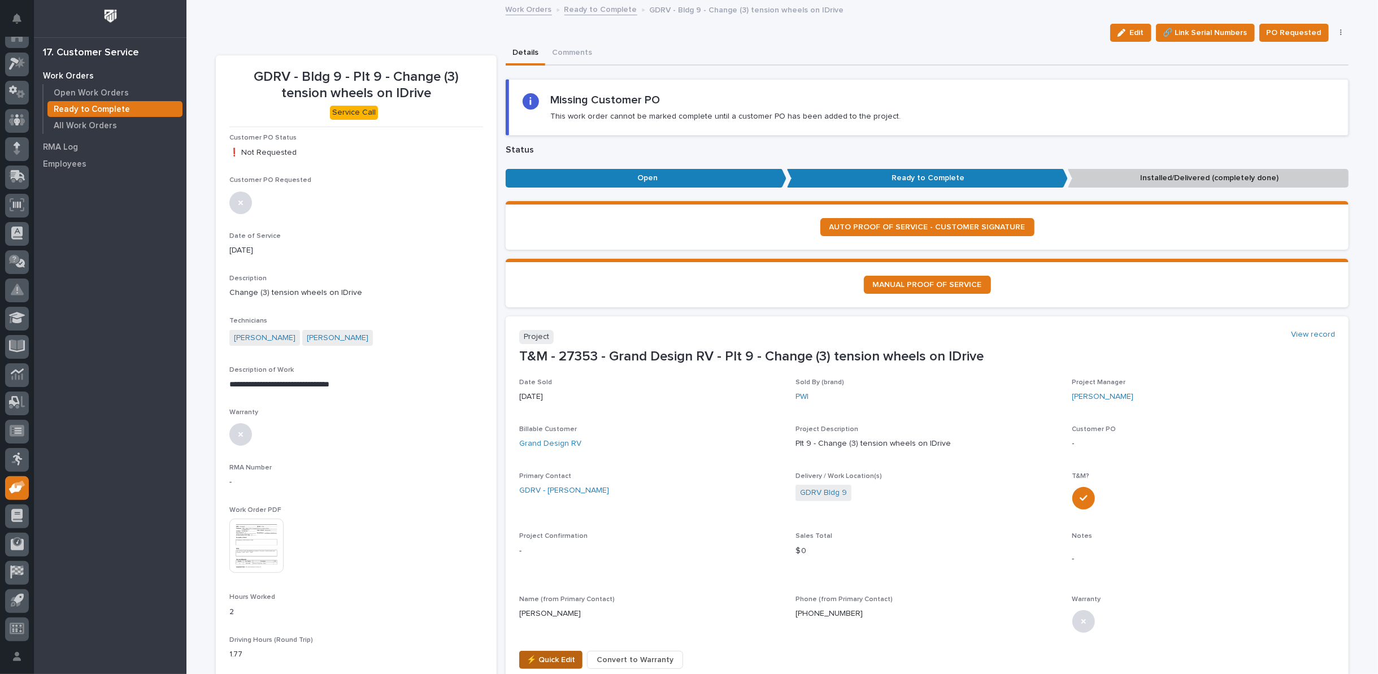
click at [549, 662] on span "⚡ Quick Edit" at bounding box center [551, 660] width 49 height 14
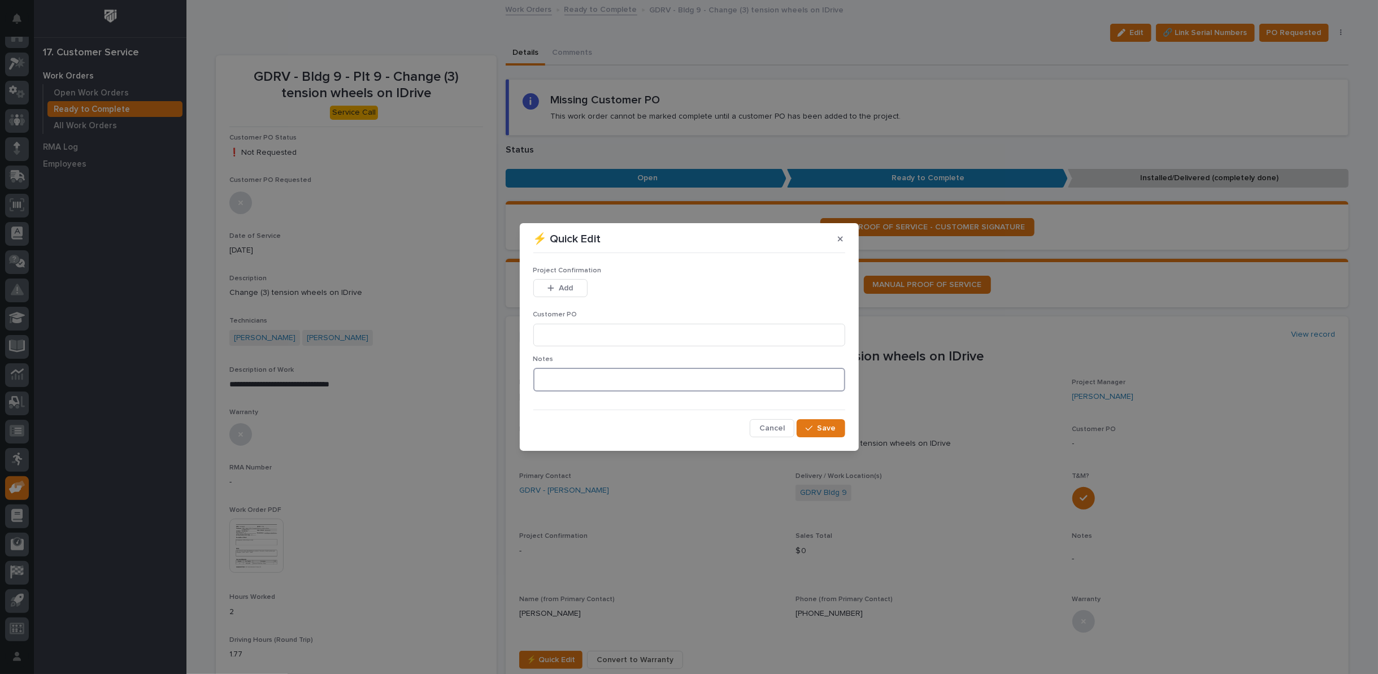
click at [550, 379] on textarea at bounding box center [689, 380] width 312 height 24
type textarea "*********"
click at [810, 429] on icon "button" at bounding box center [809, 428] width 7 height 8
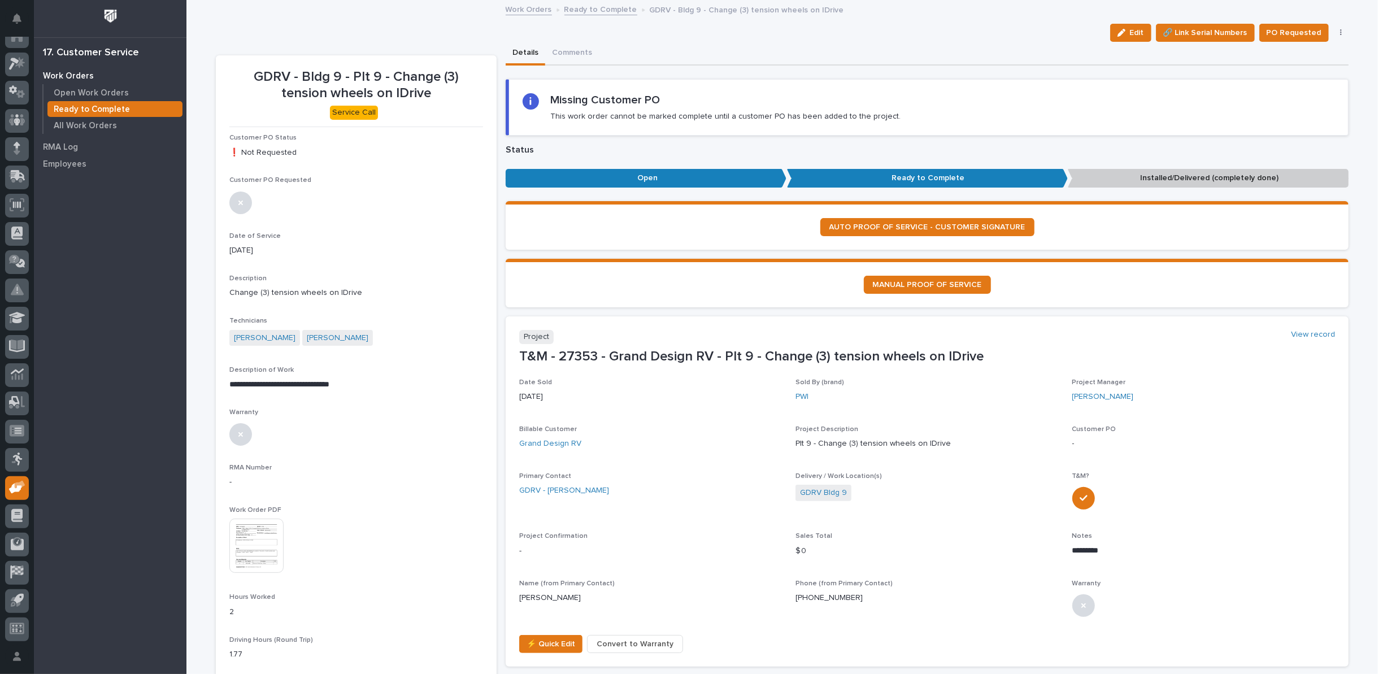
click at [1287, 34] on span "PO Requested" at bounding box center [1294, 33] width 55 height 14
click at [579, 10] on link "Ready to Complete" at bounding box center [600, 8] width 73 height 13
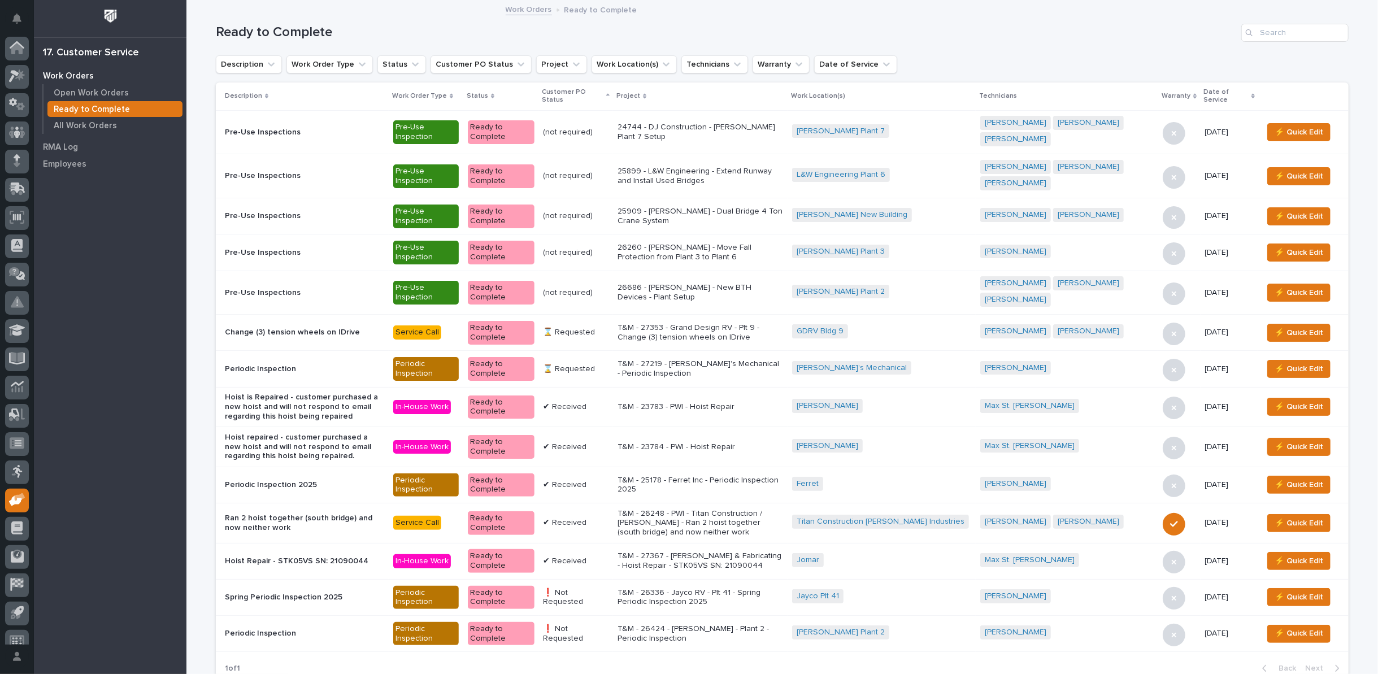
scroll to position [12, 0]
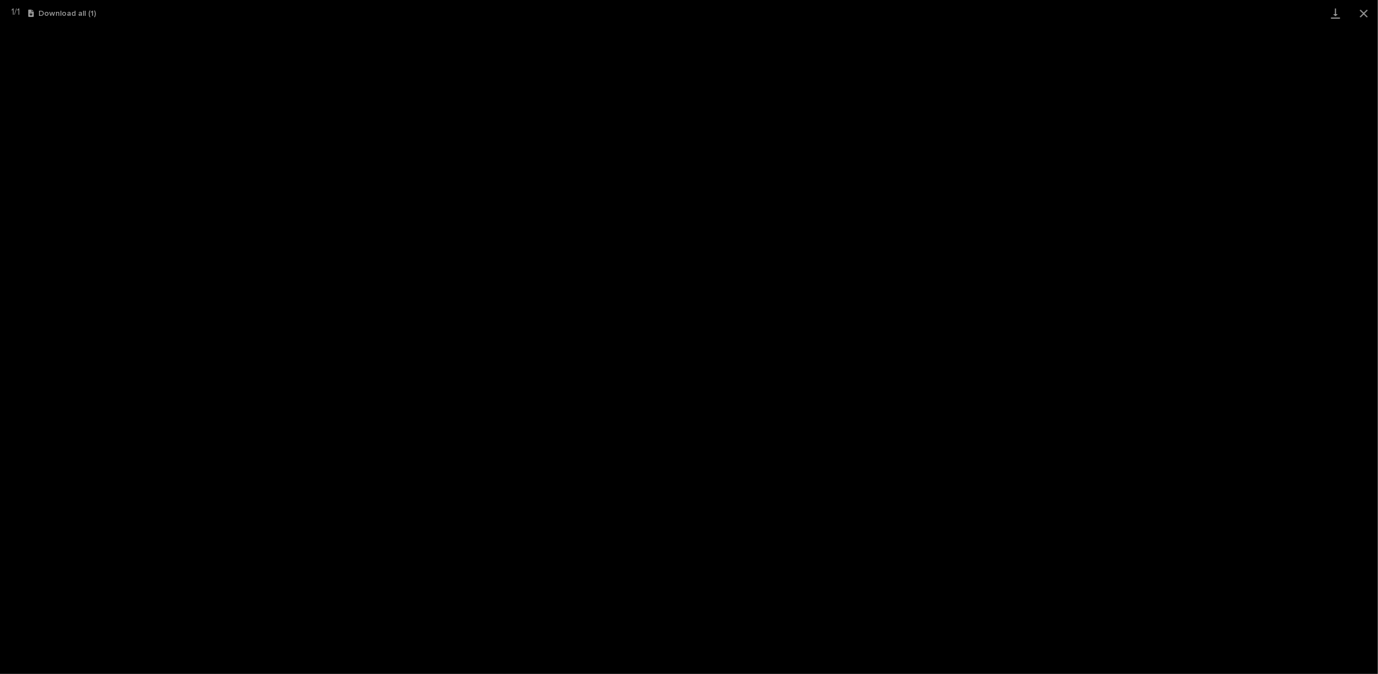
scroll to position [12, 0]
click at [1363, 12] on button "Close gallery" at bounding box center [1364, 13] width 28 height 27
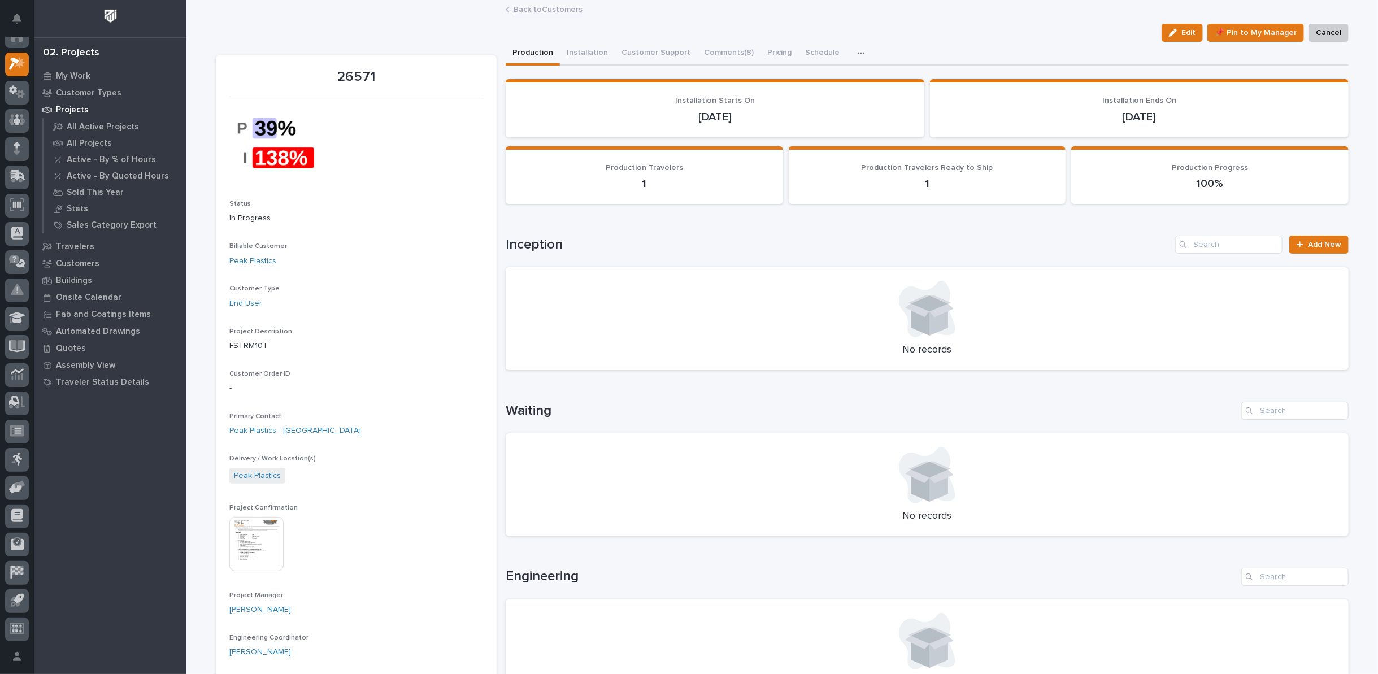
click at [536, 9] on link "Back to Customers" at bounding box center [548, 8] width 69 height 13
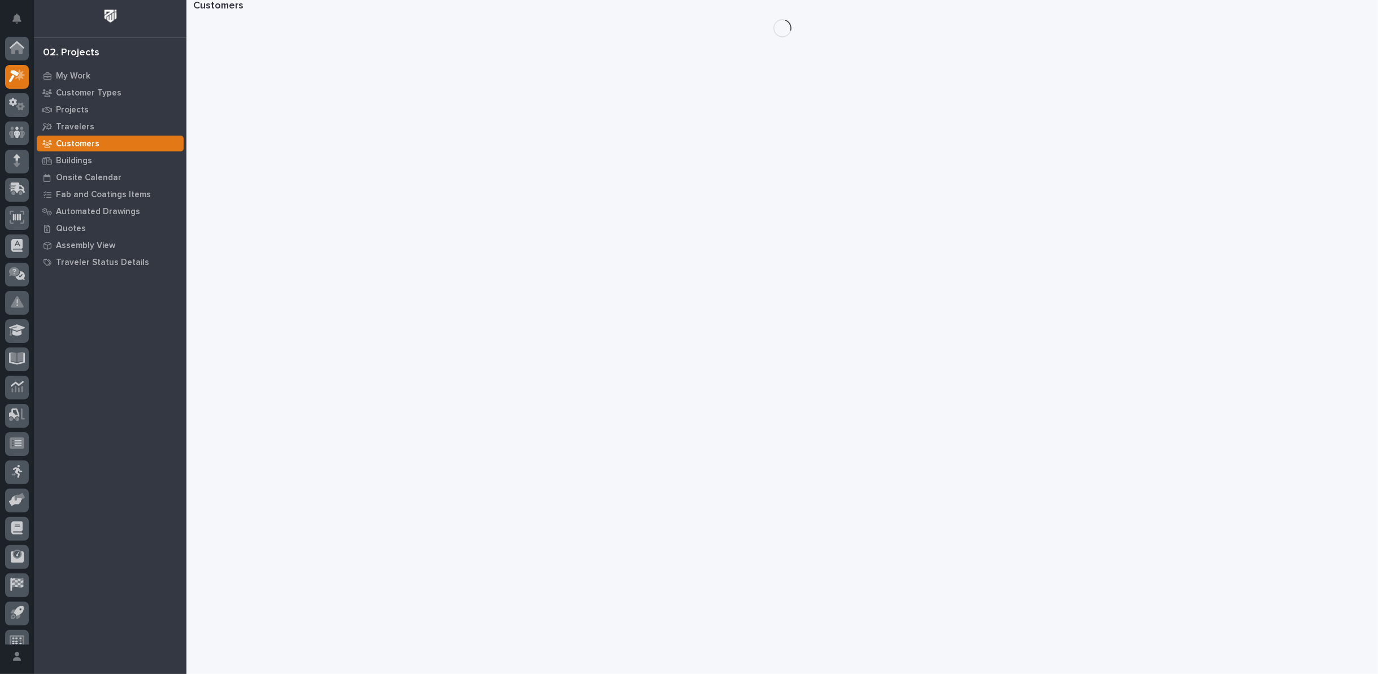
scroll to position [12, 0]
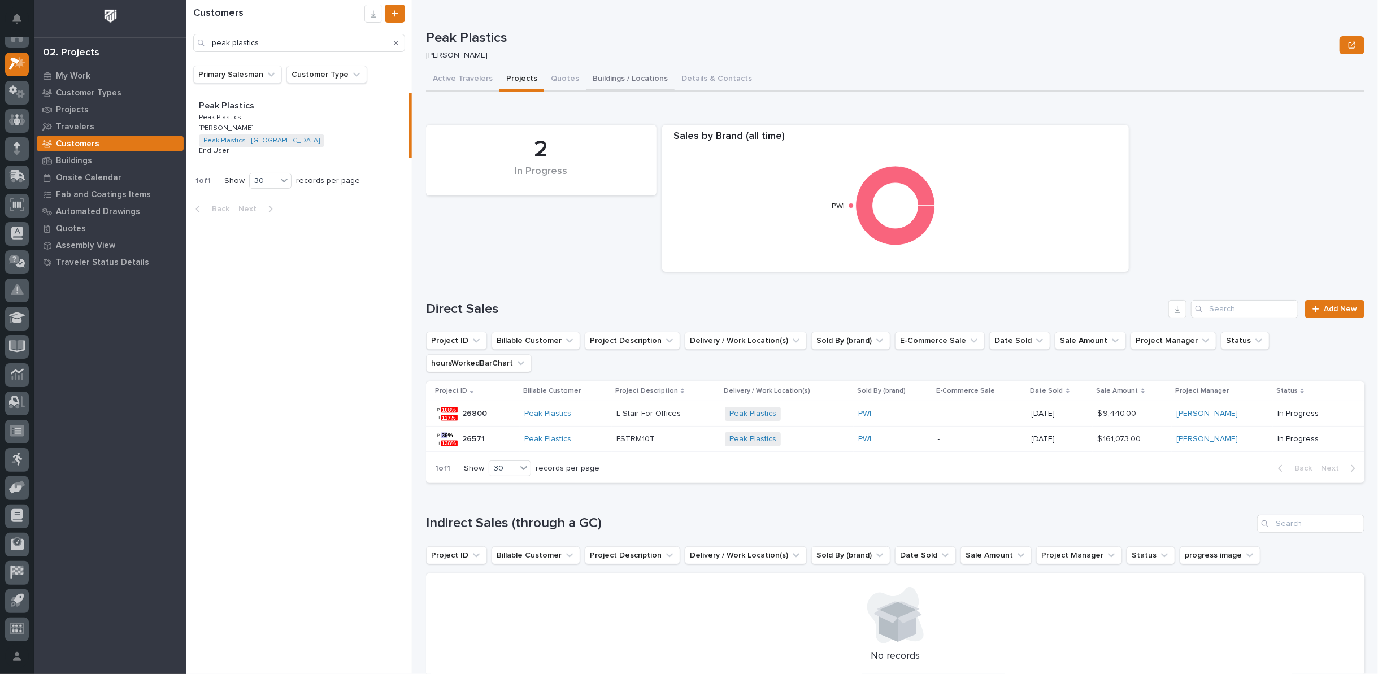
click at [623, 76] on button "Buildings / Locations" at bounding box center [630, 80] width 89 height 24
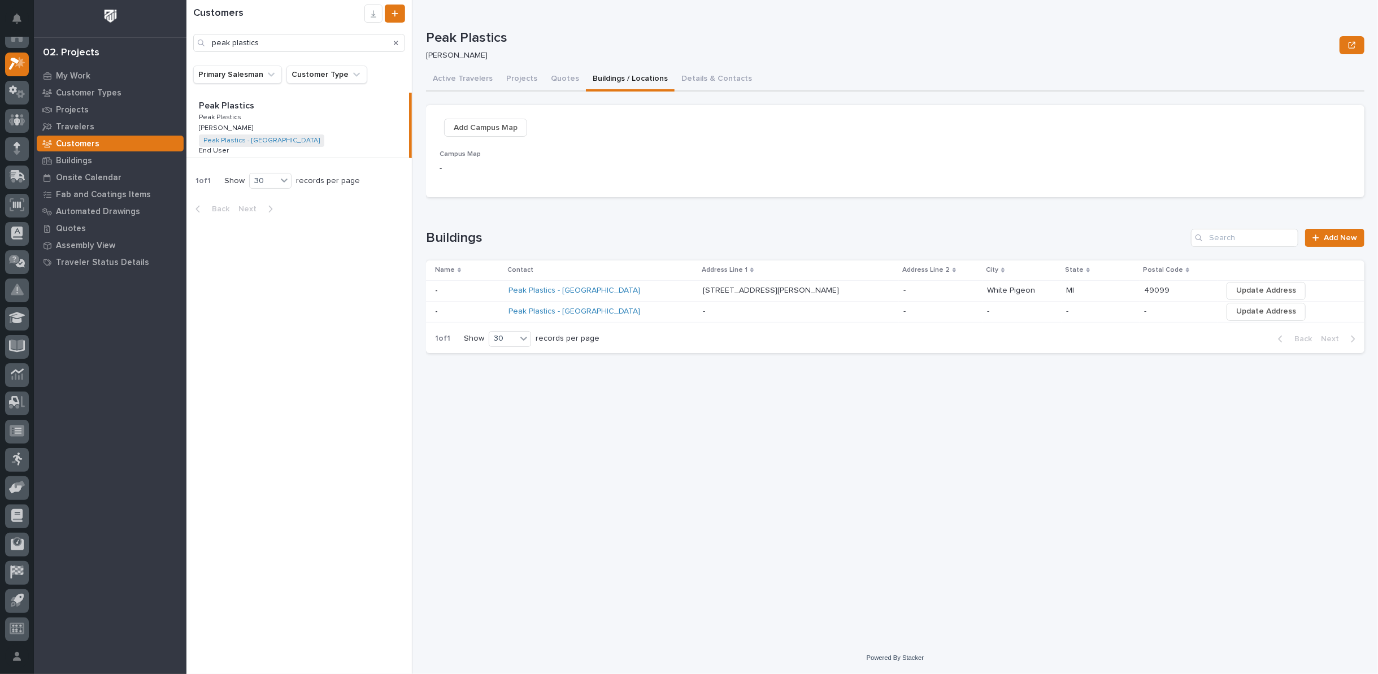
click at [455, 292] on p at bounding box center [467, 291] width 64 height 10
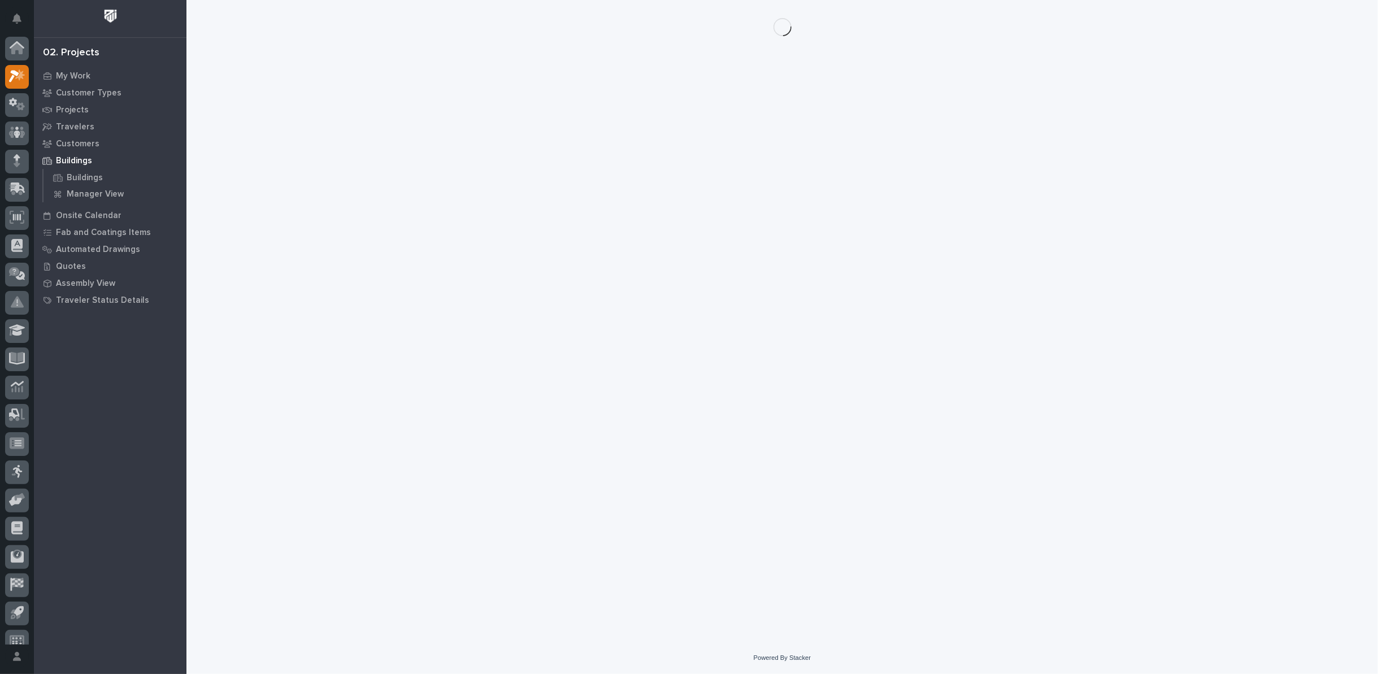
scroll to position [12, 0]
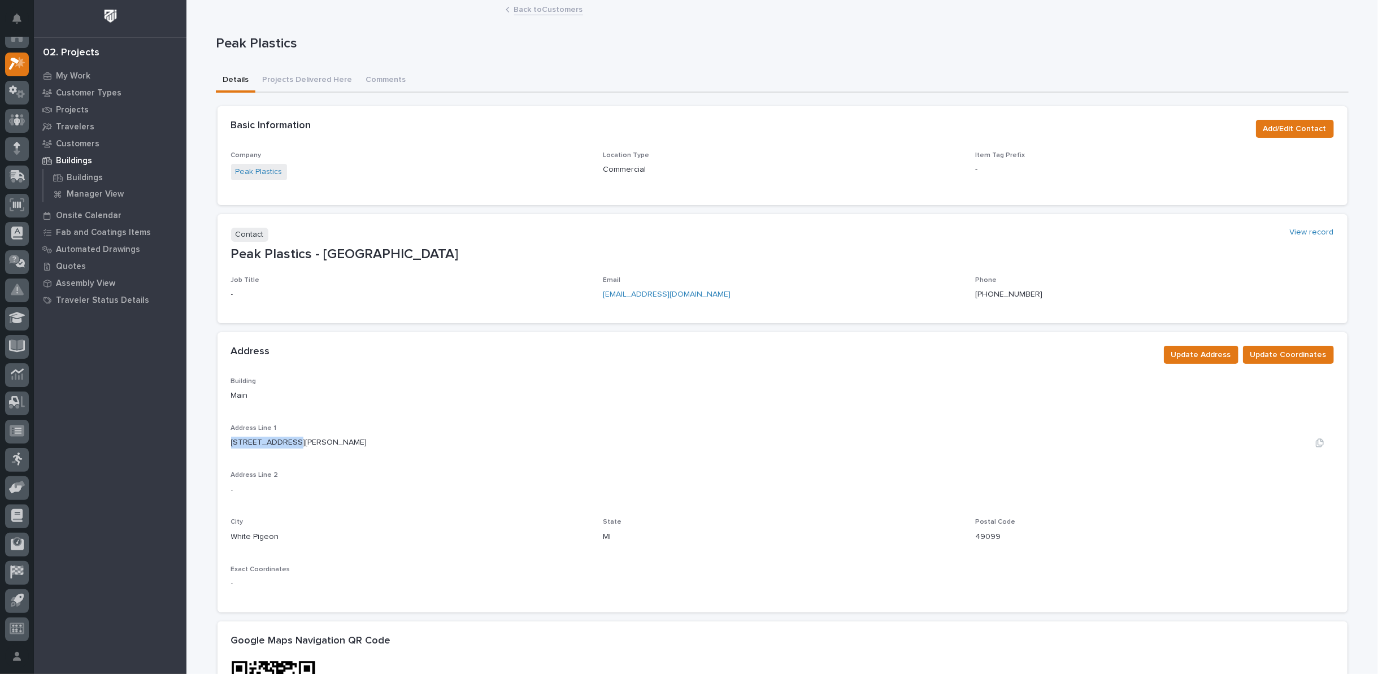
drag, startPoint x: 225, startPoint y: 442, endPoint x: 288, endPoint y: 443, distance: 62.2
click at [288, 443] on div "Building Main Address Line 1 501 S [PERSON_NAME] Dr Address Line 2 - City [GEOG…" at bounding box center [783, 494] width 1130 height 235
copy p "[STREET_ADDRESS][PERSON_NAME]"
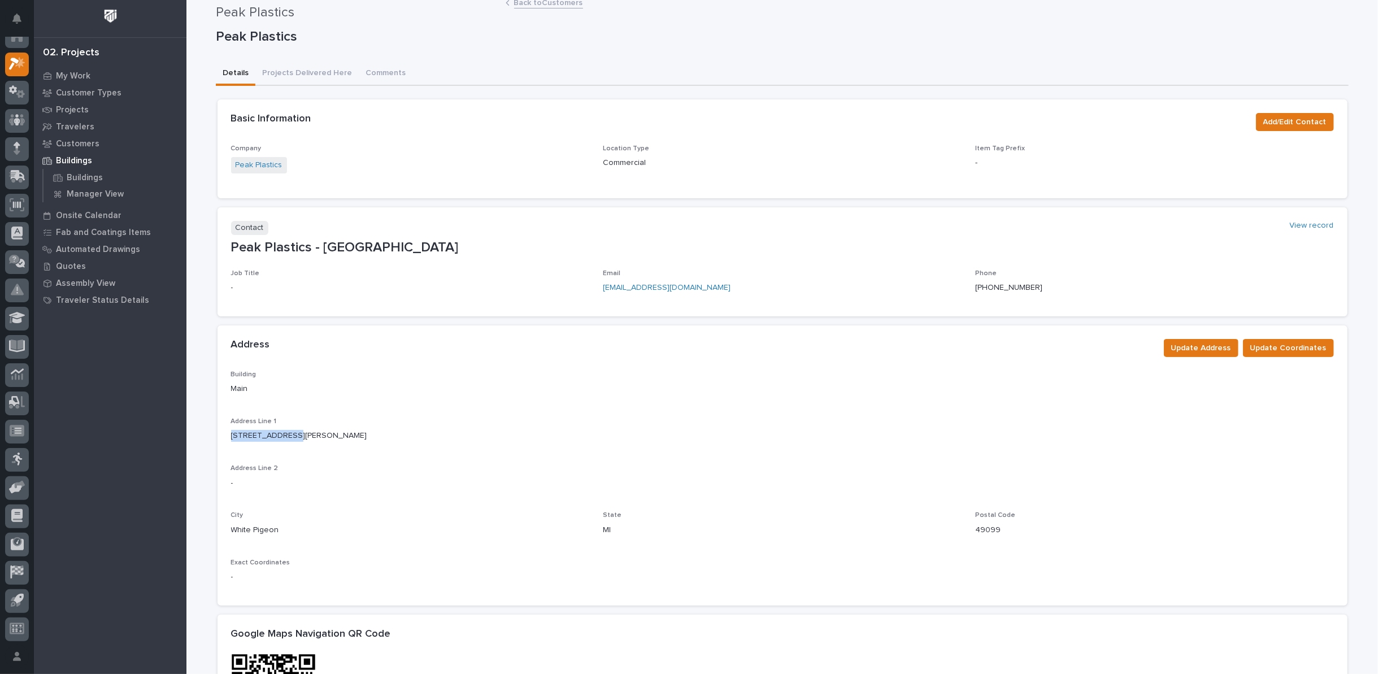
scroll to position [0, 0]
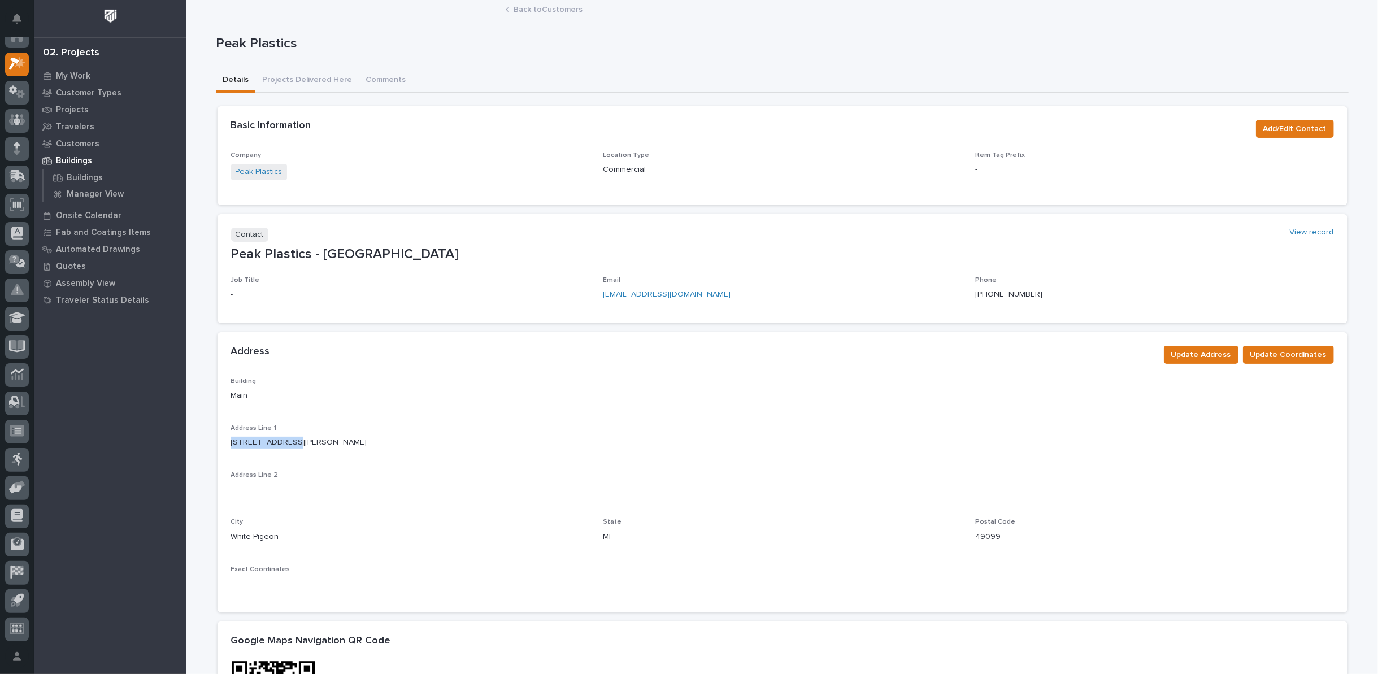
click at [537, 11] on link "Back to Customers" at bounding box center [548, 8] width 69 height 13
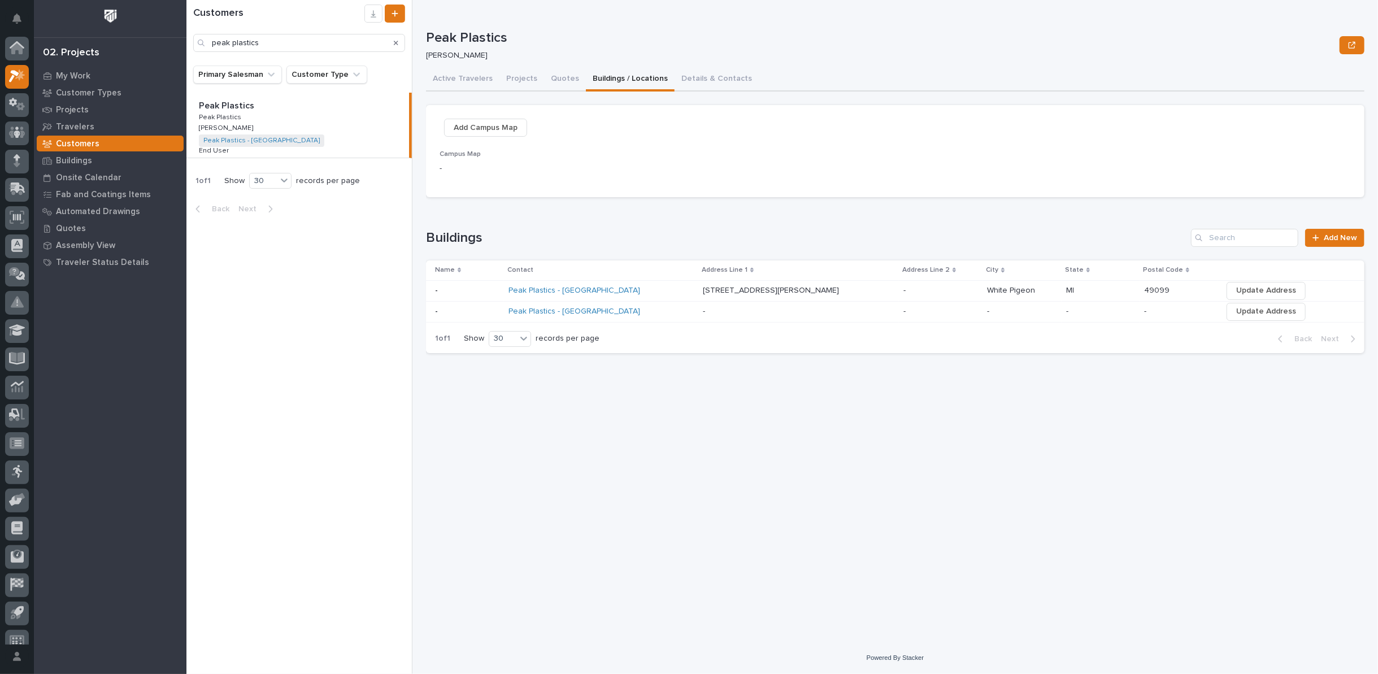
scroll to position [12, 0]
click at [702, 77] on button "Details & Contacts" at bounding box center [717, 80] width 84 height 24
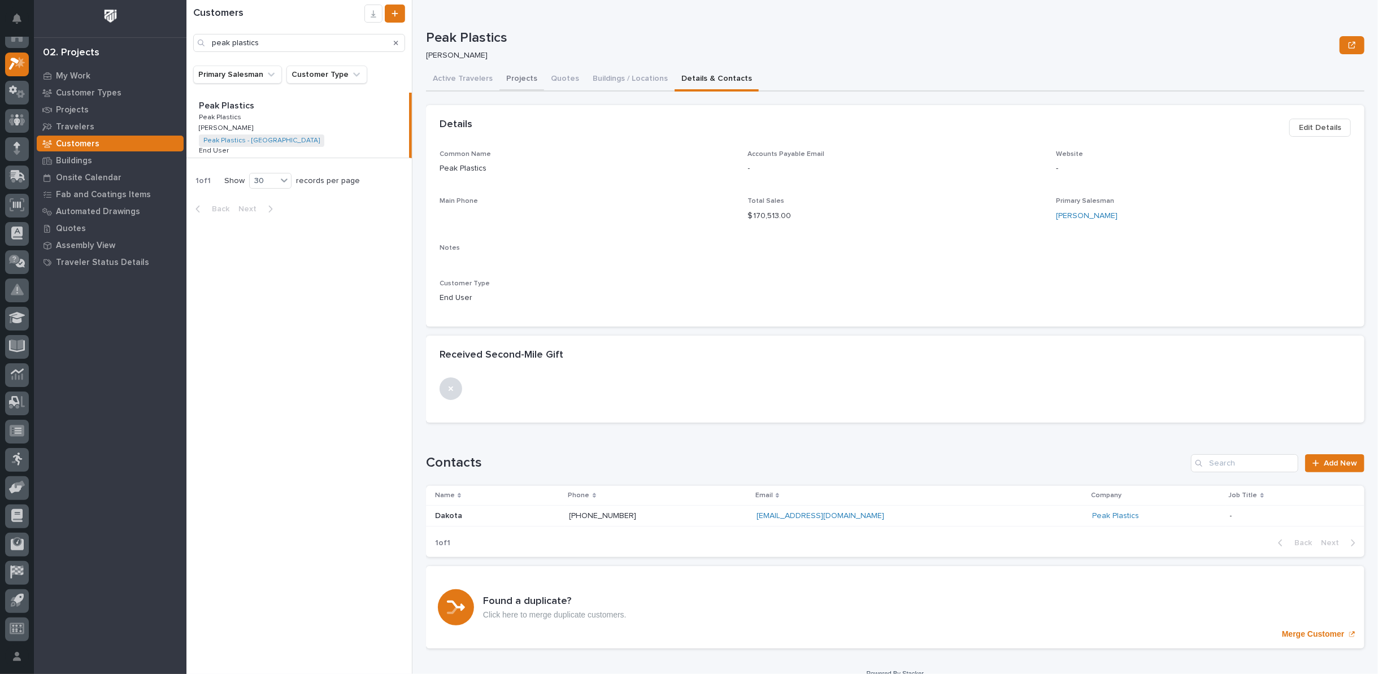
click at [520, 77] on button "Projects" at bounding box center [521, 80] width 45 height 24
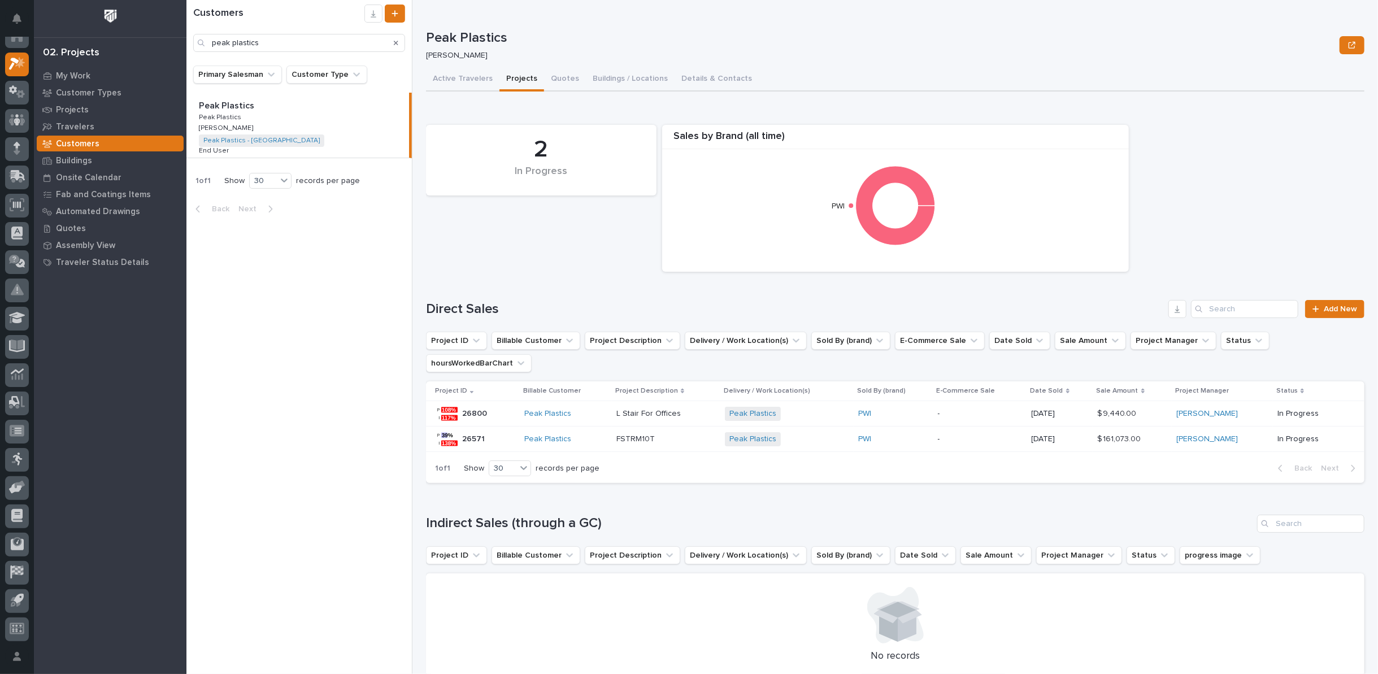
click at [470, 432] on p "26571" at bounding box center [474, 438] width 25 height 12
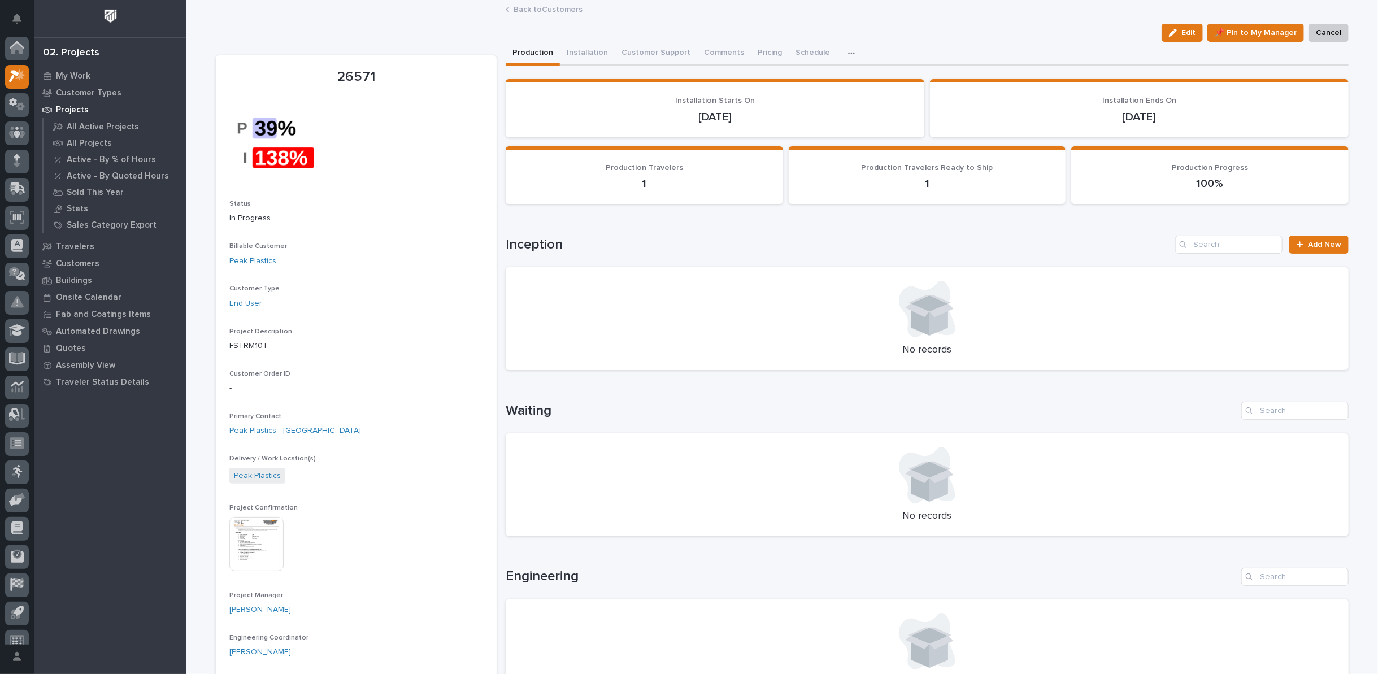
scroll to position [12, 0]
click at [526, 10] on link "Back to Customers" at bounding box center [548, 8] width 69 height 13
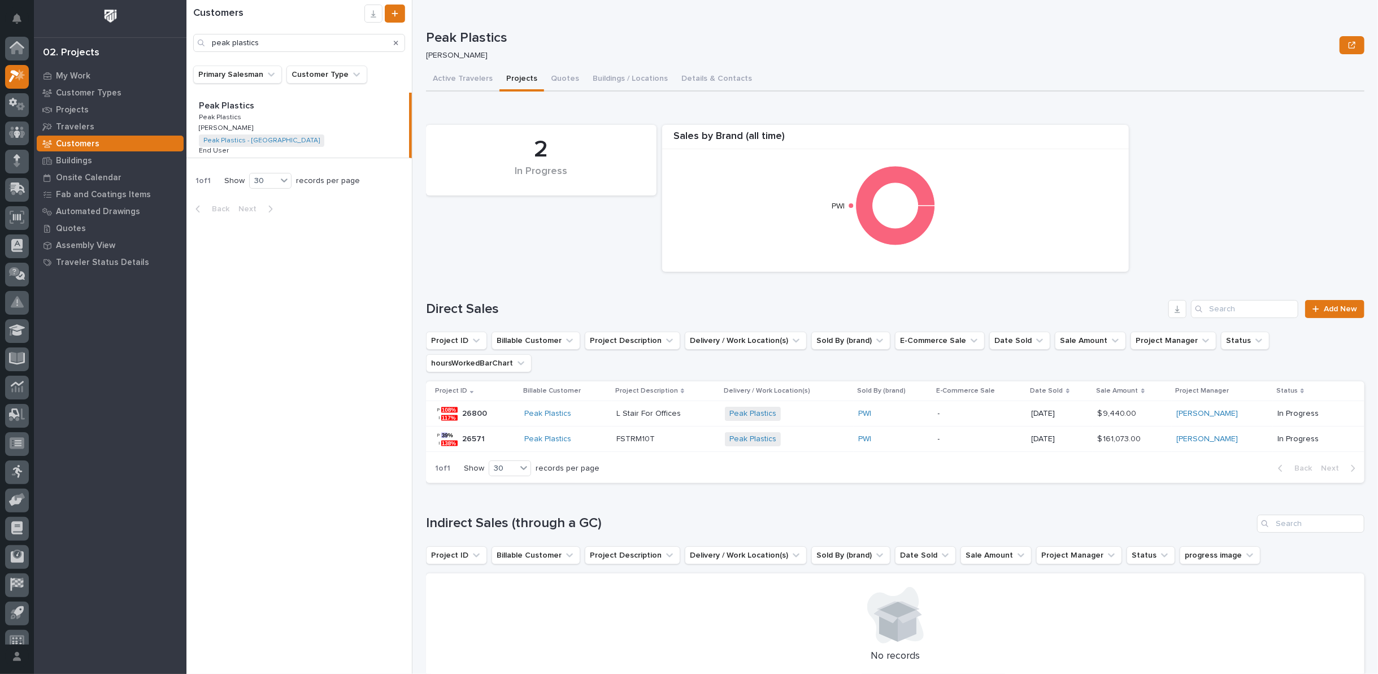
scroll to position [12, 0]
click at [697, 76] on button "Details & Contacts" at bounding box center [717, 80] width 84 height 24
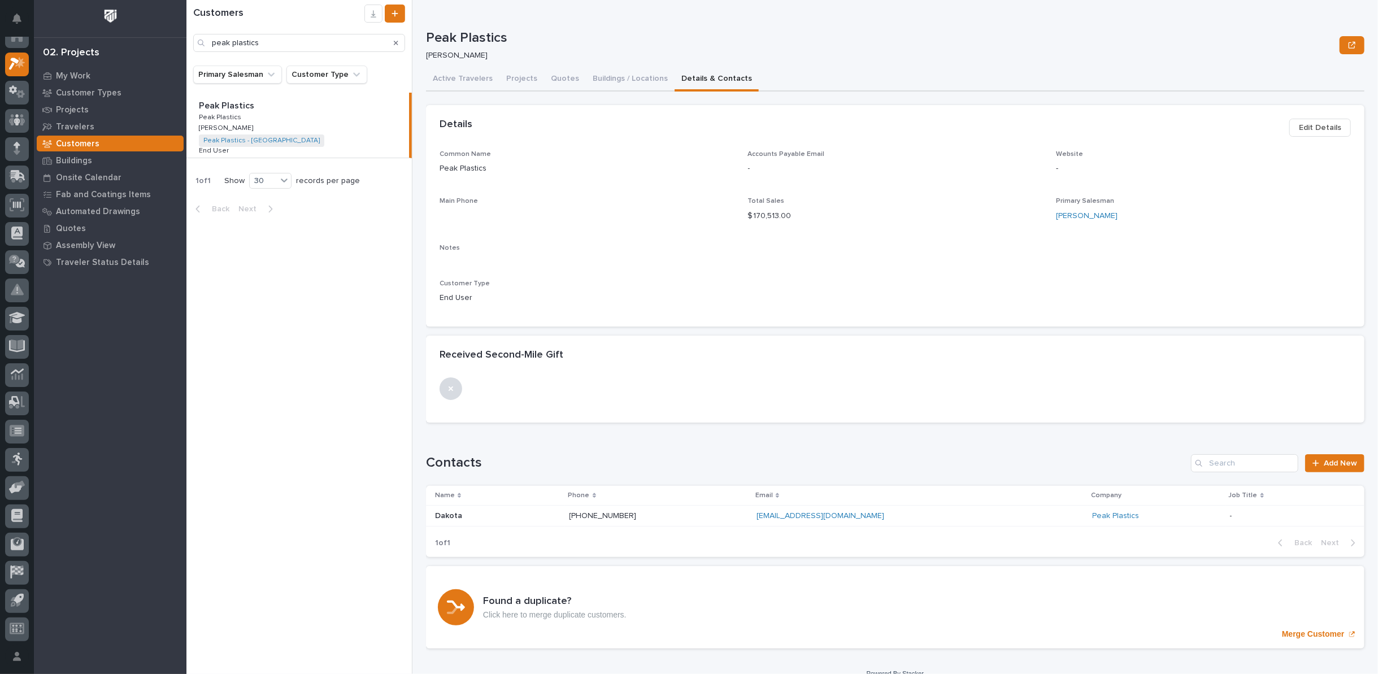
click at [444, 512] on p "Dakota" at bounding box center [449, 515] width 29 height 12
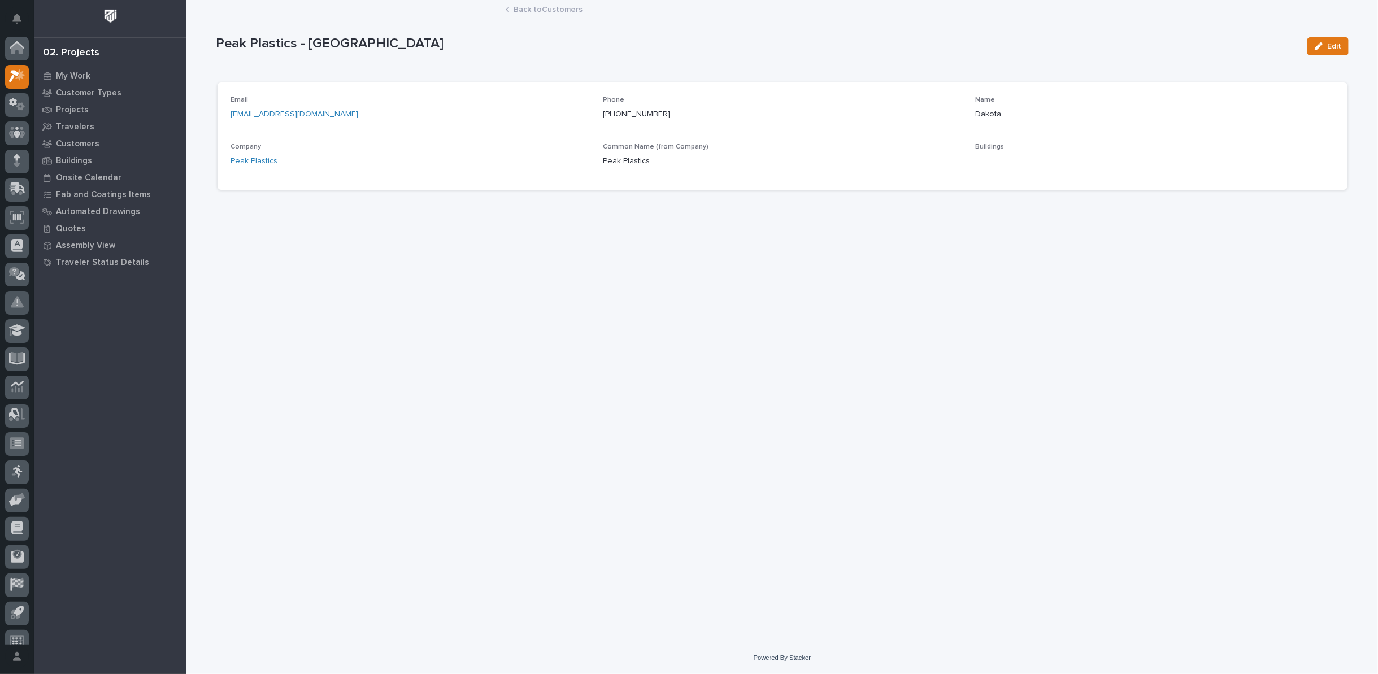
scroll to position [12, 0]
click at [605, 111] on link "[PHONE_NUMBER]" at bounding box center [636, 114] width 67 height 8
